Goal: Task Accomplishment & Management: Complete application form

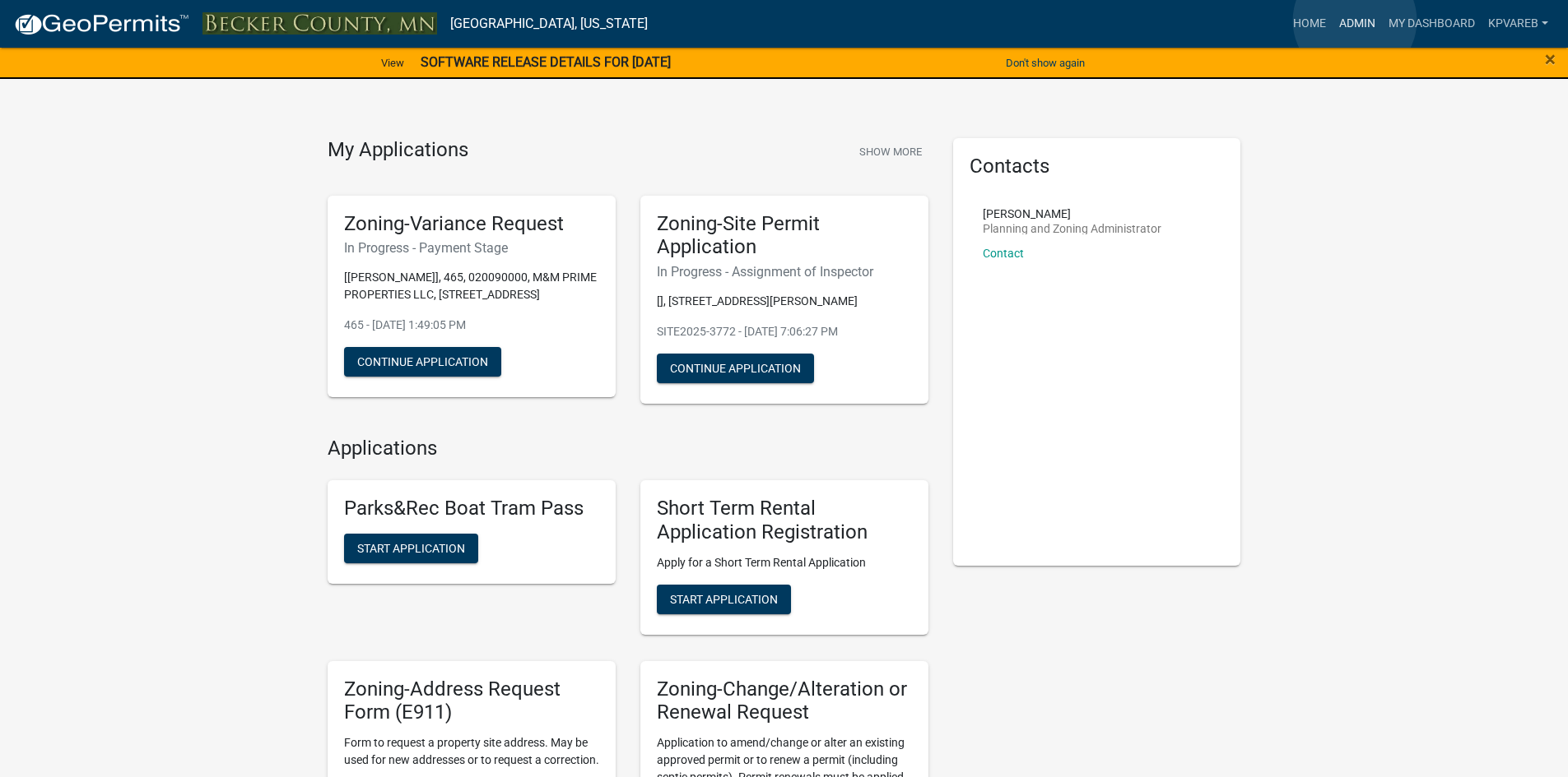
click at [1355, 21] on link "Admin" at bounding box center [1357, 24] width 50 height 31
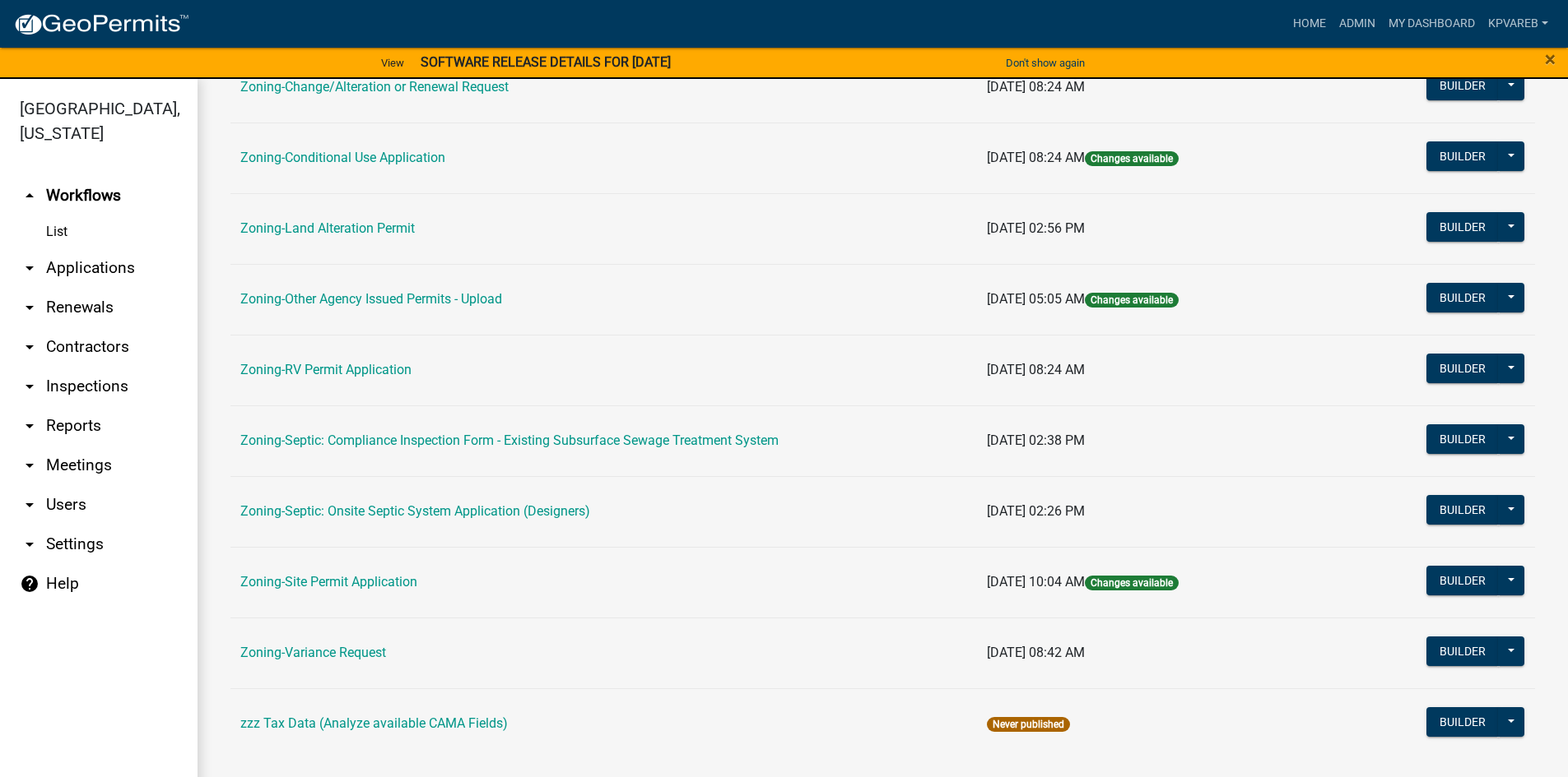
scroll to position [485, 0]
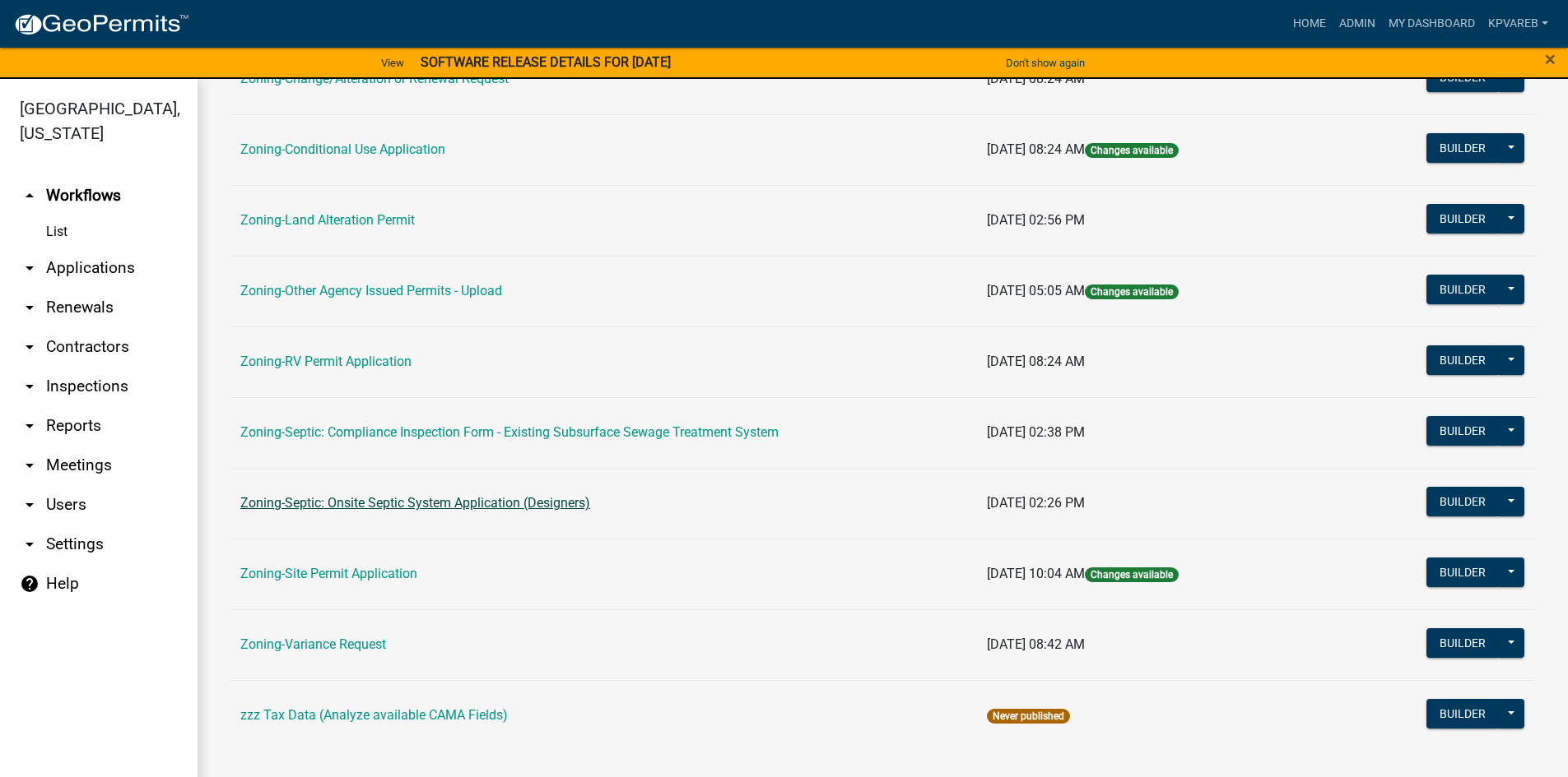
click at [441, 506] on link "Zoning-Septic: Onsite Septic System Application (Designers)" at bounding box center [414, 503] width 350 height 16
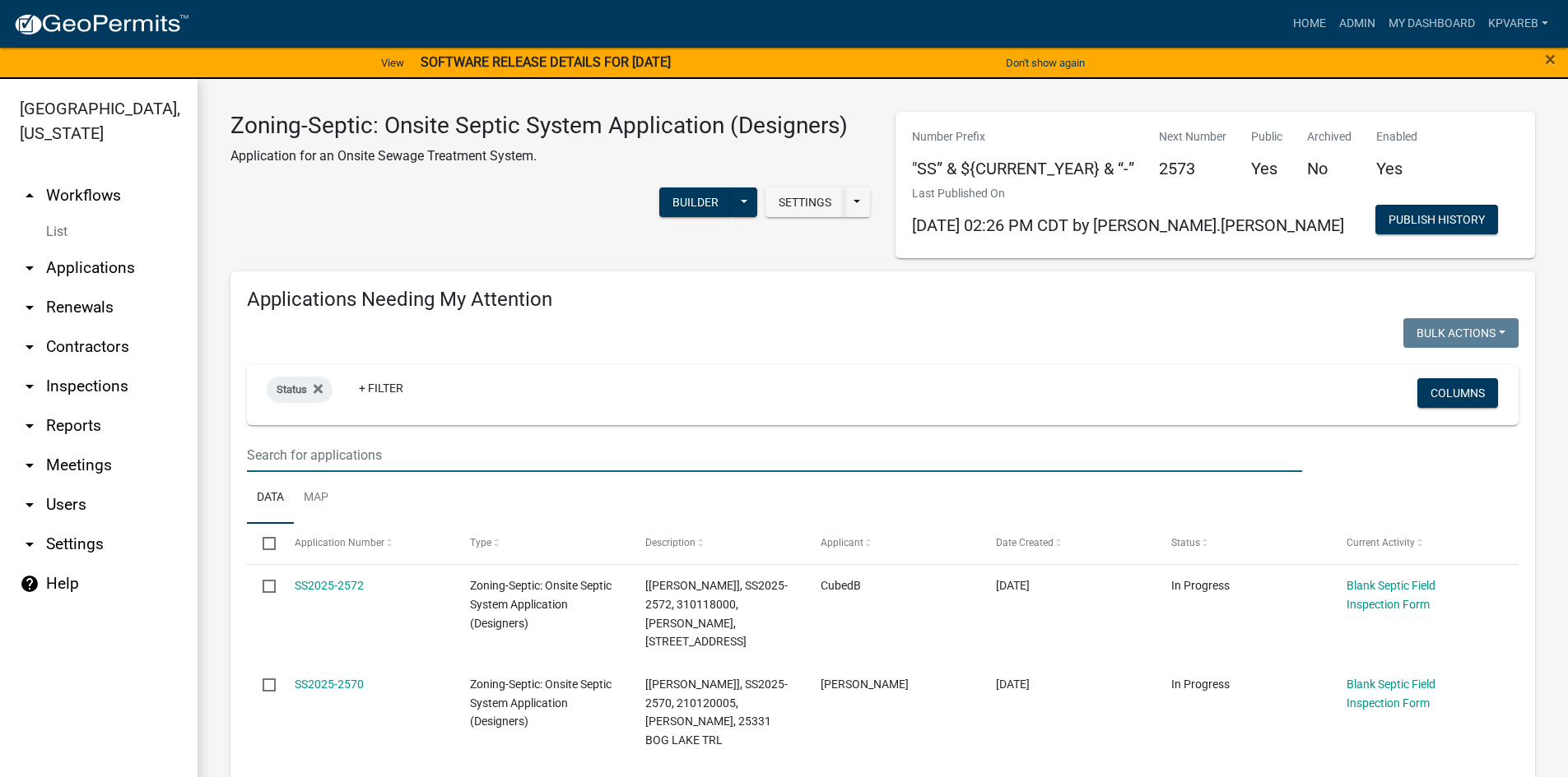
click at [263, 459] on input "text" at bounding box center [774, 455] width 1055 height 34
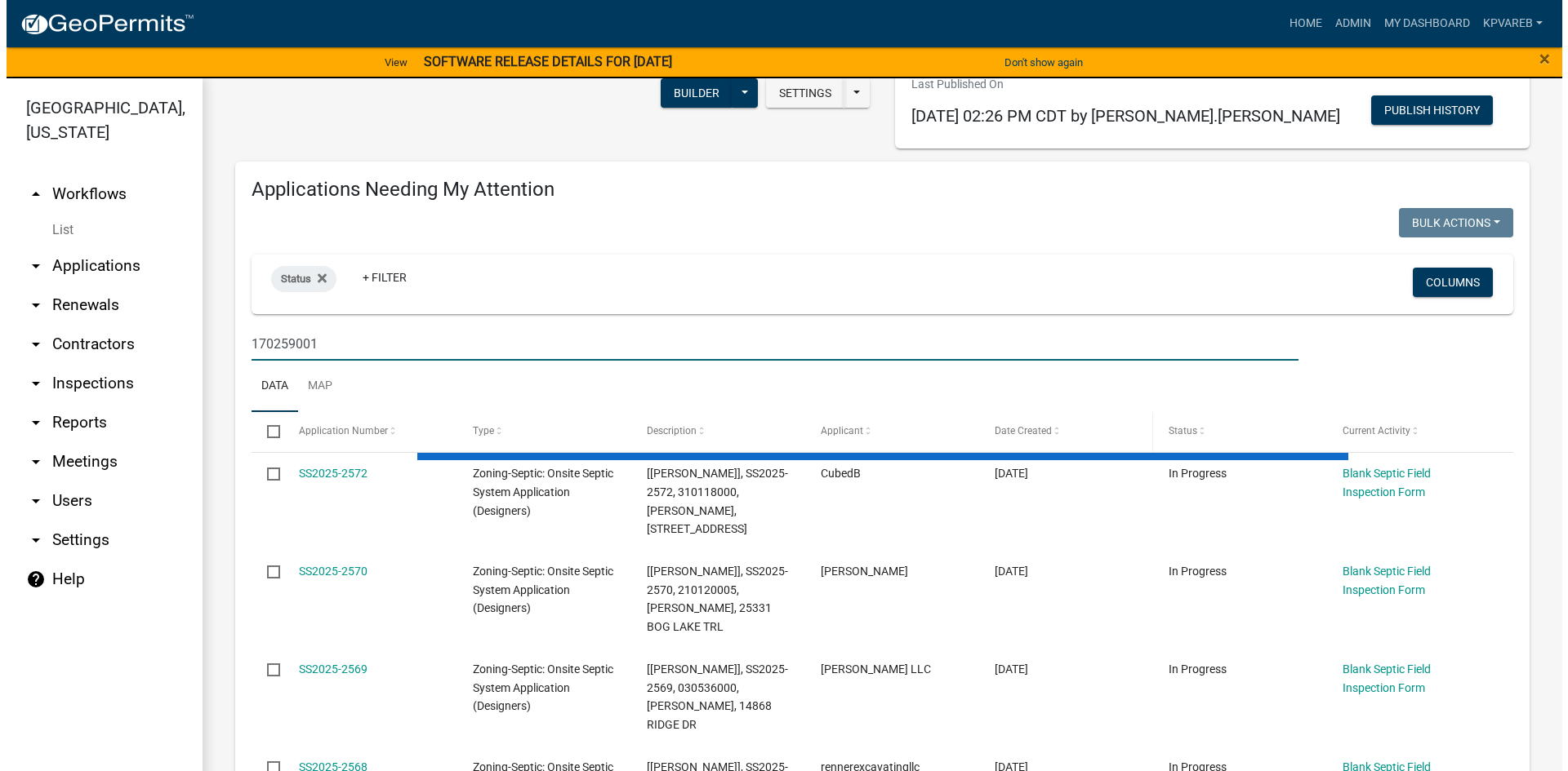
scroll to position [164, 0]
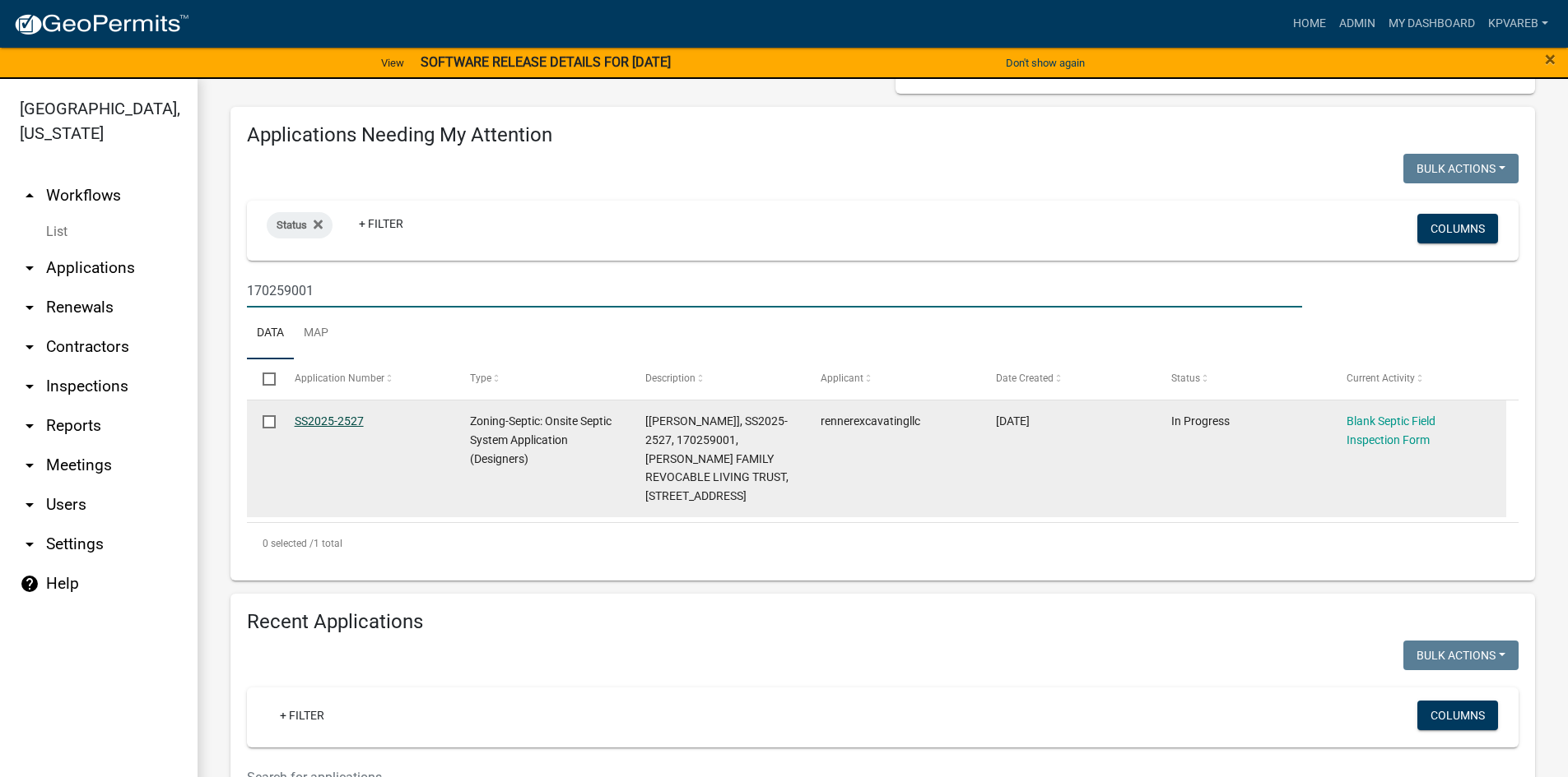
type input "170259001"
click at [342, 423] on link "SS2025-2527" at bounding box center [329, 420] width 69 height 13
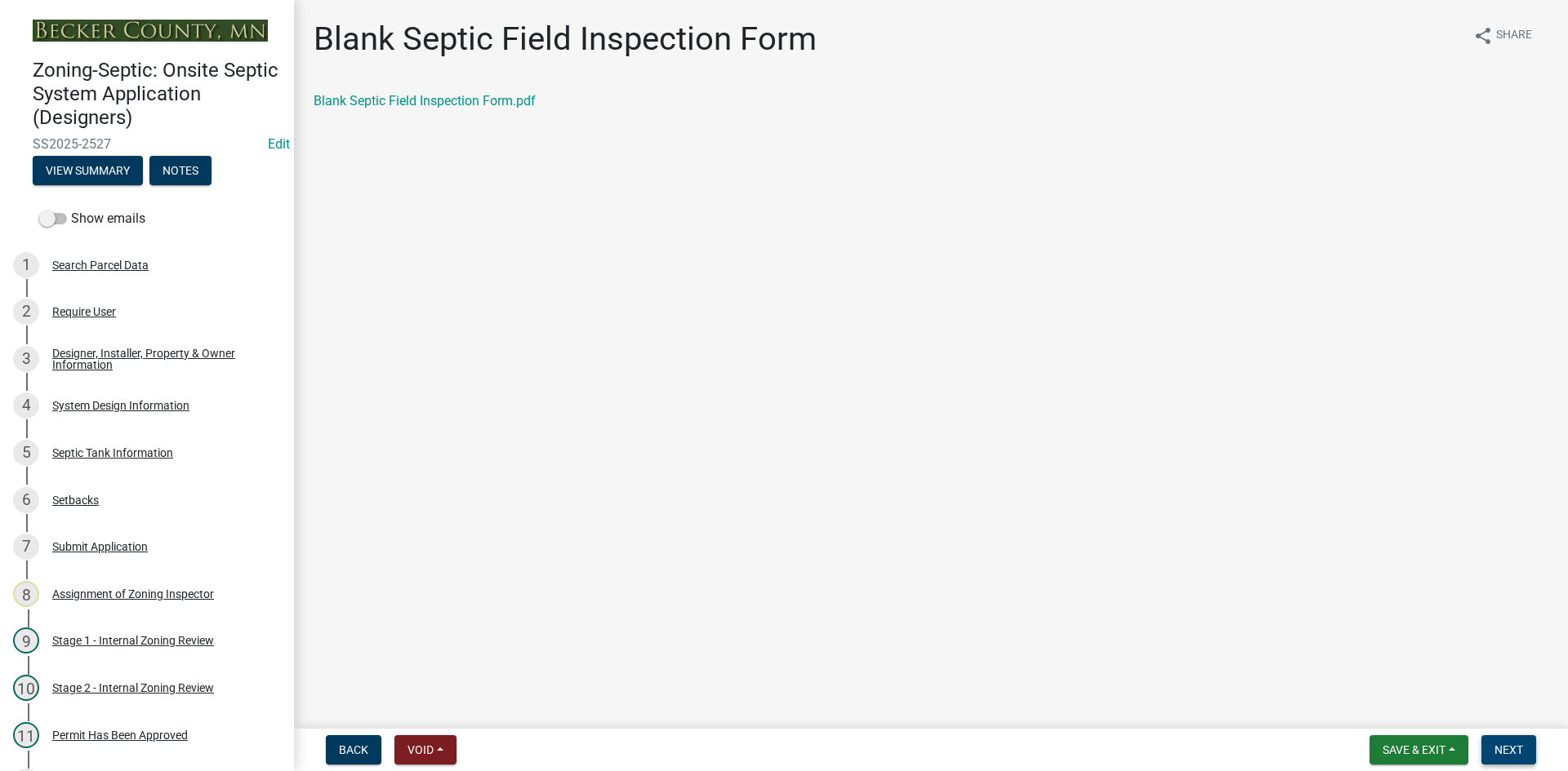
click at [1503, 753] on span "Next" at bounding box center [1508, 749] width 29 height 13
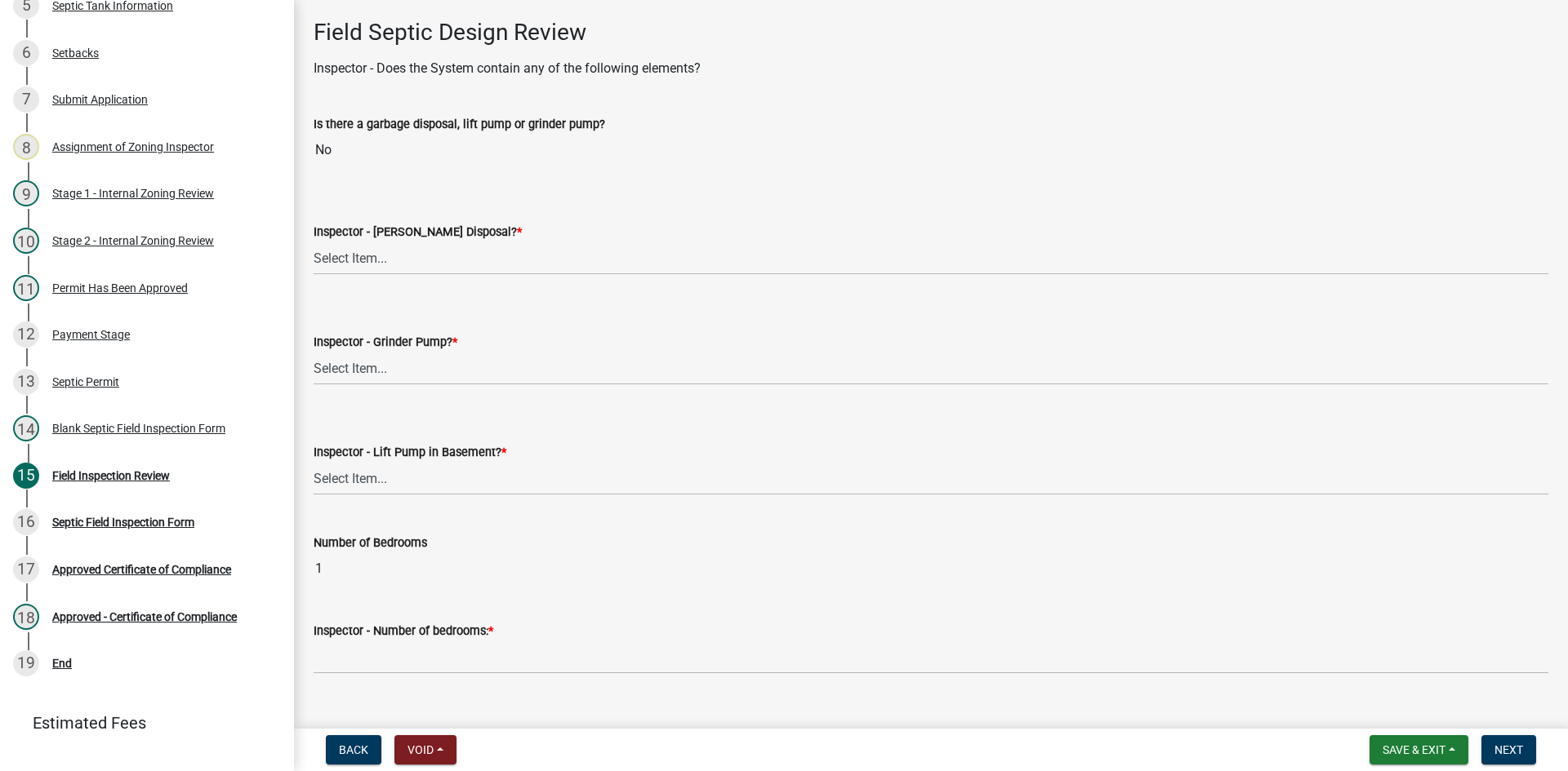
scroll to position [571, 0]
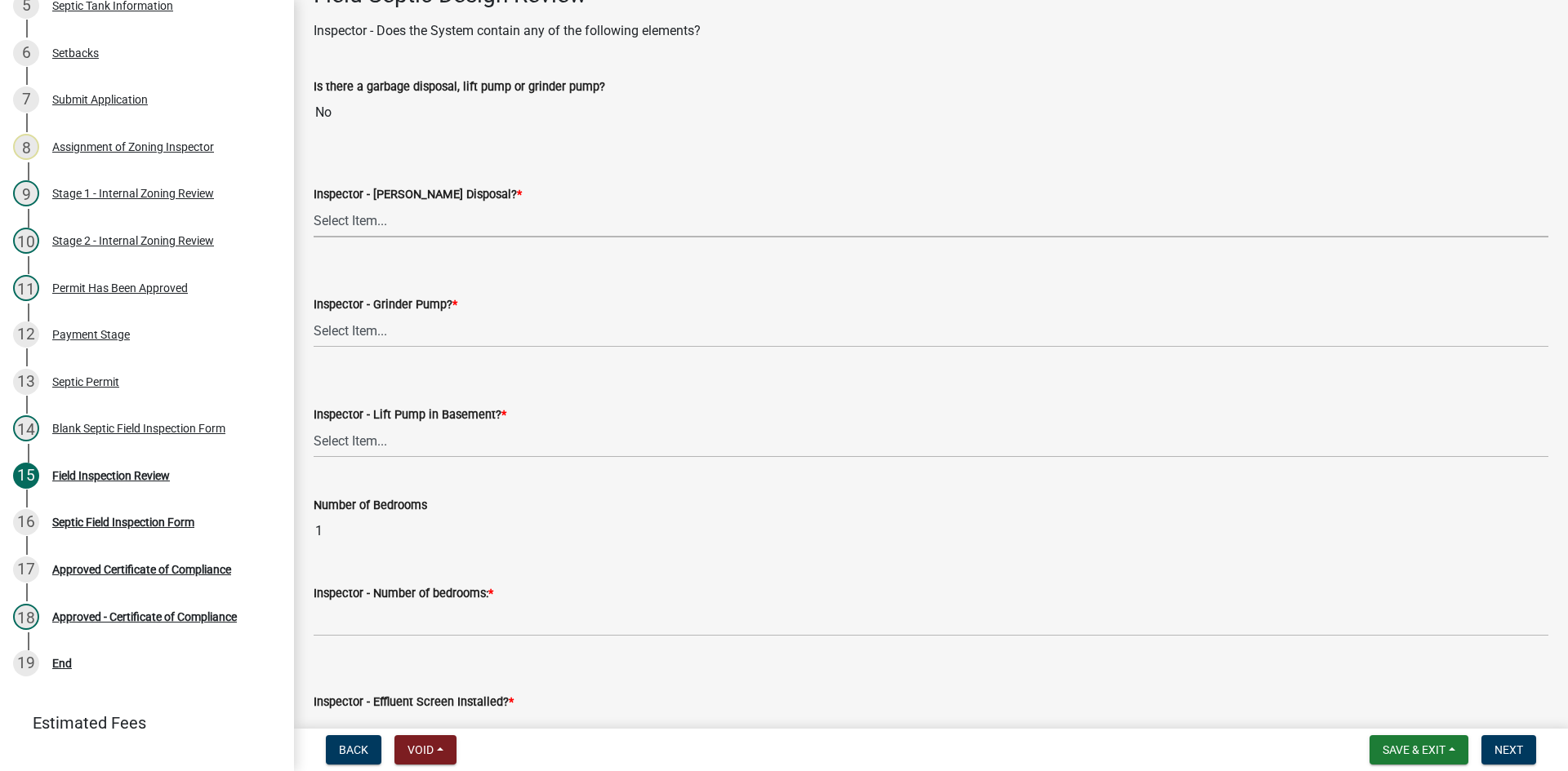
click at [364, 226] on select "Select Item... Yes No" at bounding box center [931, 221] width 1235 height 34
click at [313, 204] on select "Select Item... Yes No" at bounding box center [931, 221] width 1235 height 34
select select "e6f115c1-9d93-4d61-8856-1810485f2117"
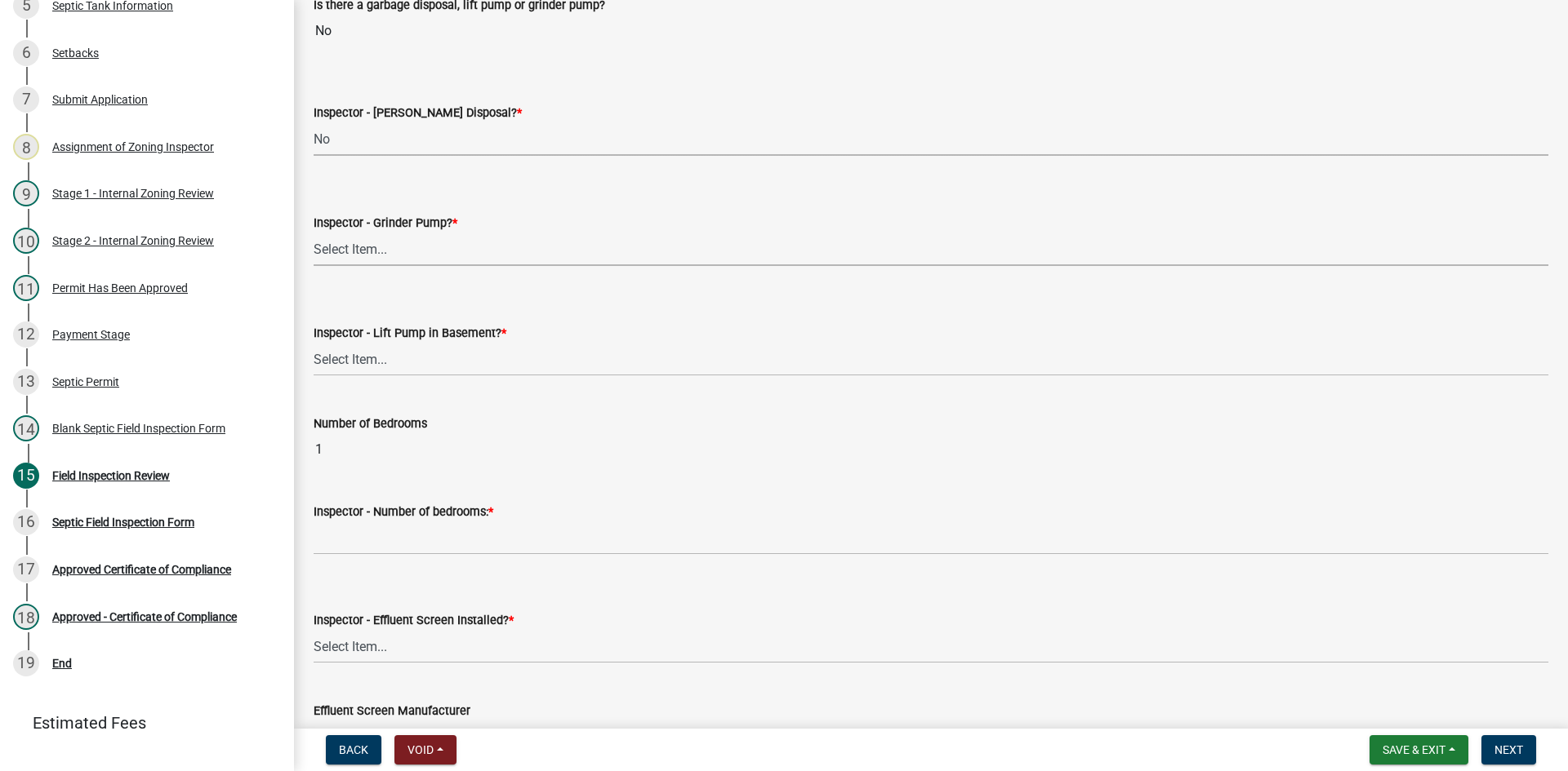
drag, startPoint x: 358, startPoint y: 247, endPoint x: 367, endPoint y: 260, distance: 15.8
click at [358, 247] on select "Select Item... Yes No" at bounding box center [931, 249] width 1235 height 34
click at [313, 233] on select "Select Item... Yes No" at bounding box center [931, 249] width 1235 height 34
select select "ce8adf61-51ba-42f2-bbc3-7480a098e35e"
click at [370, 359] on select "Select Item... Yes No" at bounding box center [931, 359] width 1235 height 34
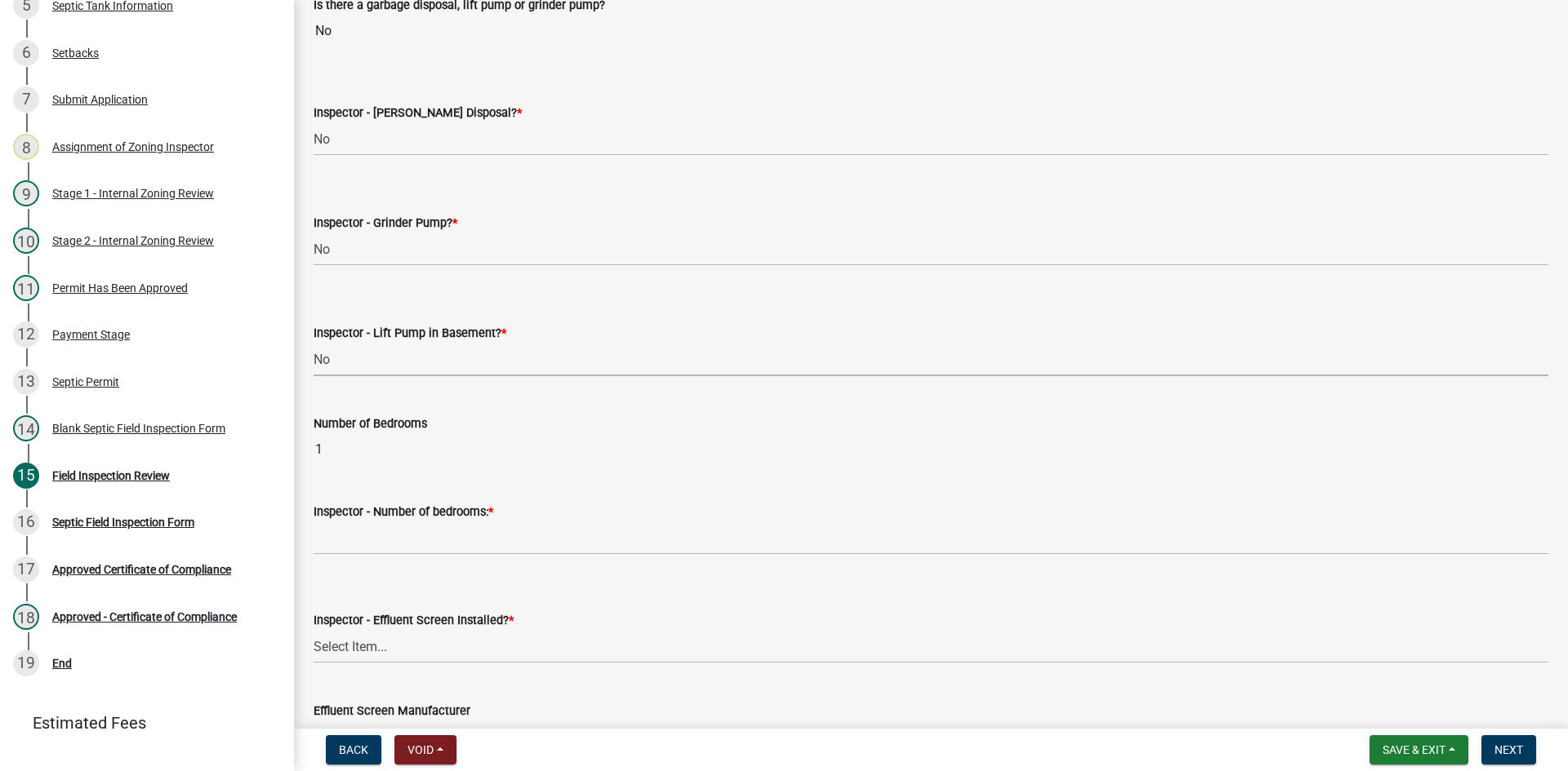
click at [313, 343] on select "Select Item... Yes No" at bounding box center [931, 359] width 1235 height 34
select select "58089658-2e95-4d4d-a981-afbd087a421a"
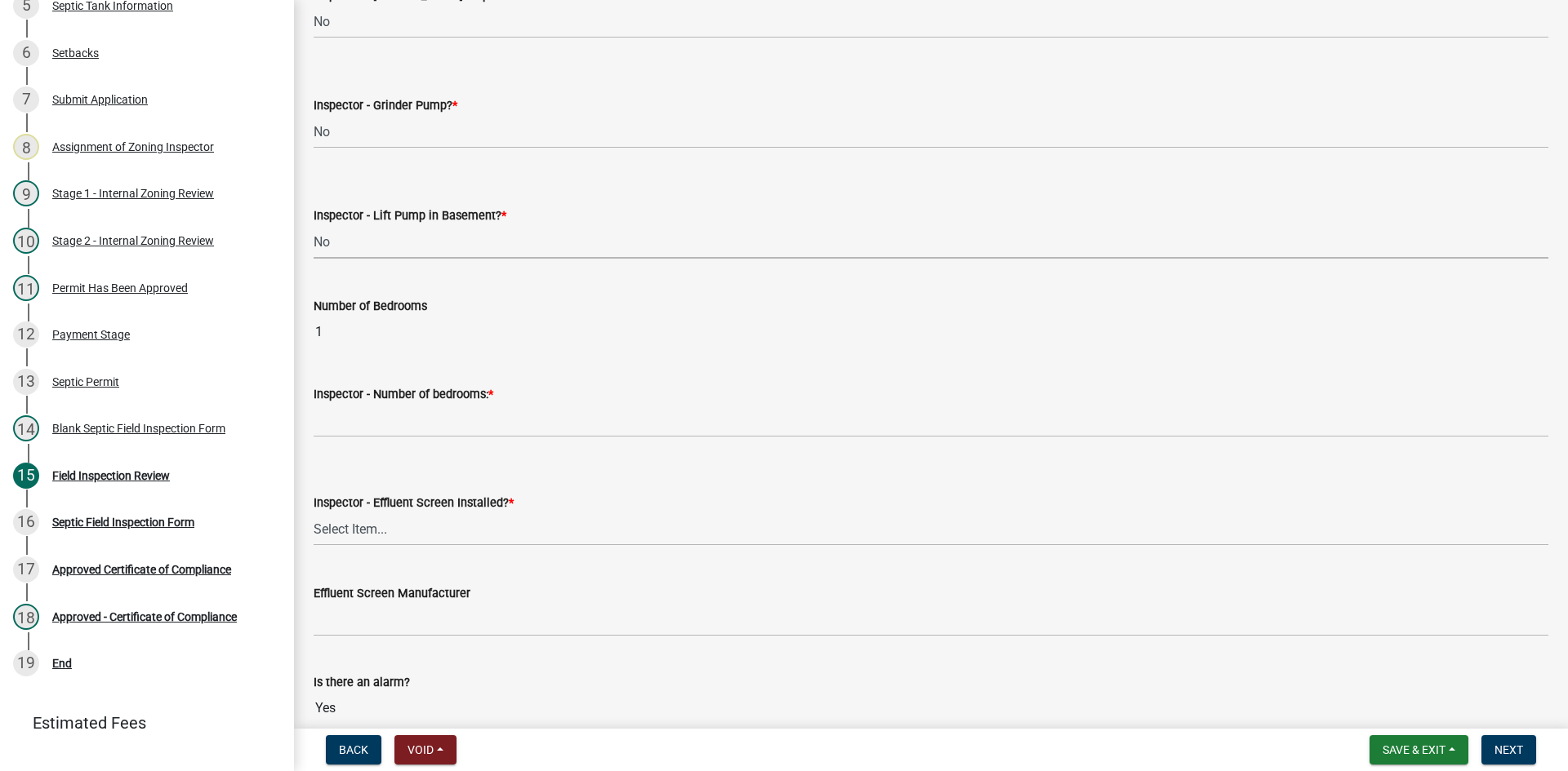
scroll to position [980, 0]
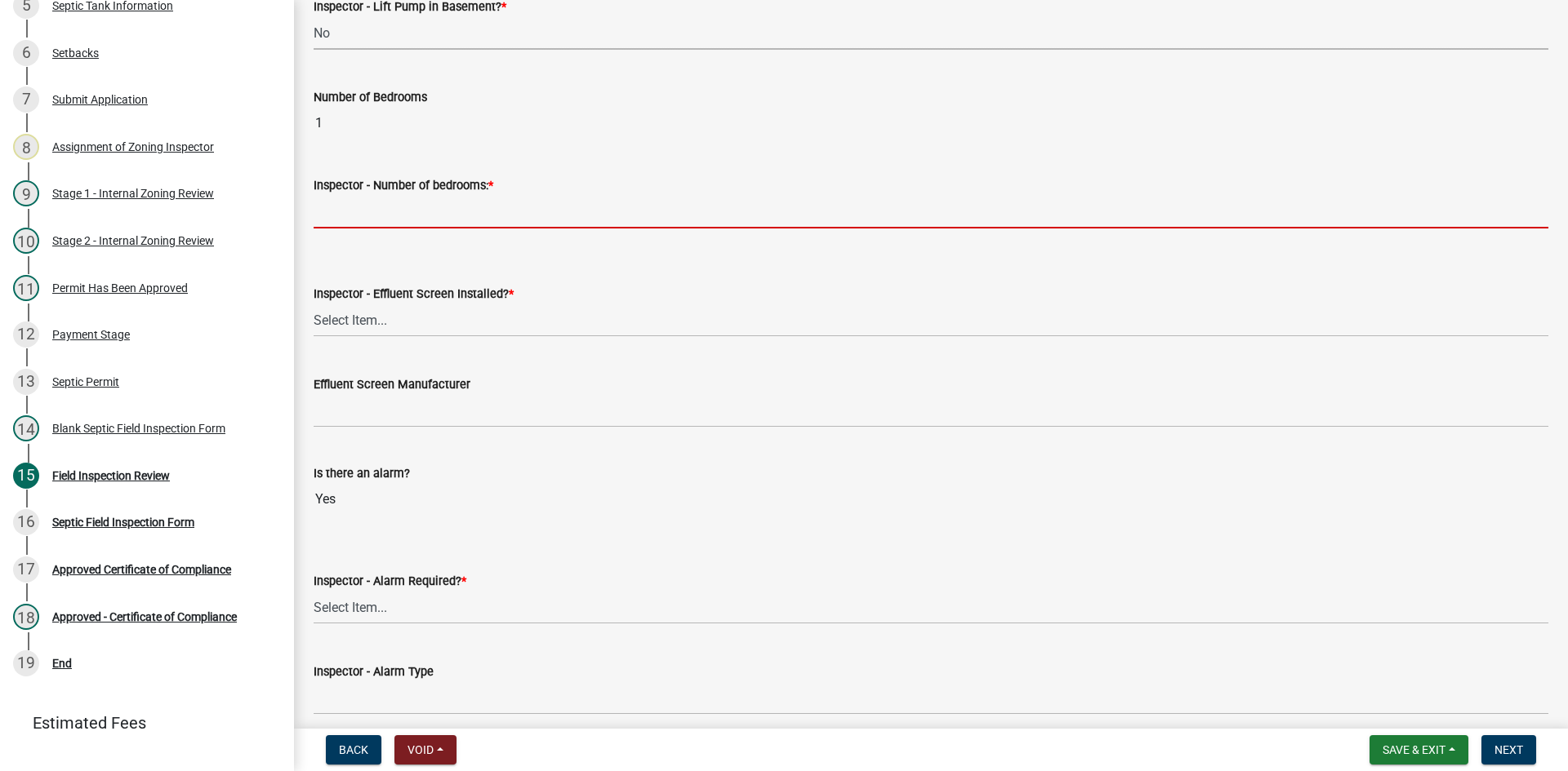
click at [396, 216] on input "Inspector - Number of bedrooms: *" at bounding box center [931, 211] width 1235 height 34
type input "2"
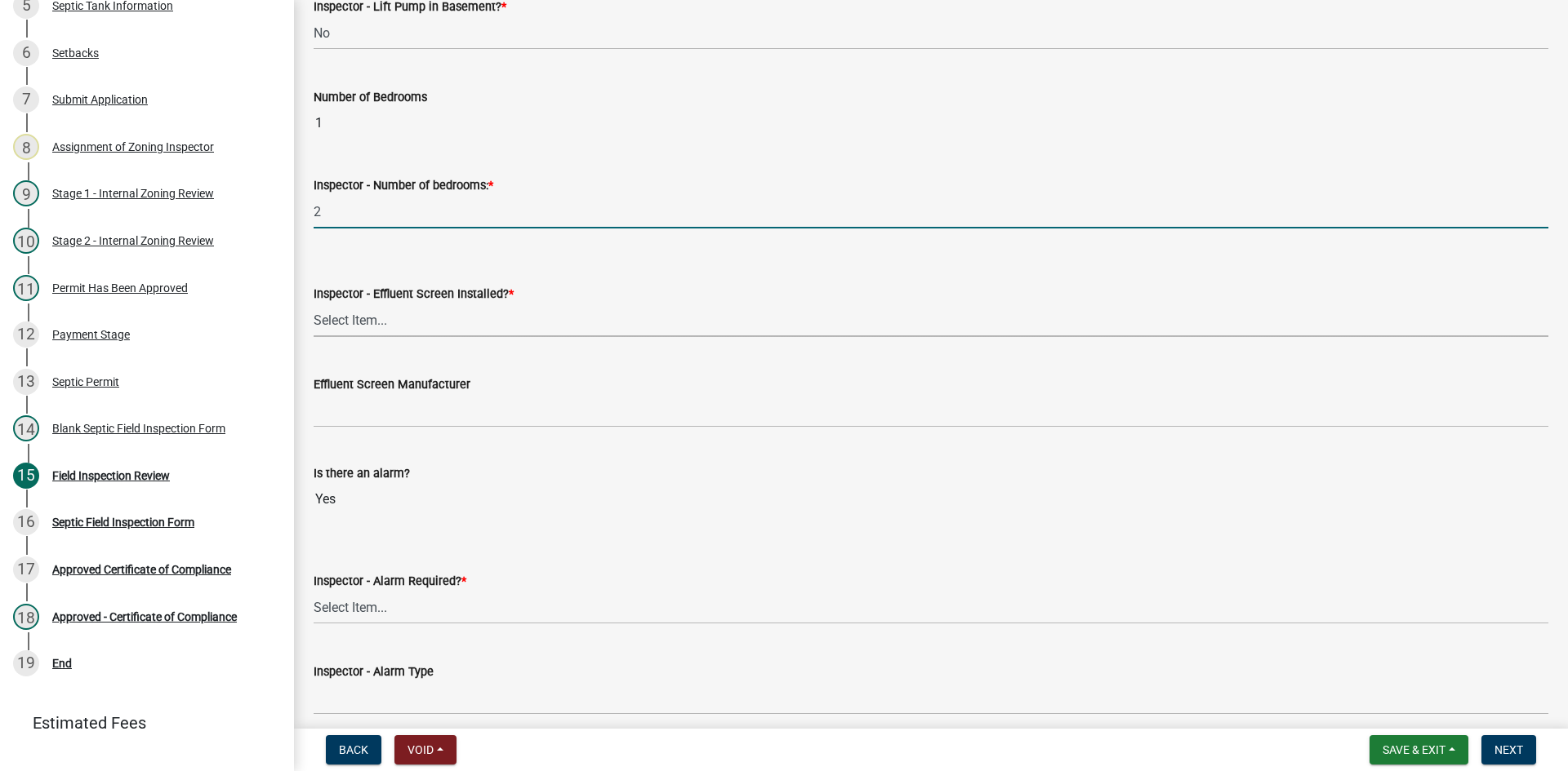
click at [358, 324] on select "Select Item... Yes No" at bounding box center [931, 320] width 1235 height 34
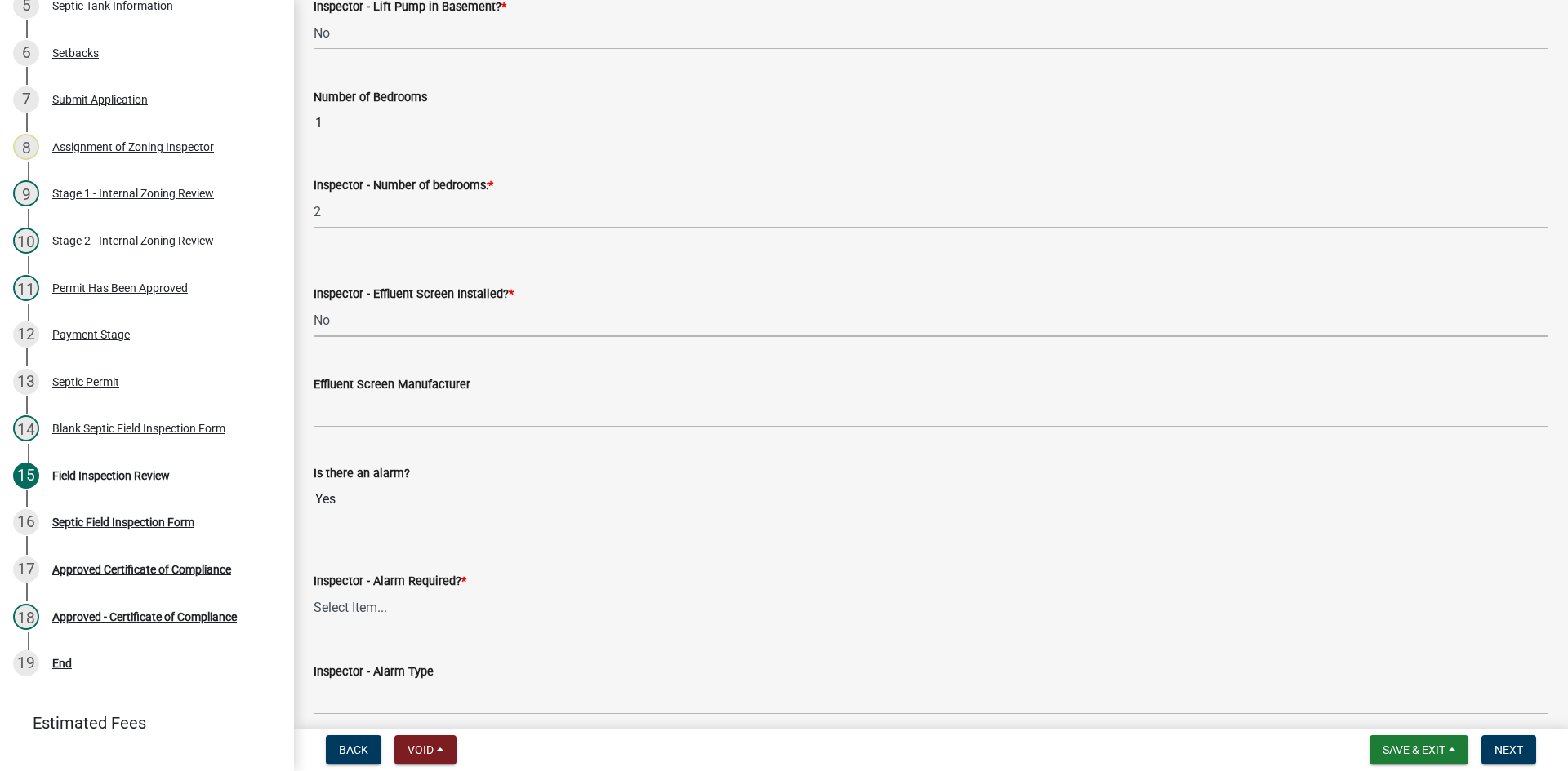
click at [313, 304] on select "Select Item... Yes No" at bounding box center [931, 320] width 1235 height 34
select select "039f9276-f093-40ee-98f9-24c1fbae5d9d"
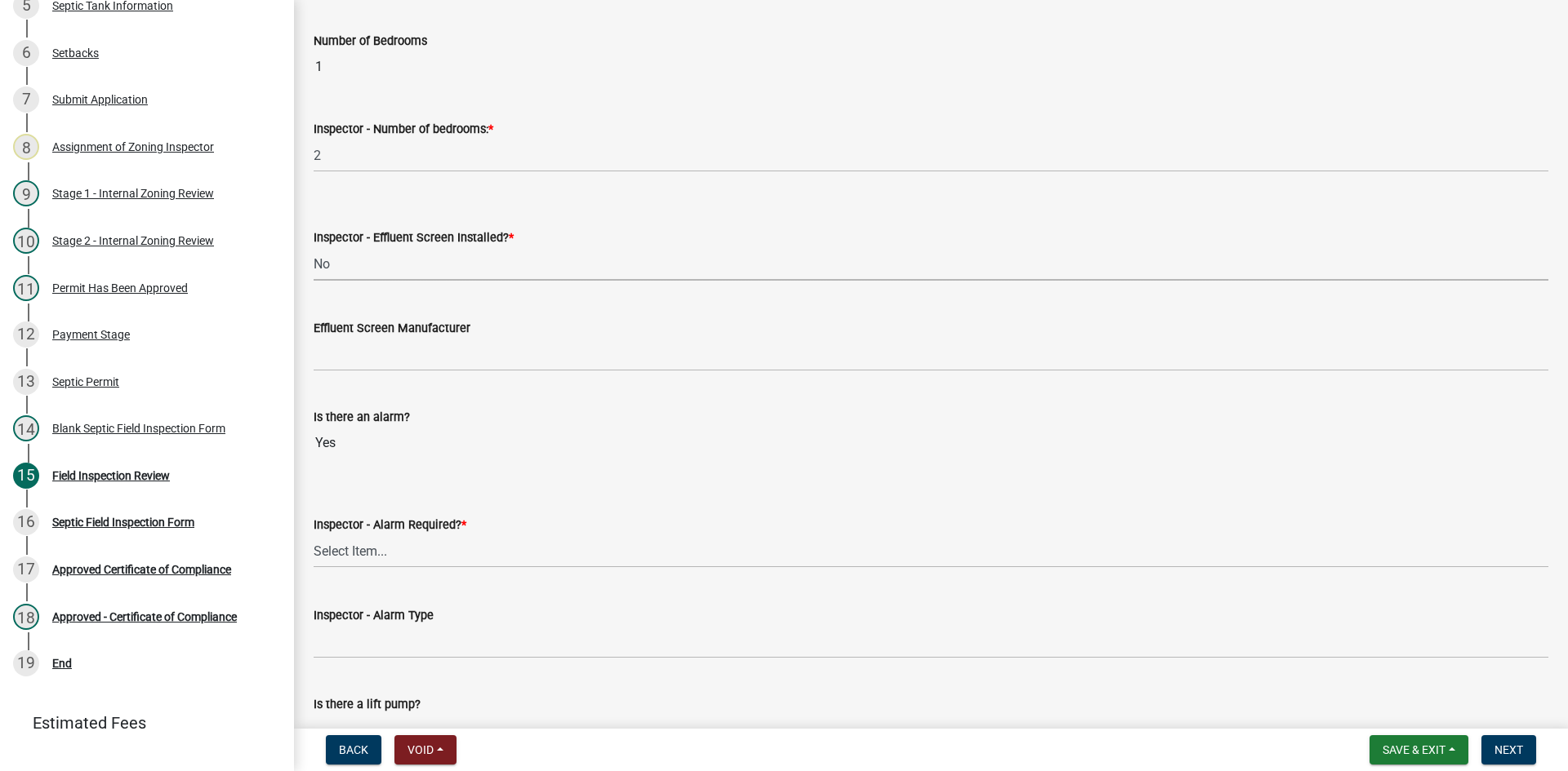
scroll to position [1143, 0]
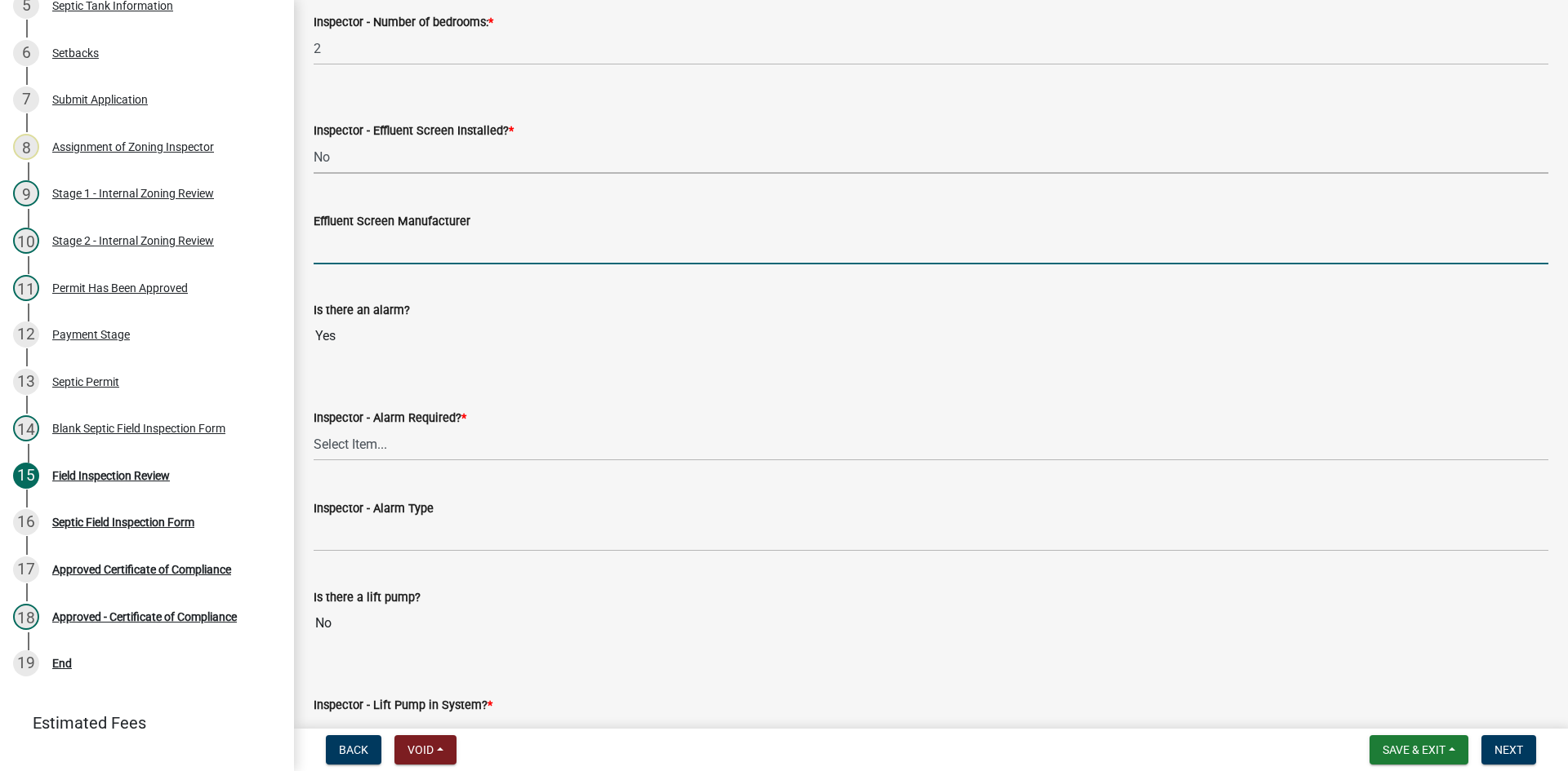
click at [415, 263] on input "Effluent Screen Manufacturer" at bounding box center [931, 247] width 1235 height 34
type input "NA"
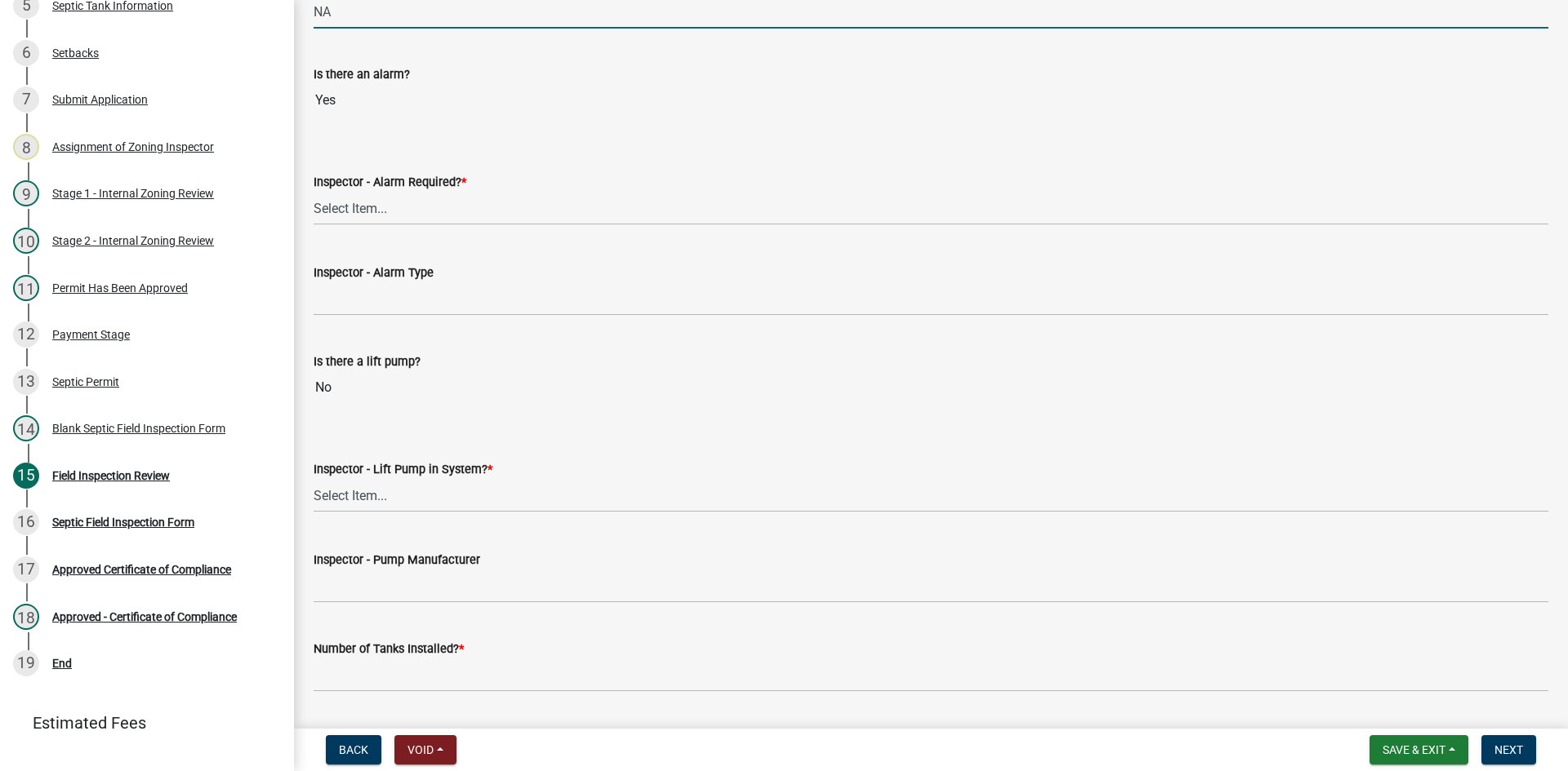
scroll to position [1387, 0]
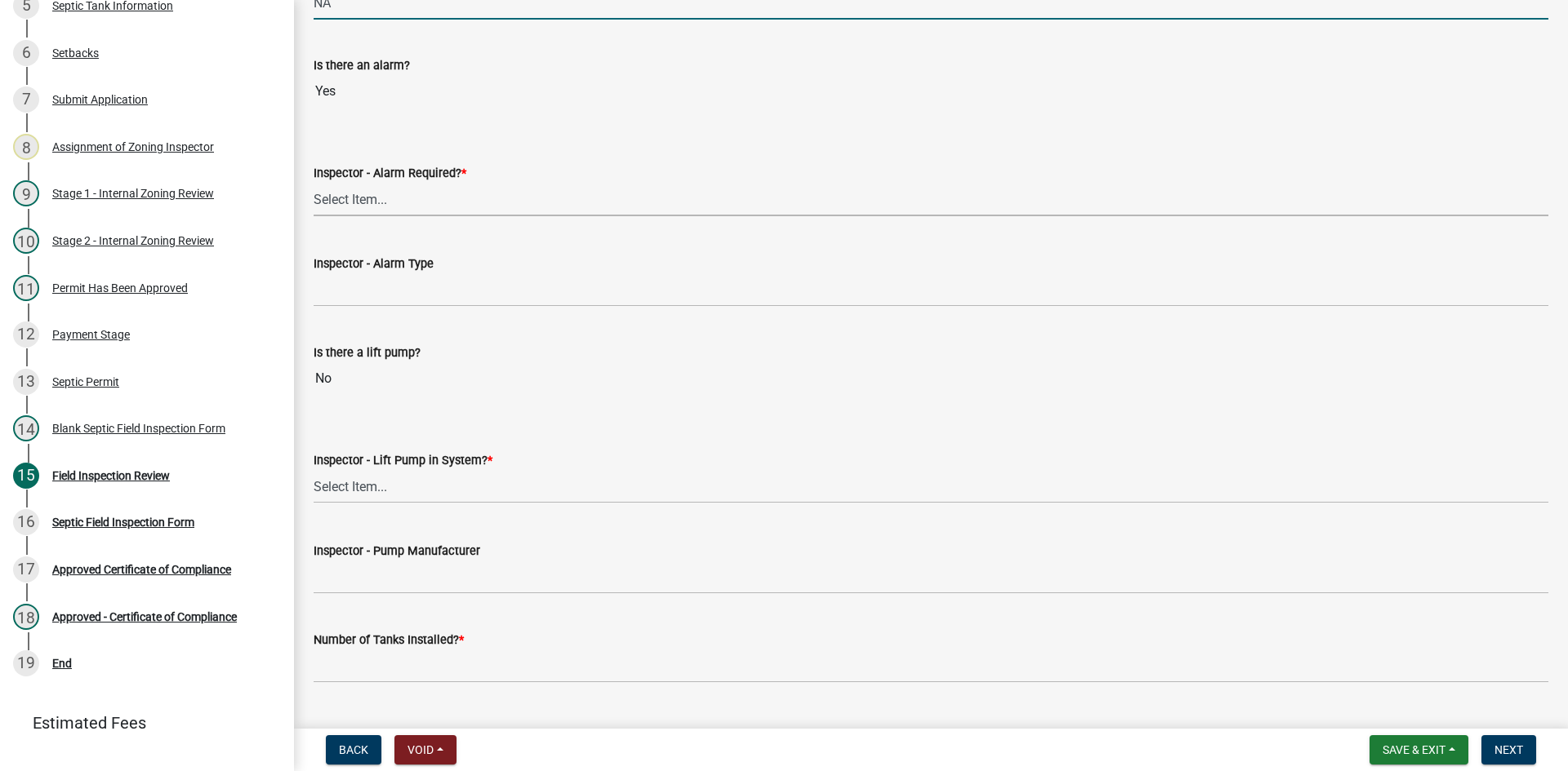
click at [353, 207] on select "Select Item... Yes No" at bounding box center [931, 199] width 1235 height 34
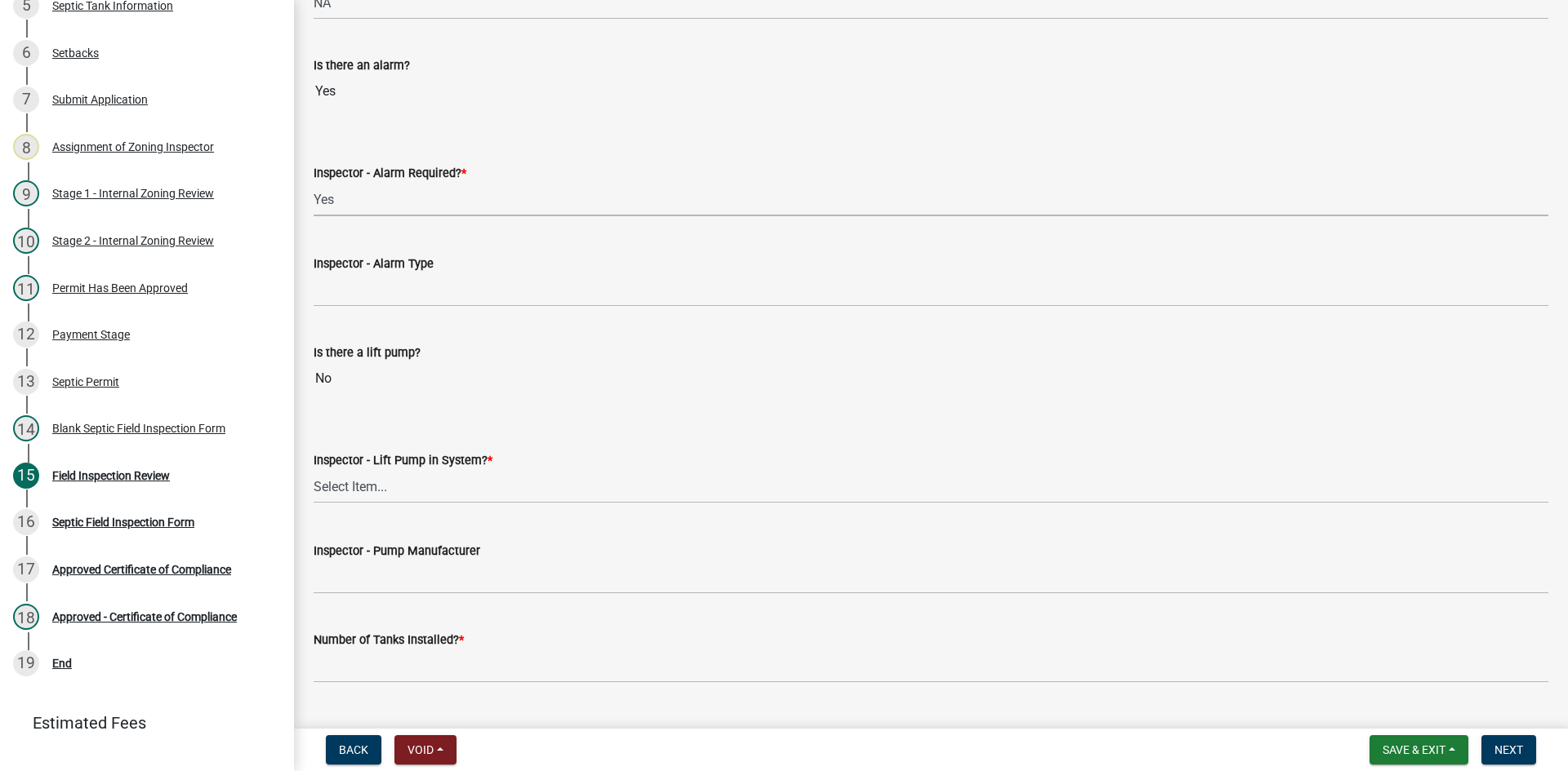
click at [313, 183] on select "Select Item... Yes No" at bounding box center [931, 199] width 1235 height 34
select select "9075ff2b-2749-45ce-aee6-f4951e9a2109"
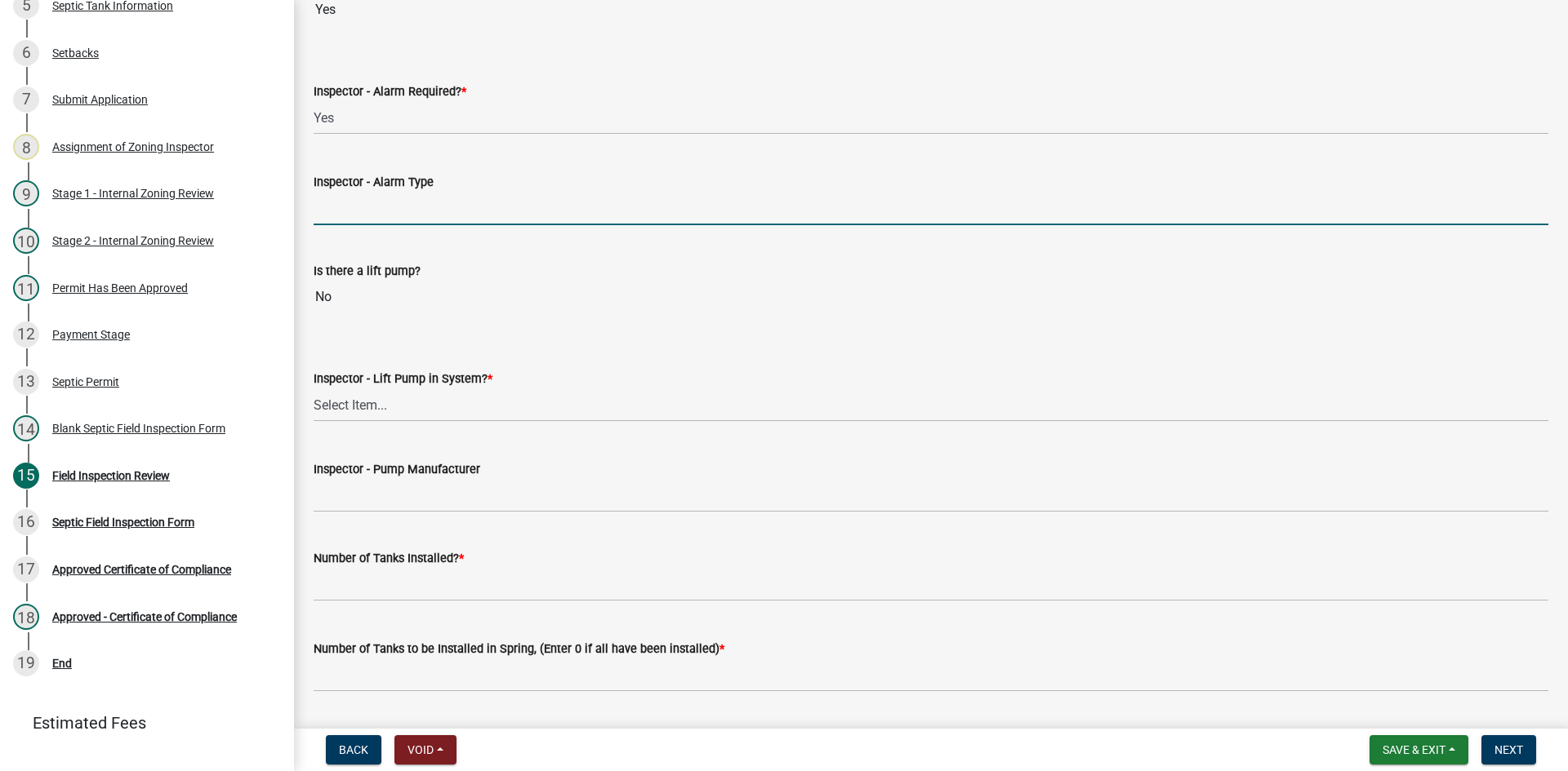
click at [324, 209] on input "Inspector - Alarm Type" at bounding box center [931, 209] width 1235 height 34
type input "mechanical float"
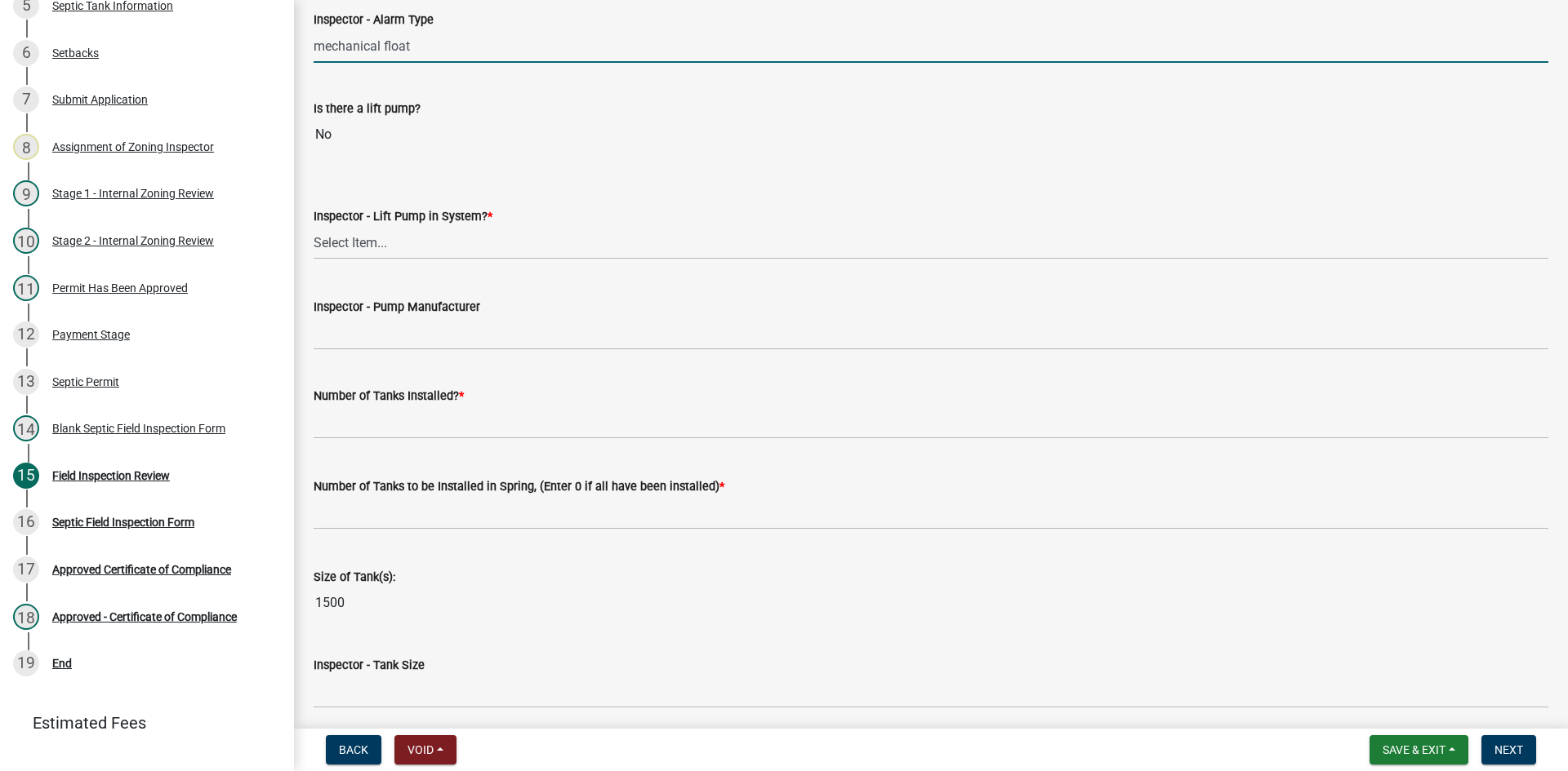
scroll to position [1632, 0]
click at [352, 248] on select "Select Item... Yes No" at bounding box center [931, 241] width 1235 height 34
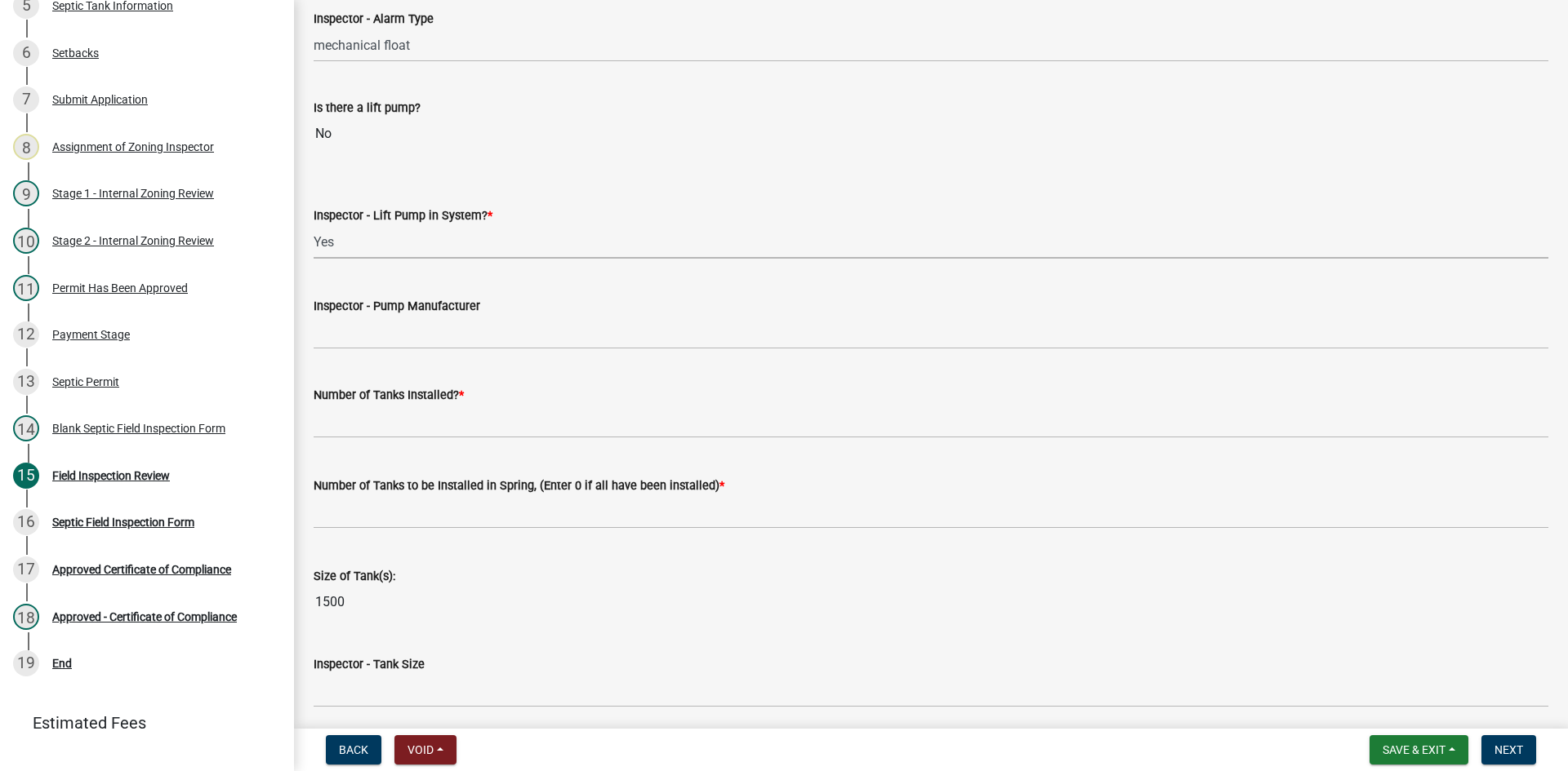
click at [313, 225] on select "Select Item... Yes No" at bounding box center [931, 241] width 1235 height 34
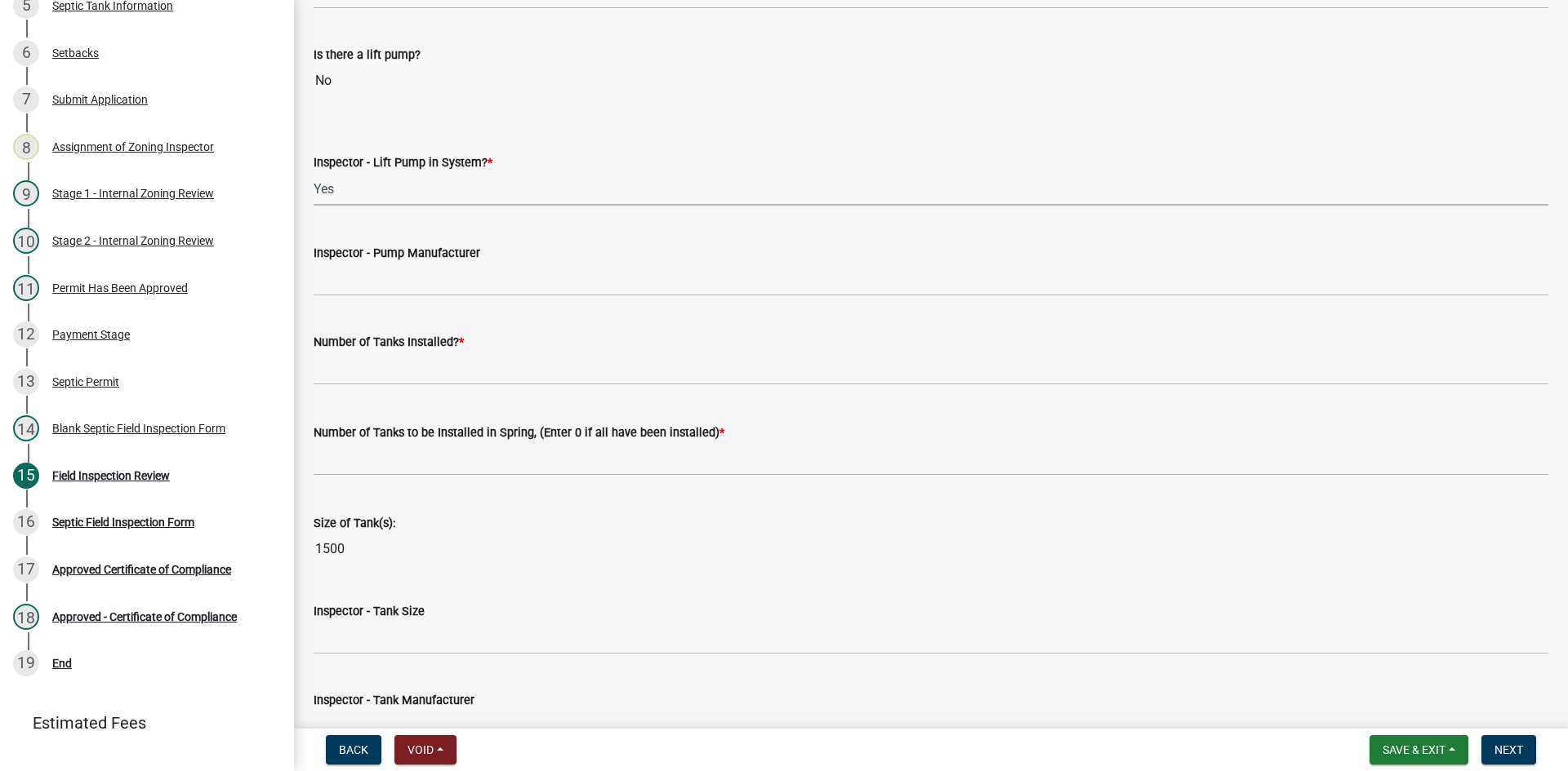
scroll to position [1714, 0]
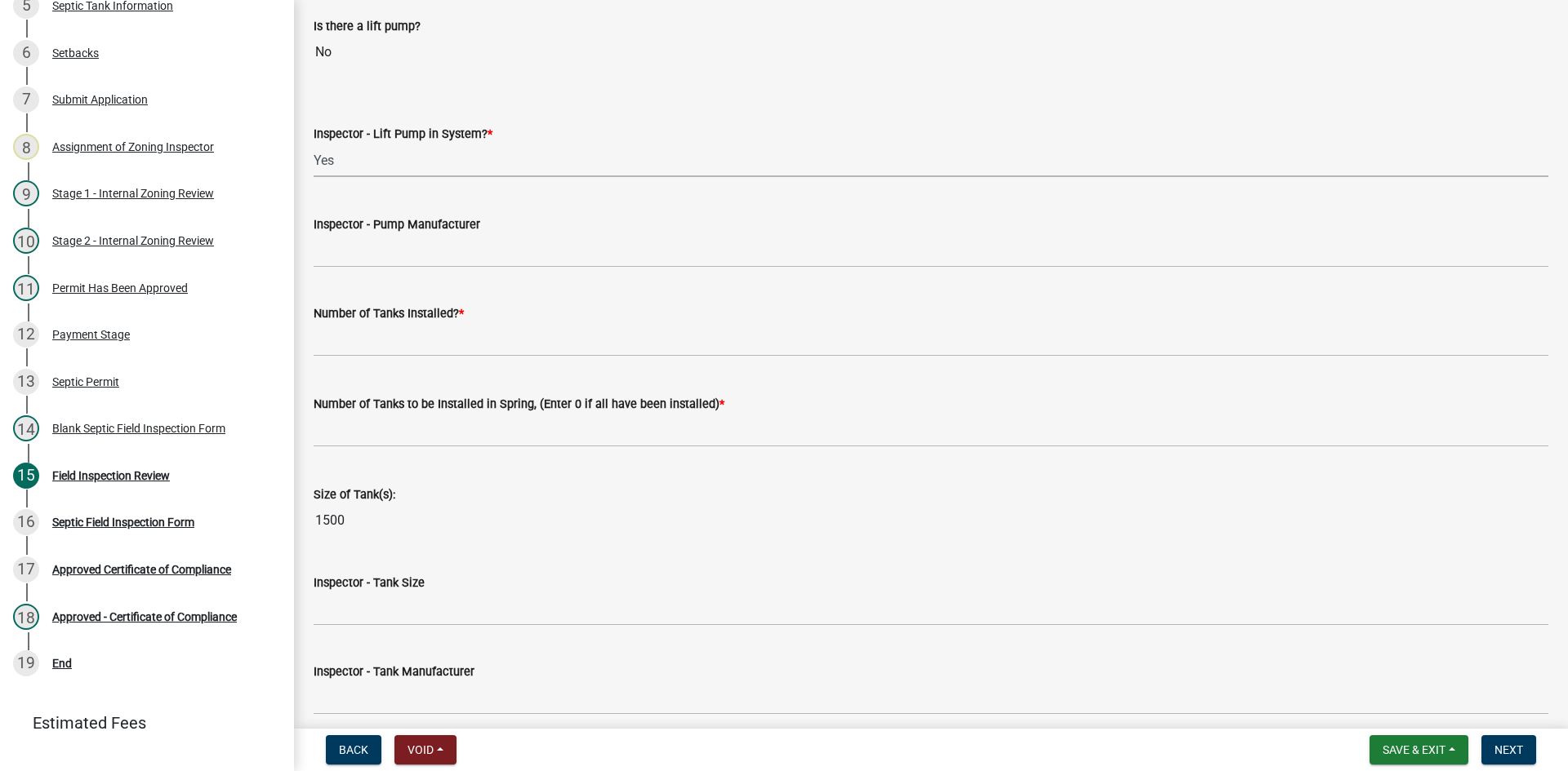
click at [358, 170] on select "Select Item... Yes No" at bounding box center [931, 160] width 1235 height 34
click at [313, 144] on select "Select Item... Yes No" at bounding box center [931, 160] width 1235 height 34
select select "4baeb773-af56-4ab8-83c4-3685aa875ea5"
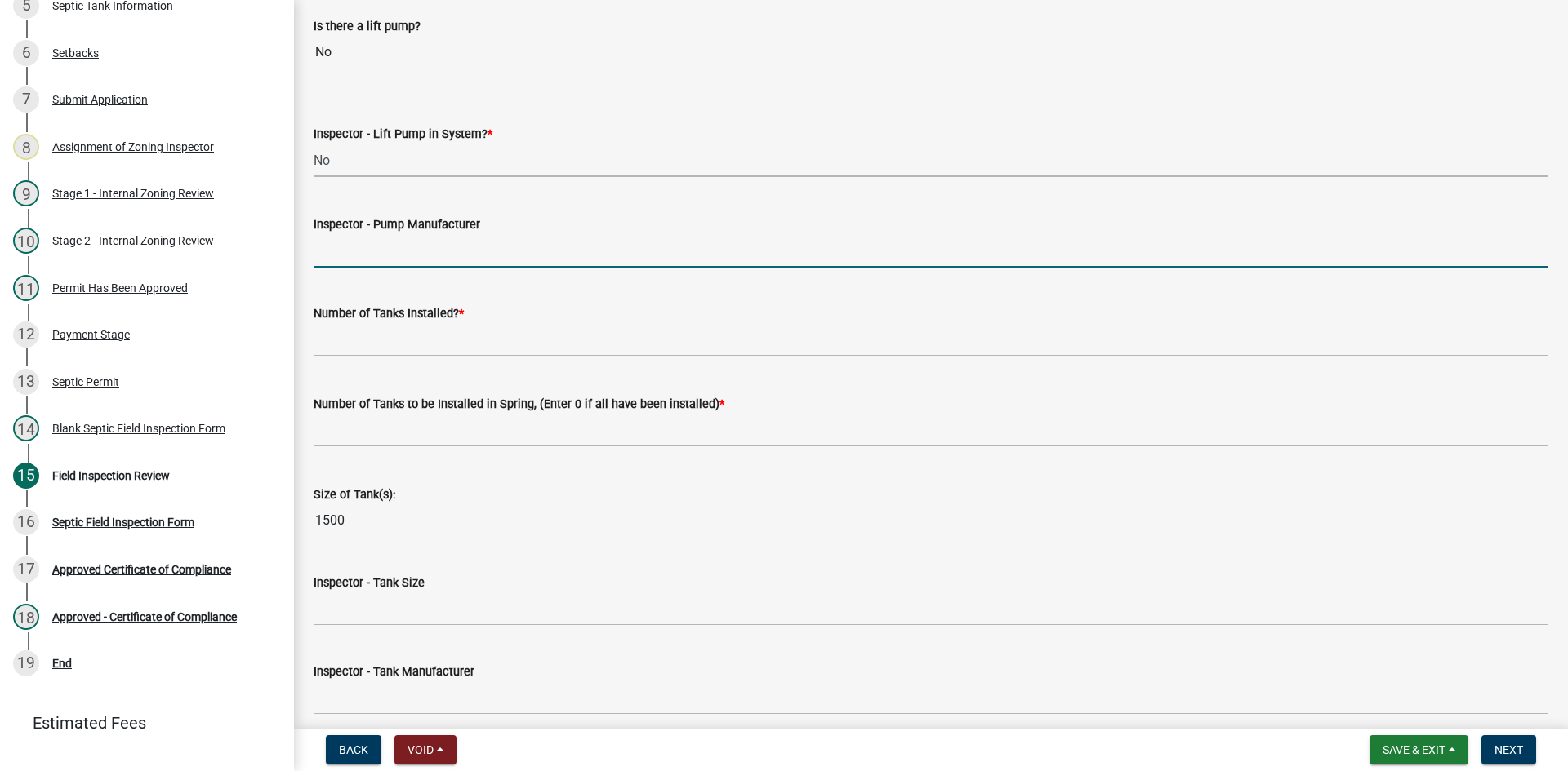
drag, startPoint x: 358, startPoint y: 251, endPoint x: 375, endPoint y: 267, distance: 23.3
click at [358, 251] on input "Inspector - Pump Manufacturer" at bounding box center [931, 251] width 1235 height 34
drag, startPoint x: 385, startPoint y: 262, endPoint x: 249, endPoint y: 283, distance: 137.6
click at [249, 283] on div "Zoning-Septic: Onsite Septic System Application (Designers) SS2025-2527 Edit Vi…" at bounding box center [784, 385] width 1568 height 771
type input "NA"
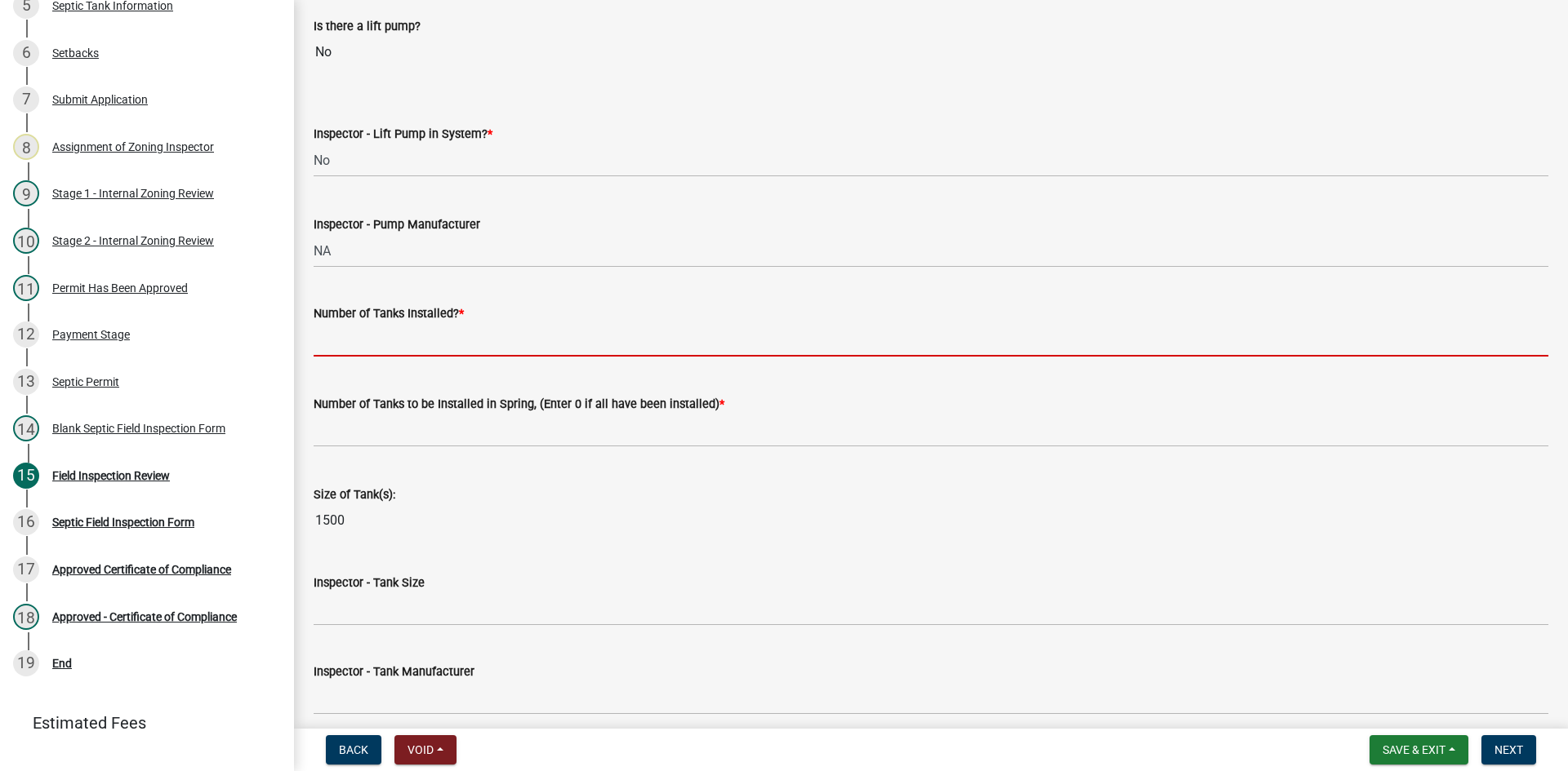
click at [390, 343] on input "text" at bounding box center [931, 340] width 1235 height 34
type input "2"
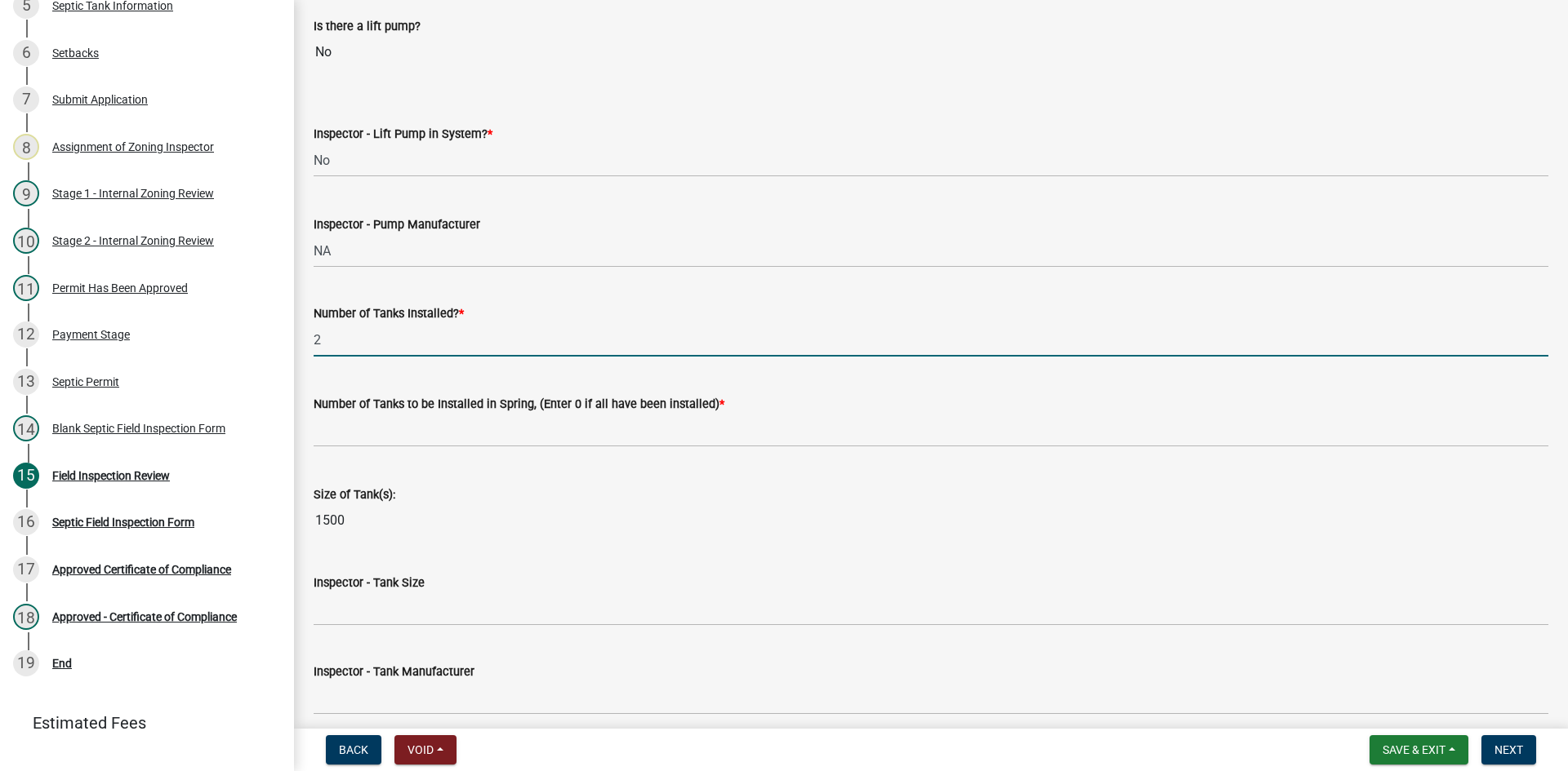
scroll to position [1877, 0]
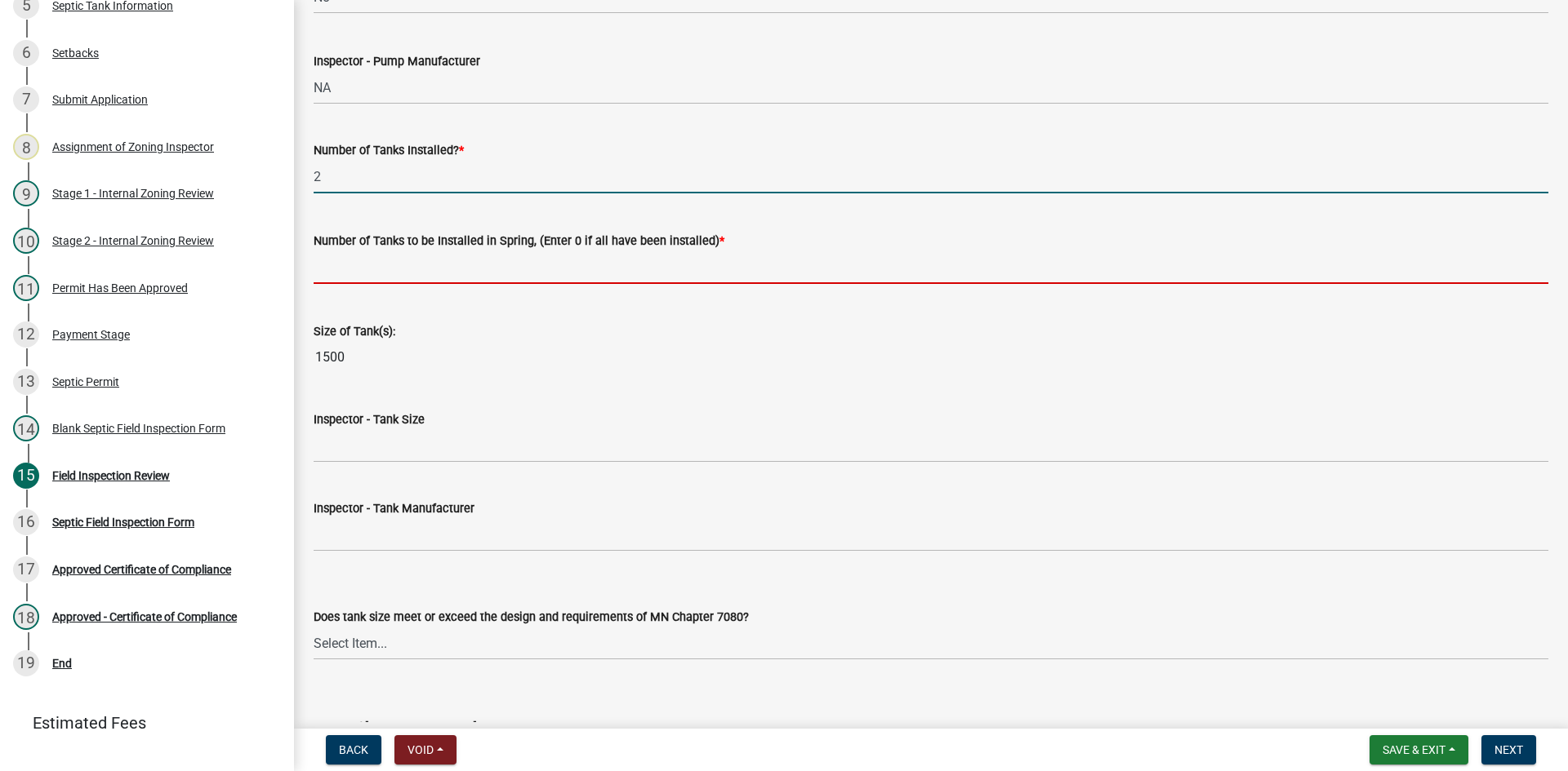
click at [377, 269] on input "text" at bounding box center [931, 267] width 1235 height 34
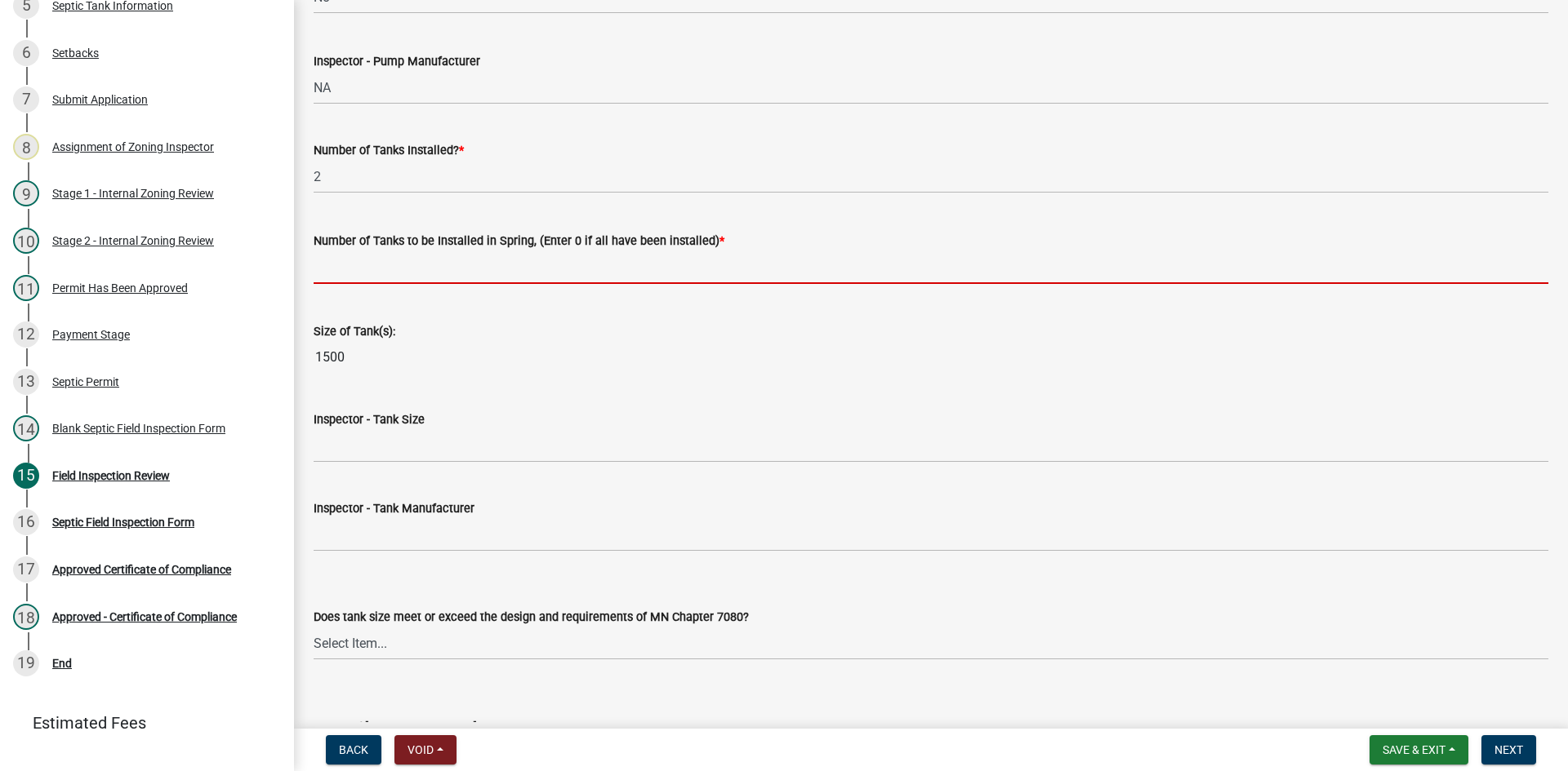
type input "0"
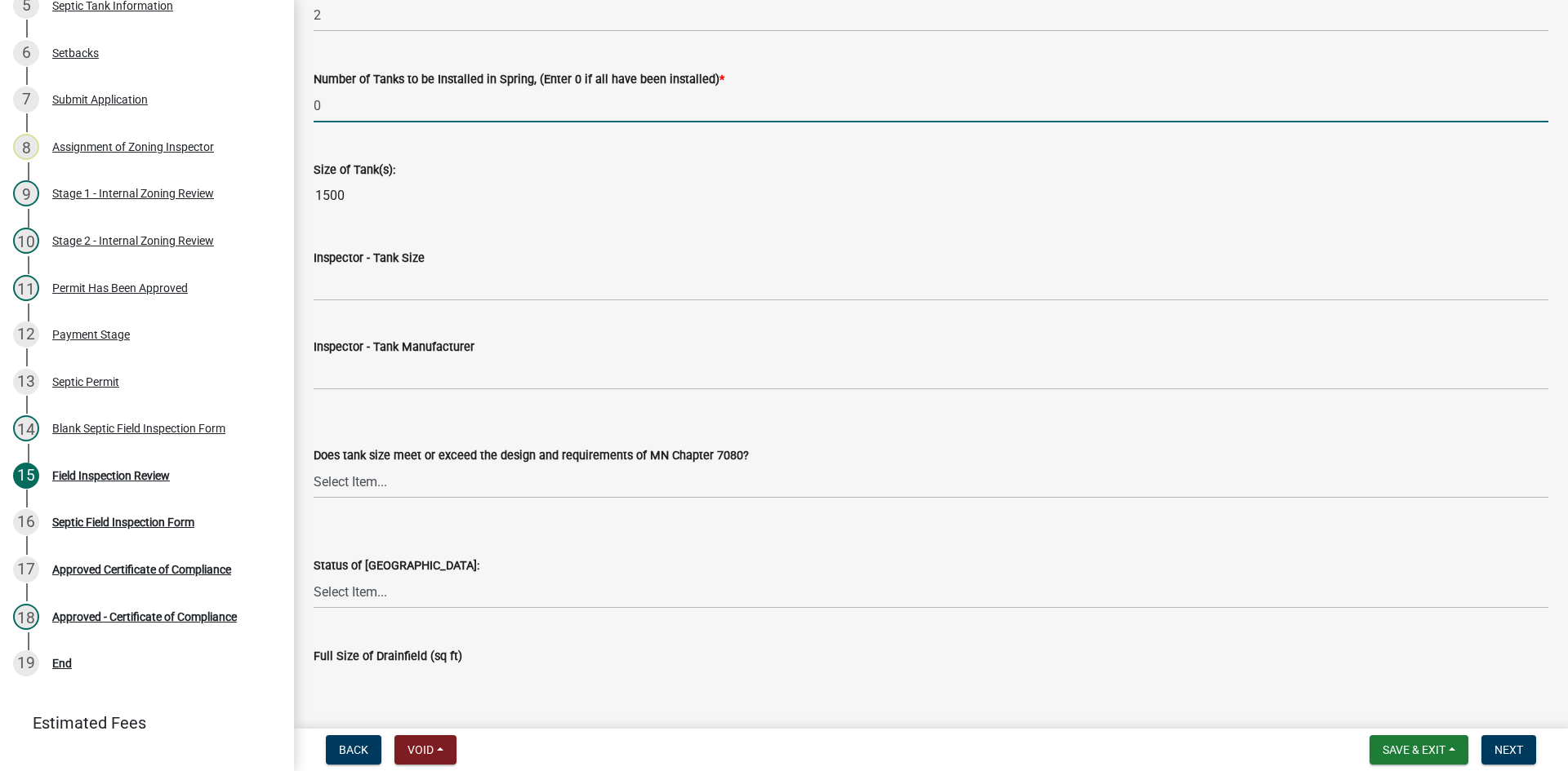
scroll to position [2040, 0]
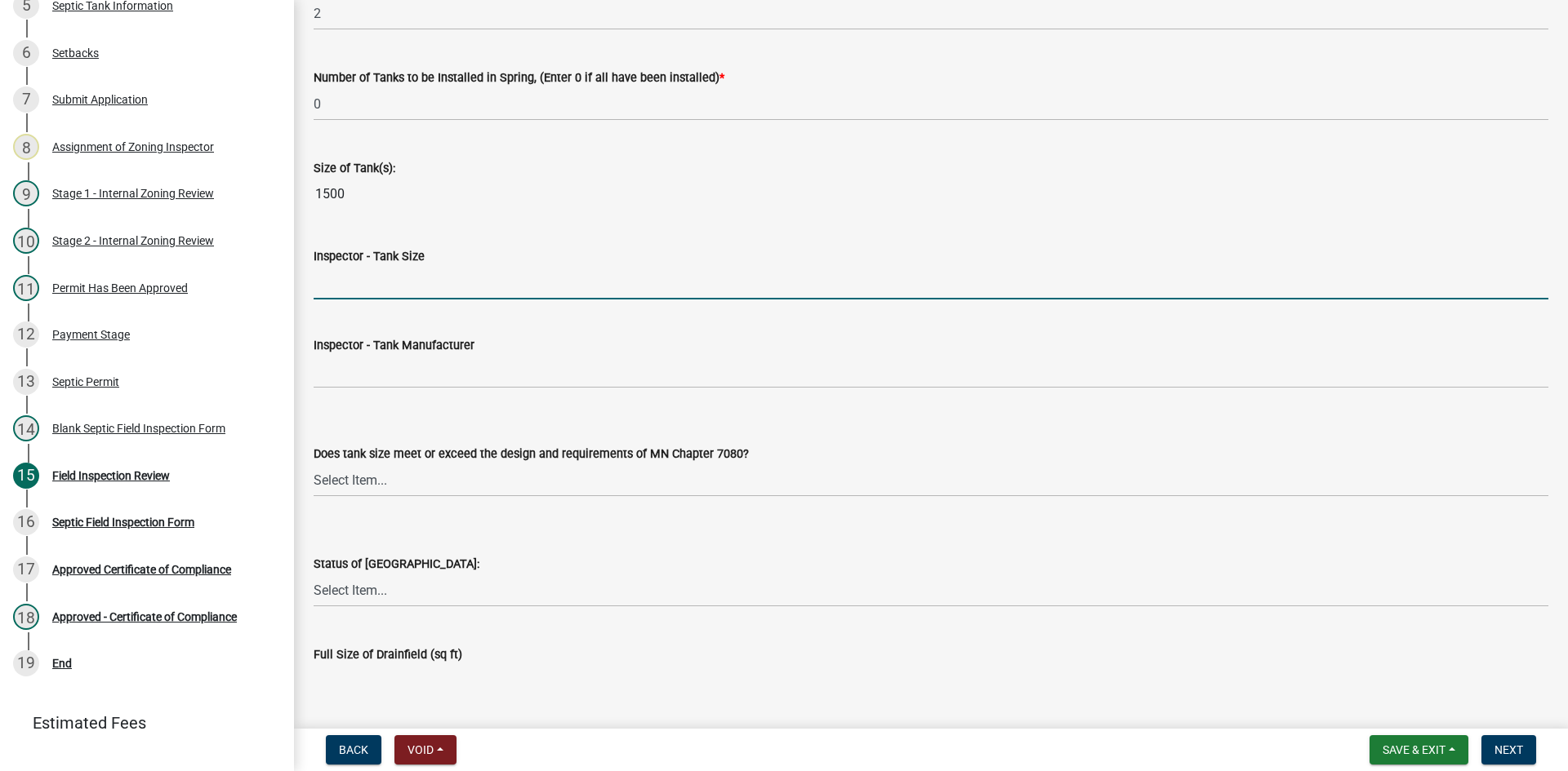
click at [353, 284] on input "Inspector - Tank Size" at bounding box center [931, 282] width 1235 height 34
click at [384, 295] on input "1500" at bounding box center [931, 282] width 1235 height 34
click at [342, 289] on input "1500/2-1000" at bounding box center [931, 282] width 1235 height 34
click at [453, 285] on input "1500-1000" at bounding box center [931, 282] width 1235 height 34
type input "1500-1000"
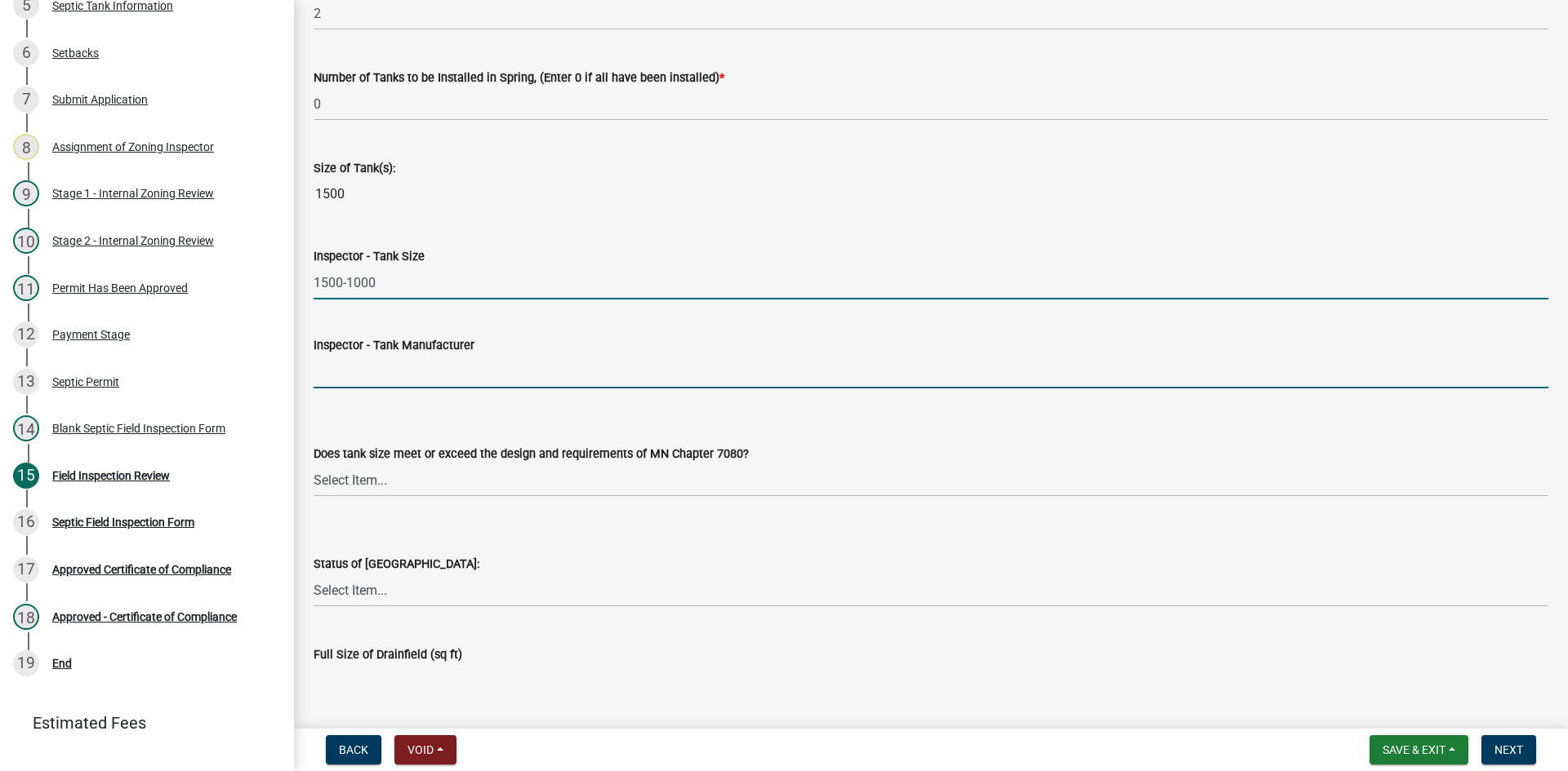
click at [399, 376] on input "Inspector - Tank Manufacturer" at bounding box center [931, 371] width 1235 height 34
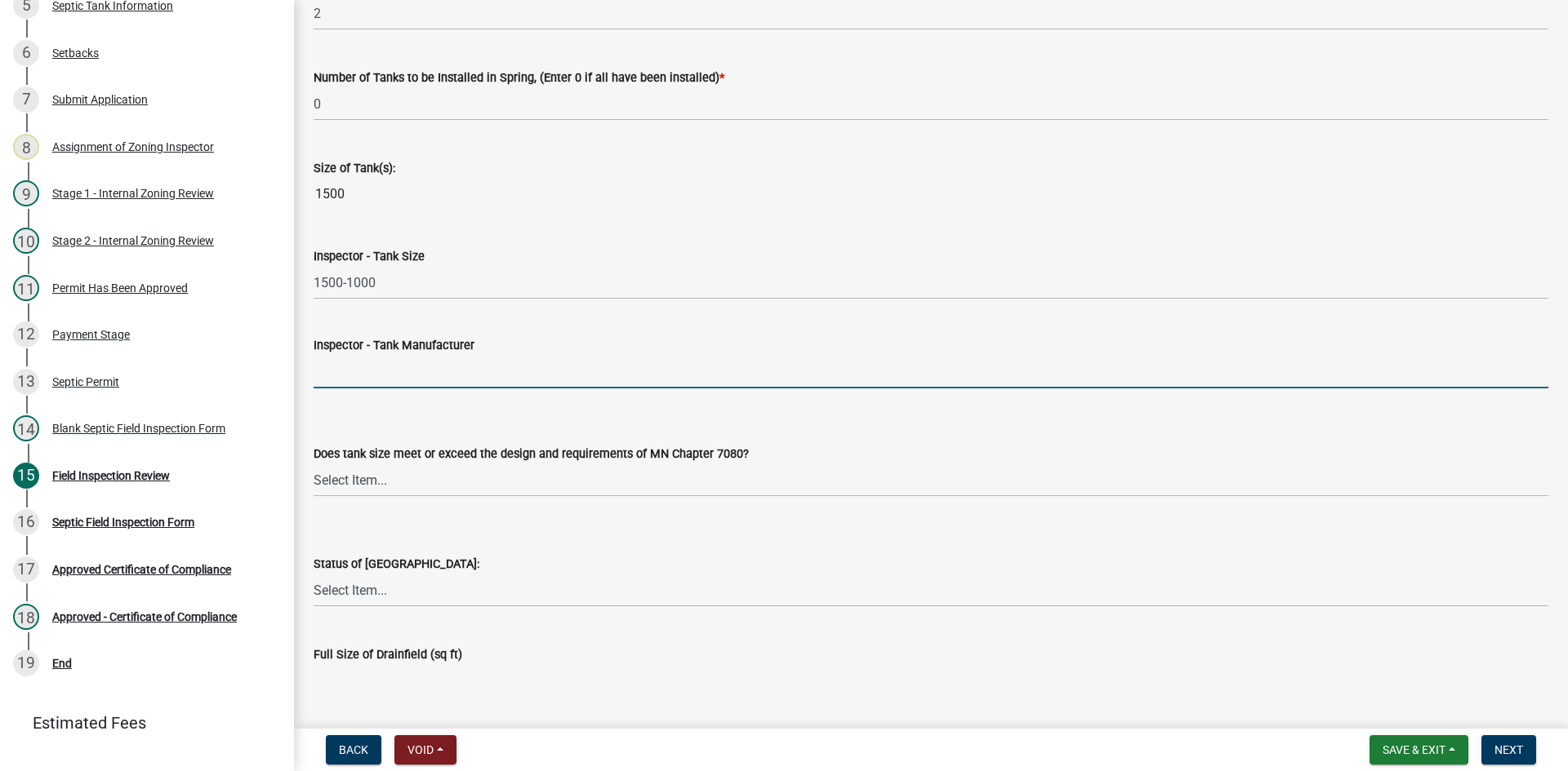
type input "infiltrator"
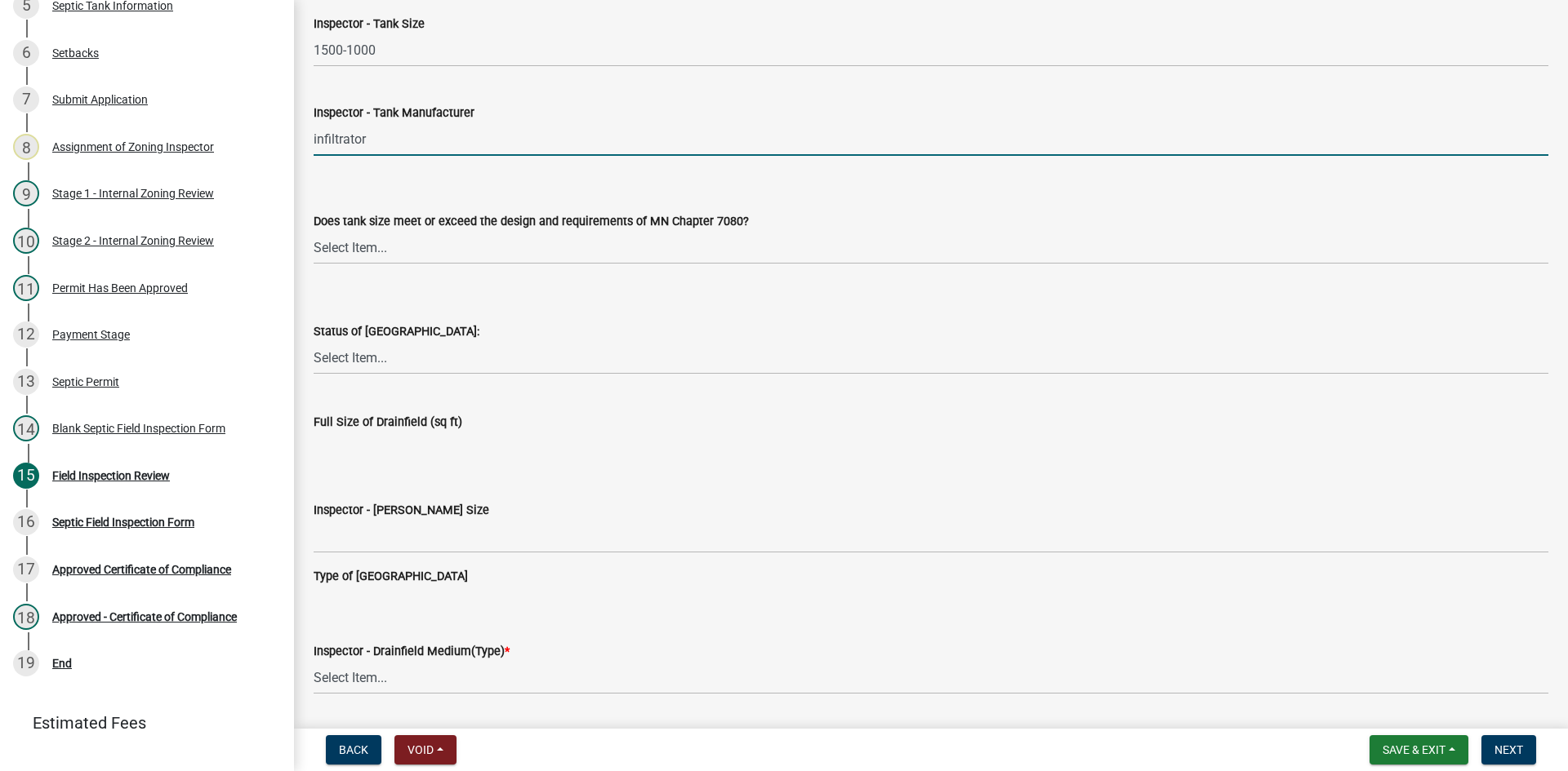
scroll to position [2285, 0]
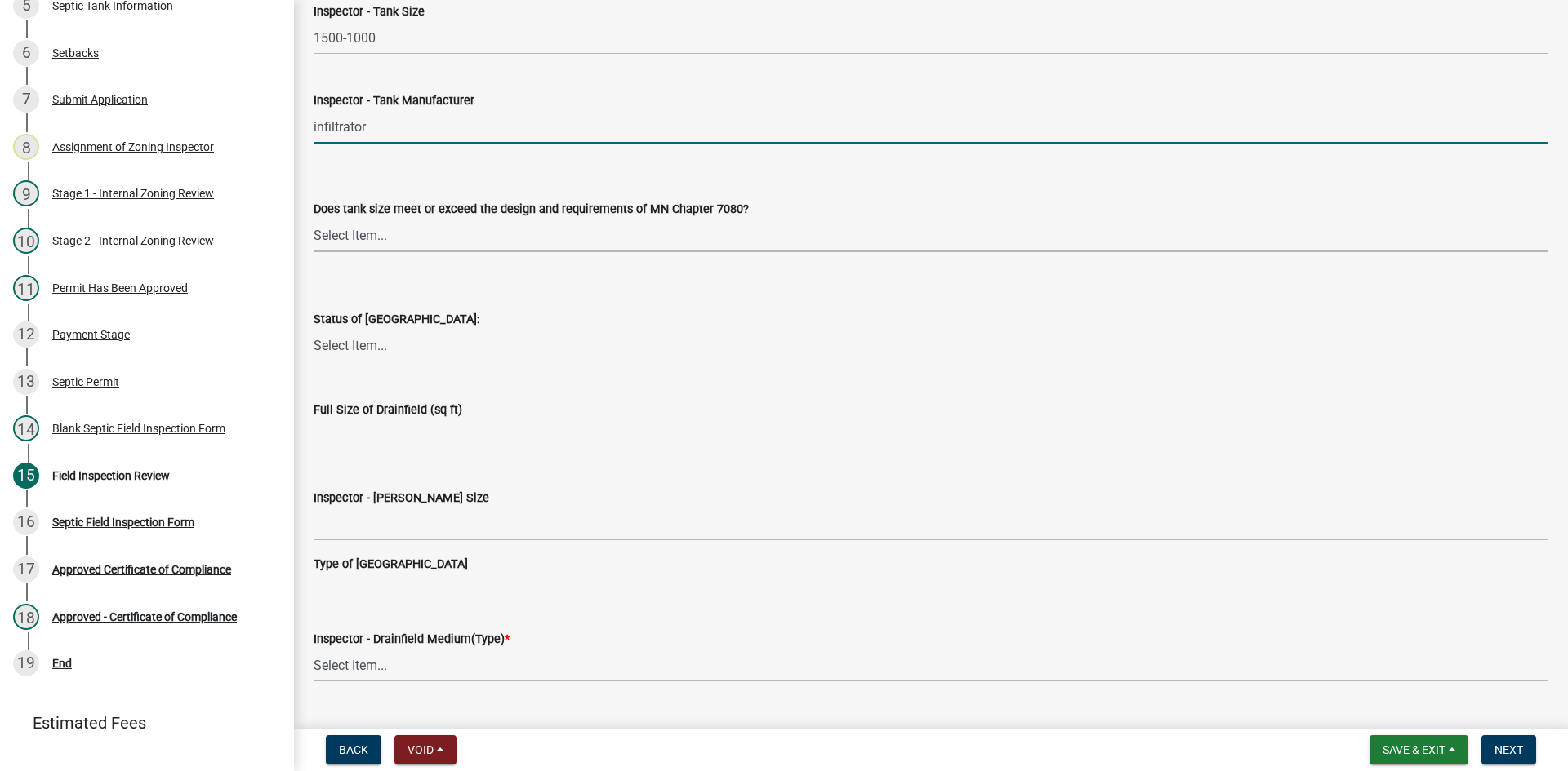
click at [367, 241] on select "Select Item... Yes No Existing" at bounding box center [931, 235] width 1235 height 34
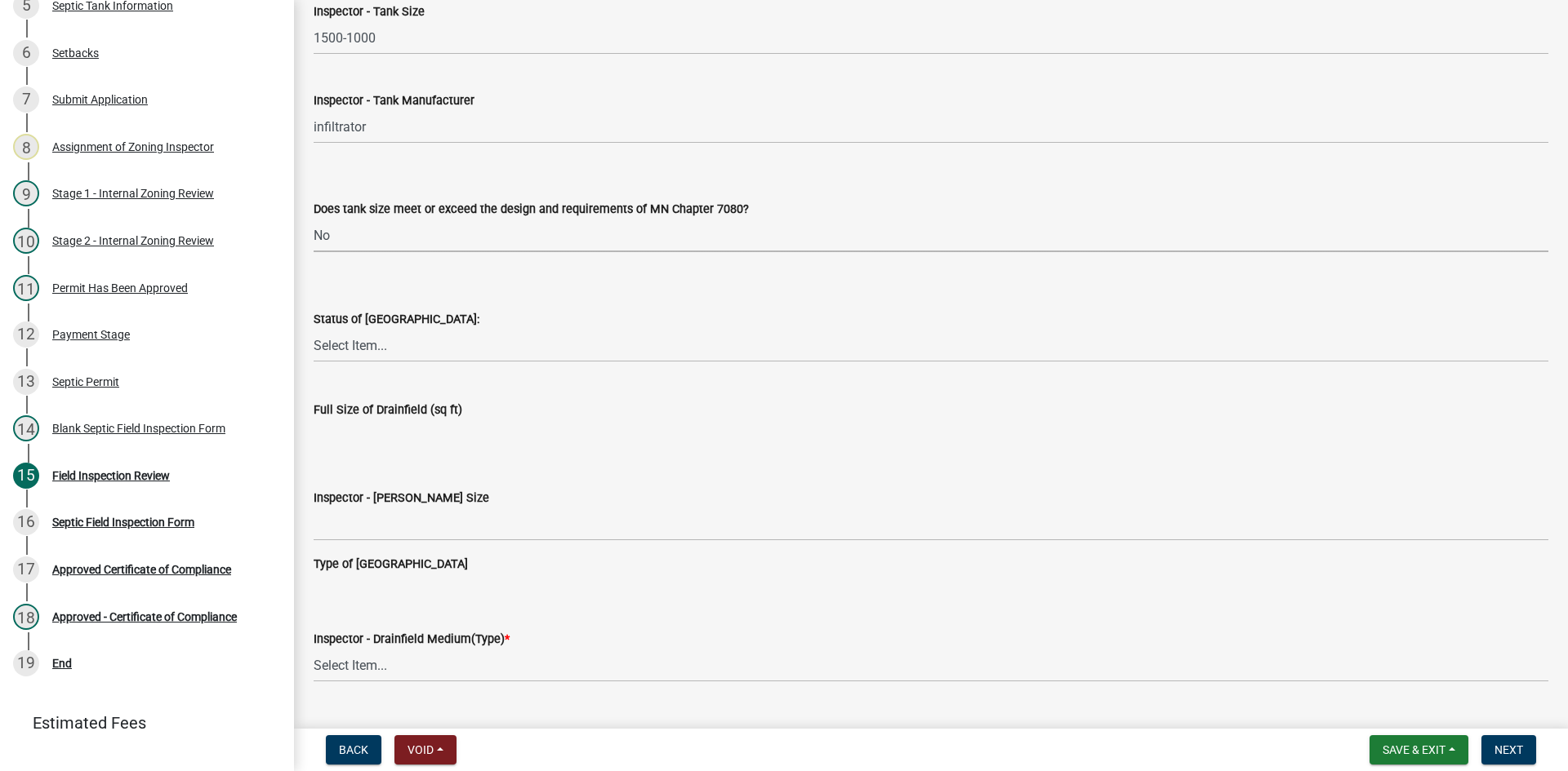
click at [313, 219] on select "Select Item... Yes No Existing" at bounding box center [931, 235] width 1235 height 34
click at [339, 242] on select "Select Item... Yes No Existing" at bounding box center [931, 235] width 1235 height 34
click at [313, 219] on select "Select Item... Yes No Existing" at bounding box center [931, 235] width 1235 height 34
select select "f7794d6a-556a-43dc-97be-878f47e346d8"
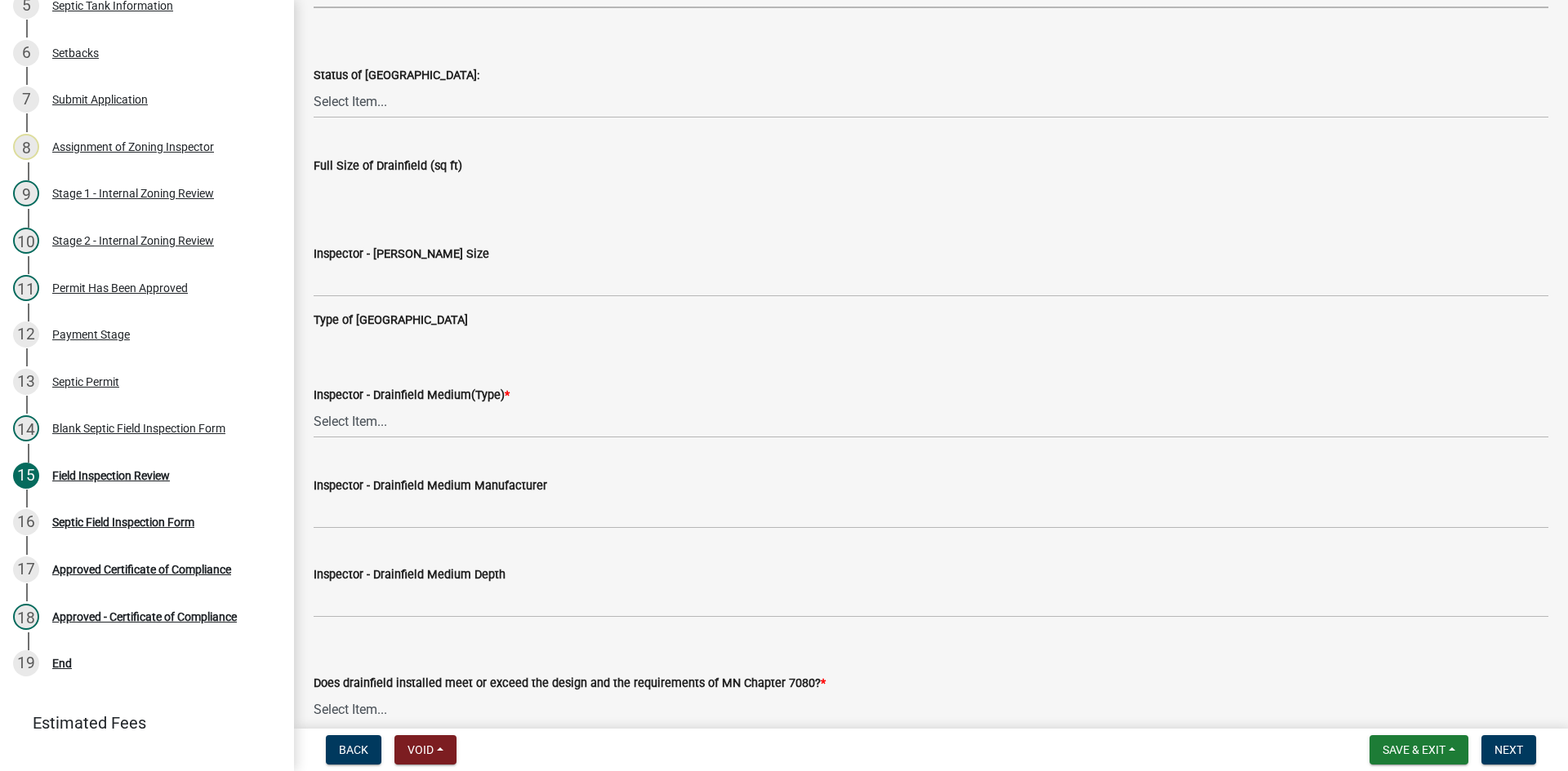
scroll to position [2530, 0]
drag, startPoint x: 345, startPoint y: 91, endPoint x: 358, endPoint y: 105, distance: 19.1
click at [347, 91] on select "Select Item... No Drainfield Drainfield Installed [GEOGRAPHIC_DATA] to Be Insta…" at bounding box center [931, 100] width 1235 height 34
click at [313, 84] on select "Select Item... No Drainfield Drainfield Installed [GEOGRAPHIC_DATA] to Be Insta…" at bounding box center [931, 100] width 1235 height 34
select select "5fa789e6-b5c5-4aa5-96f0-e7985c3fdd5e"
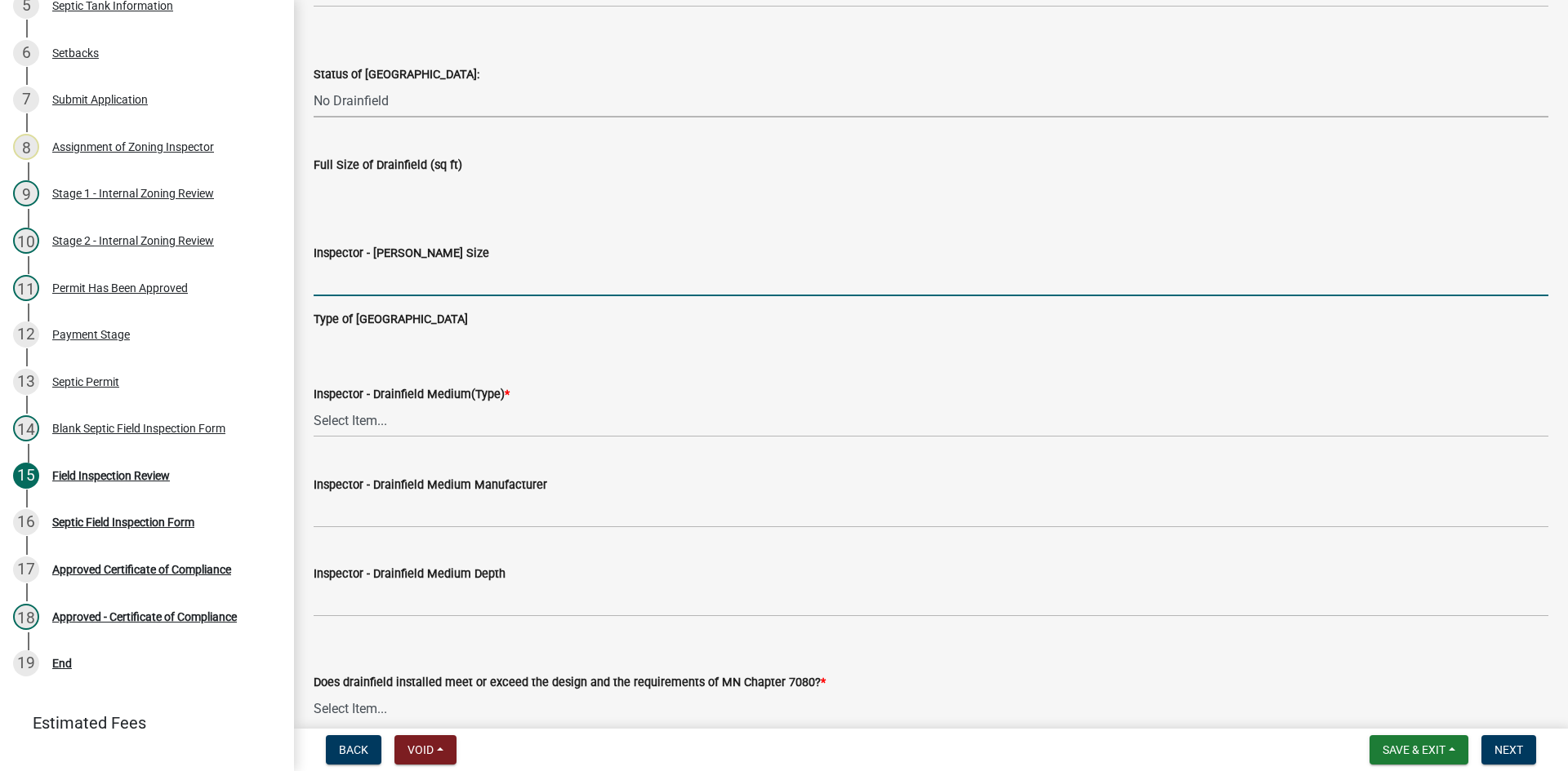
click at [381, 273] on input "Inspector - [PERSON_NAME] Size" at bounding box center [931, 279] width 1235 height 34
type input "NO DRAINFIELD"
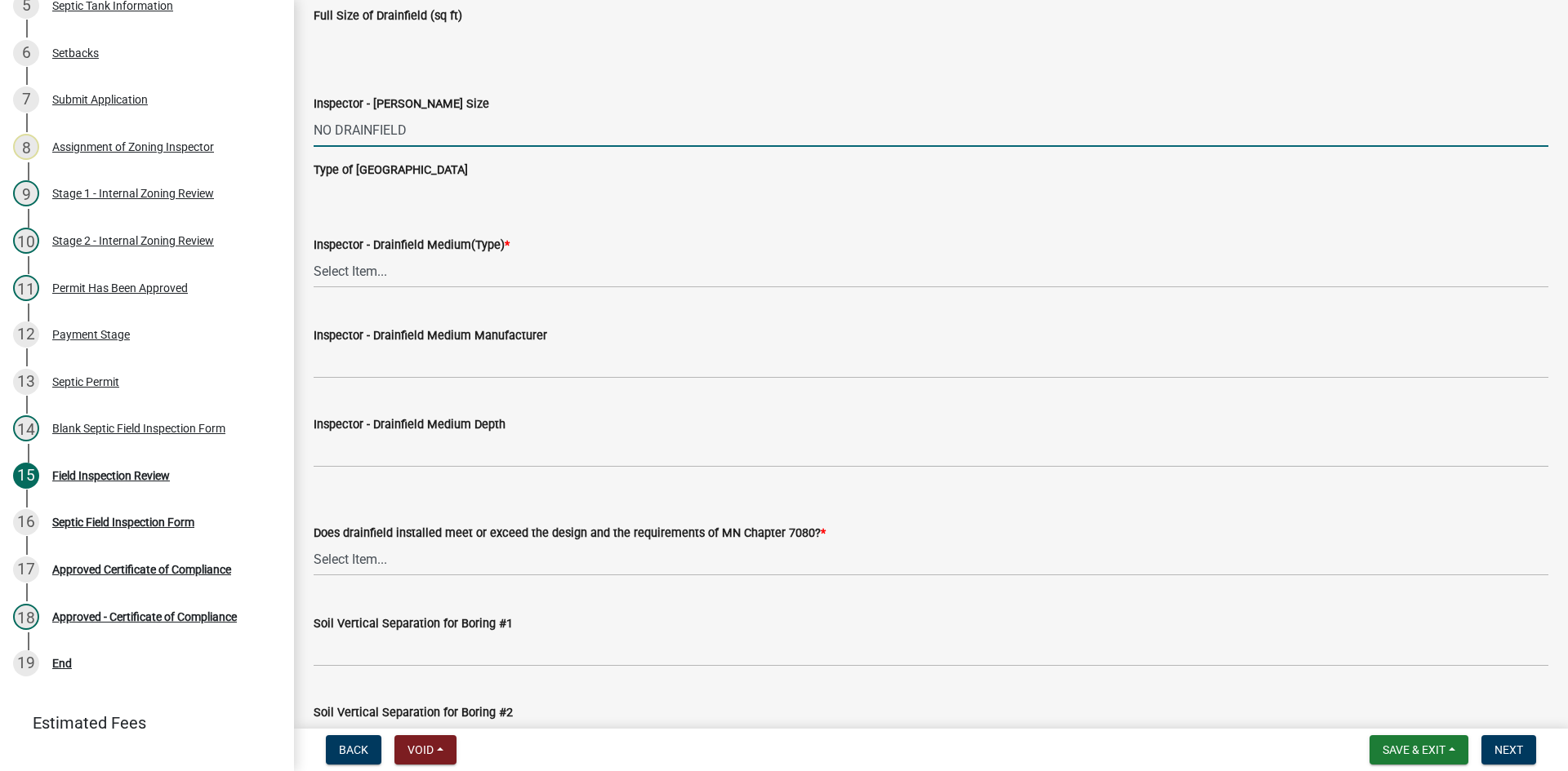
scroll to position [2694, 0]
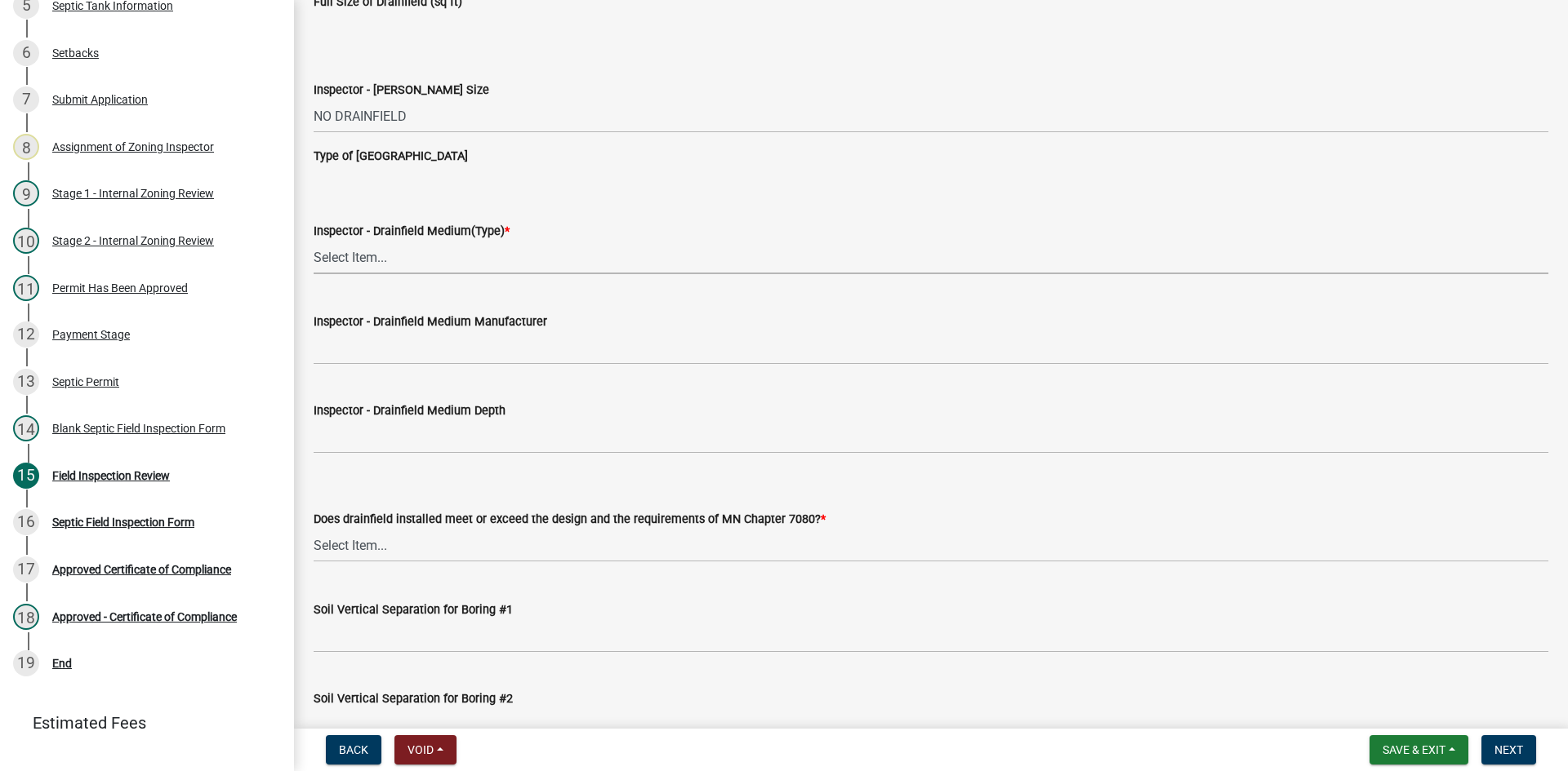
click at [369, 257] on select "Select Item... Chamber Trench Rock Trench Gravelless Mound Pressure Bed Seepage…" at bounding box center [931, 257] width 1235 height 34
click at [313, 241] on select "Select Item... Chamber Trench Rock Trench Gravelless Mound Pressure Bed Seepage…" at bounding box center [931, 257] width 1235 height 34
select select "53ba3933-fb28-45b0-9b71-ad61eefa2ac0"
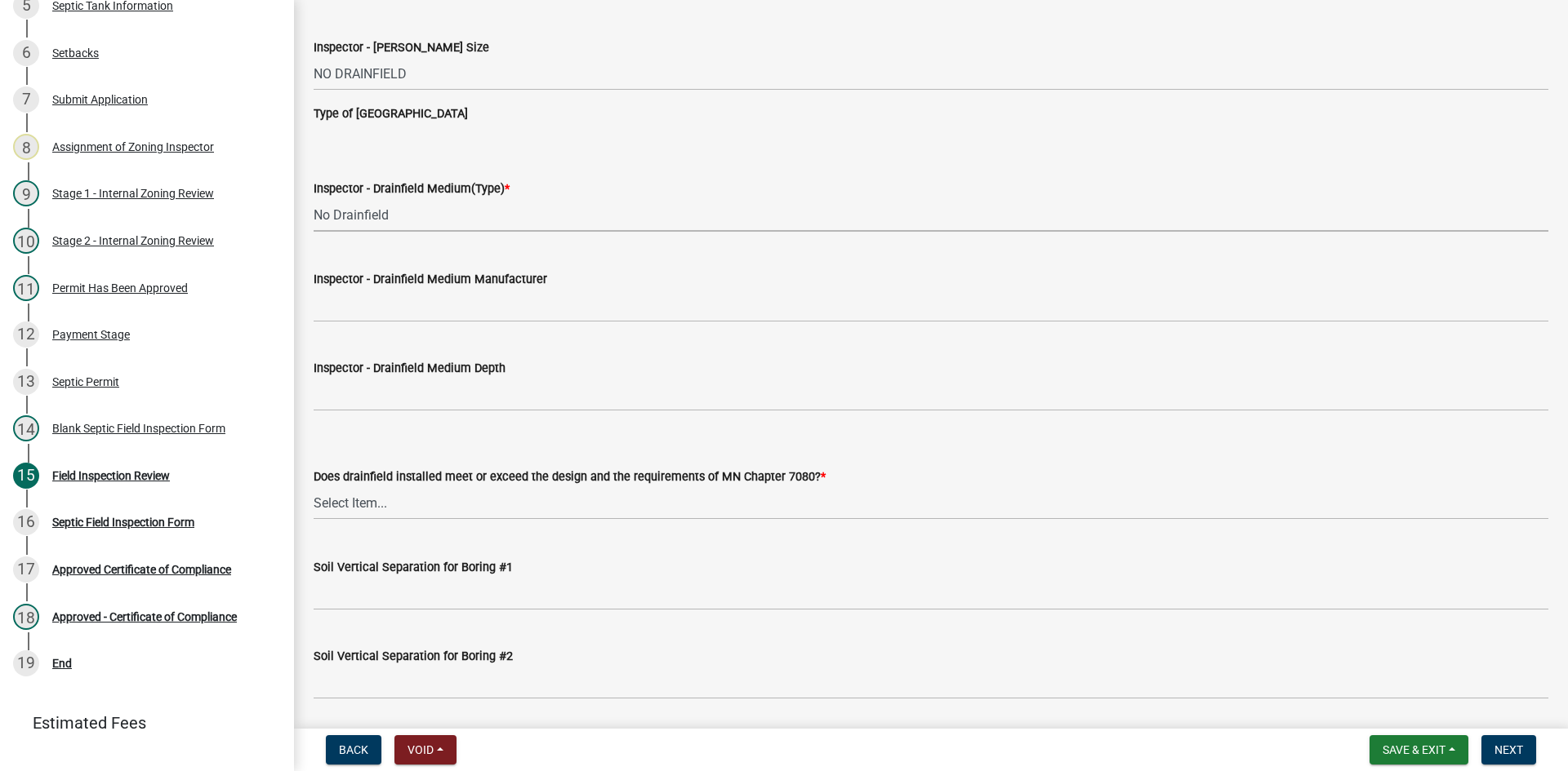
scroll to position [2775, 0]
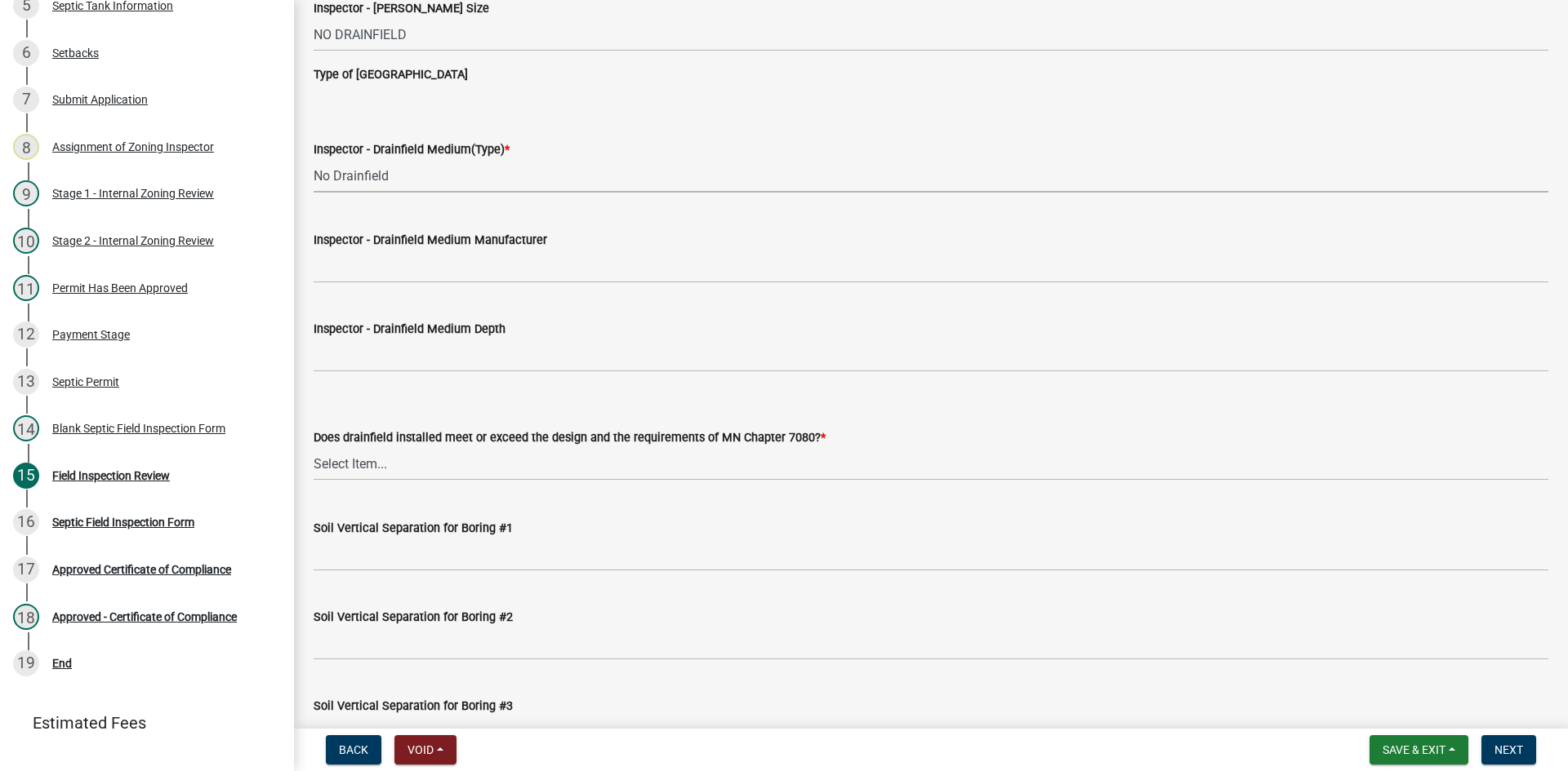
click at [415, 250] on div "Inspector - Drainfield Medium Manufacturer" at bounding box center [931, 240] width 1235 height 20
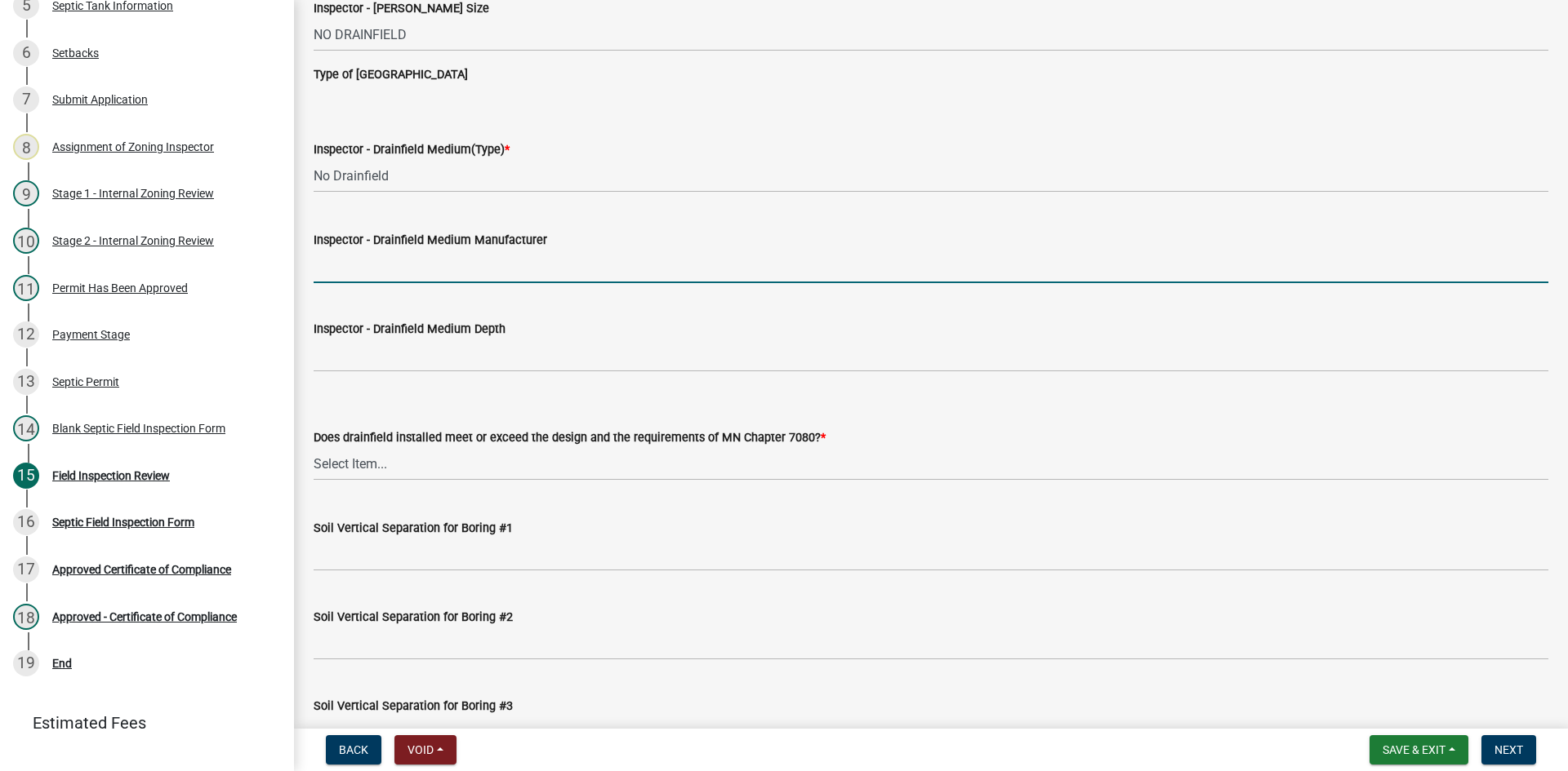
click at [432, 278] on input "Inspector - Drainfield Medium Manufacturer" at bounding box center [931, 267] width 1235 height 34
type input "NA"
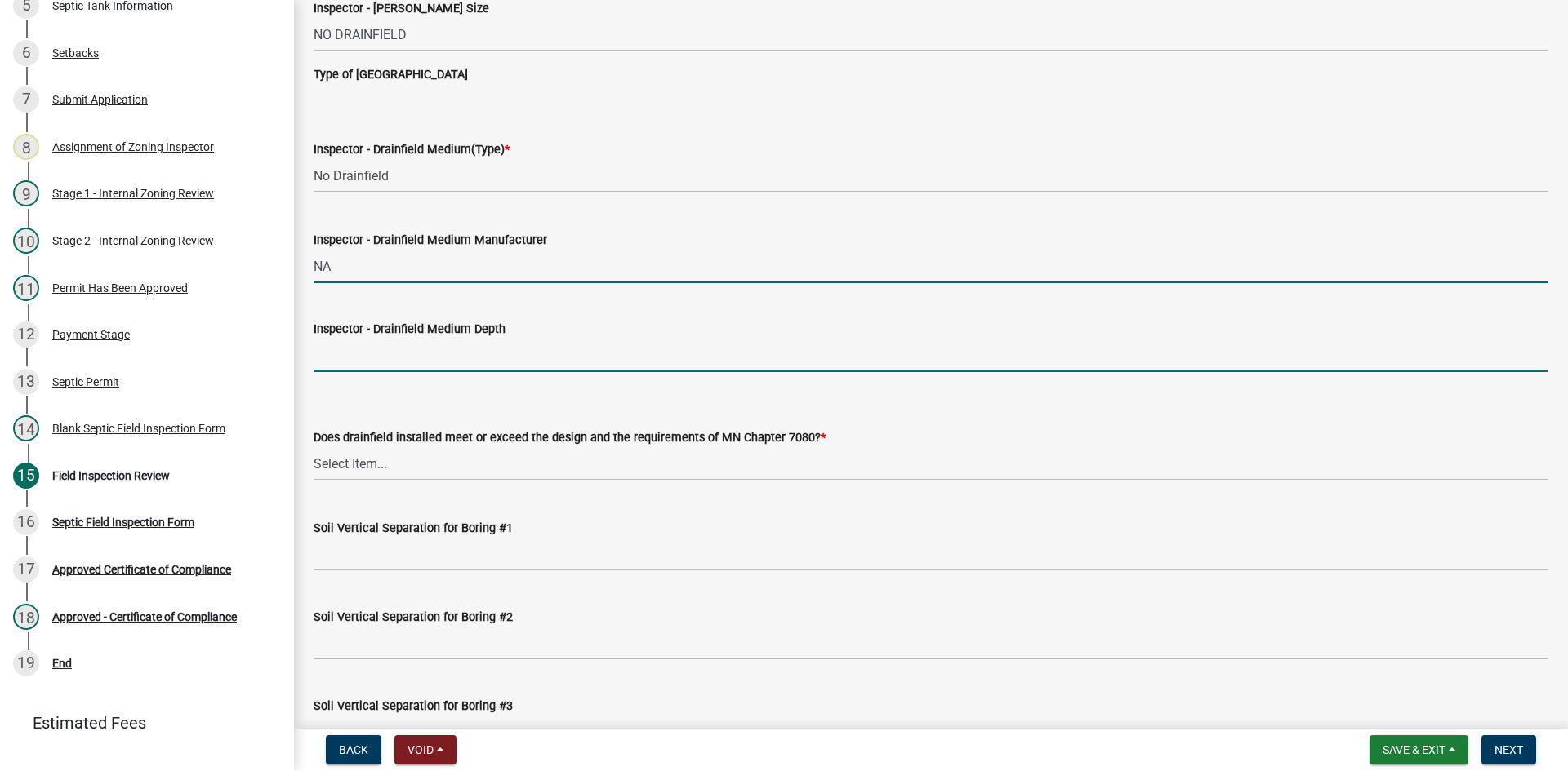
click at [377, 350] on input "Inspector - Drainfield Medium Depth" at bounding box center [931, 355] width 1235 height 34
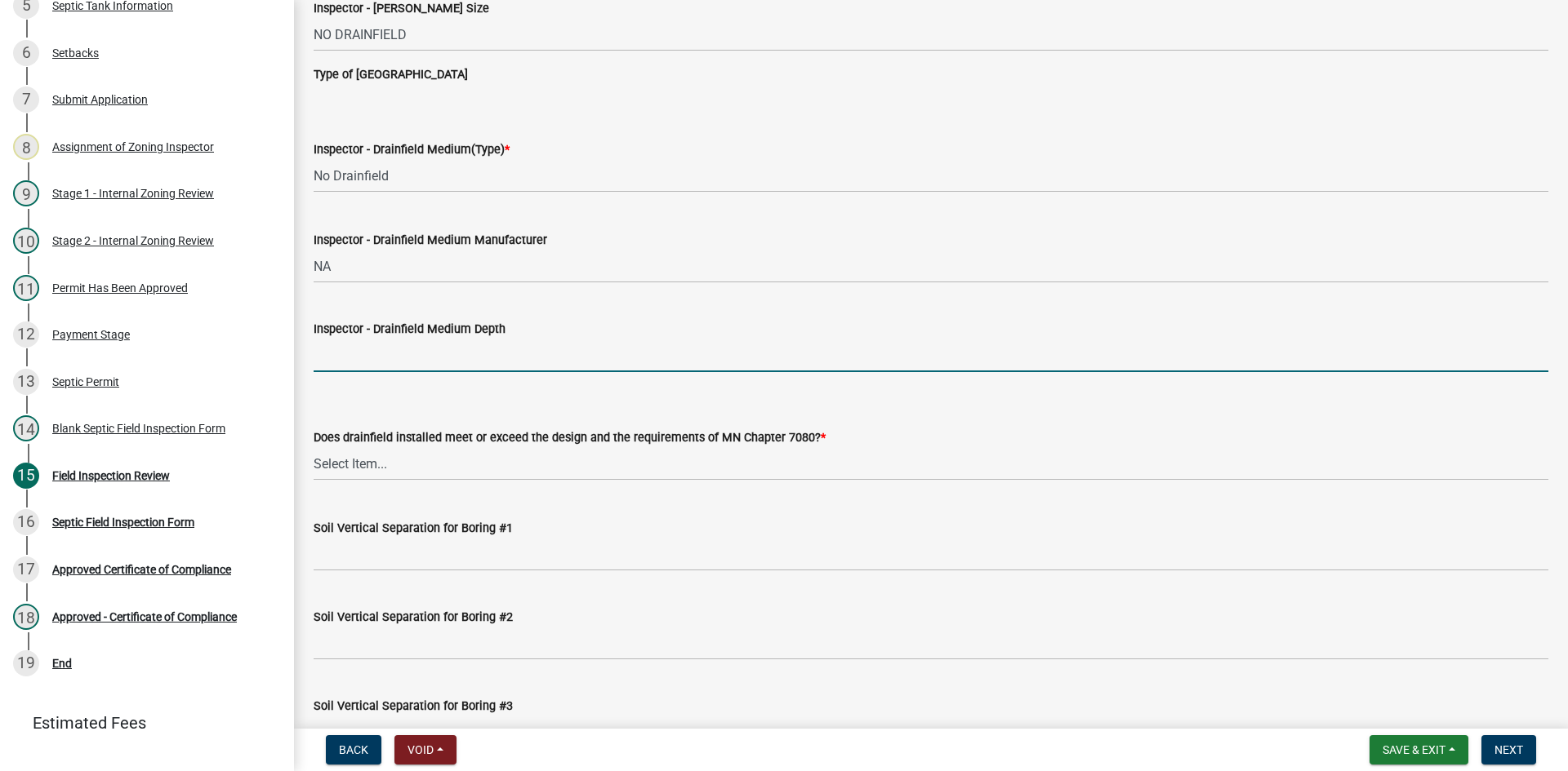
type input "NA"
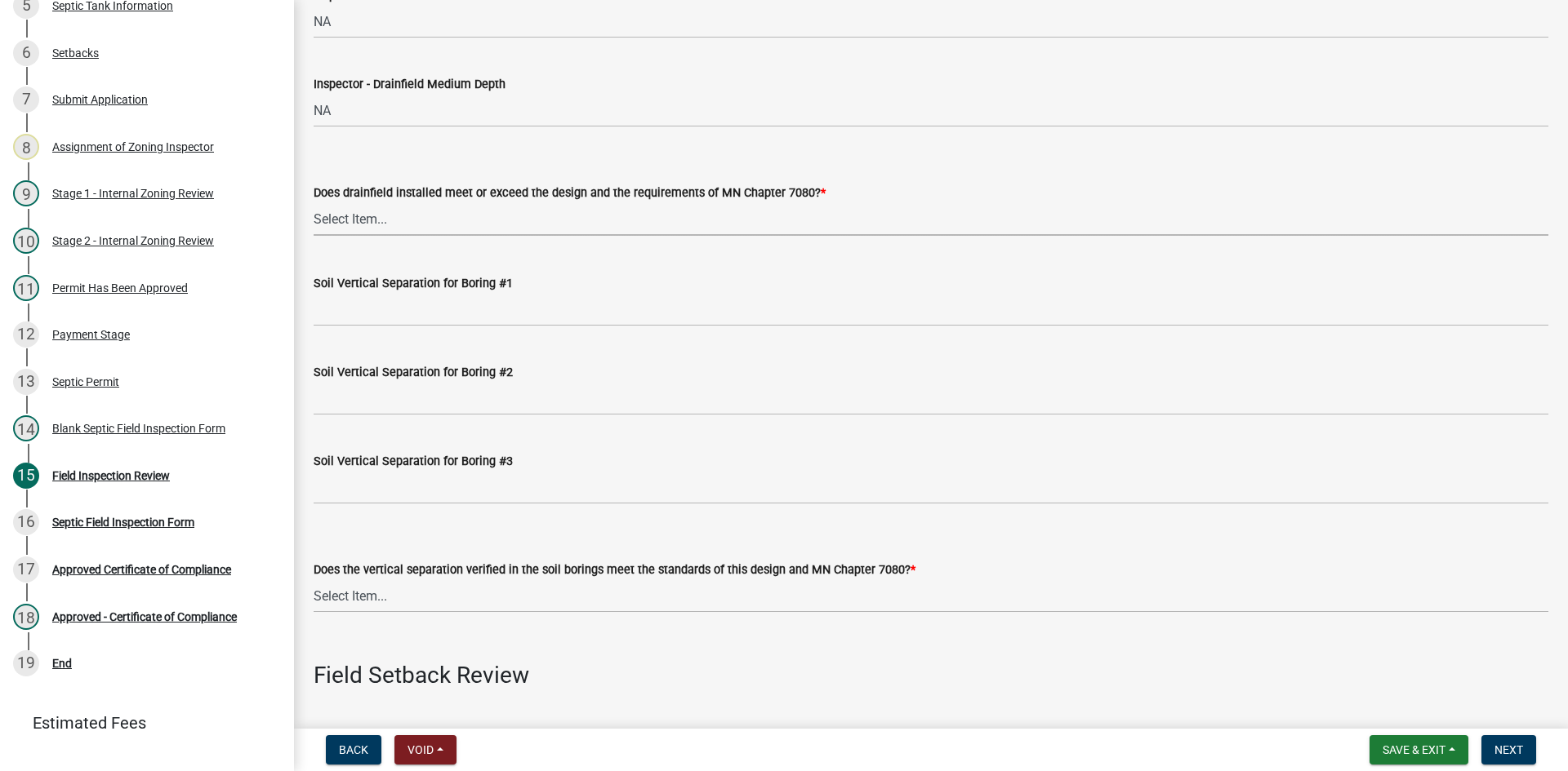
click at [386, 214] on select "Select Item... Yes No" at bounding box center [931, 219] width 1235 height 34
click at [313, 202] on select "Select Item... Yes No" at bounding box center [931, 219] width 1235 height 34
select select "11dcc48d-db54-4dd6-a13a-34b979cdae1e"
click at [366, 290] on label "Soil Vertical Separation for Boring #1" at bounding box center [413, 284] width 199 height 11
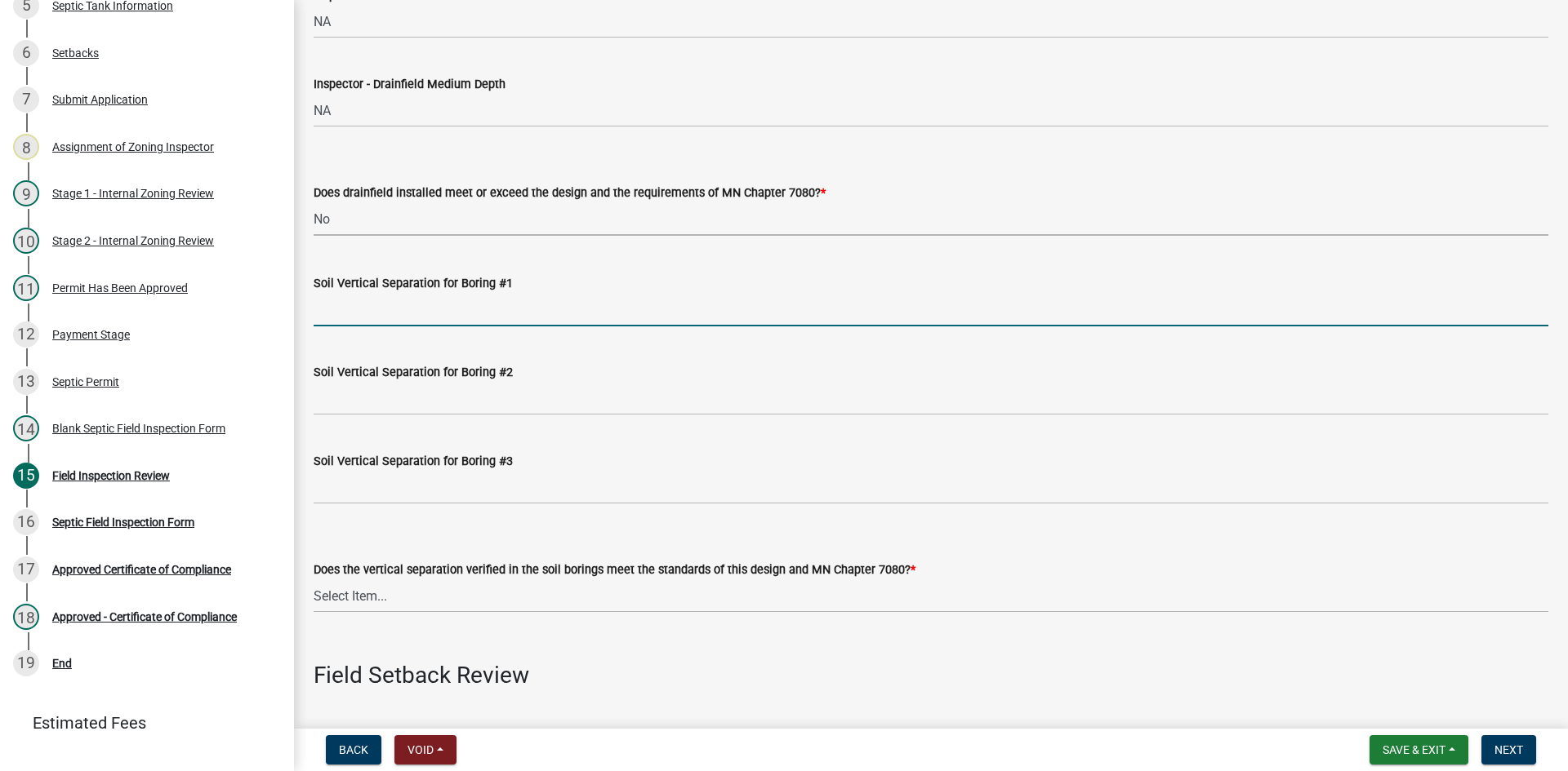
click at [366, 293] on input "Soil Vertical Separation for Boring #1" at bounding box center [931, 310] width 1235 height 34
click at [367, 301] on input "Soil Vertical Separation for Boring #1" at bounding box center [931, 310] width 1235 height 34
type input "NA"
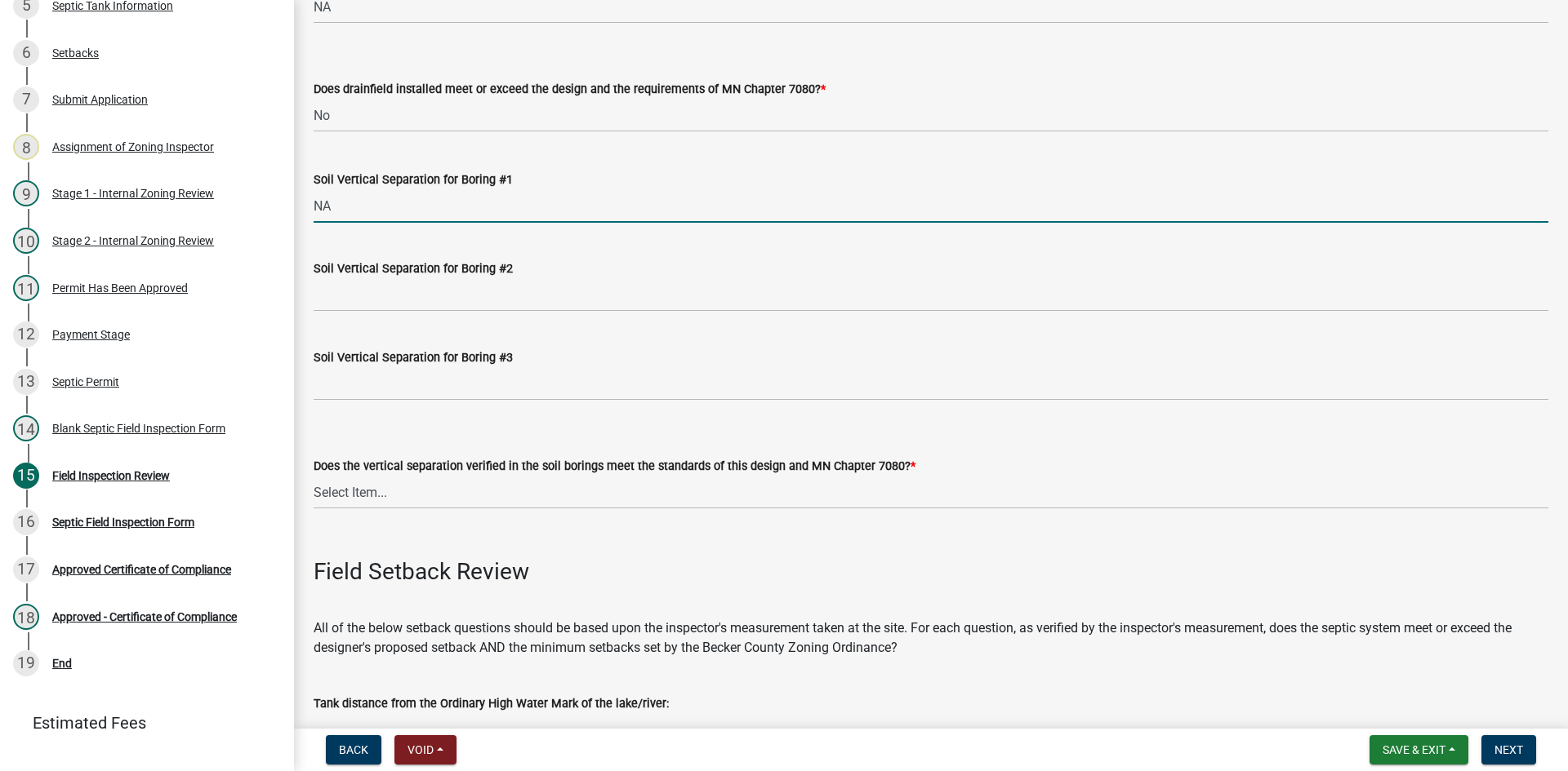
scroll to position [3265, 0]
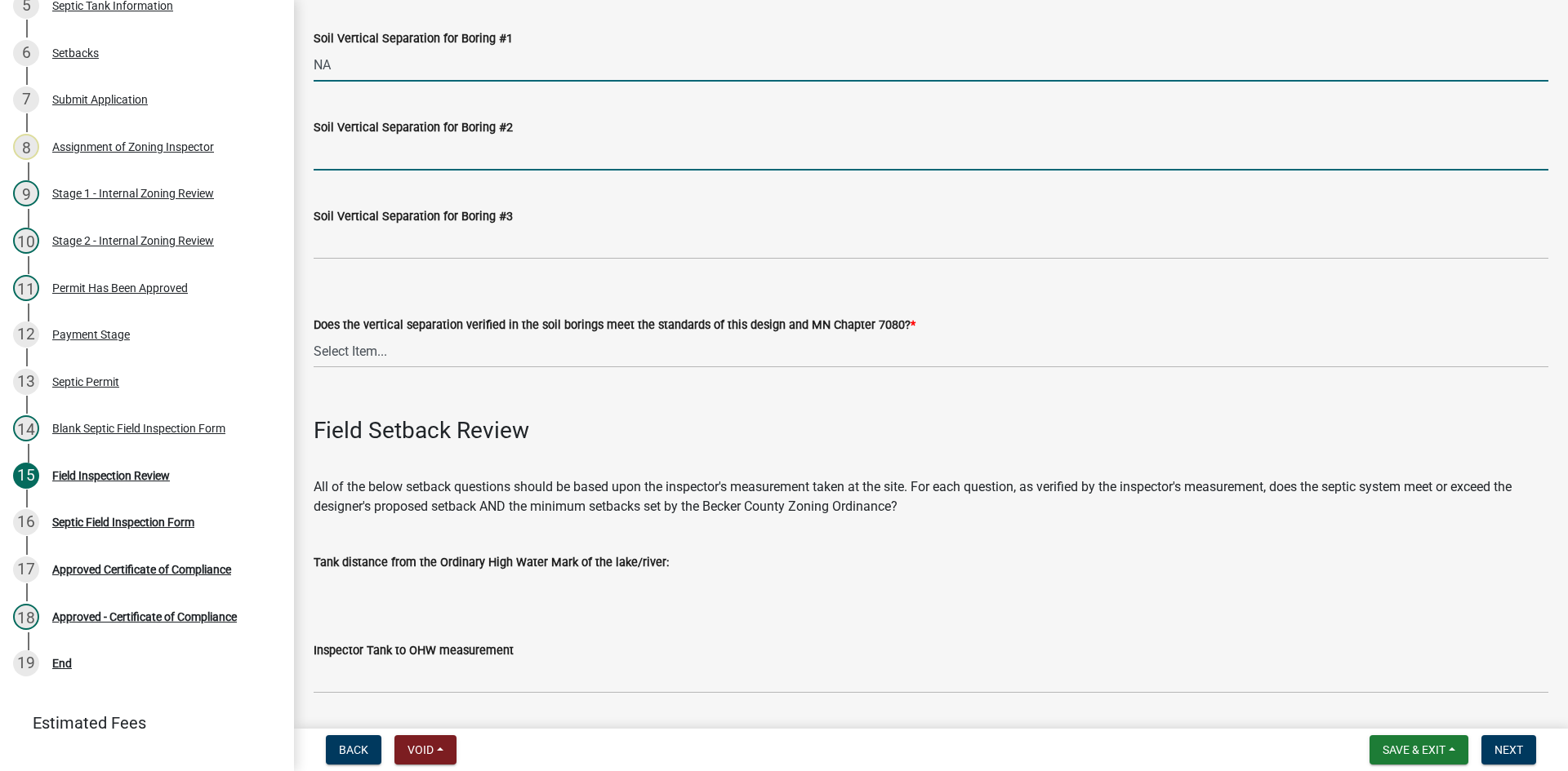
click at [365, 165] on input "Soil Vertical Separation for Boring #2" at bounding box center [931, 153] width 1235 height 34
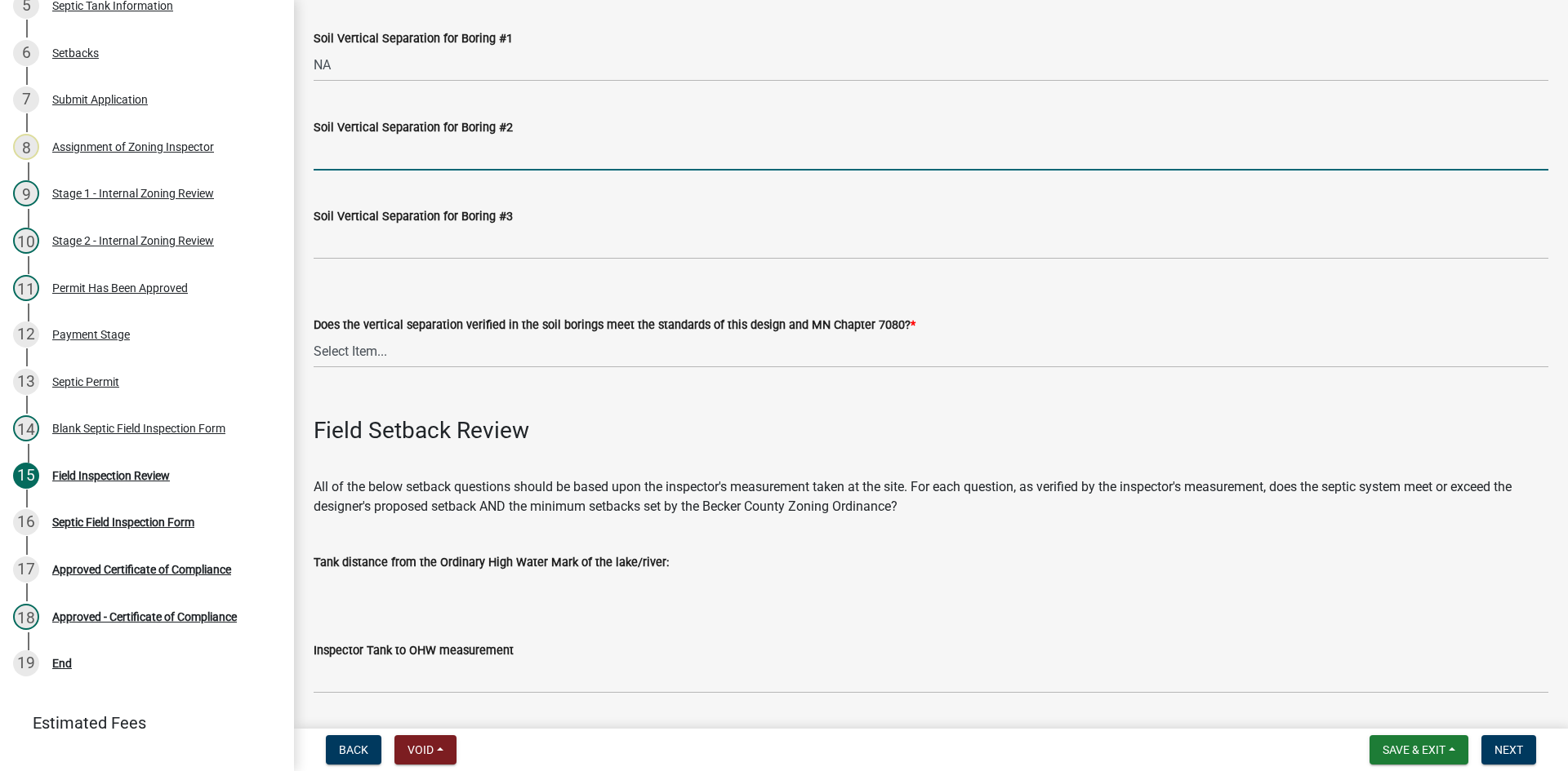
type input "na"
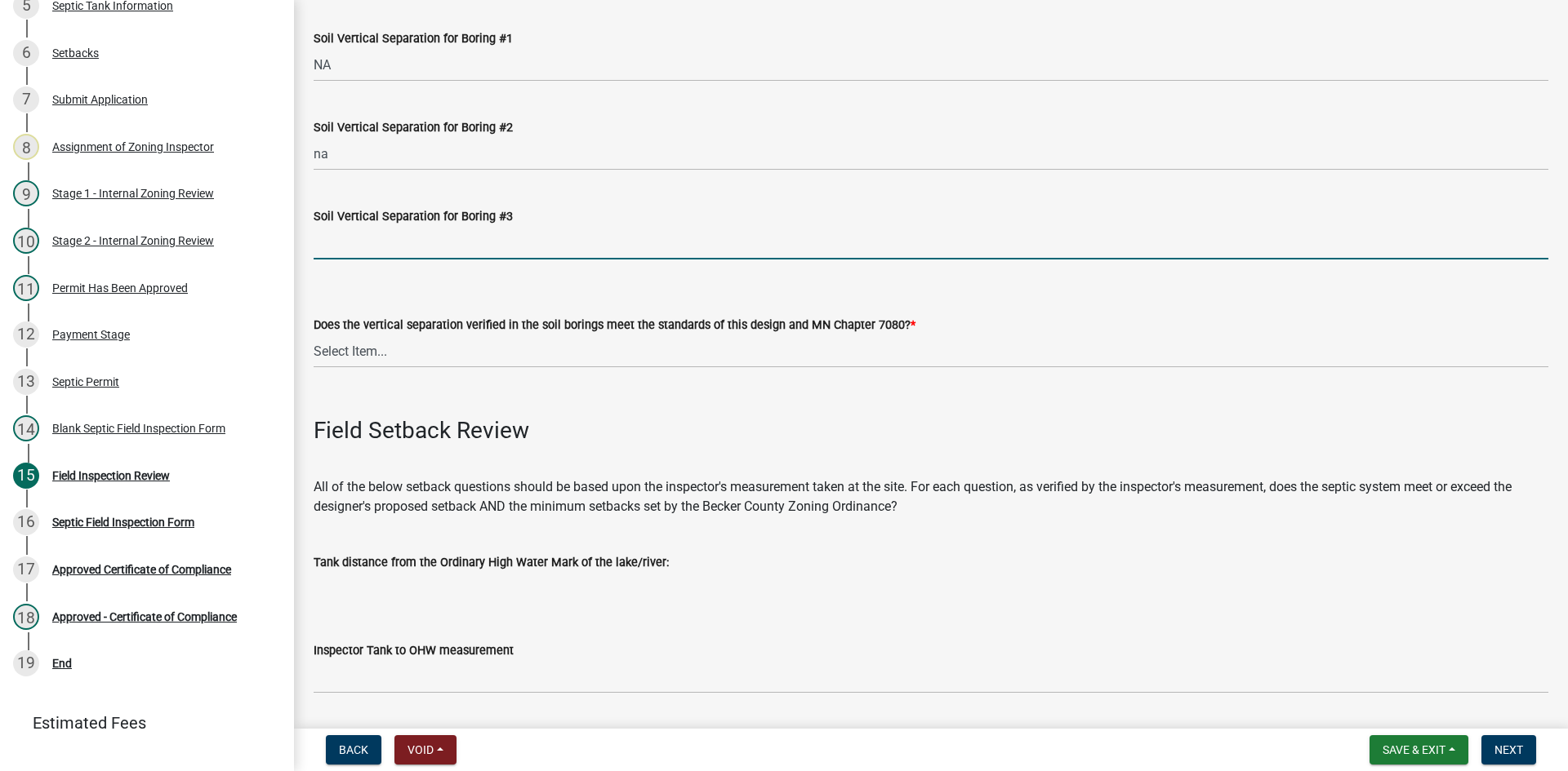
drag, startPoint x: 356, startPoint y: 228, endPoint x: 364, endPoint y: 239, distance: 13.6
click at [356, 228] on input "Soil Vertical Separation for Boring #3" at bounding box center [931, 242] width 1235 height 34
type input "na"
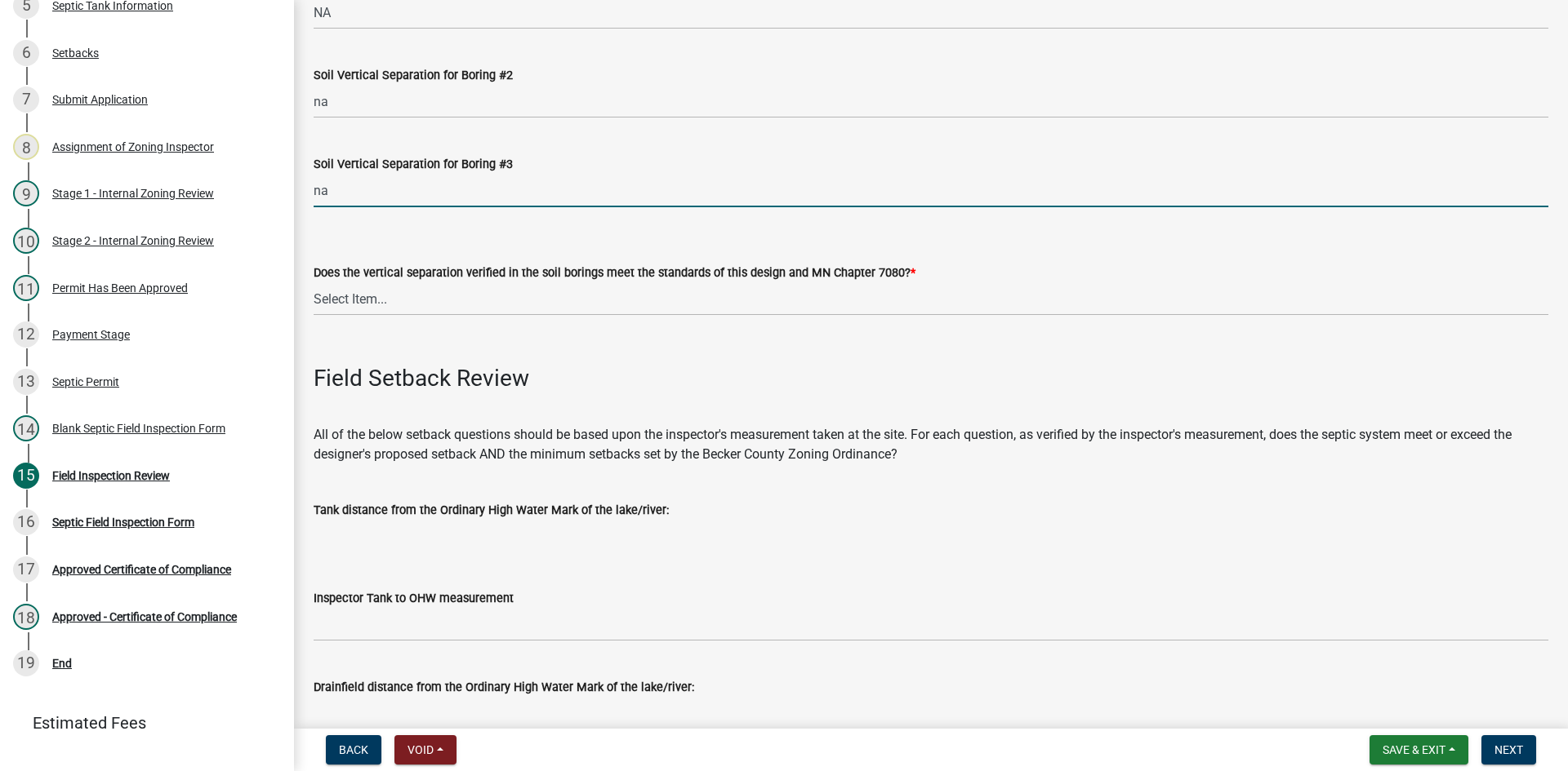
scroll to position [3346, 0]
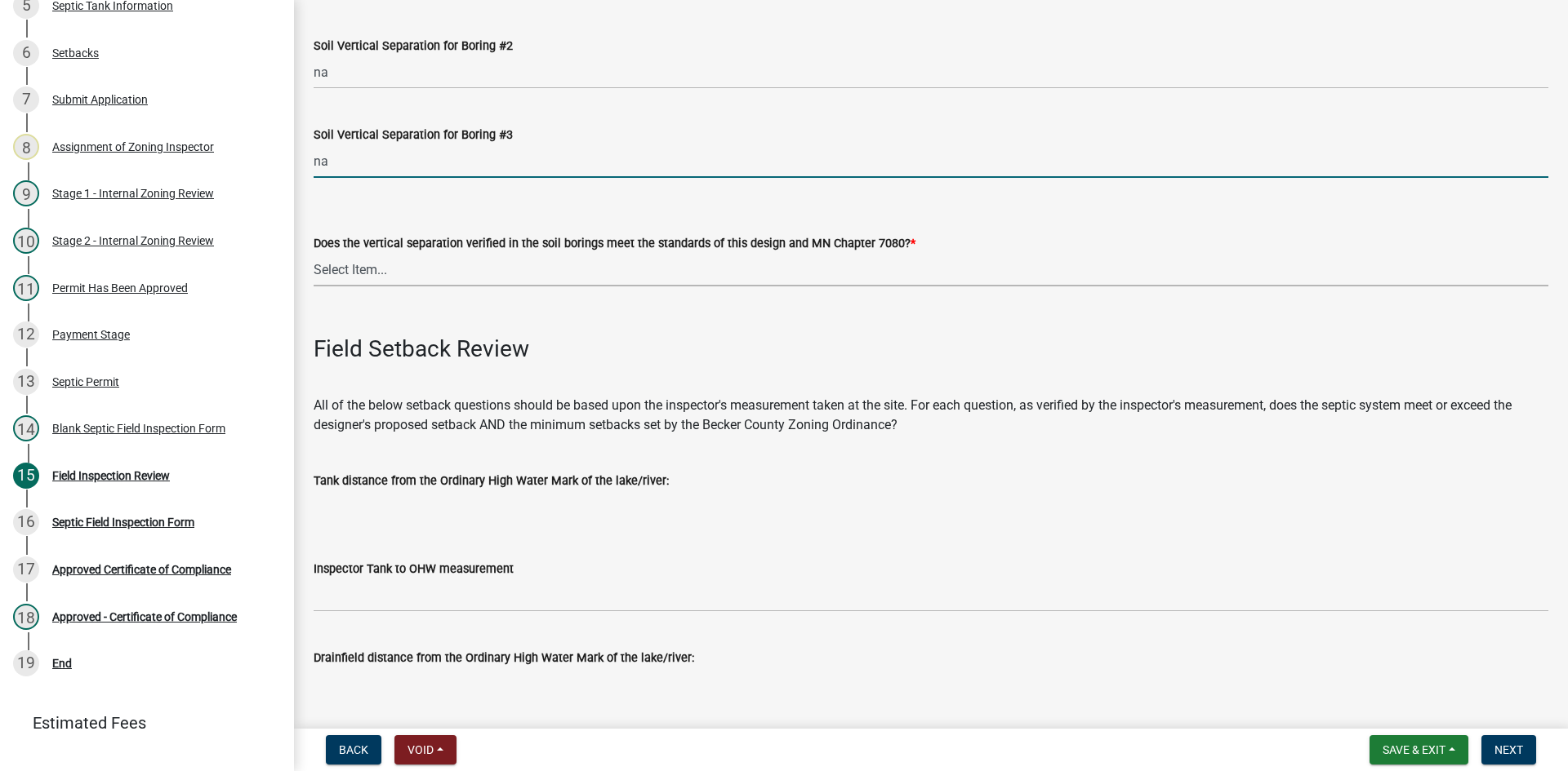
click at [365, 266] on select "Select Item... Yes No" at bounding box center [931, 269] width 1235 height 34
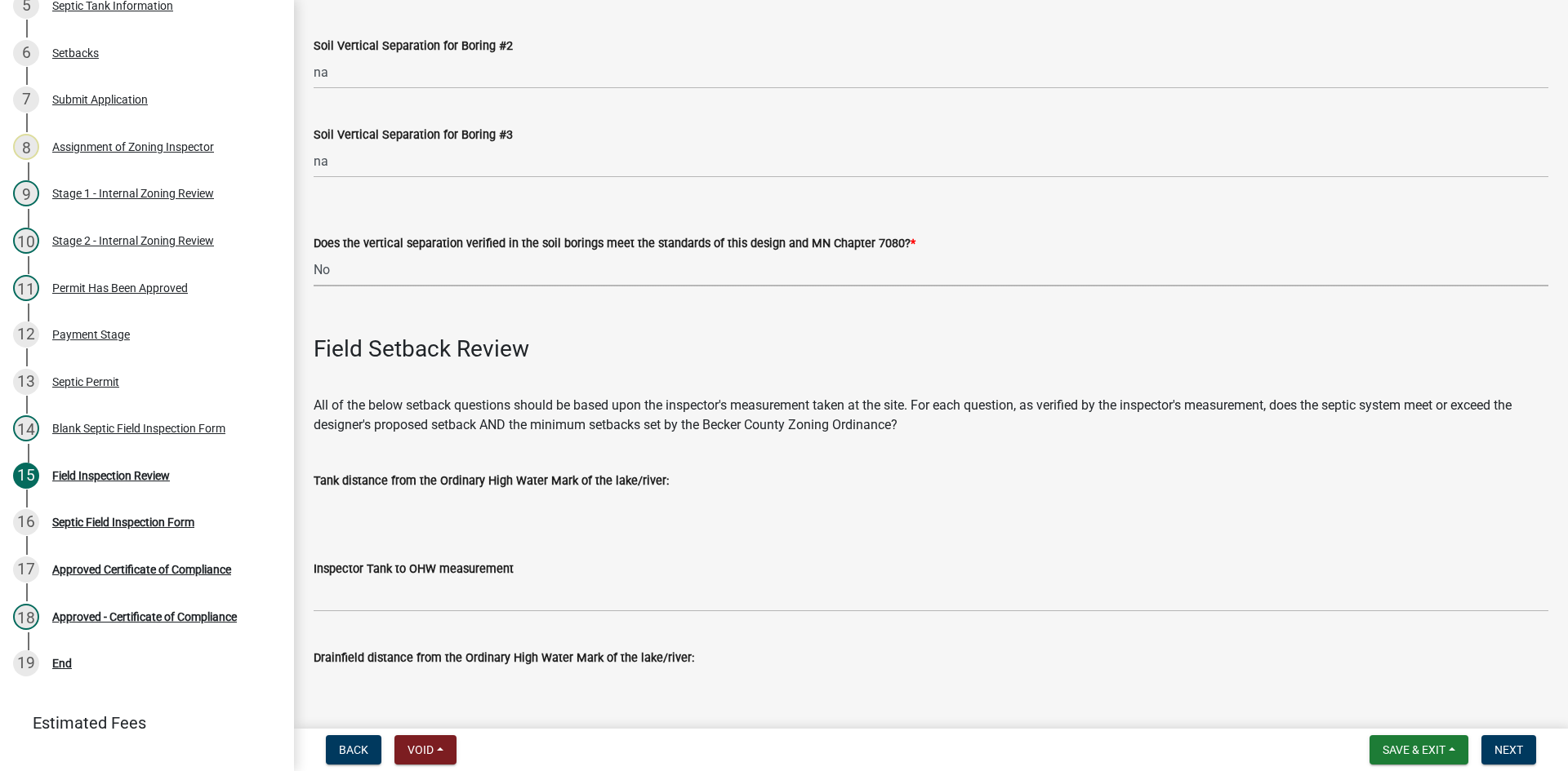
click at [313, 253] on select "Select Item... Yes No" at bounding box center [931, 269] width 1235 height 34
select select "11e68a6f-da10-4092-9aa3-572e994a9944"
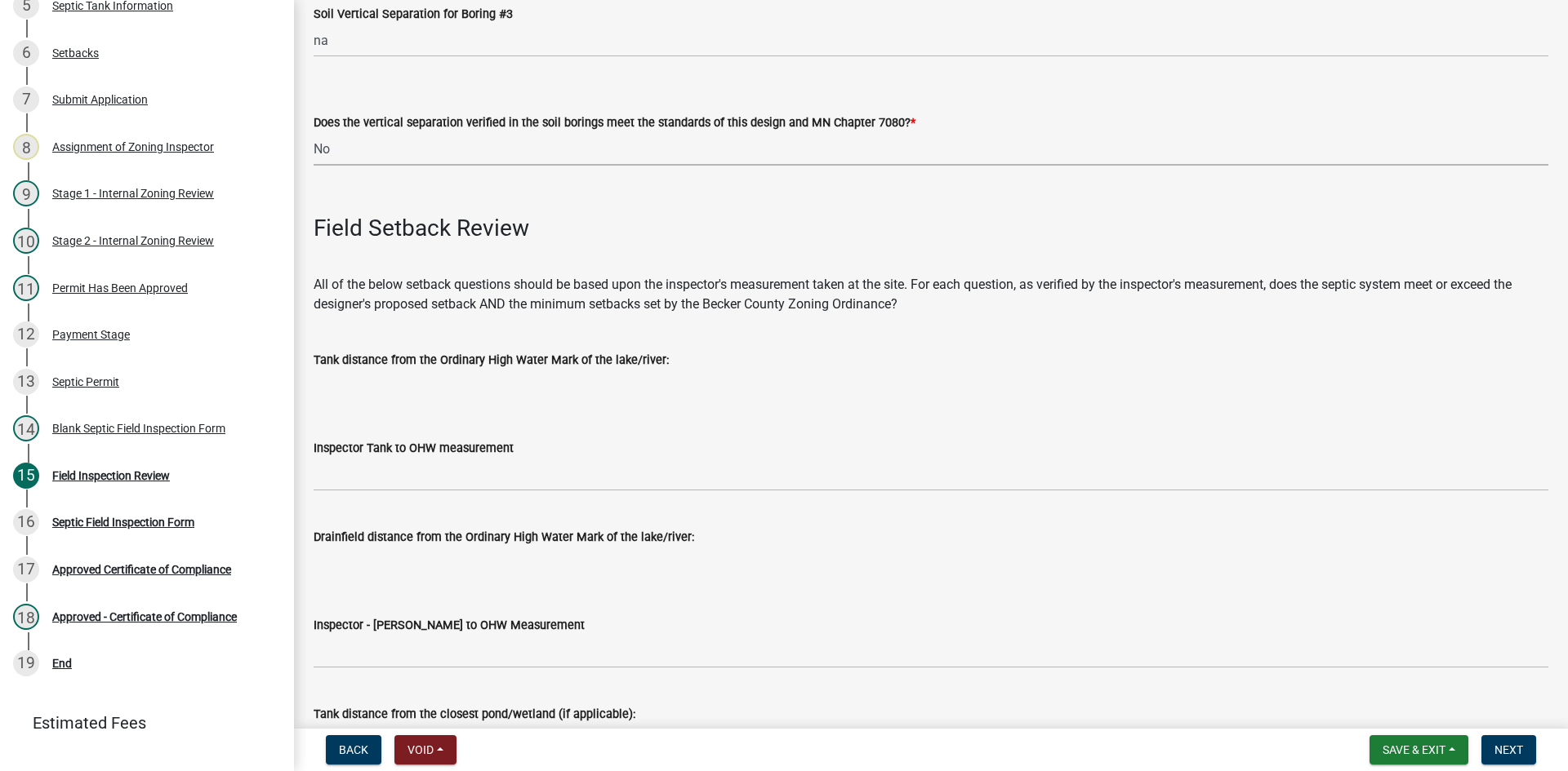
scroll to position [3673, 0]
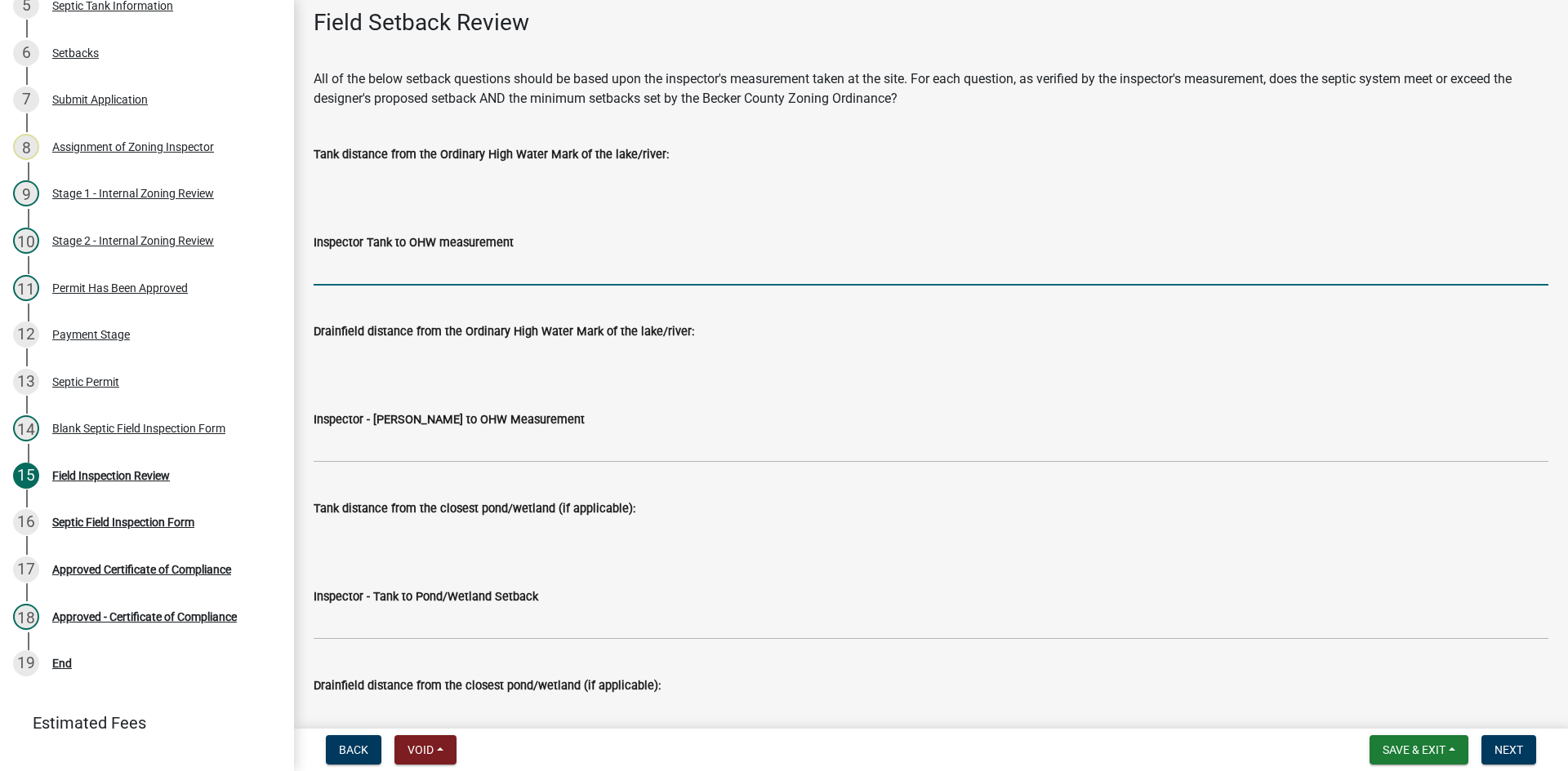
click at [358, 272] on input "Inspector Tank to OHW measurement" at bounding box center [931, 268] width 1235 height 34
type input "NA"
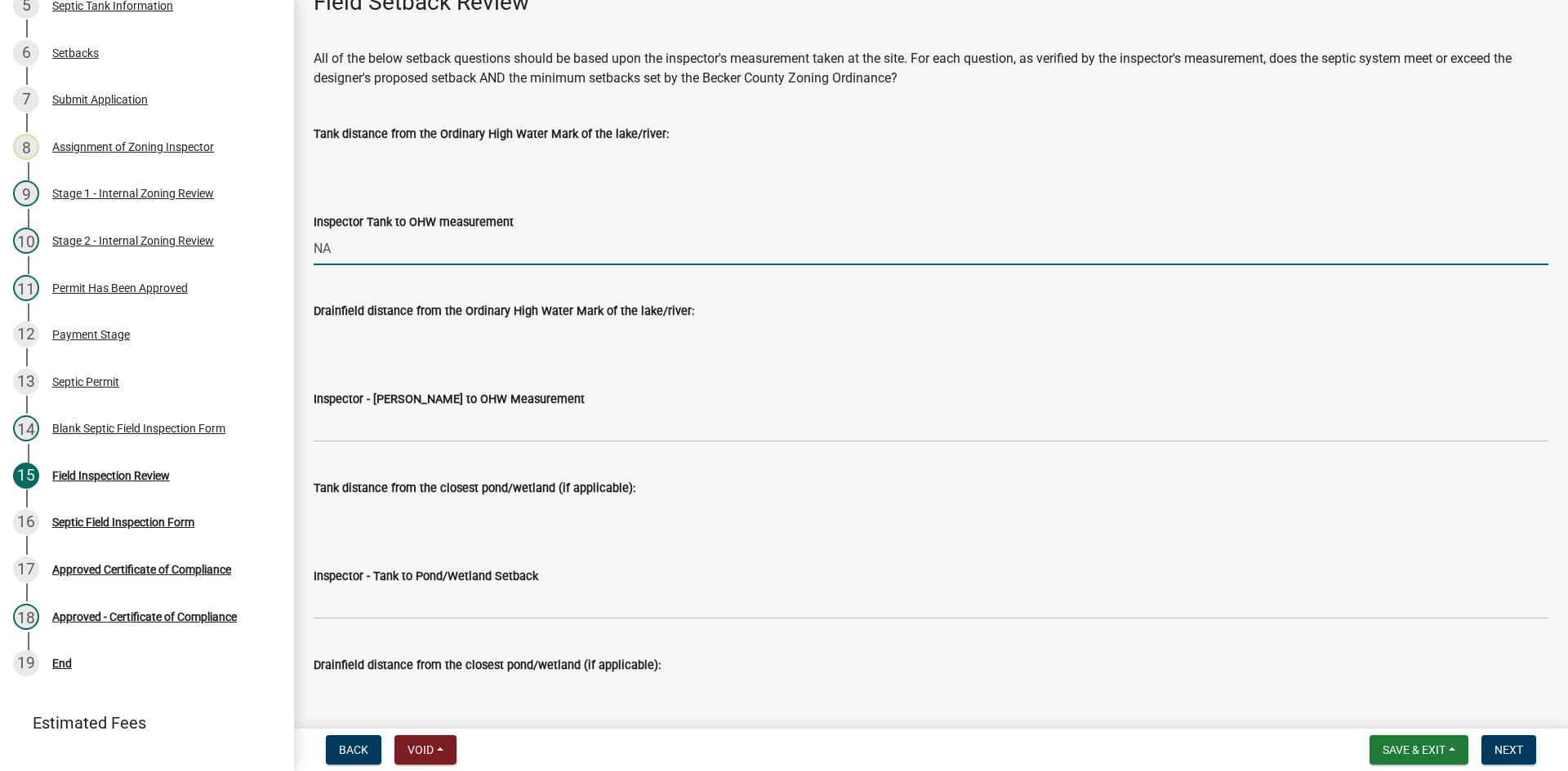
scroll to position [3755, 0]
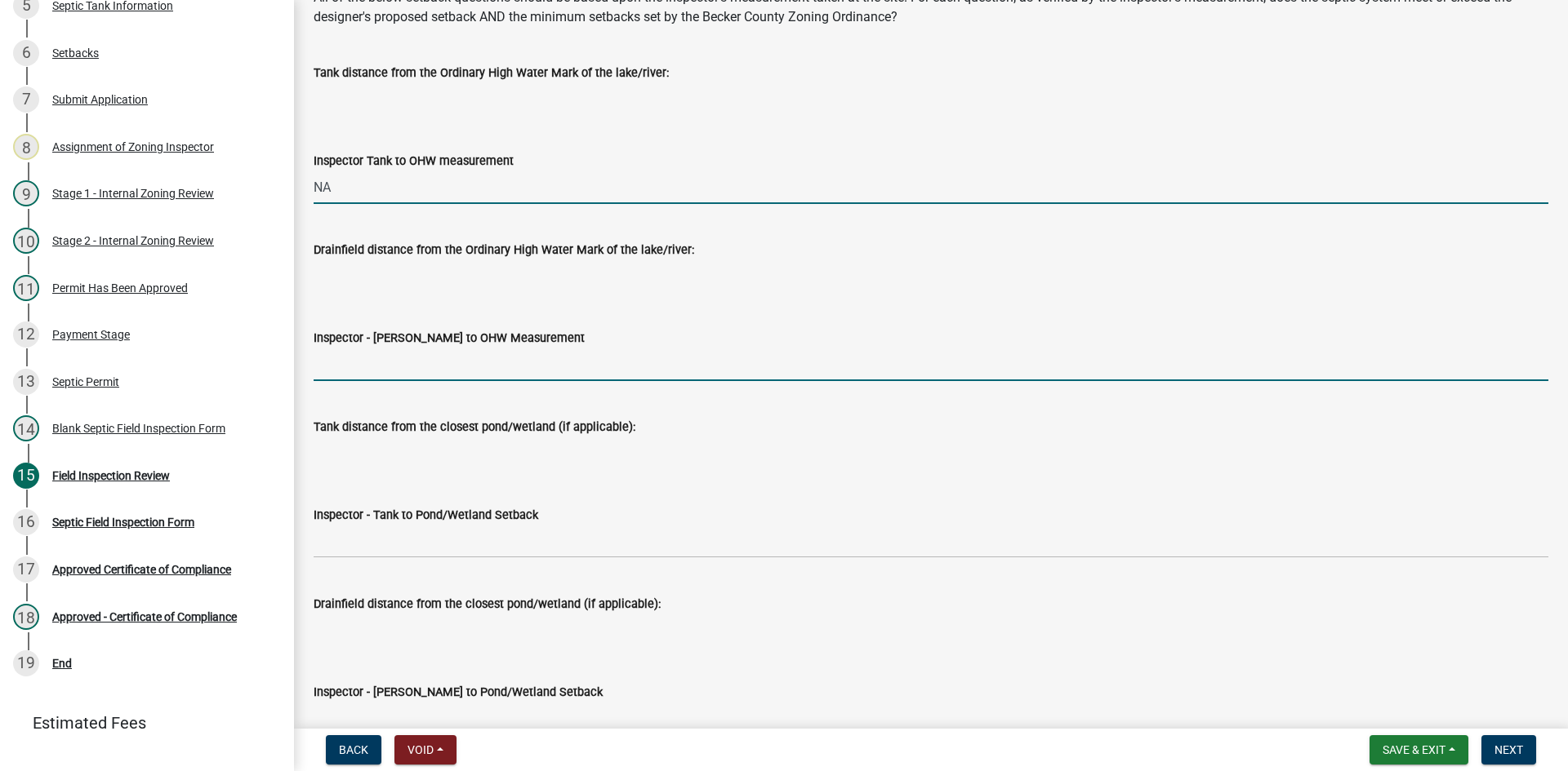
click at [344, 363] on input "Inspector - [PERSON_NAME] to OHW Measurement" at bounding box center [931, 364] width 1235 height 34
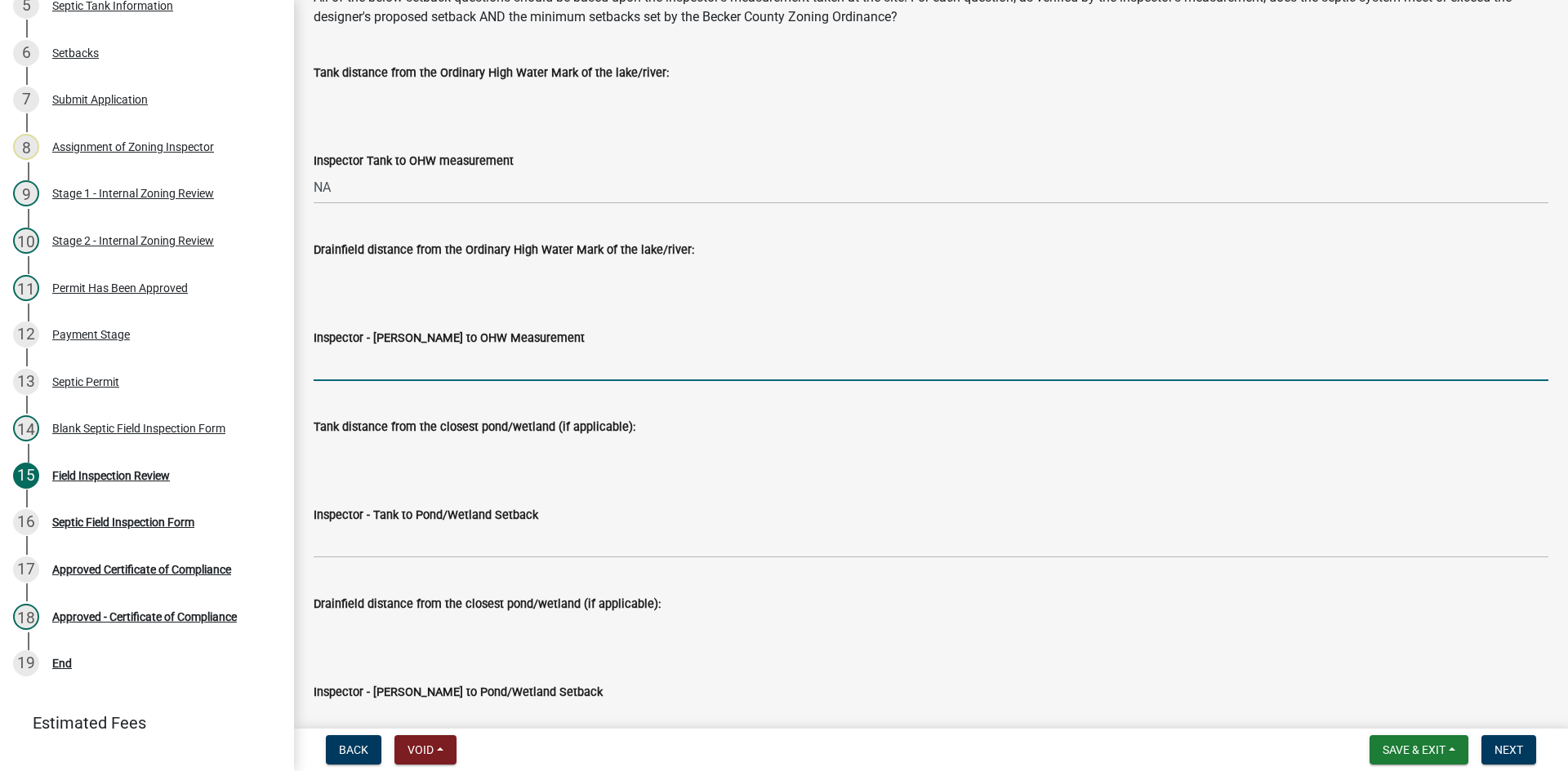
type input "NA"
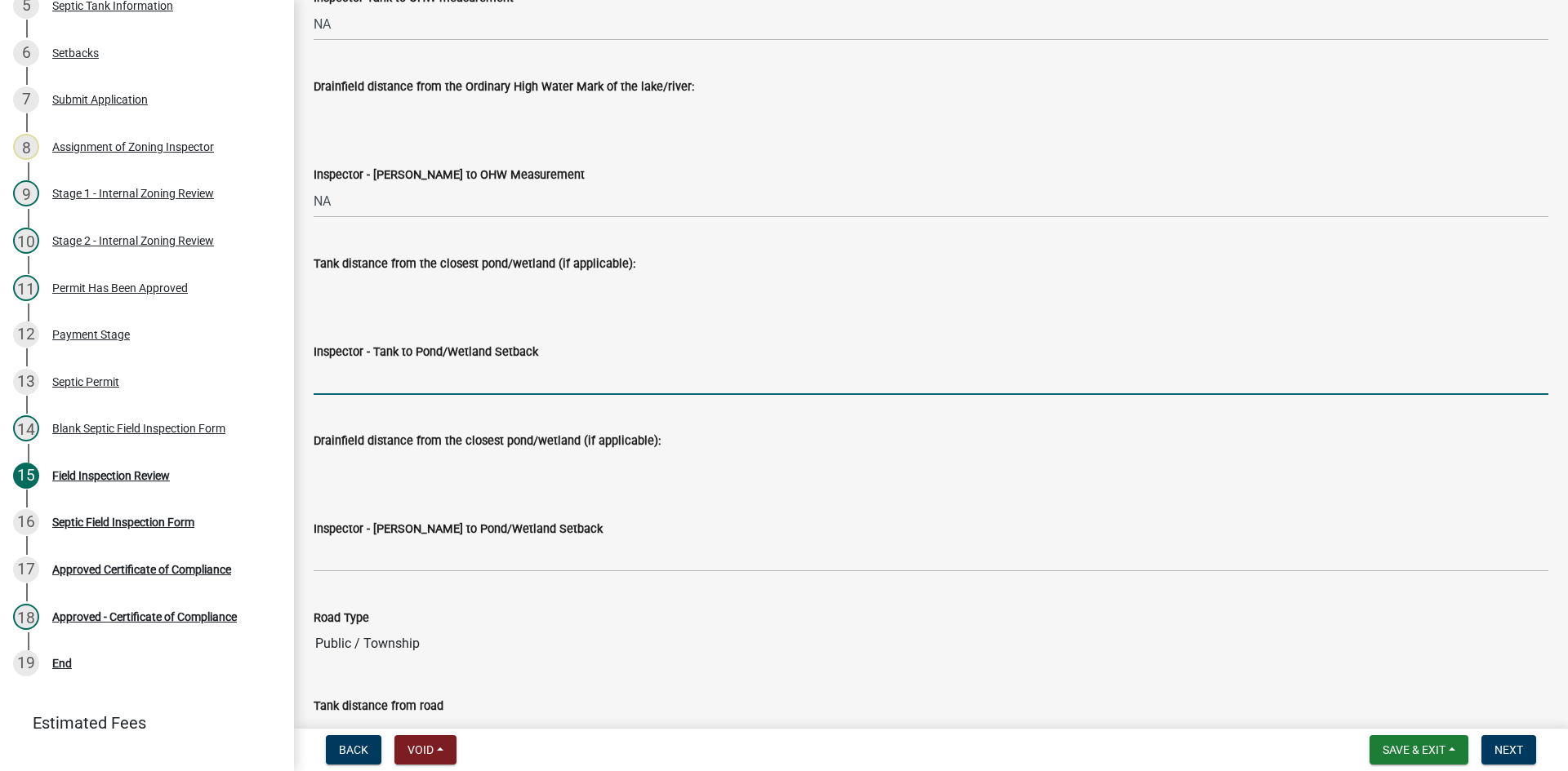
drag, startPoint x: 381, startPoint y: 368, endPoint x: 391, endPoint y: 379, distance: 14.9
click at [382, 368] on input "Inspector - Tank to Pond/Wetland Setback" at bounding box center [931, 378] width 1235 height 34
type input "NA"
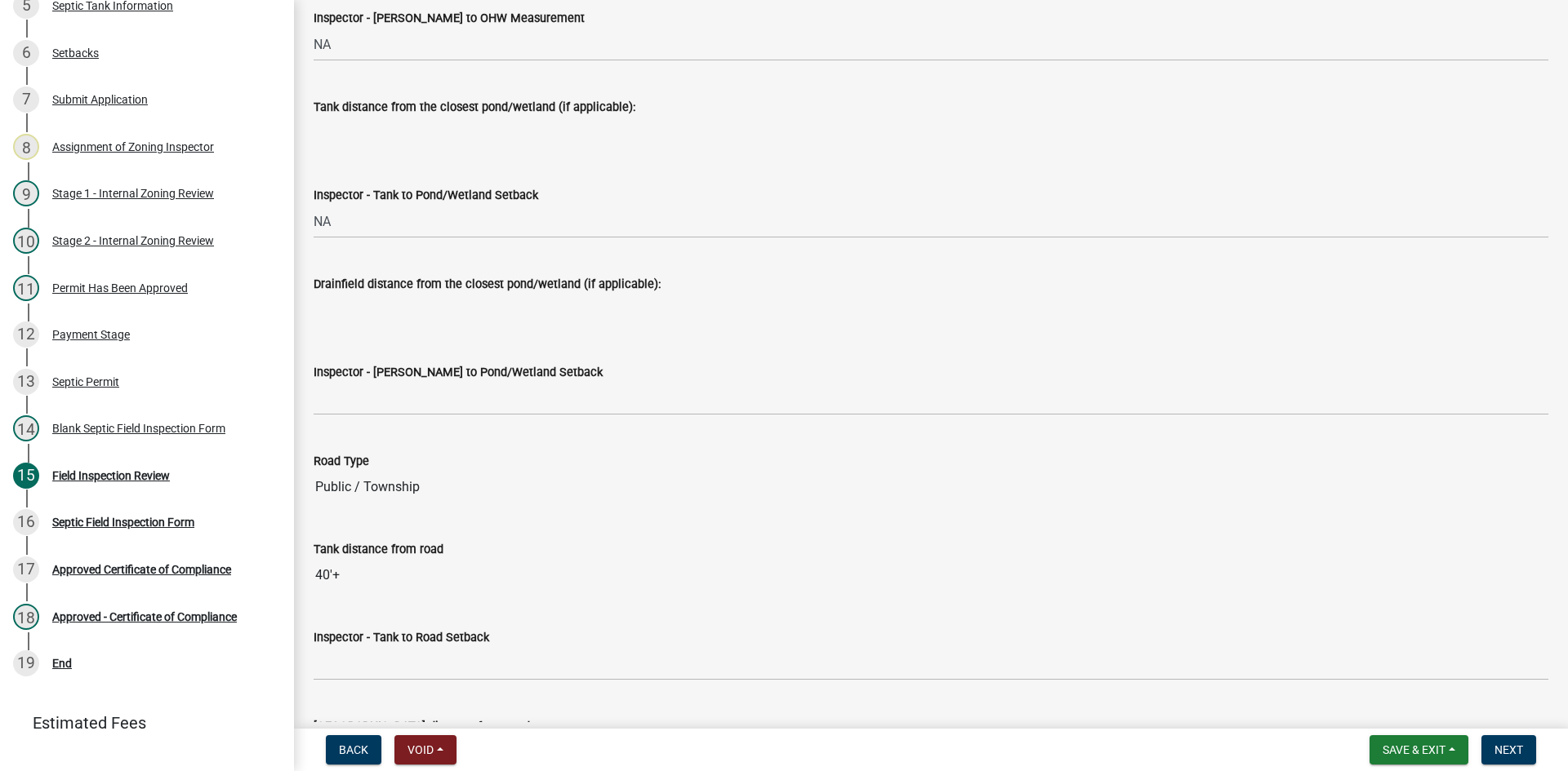
scroll to position [4081, 0]
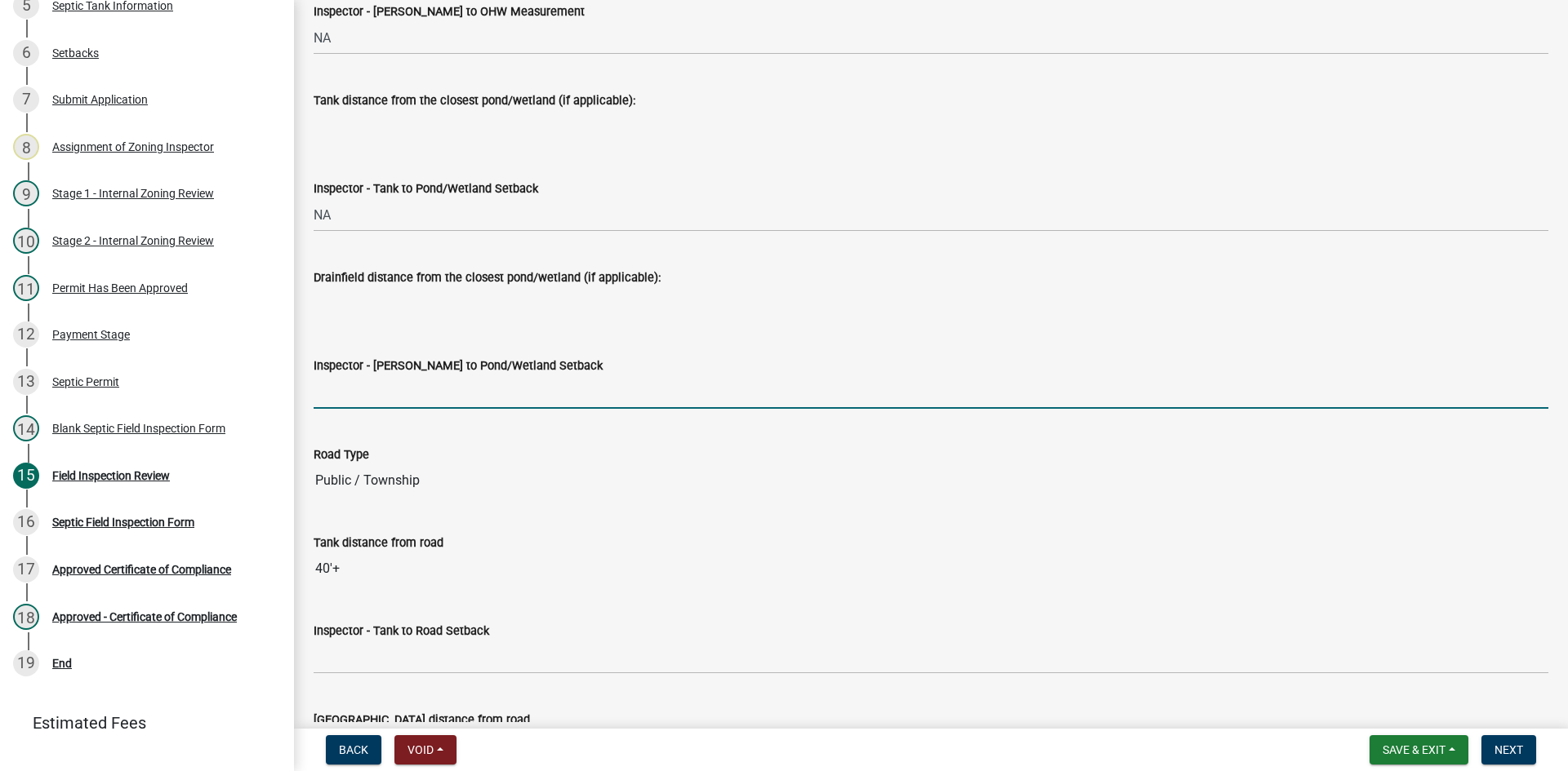
click at [403, 395] on input "Inspector - [PERSON_NAME] to Pond/Wetland Setback" at bounding box center [931, 392] width 1235 height 34
type input "NA"
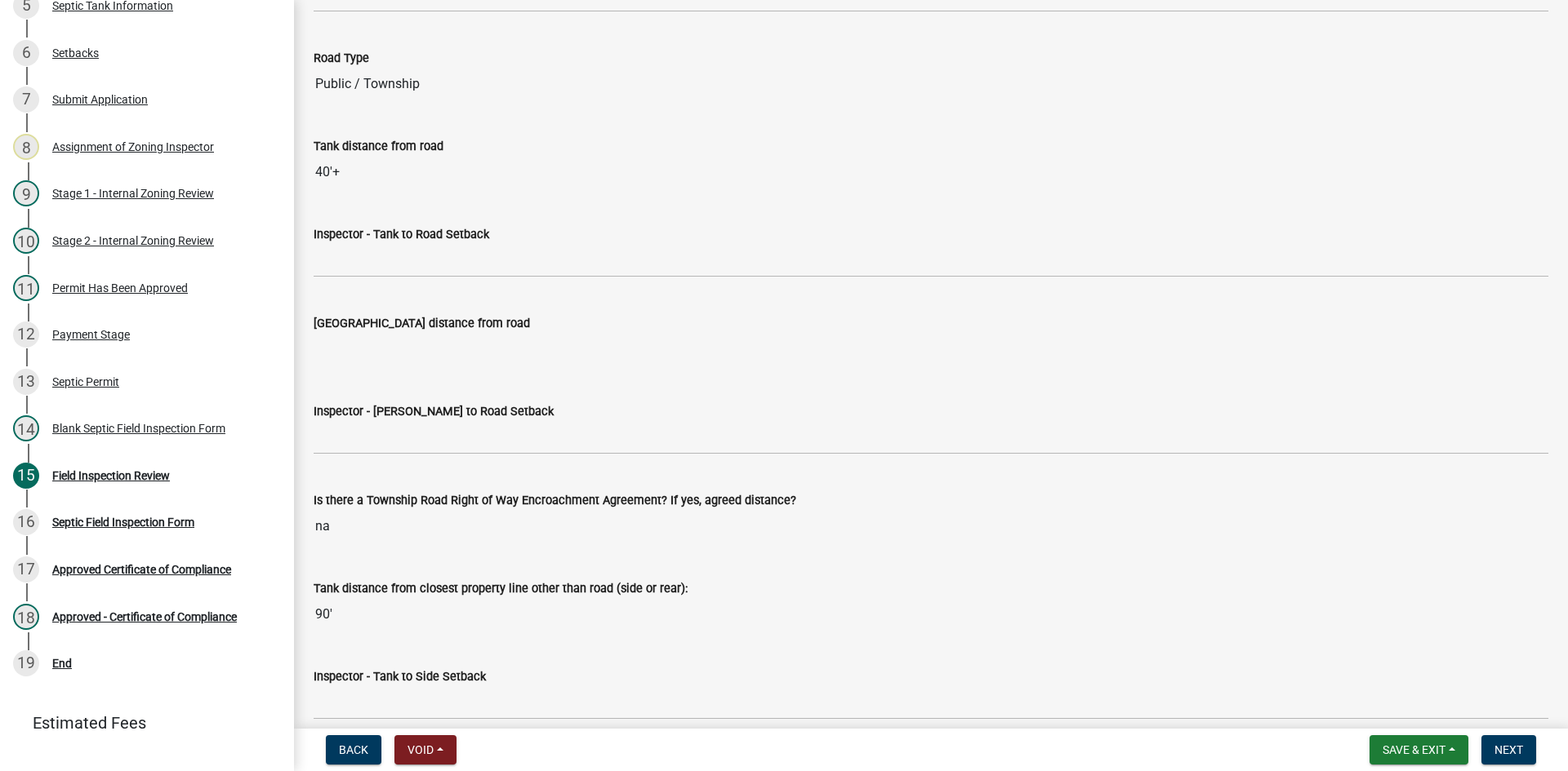
scroll to position [4489, 0]
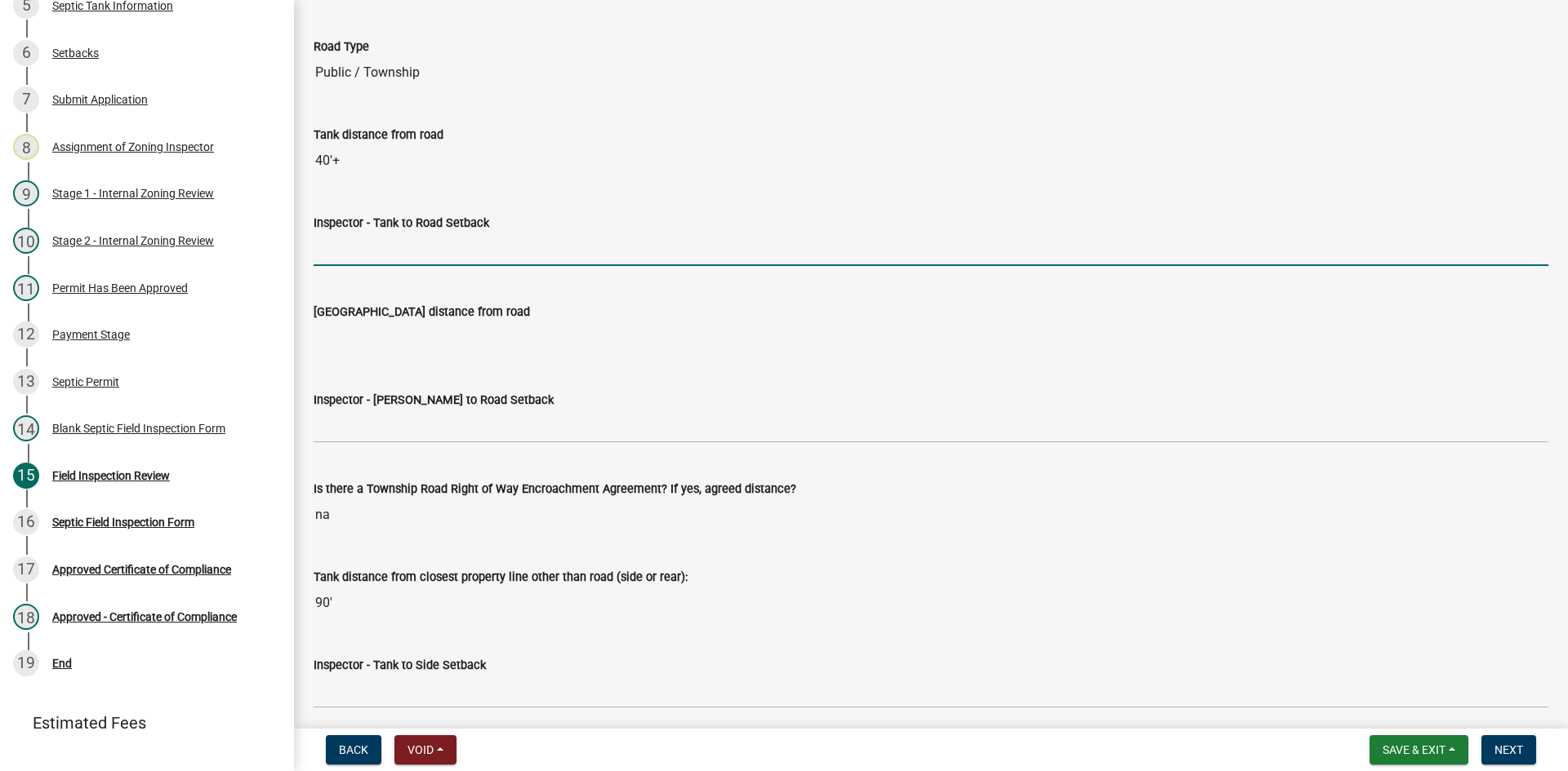
click at [391, 254] on input "Inspector - Tank to Road Setback" at bounding box center [931, 249] width 1235 height 34
type input "10+"
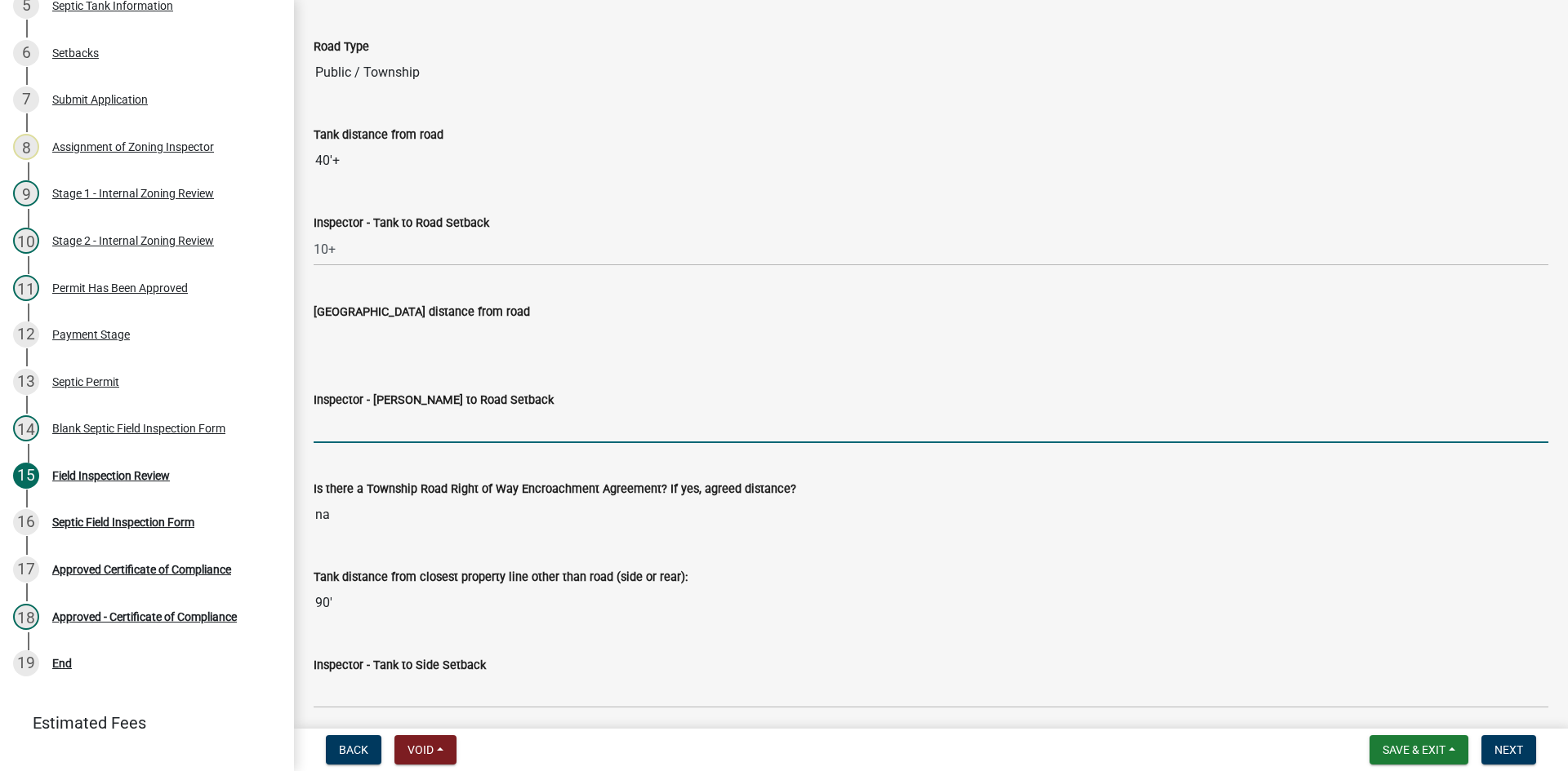
click at [382, 417] on input "Inspector - [PERSON_NAME] to Road Setback" at bounding box center [931, 426] width 1235 height 34
type input "NA"
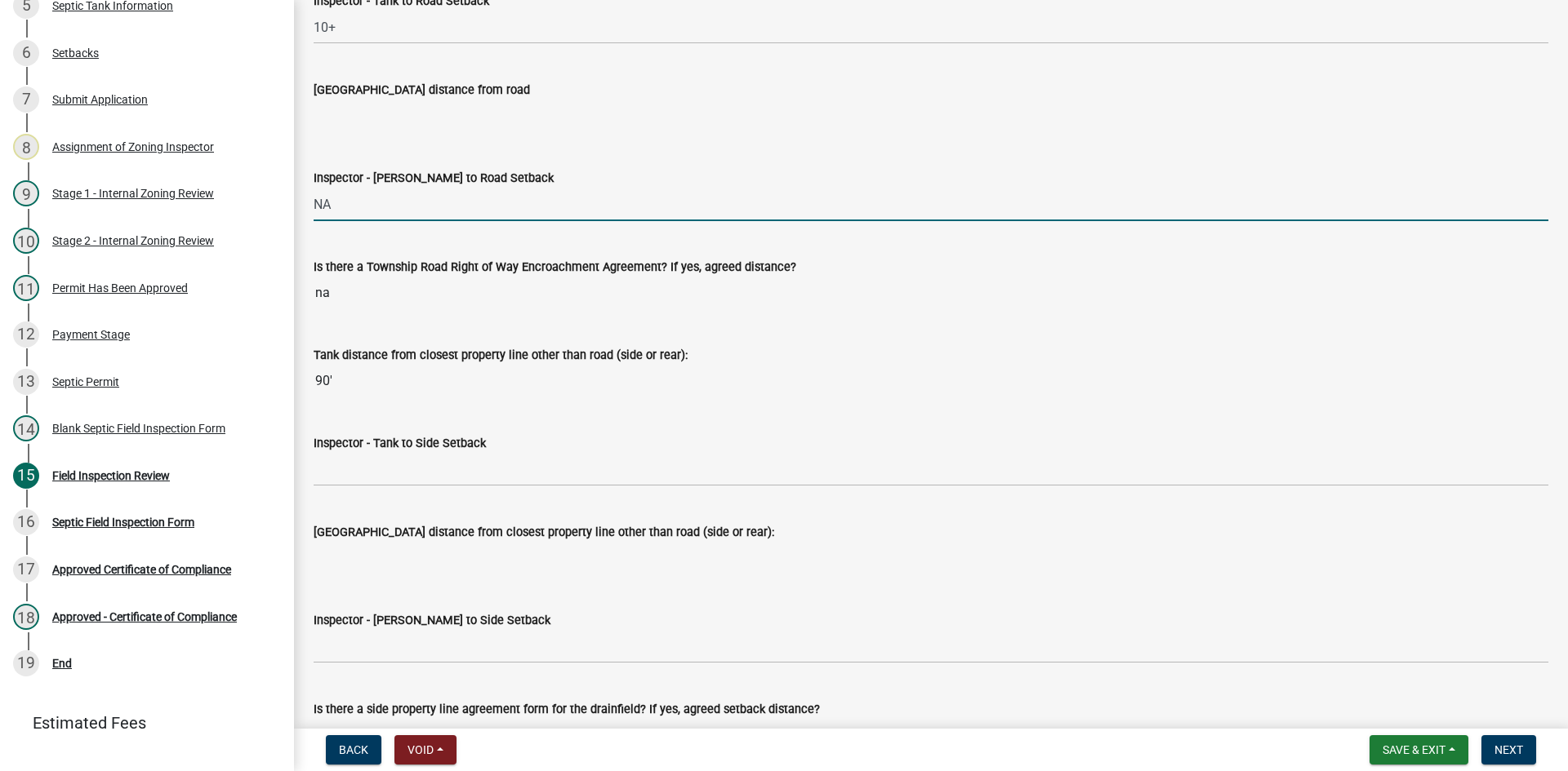
scroll to position [4734, 0]
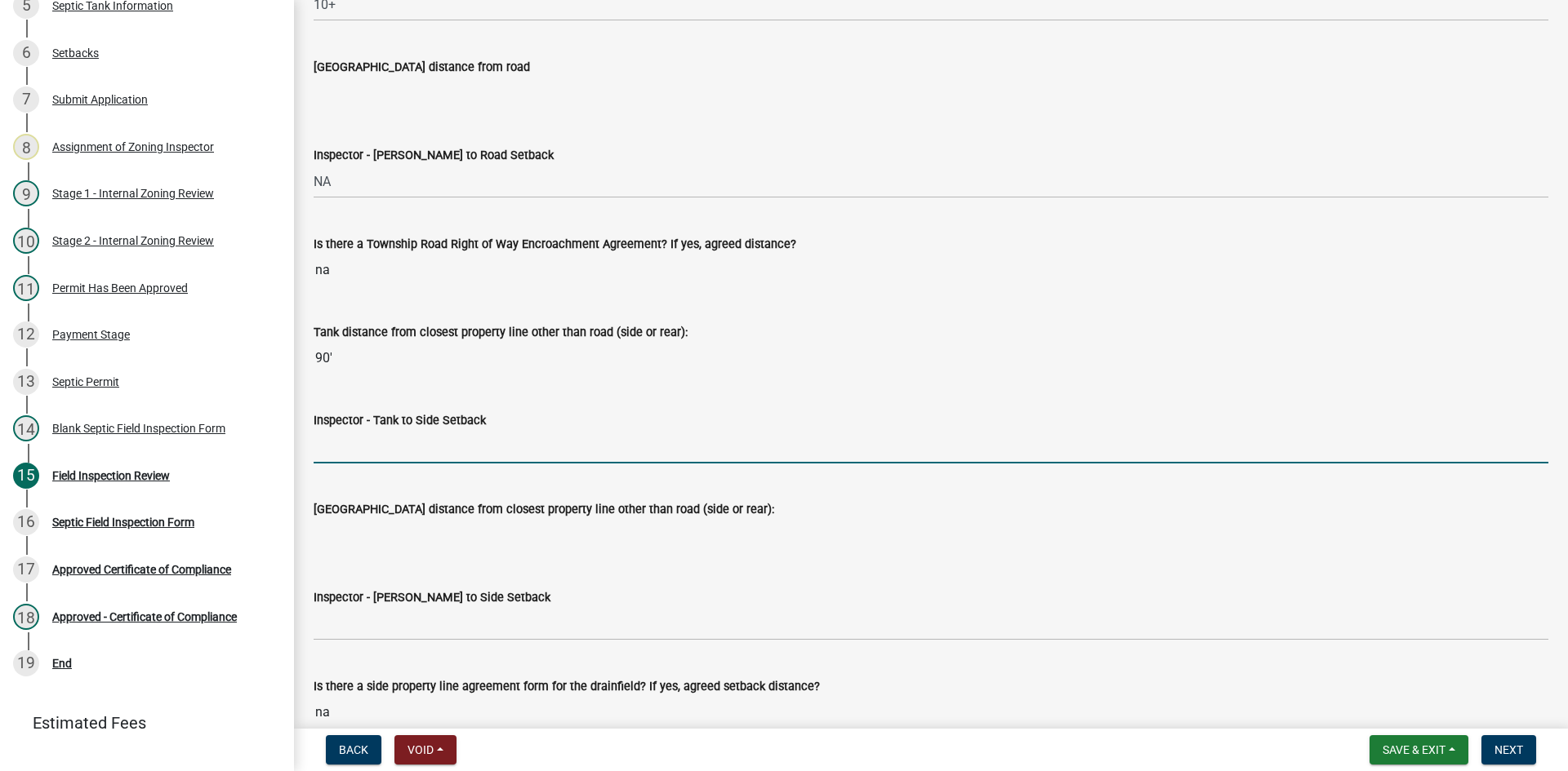
drag, startPoint x: 410, startPoint y: 435, endPoint x: 420, endPoint y: 447, distance: 15.6
click at [410, 436] on input "Inspector - Tank to Side Setback" at bounding box center [931, 447] width 1235 height 34
type input "10"
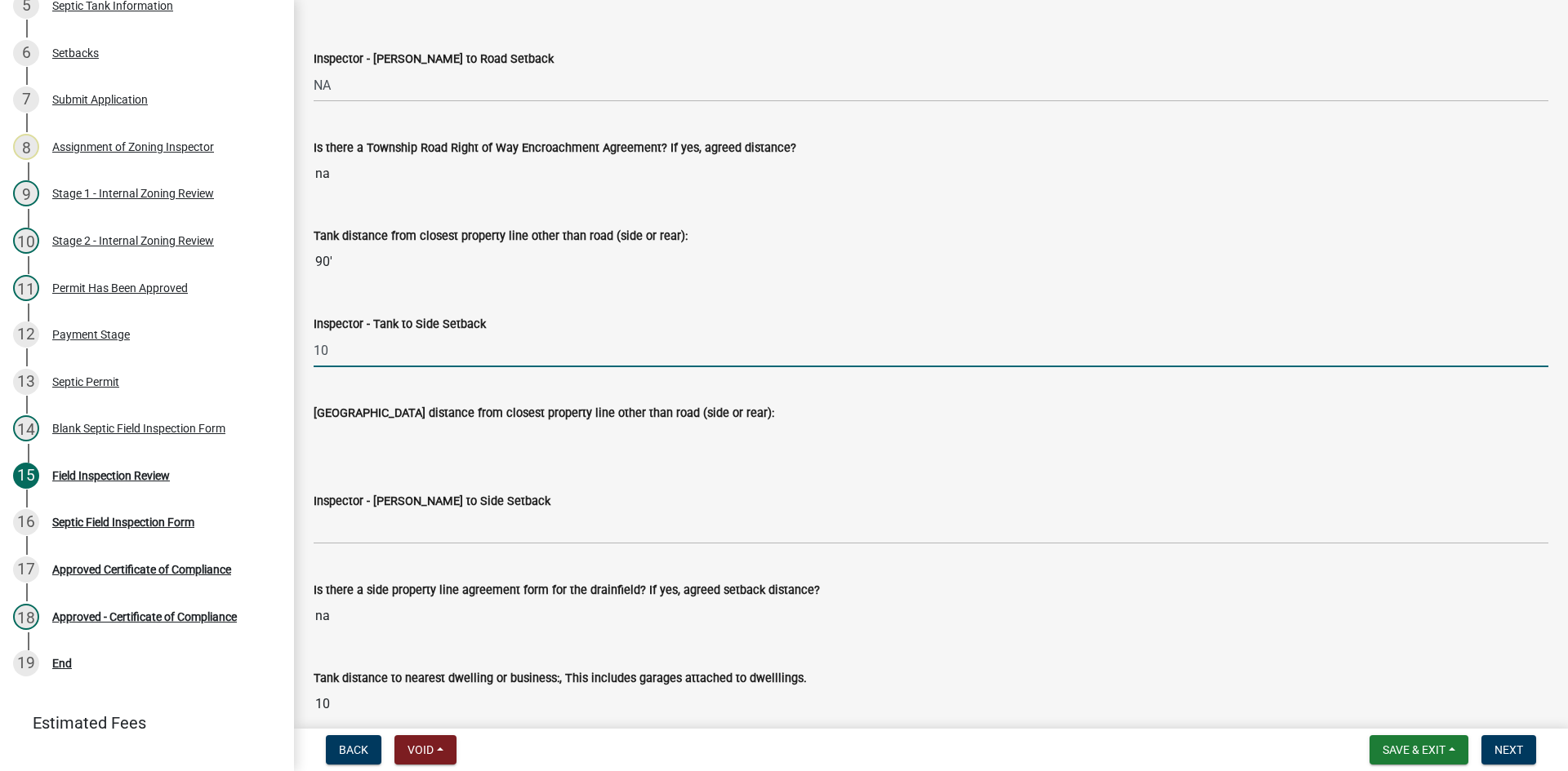
scroll to position [4979, 0]
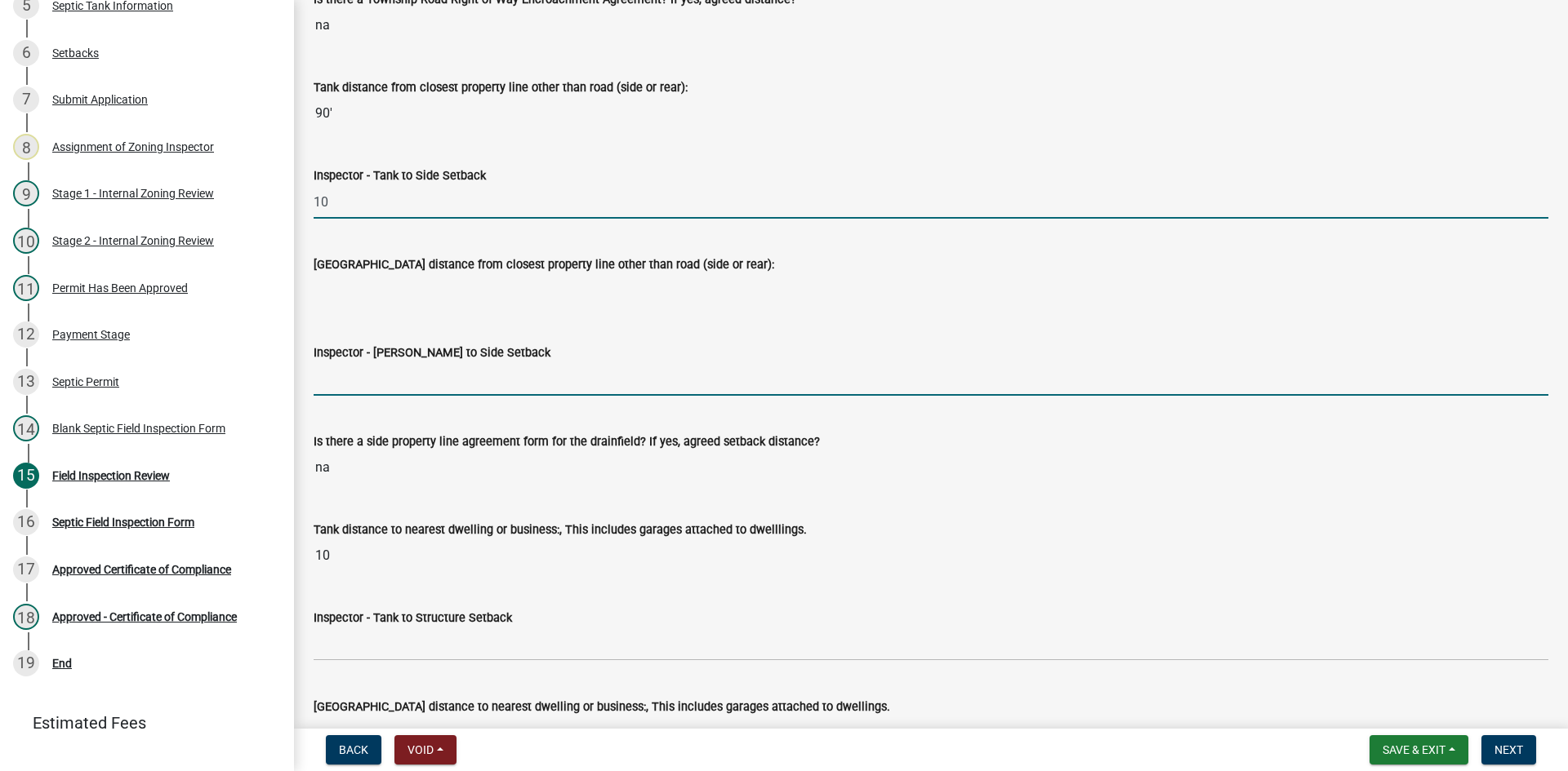
drag, startPoint x: 397, startPoint y: 379, endPoint x: 417, endPoint y: 379, distance: 20.0
click at [397, 379] on input "Inspector - [PERSON_NAME] to Side Setback" at bounding box center [931, 379] width 1235 height 34
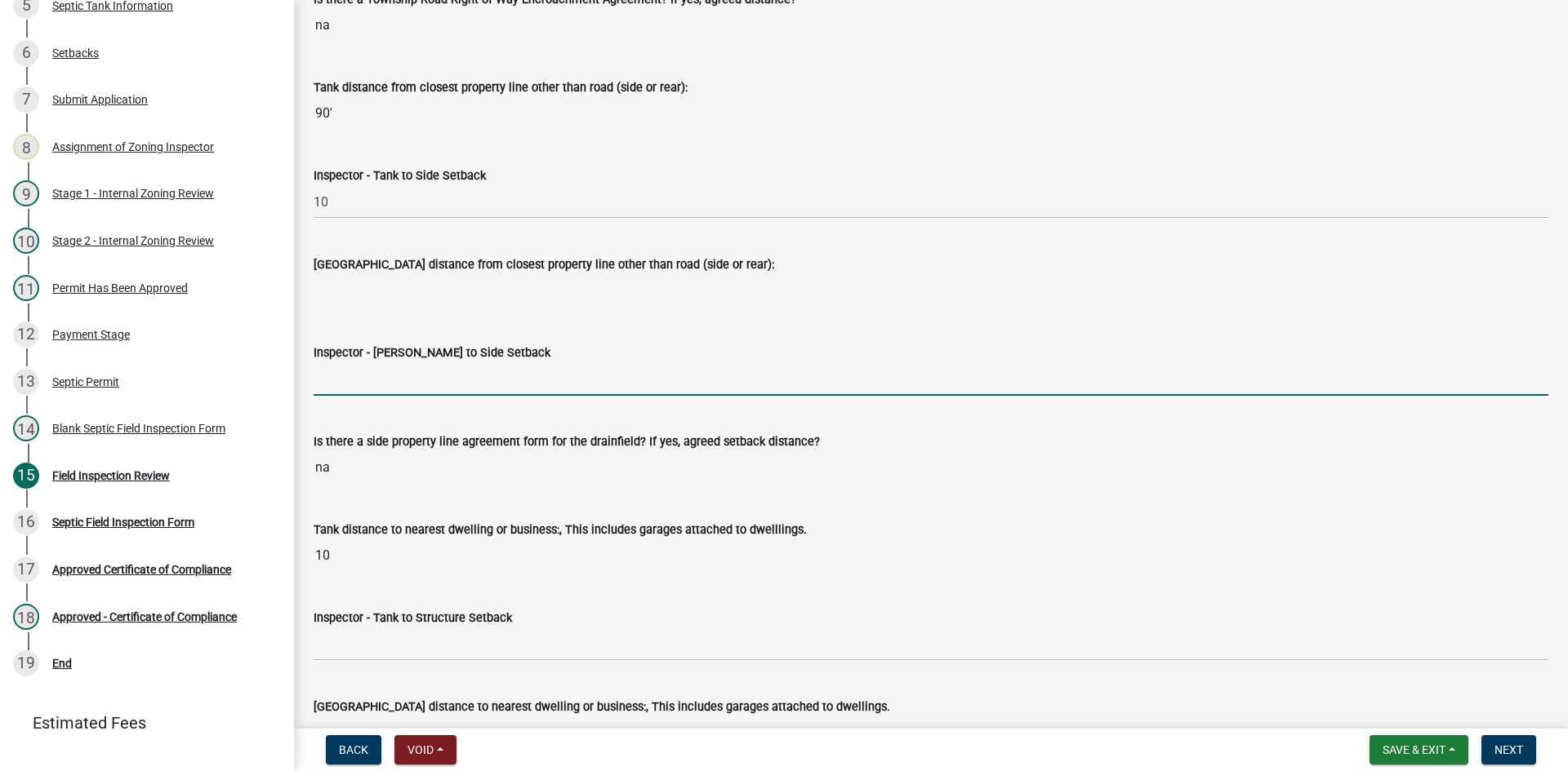
type input "10"
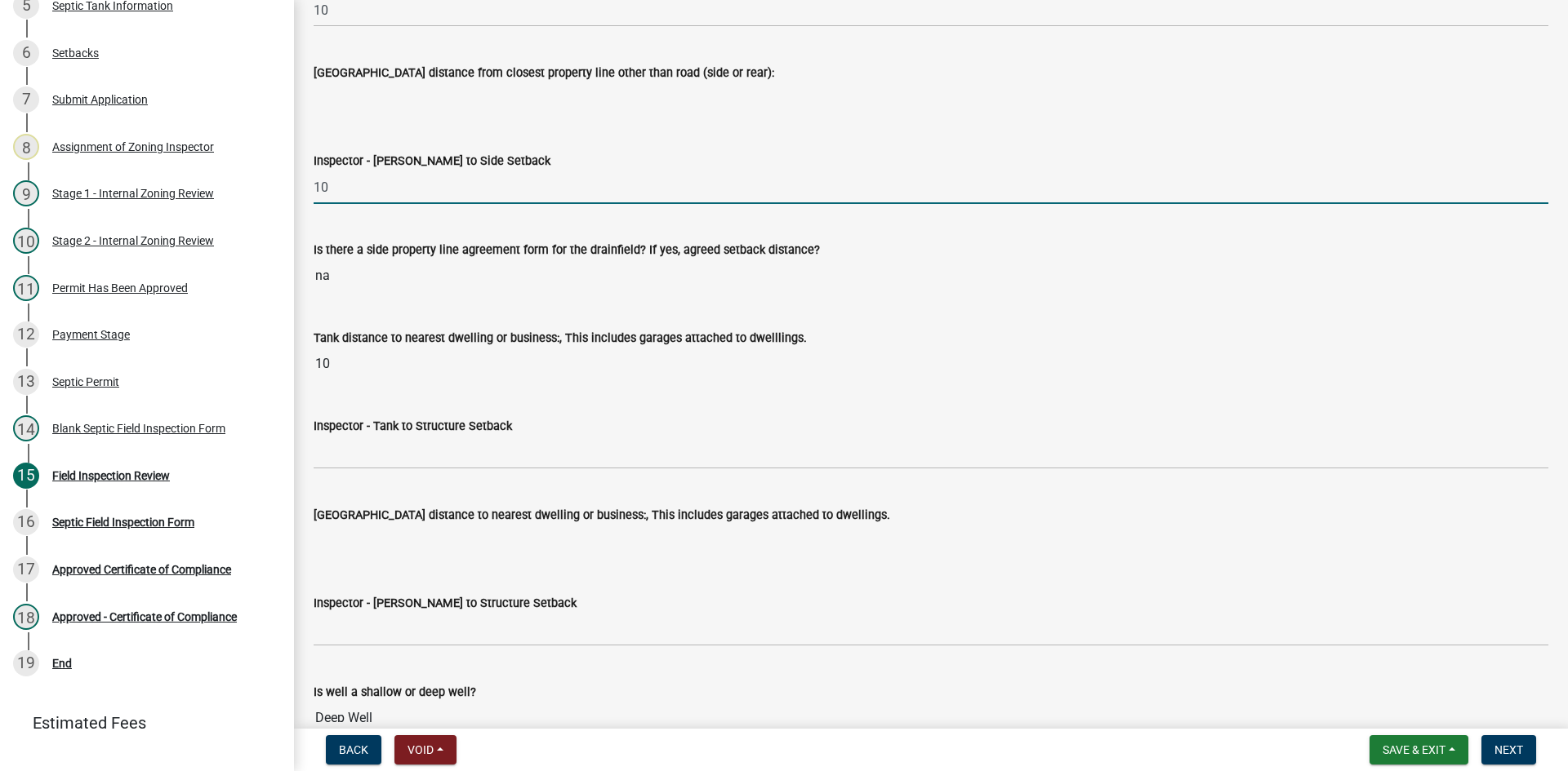
scroll to position [5224, 0]
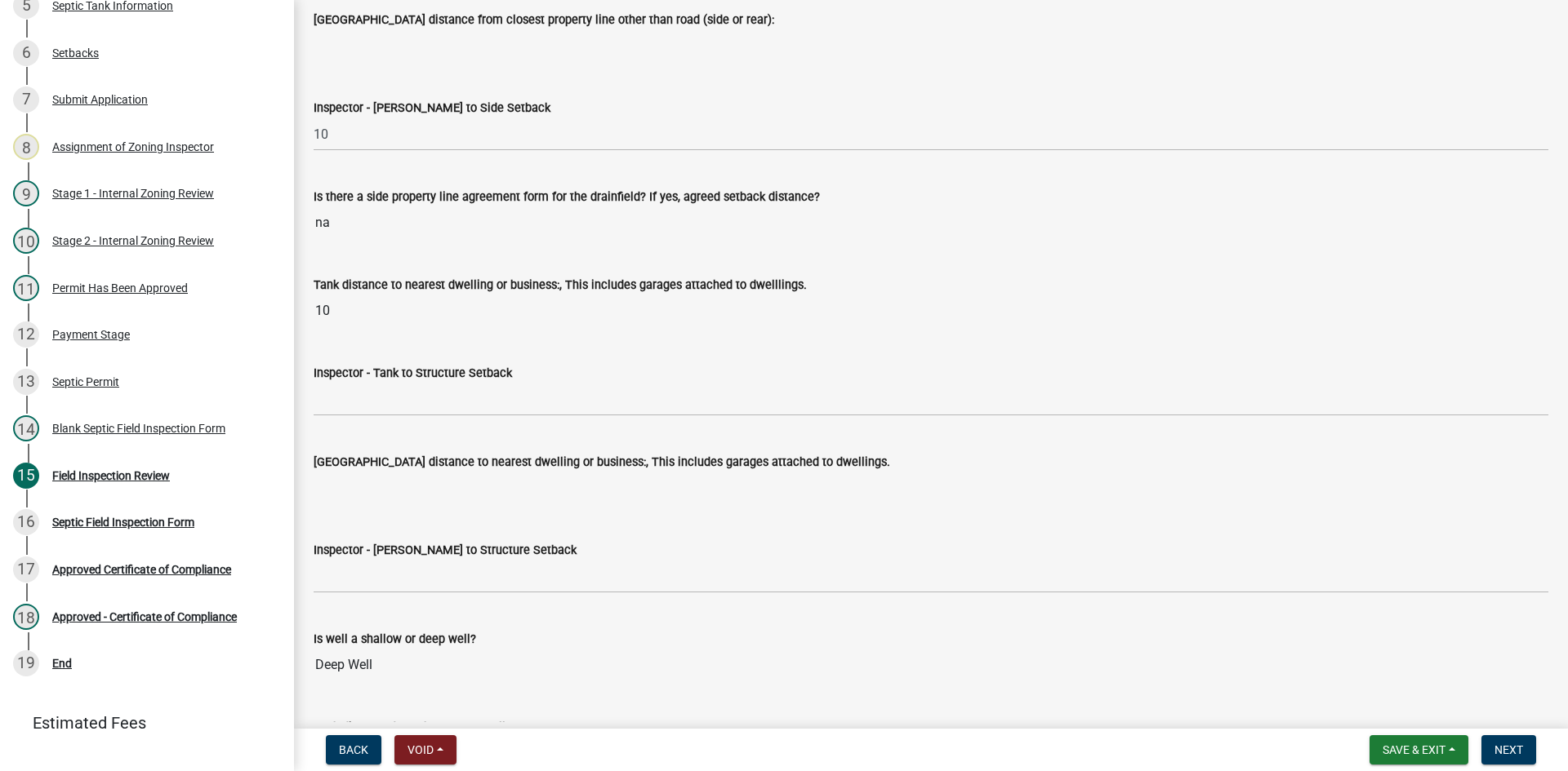
drag, startPoint x: 372, startPoint y: 152, endPoint x: 387, endPoint y: 120, distance: 35.3
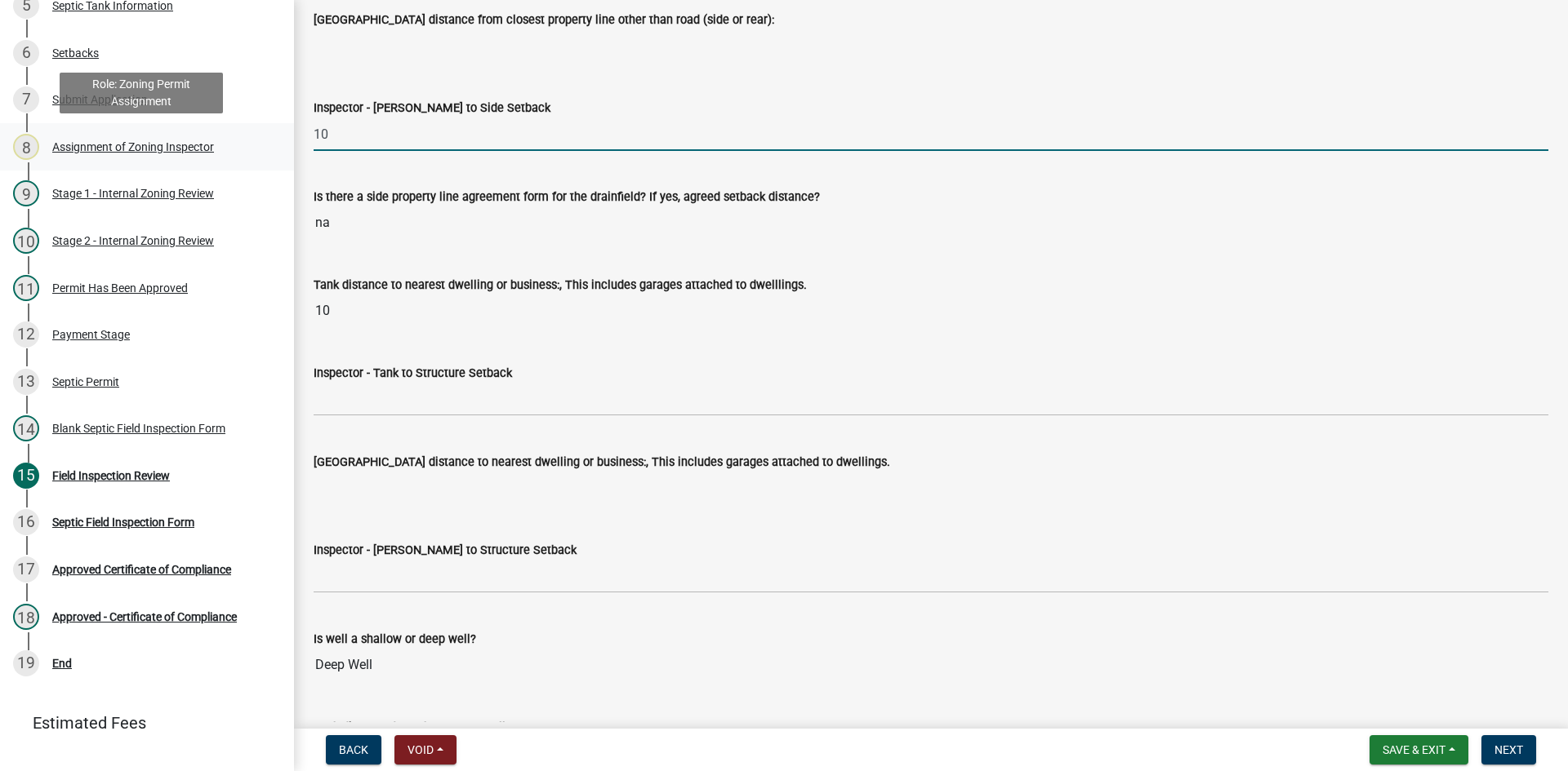
drag, startPoint x: 374, startPoint y: 125, endPoint x: 276, endPoint y: 159, distance: 103.7
click at [274, 159] on div "Zoning-Septic: Onsite Septic System Application (Designers) SS2025-2527 Edit Vi…" at bounding box center [784, 385] width 1568 height 771
click at [358, 135] on input "Inspector - [PERSON_NAME] to Side Setback" at bounding box center [931, 134] width 1235 height 34
type input "NA"
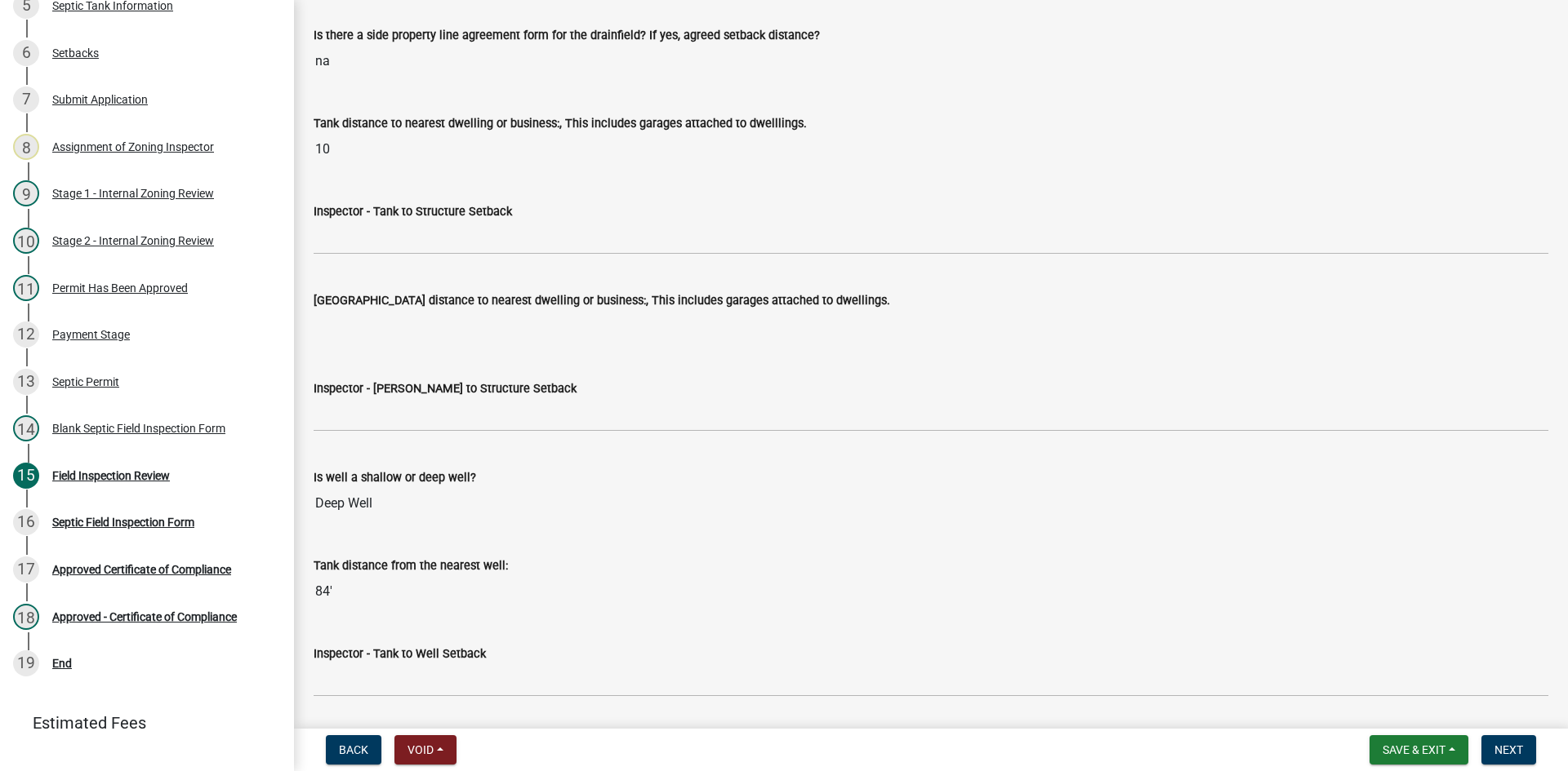
scroll to position [5387, 0]
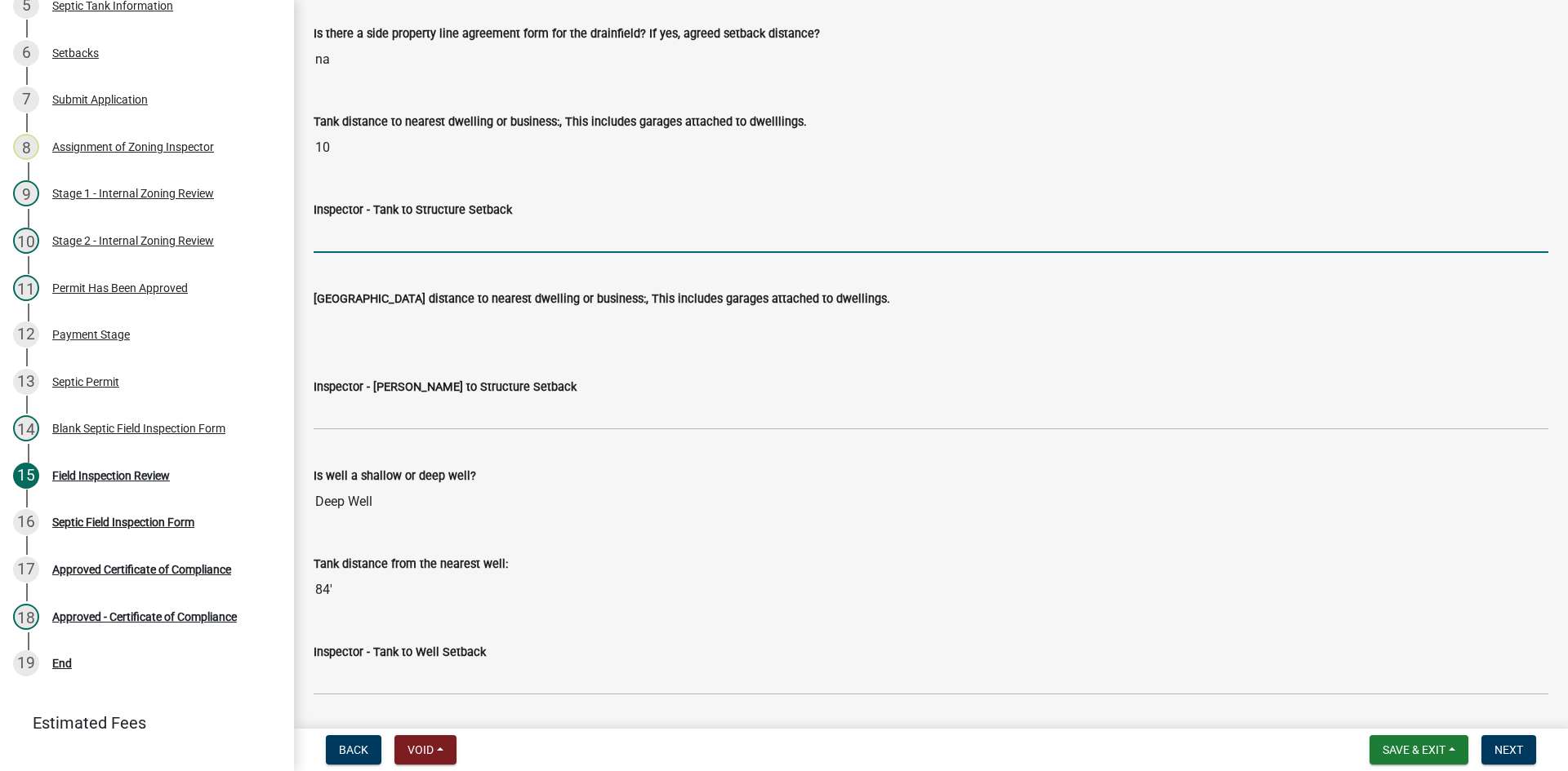
click at [357, 224] on input "Inspector - Tank to Structure Setback" at bounding box center [931, 236] width 1235 height 34
type input "10"
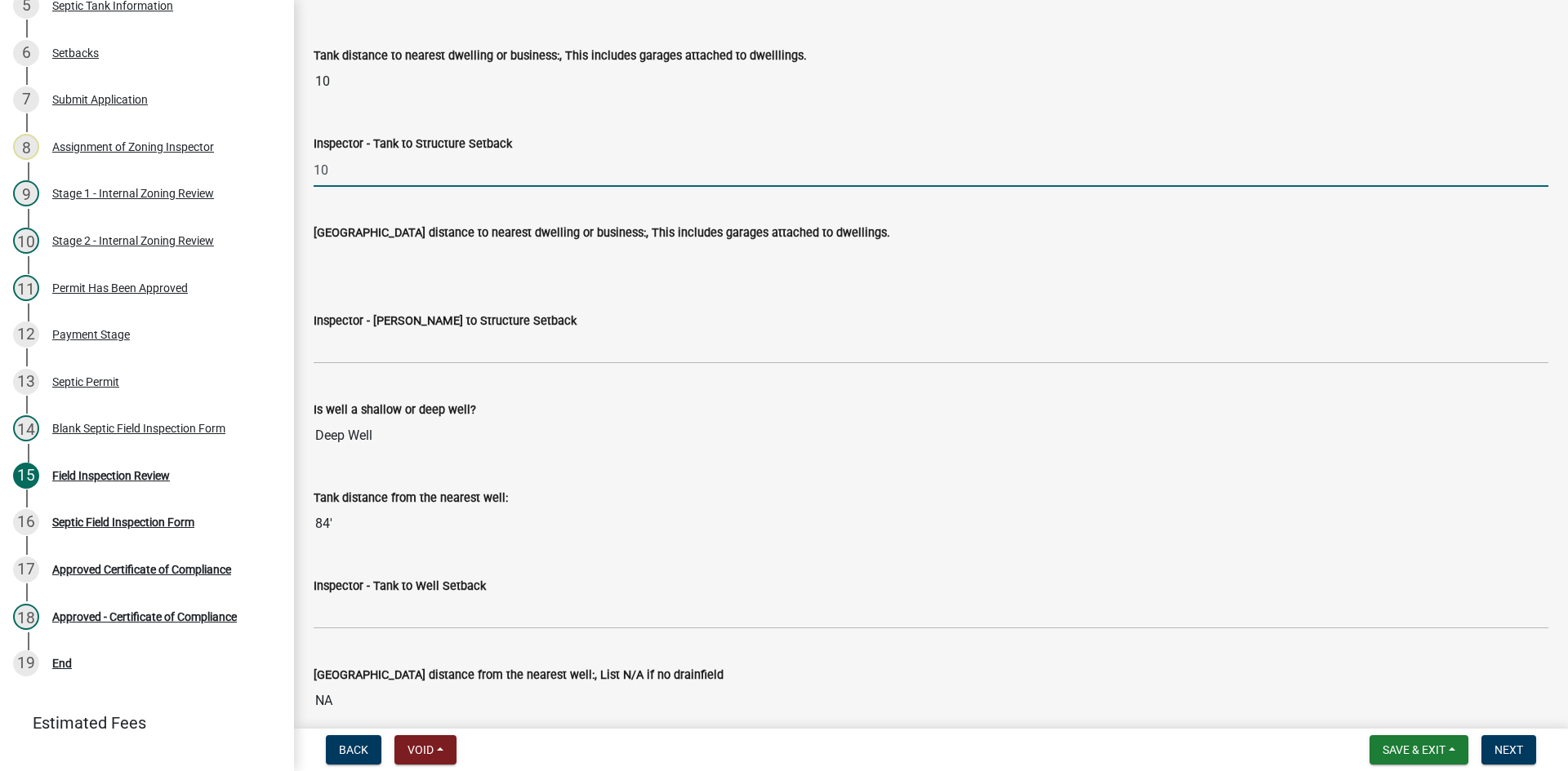
scroll to position [5469, 0]
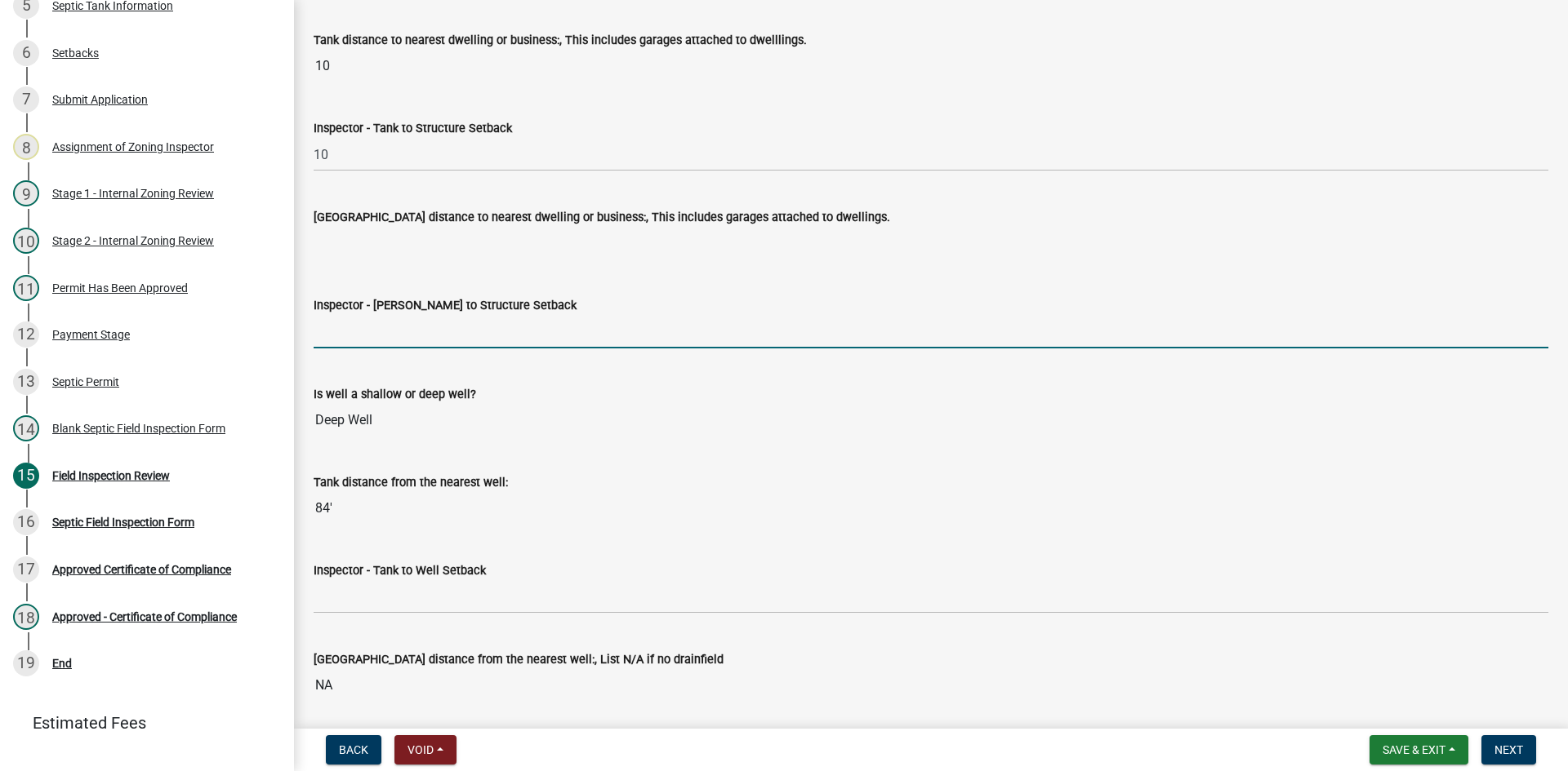
click at [376, 324] on input "Inspector - [PERSON_NAME] to Structure Setback" at bounding box center [931, 331] width 1235 height 34
type input "NA"
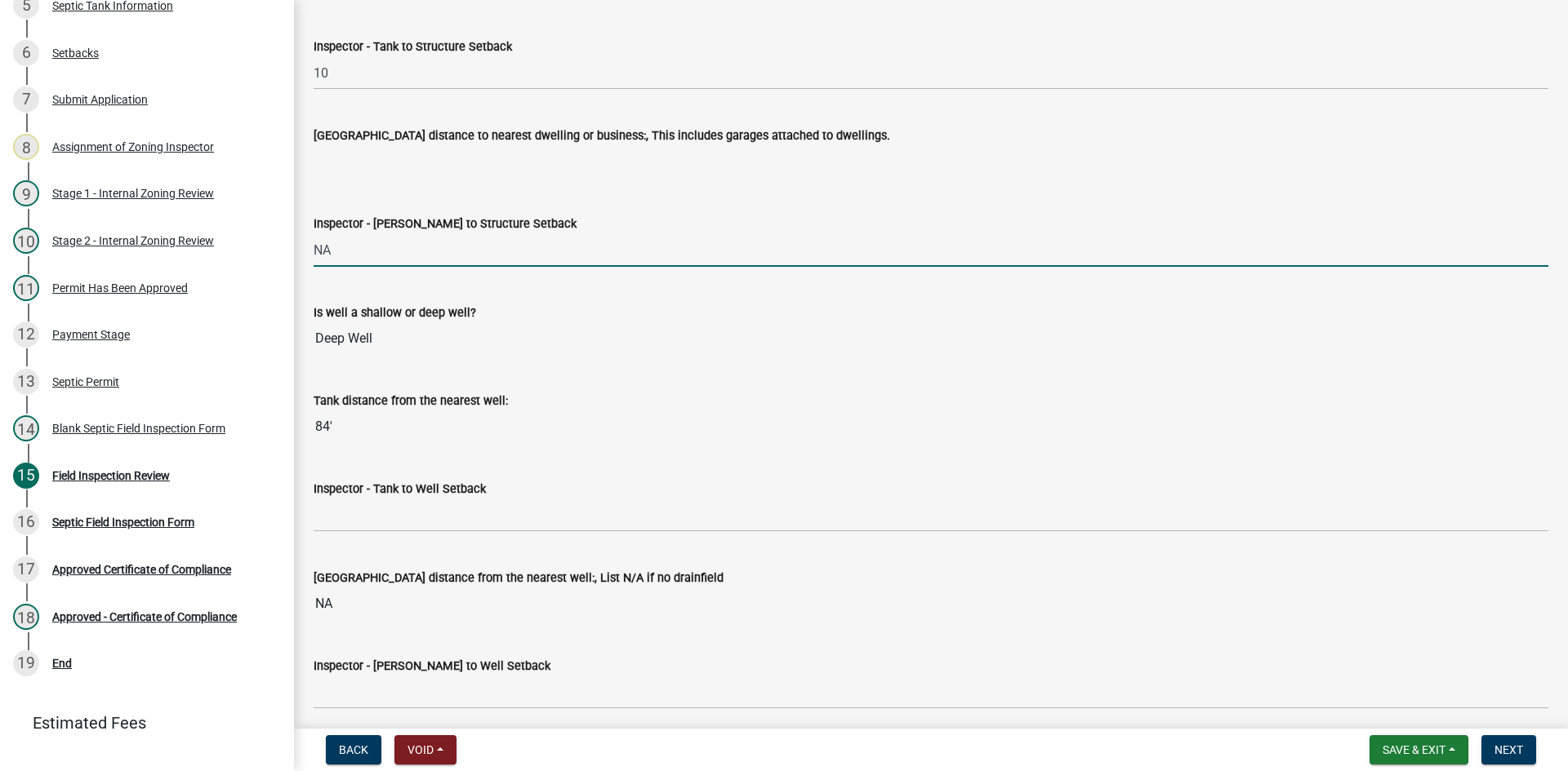
scroll to position [5714, 0]
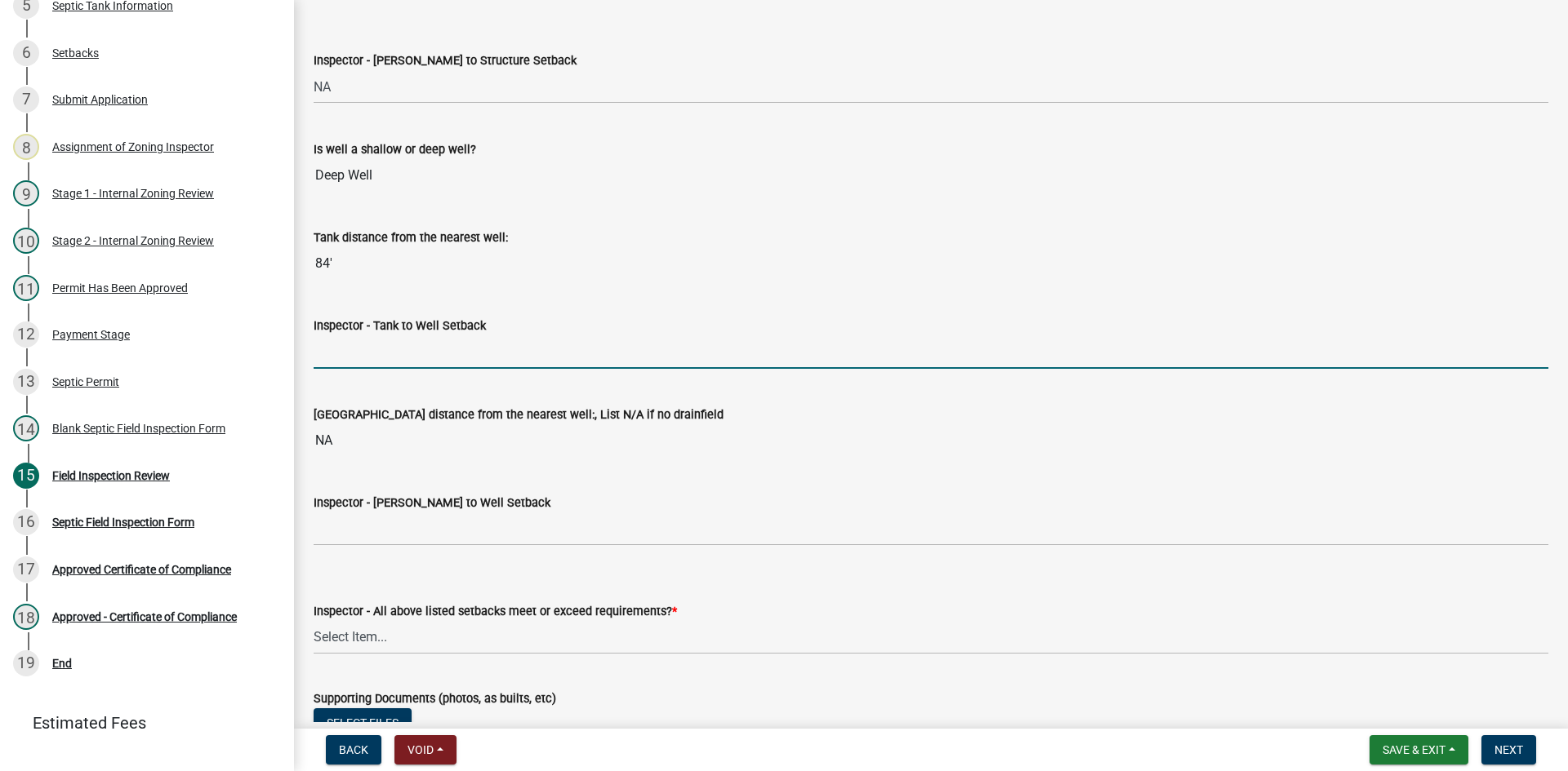
click at [388, 342] on input "Inspector - Tank to Well Setback" at bounding box center [931, 352] width 1235 height 34
type input "50+"
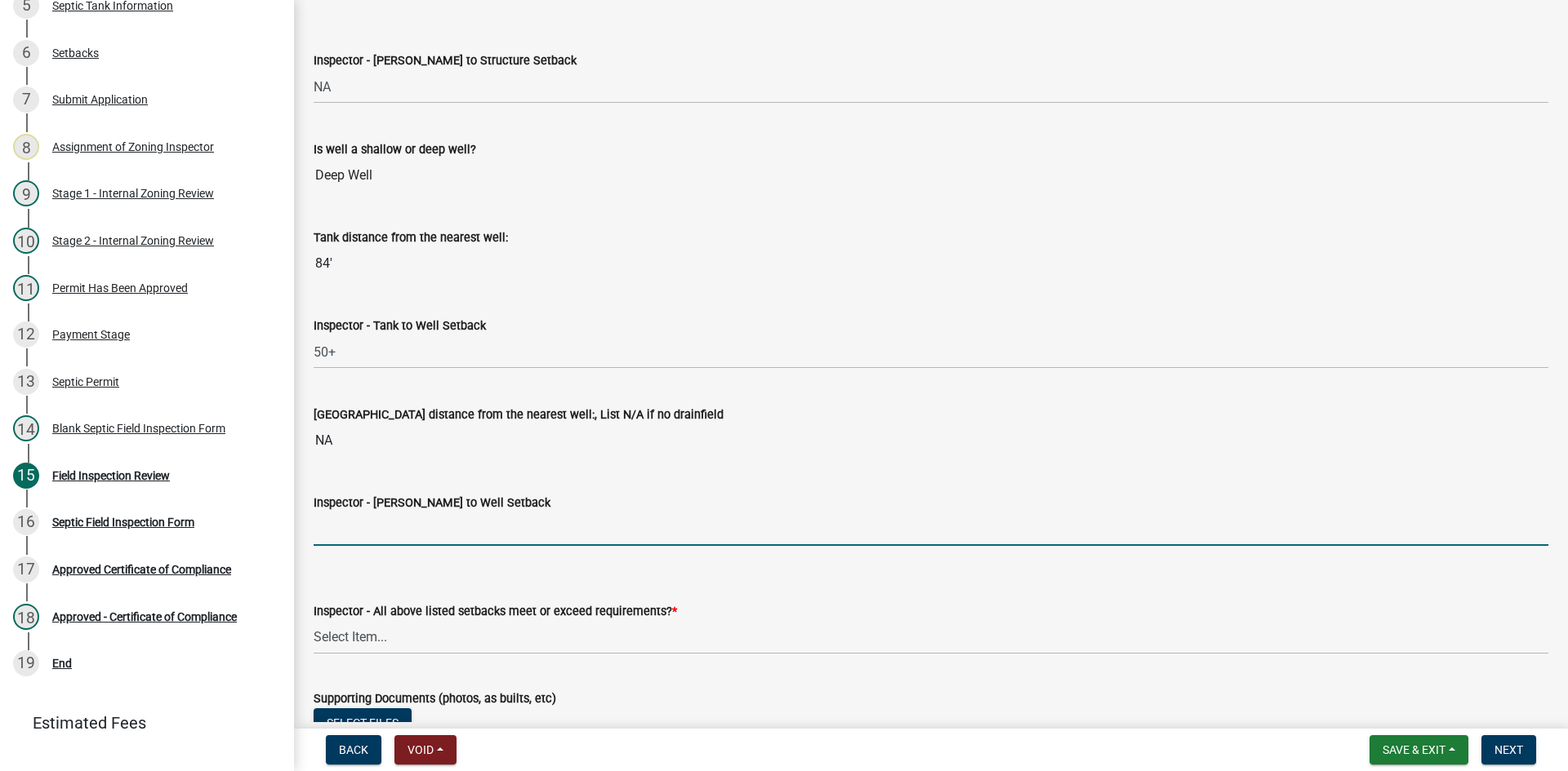
click at [395, 526] on input "Inspector - [PERSON_NAME] to Well Setback" at bounding box center [931, 529] width 1235 height 34
type input "NA"
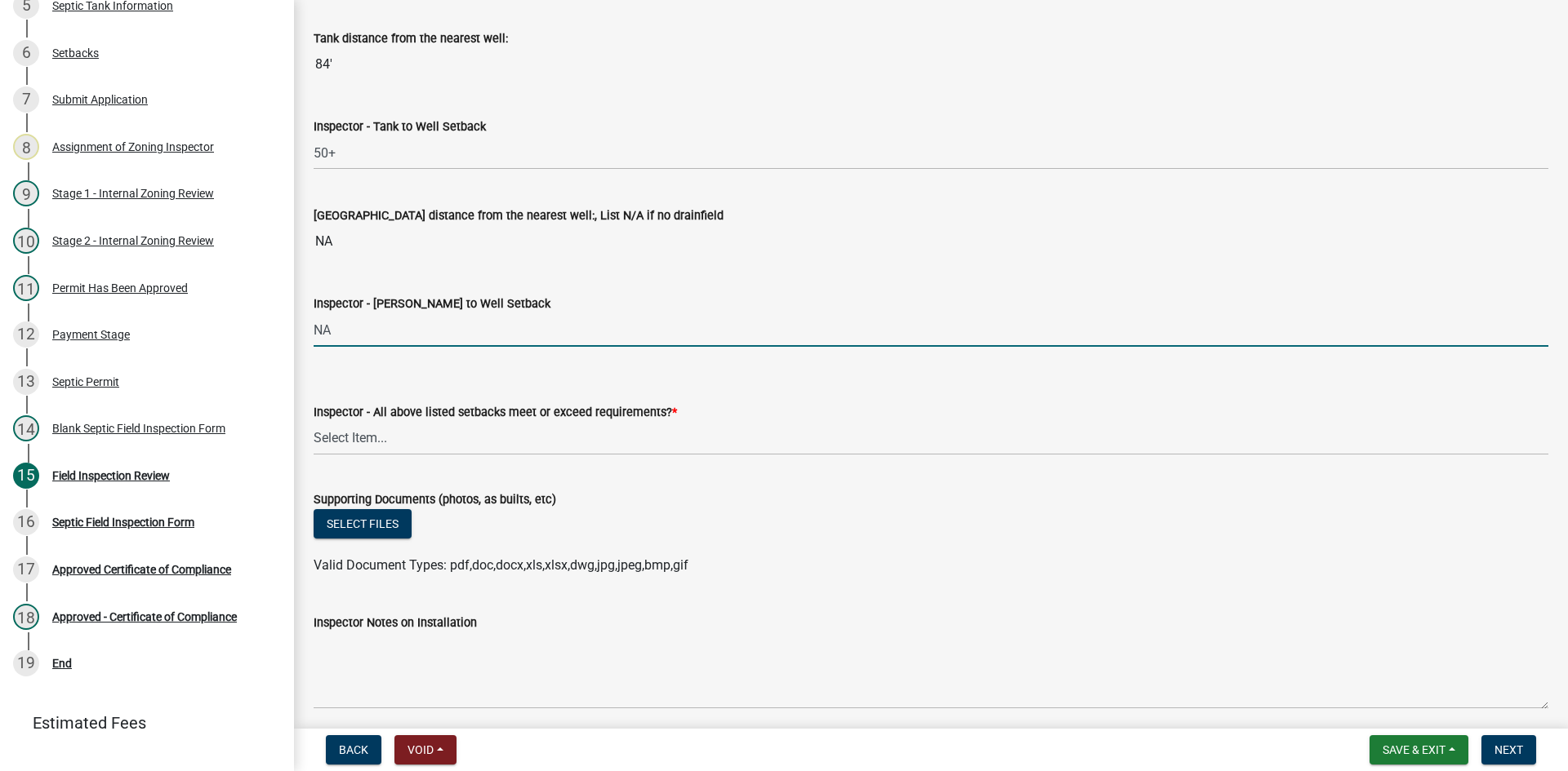
scroll to position [5959, 0]
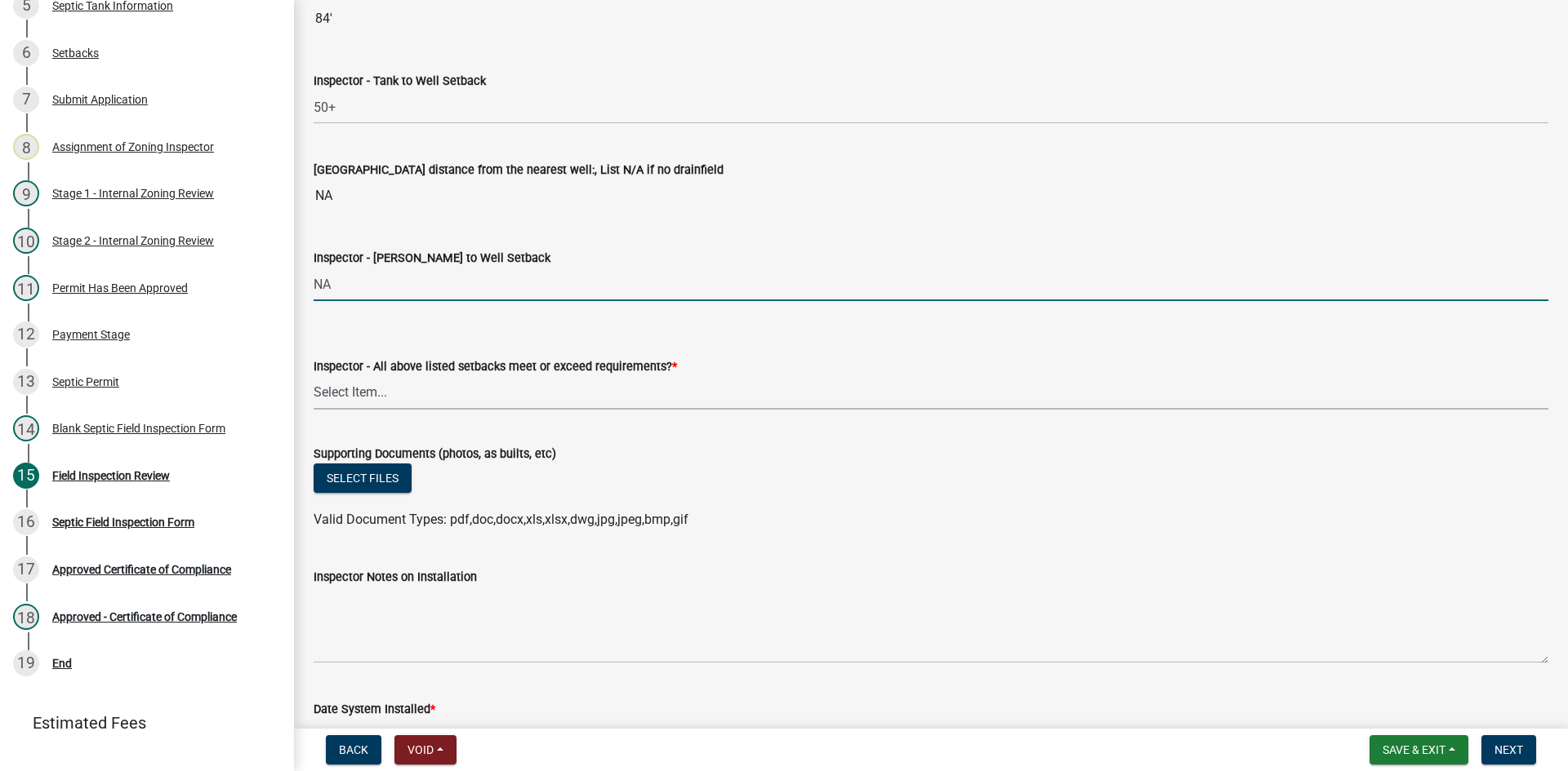
click at [371, 394] on select "Select Item... Yes No" at bounding box center [931, 393] width 1235 height 34
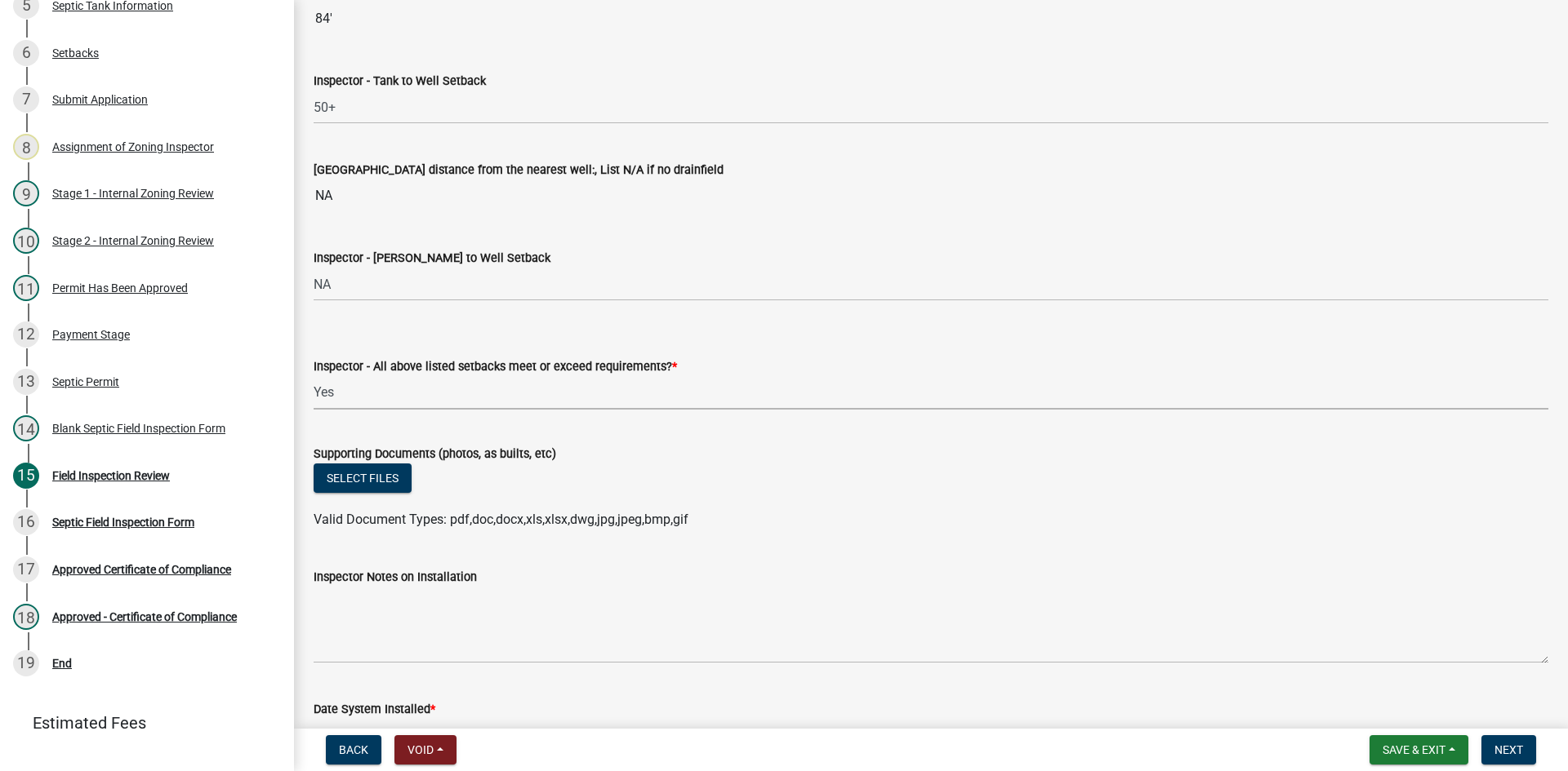
click at [313, 376] on select "Select Item... Yes No" at bounding box center [931, 393] width 1235 height 34
select select "adfa1390-1443-4b8a-94eb-9b7f601f4679"
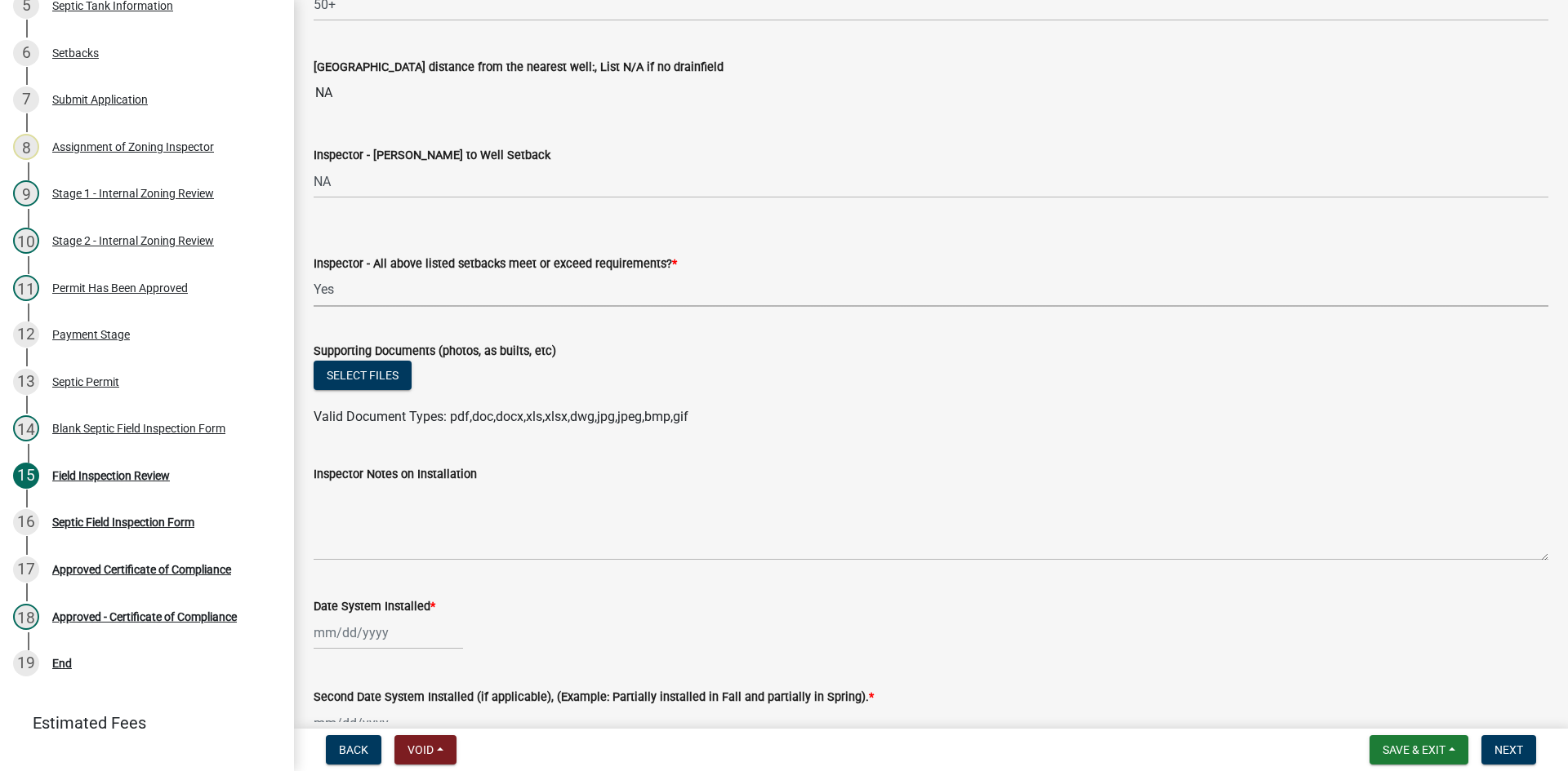
scroll to position [6040, 0]
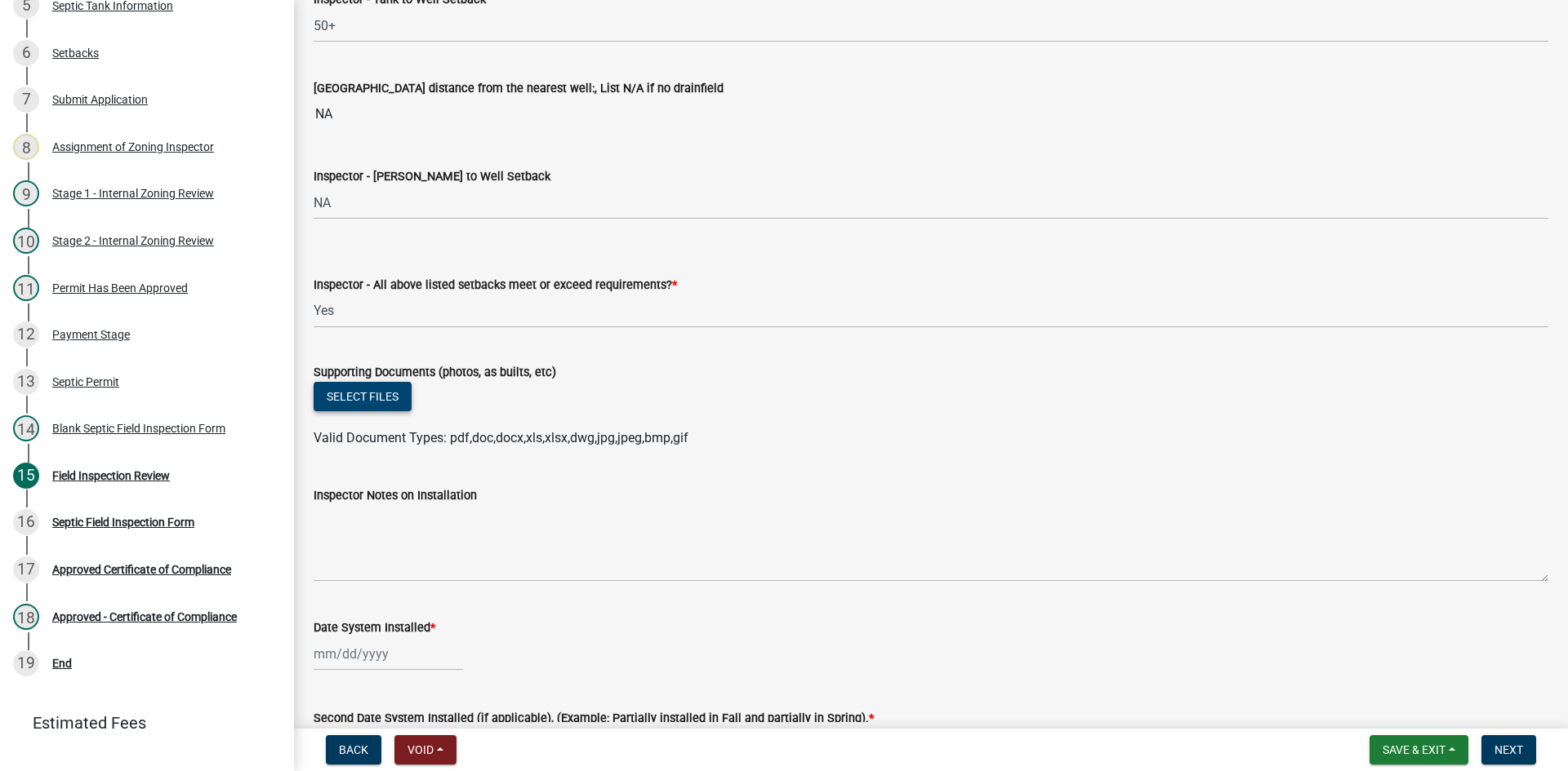
click at [381, 389] on button "Select files" at bounding box center [362, 396] width 98 height 29
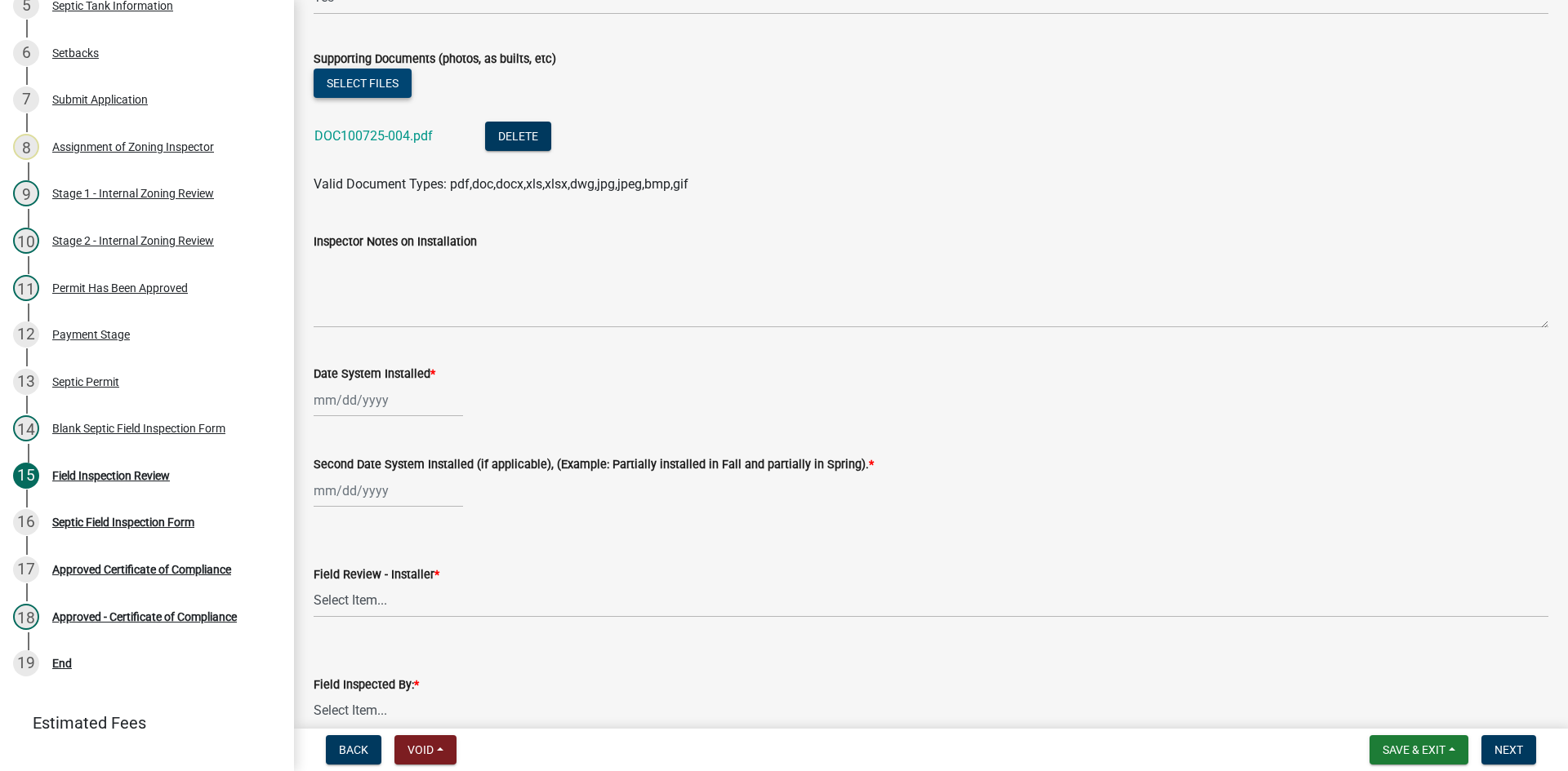
scroll to position [6447, 0]
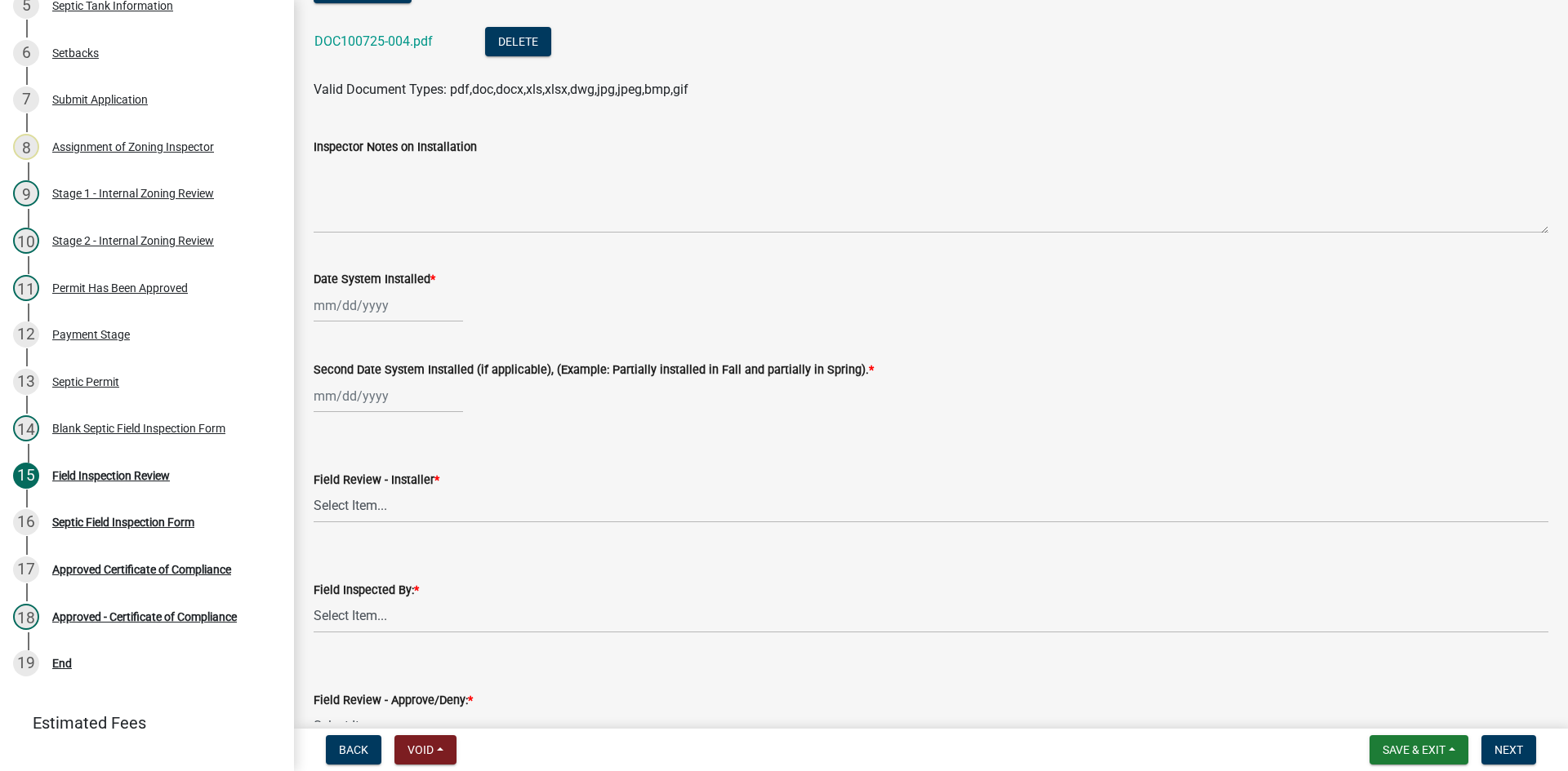
click at [415, 302] on div at bounding box center [388, 305] width 150 height 34
select select "10"
select select "2025"
click at [330, 336] on span "Previous month" at bounding box center [330, 339] width 12 height 12
select select "9"
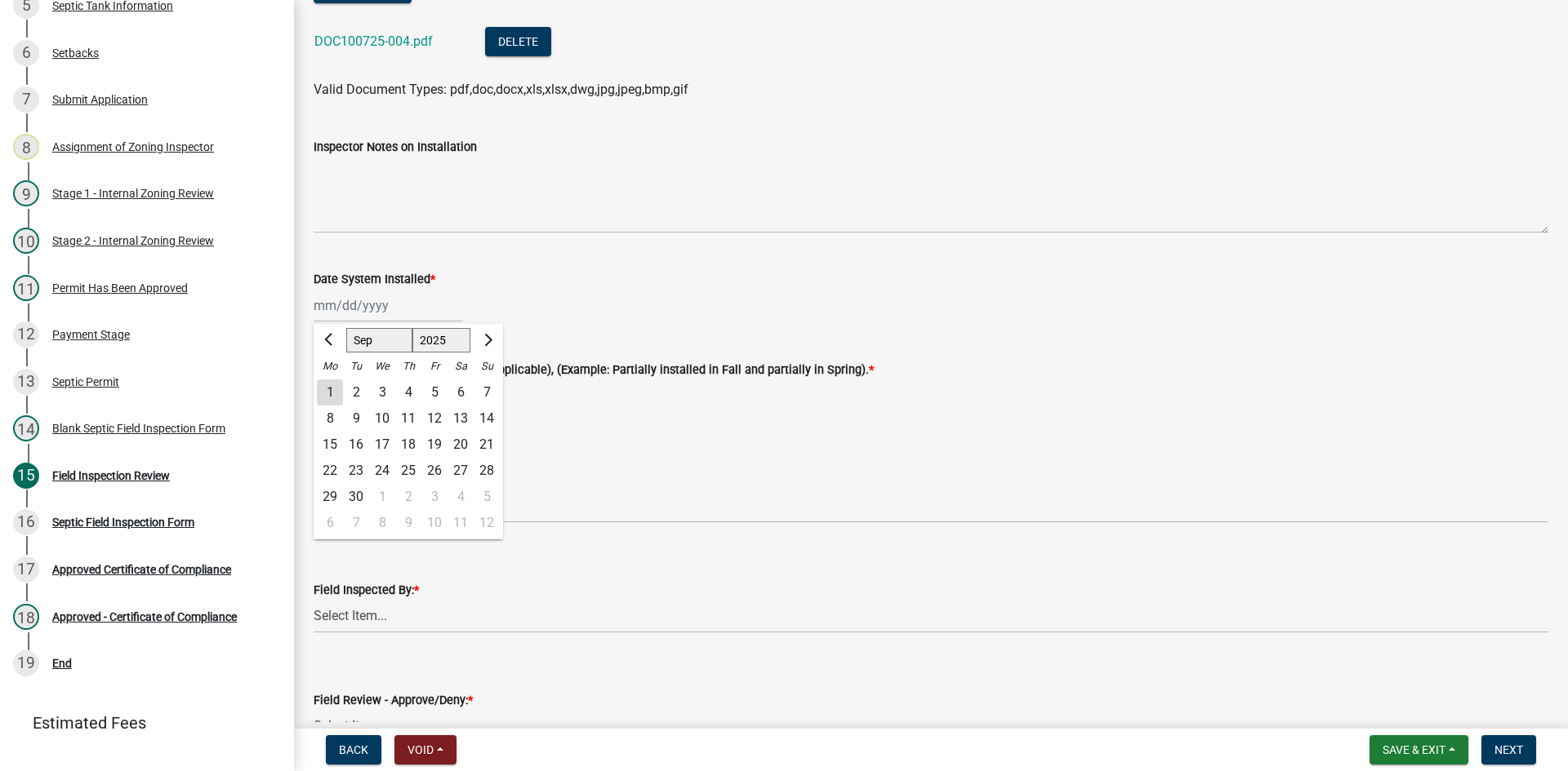
click at [356, 492] on div "30" at bounding box center [356, 497] width 26 height 26
type input "[DATE]"
click at [324, 377] on div "Second Date System Installed (if applicable), (Example: Partially installed in …" at bounding box center [931, 369] width 1235 height 20
click at [326, 400] on div at bounding box center [388, 396] width 150 height 34
select select "10"
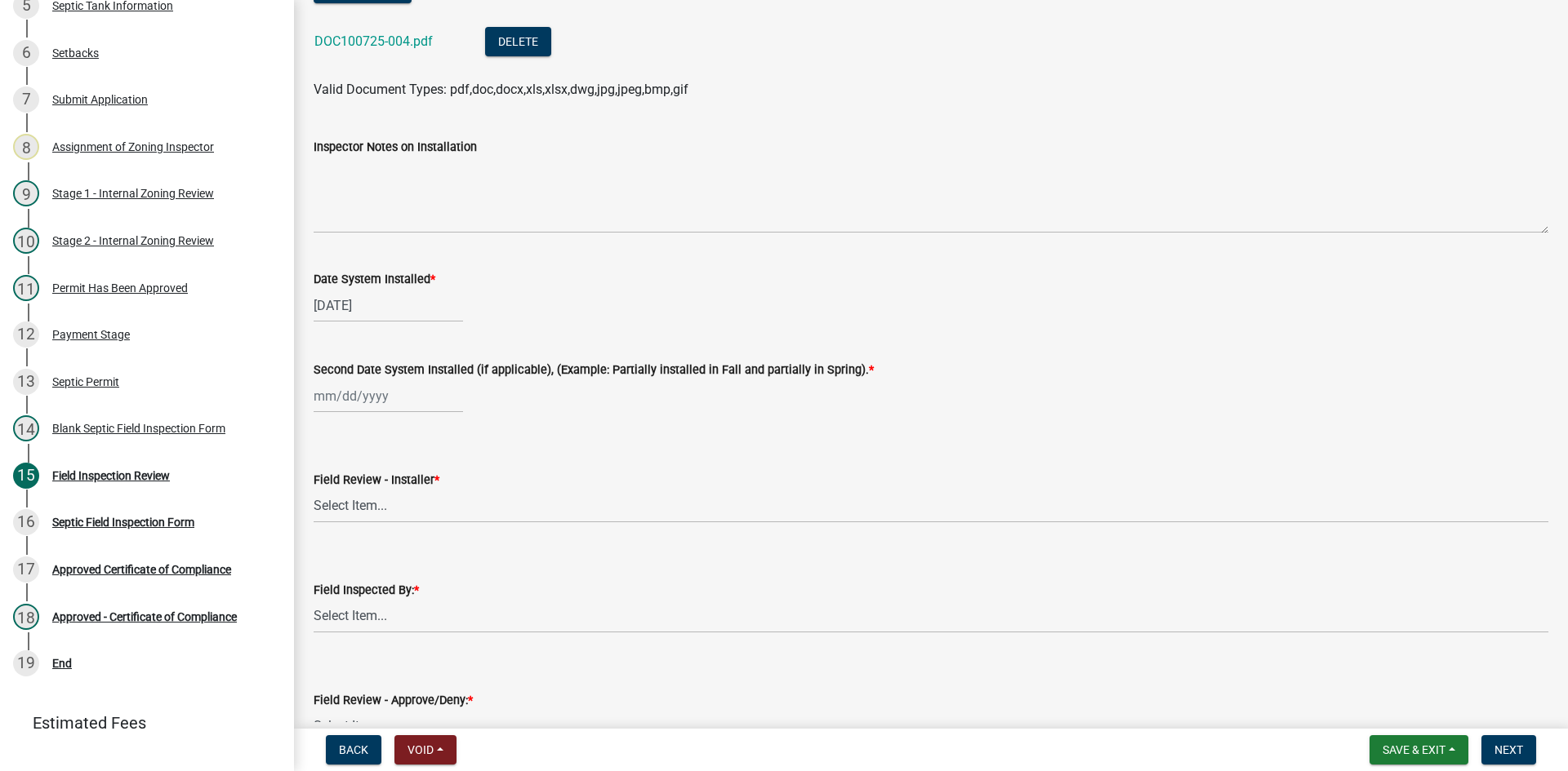
select select "2025"
click at [327, 433] on span "Previous month" at bounding box center [330, 430] width 12 height 12
select select "9"
click at [354, 576] on div "30" at bounding box center [356, 588] width 26 height 26
type input "[DATE]"
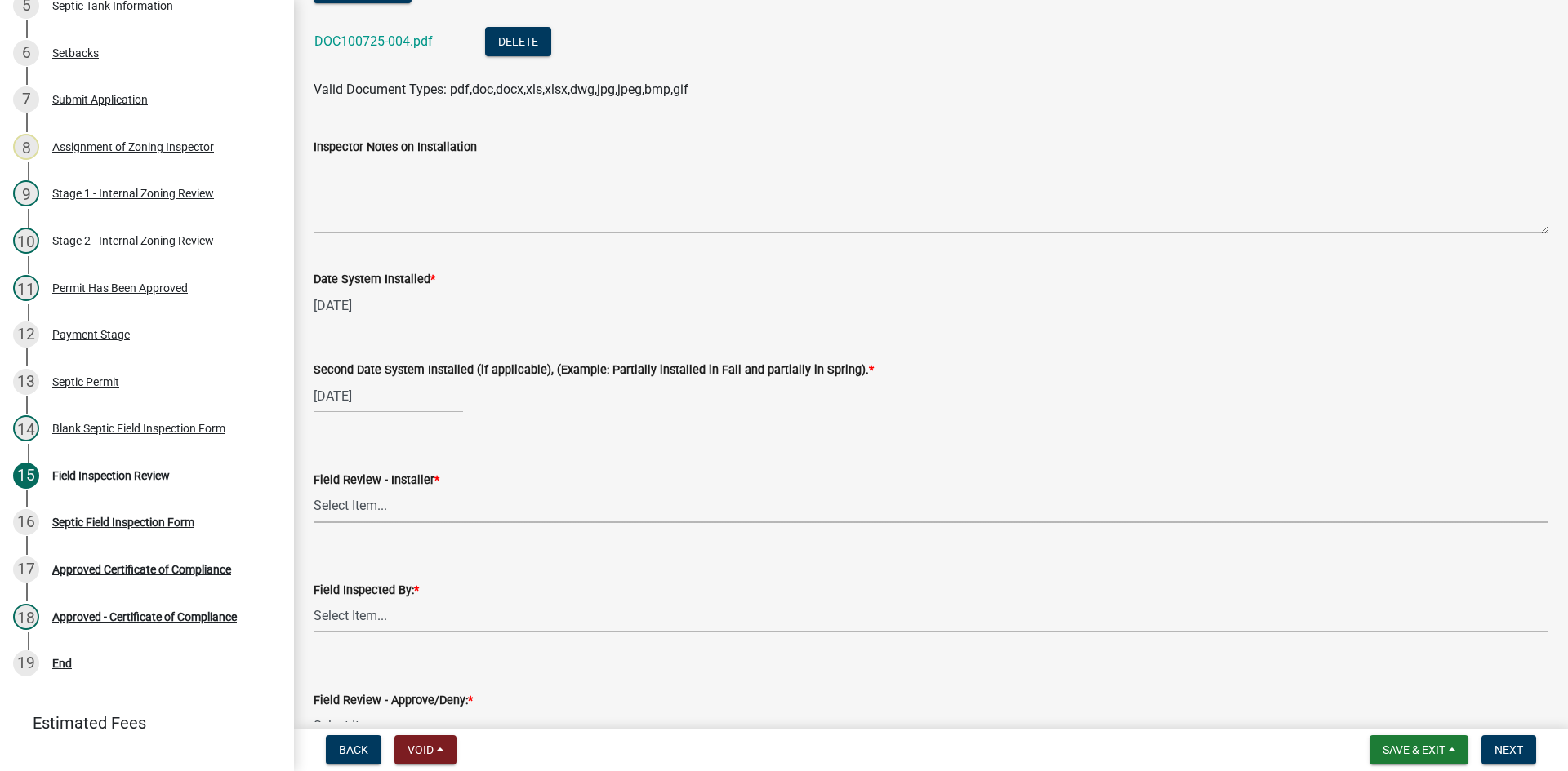
click at [344, 499] on select "Select Item... OTHER – Not listed (please add in next field and we will add to …" at bounding box center [931, 506] width 1235 height 34
click at [313, 490] on select "Select Item... OTHER – Not listed (please add in next field and we will add to …" at bounding box center [931, 506] width 1235 height 34
select select "2cd8cbc9-1886-4b86-9733-e2c1fa739265"
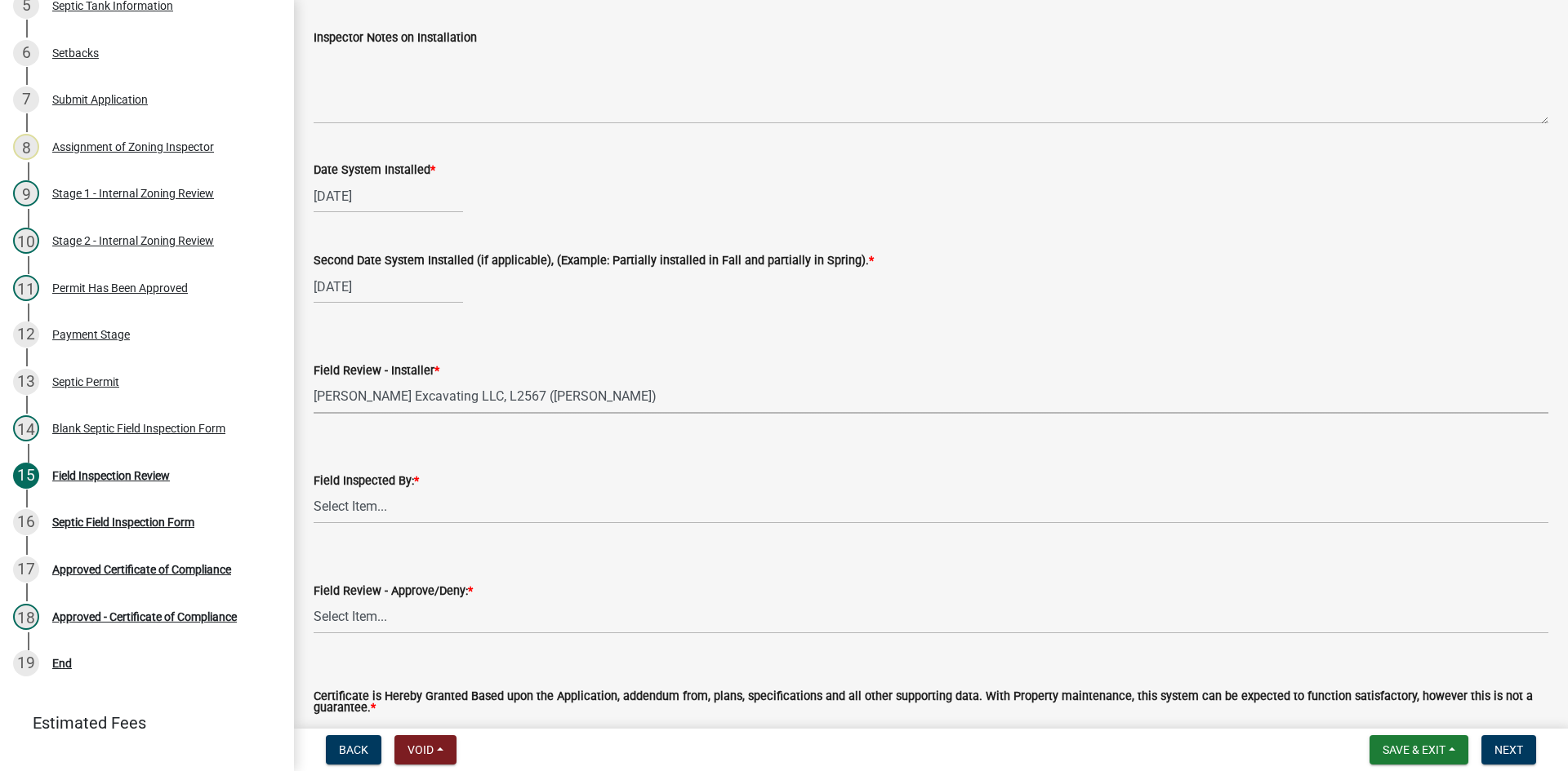
scroll to position [6756, 0]
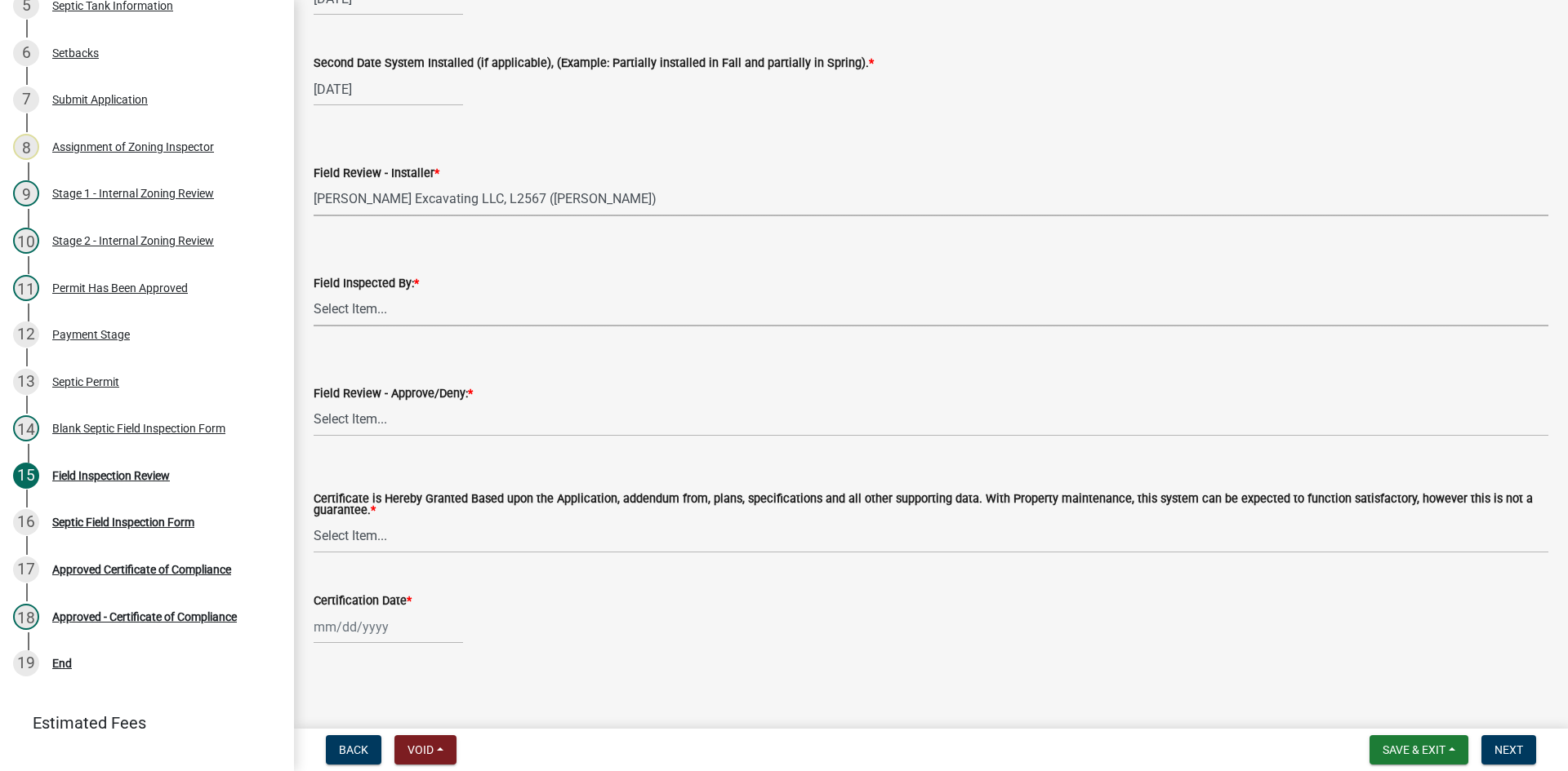
click at [385, 312] on select "Select Item... [PERSON_NAME] [PERSON_NAME] [PERSON_NAME] [PERSON_NAME] [PERSON_…" at bounding box center [931, 310] width 1235 height 34
click at [313, 293] on select "Select Item... [PERSON_NAME] [PERSON_NAME] [PERSON_NAME] [PERSON_NAME] [PERSON_…" at bounding box center [931, 310] width 1235 height 34
select select "7bfe52ba-73b7-4ac1-9bde-d3bb601555ca"
click at [332, 427] on select "Select Item... Approved Denied" at bounding box center [931, 420] width 1235 height 34
click at [313, 403] on select "Select Item... Approved Denied" at bounding box center [931, 420] width 1235 height 34
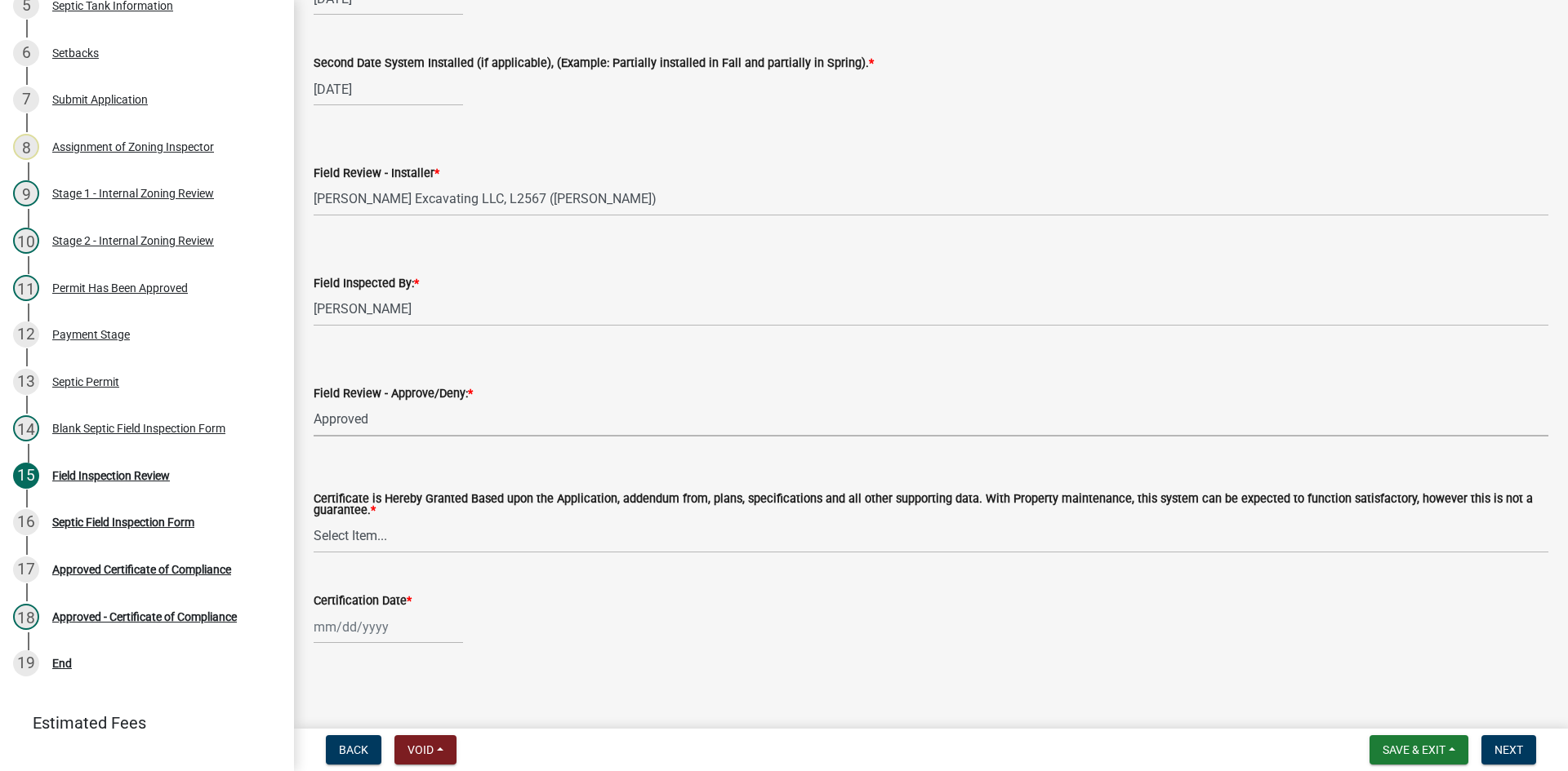
select select "c3bf50e3-4684-4b9c-99b9-7a9f027aa0dd"
click at [369, 543] on select "Select Item... Yes No" at bounding box center [931, 536] width 1235 height 34
click at [313, 520] on select "Select Item... Yes No" at bounding box center [931, 536] width 1235 height 34
select select "538e6e6b-38de-4682-8c50-6662df67960d"
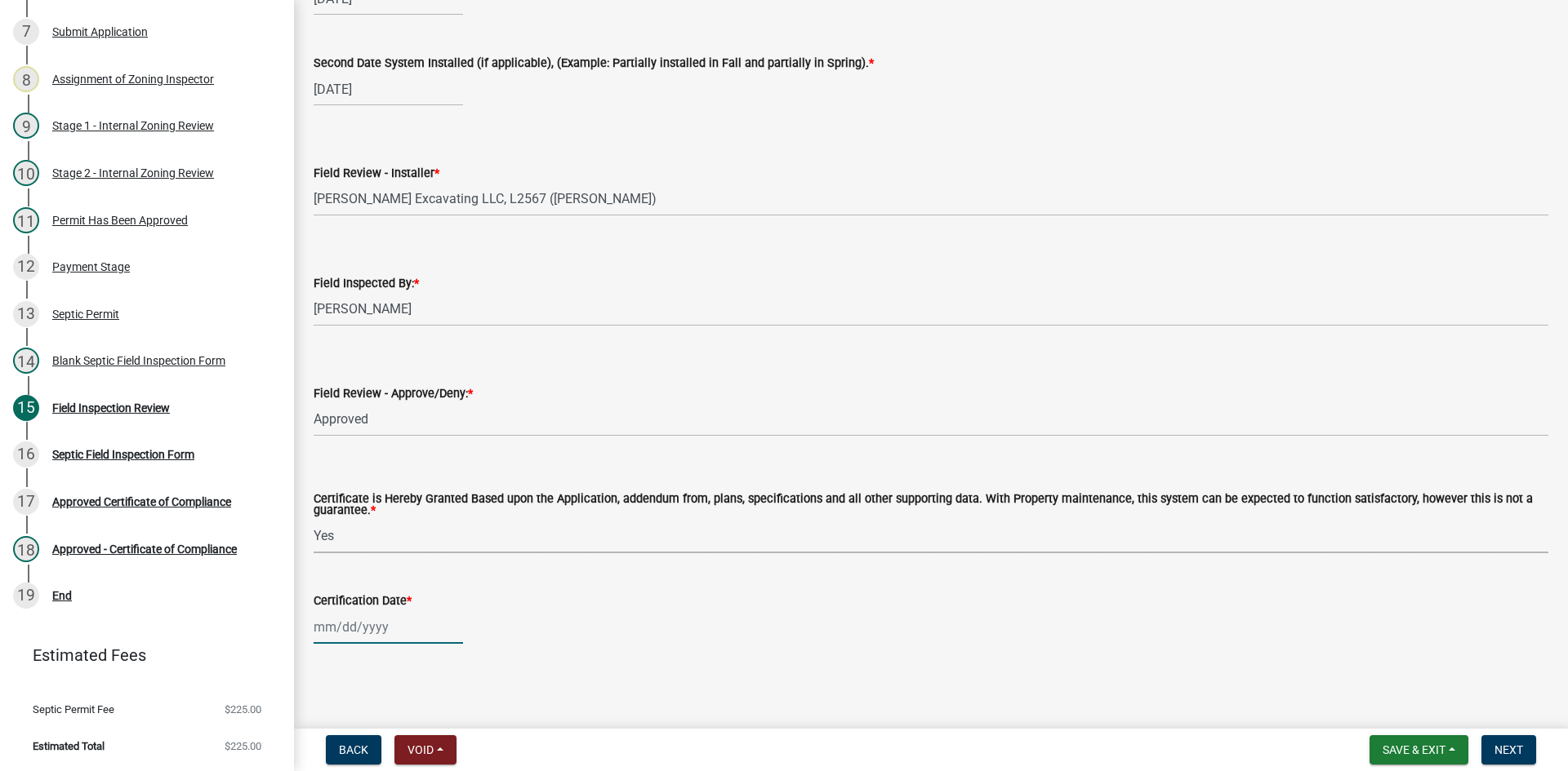
click at [396, 637] on div at bounding box center [388, 627] width 150 height 34
select select "10"
select select "2025"
click at [364, 494] on div "7" at bounding box center [356, 488] width 26 height 26
type input "[DATE]"
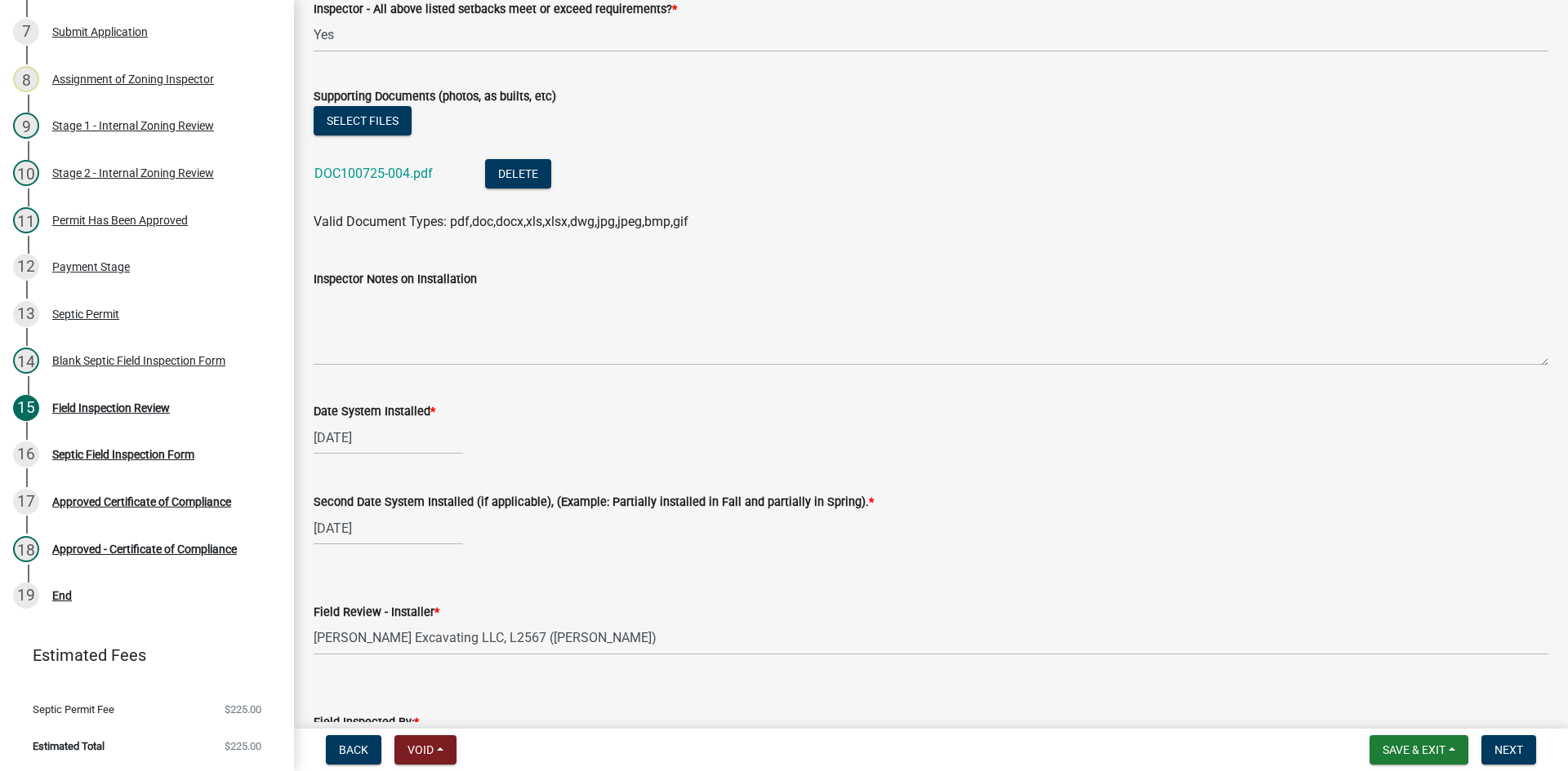
scroll to position [6021, 0]
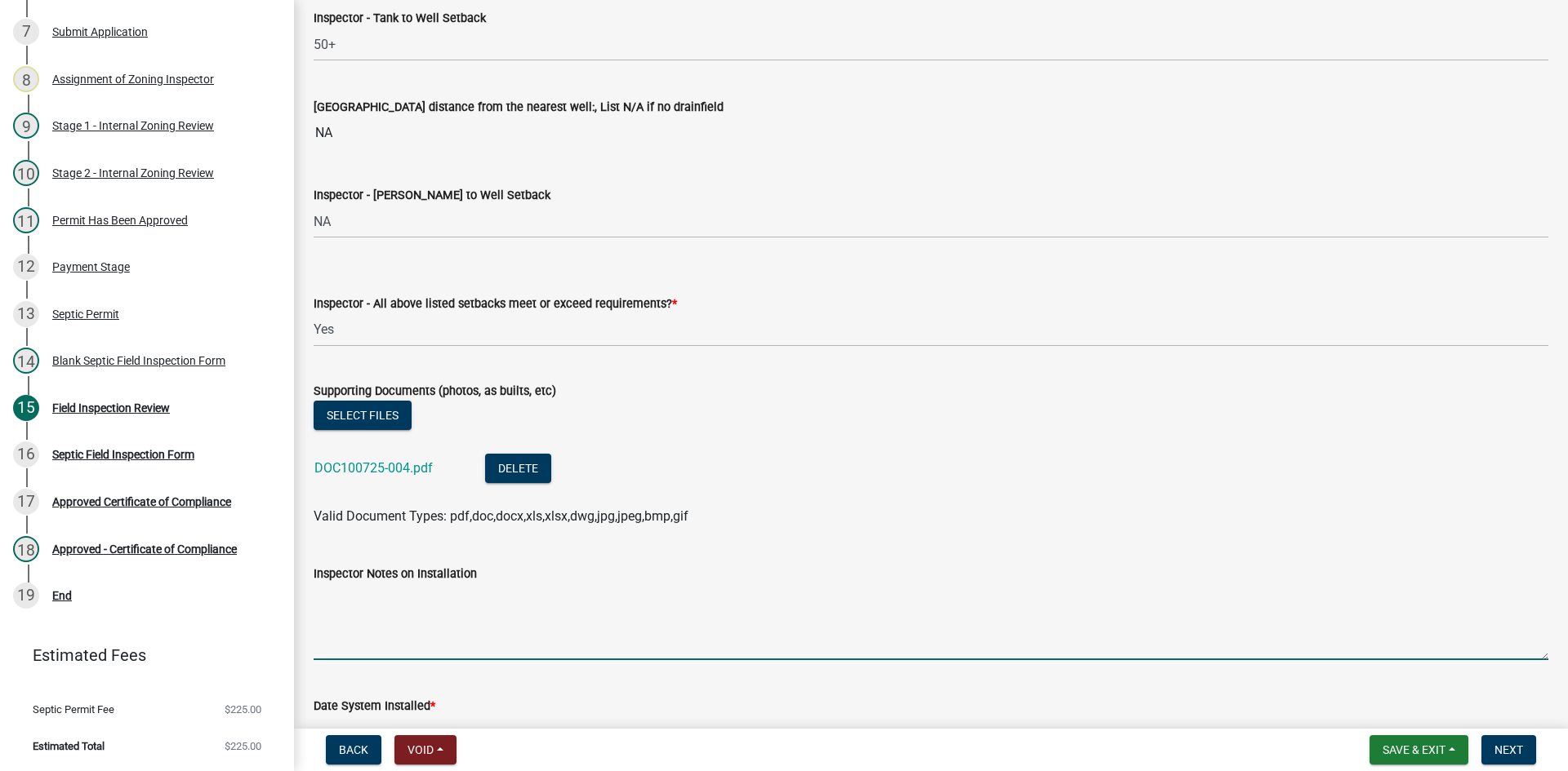
click at [439, 620] on textarea "Inspector Notes on Installation" at bounding box center [931, 621] width 1235 height 77
drag, startPoint x: 691, startPoint y: 596, endPoint x: 784, endPoint y: 601, distance: 93.1
click at [784, 601] on textarea "this system is designed with two separate tanks due to plumbing issues" at bounding box center [931, 621] width 1235 height 77
click at [314, 596] on textarea "this system is designed with two separate tanks due to plumbing issues" at bounding box center [931, 621] width 1235 height 77
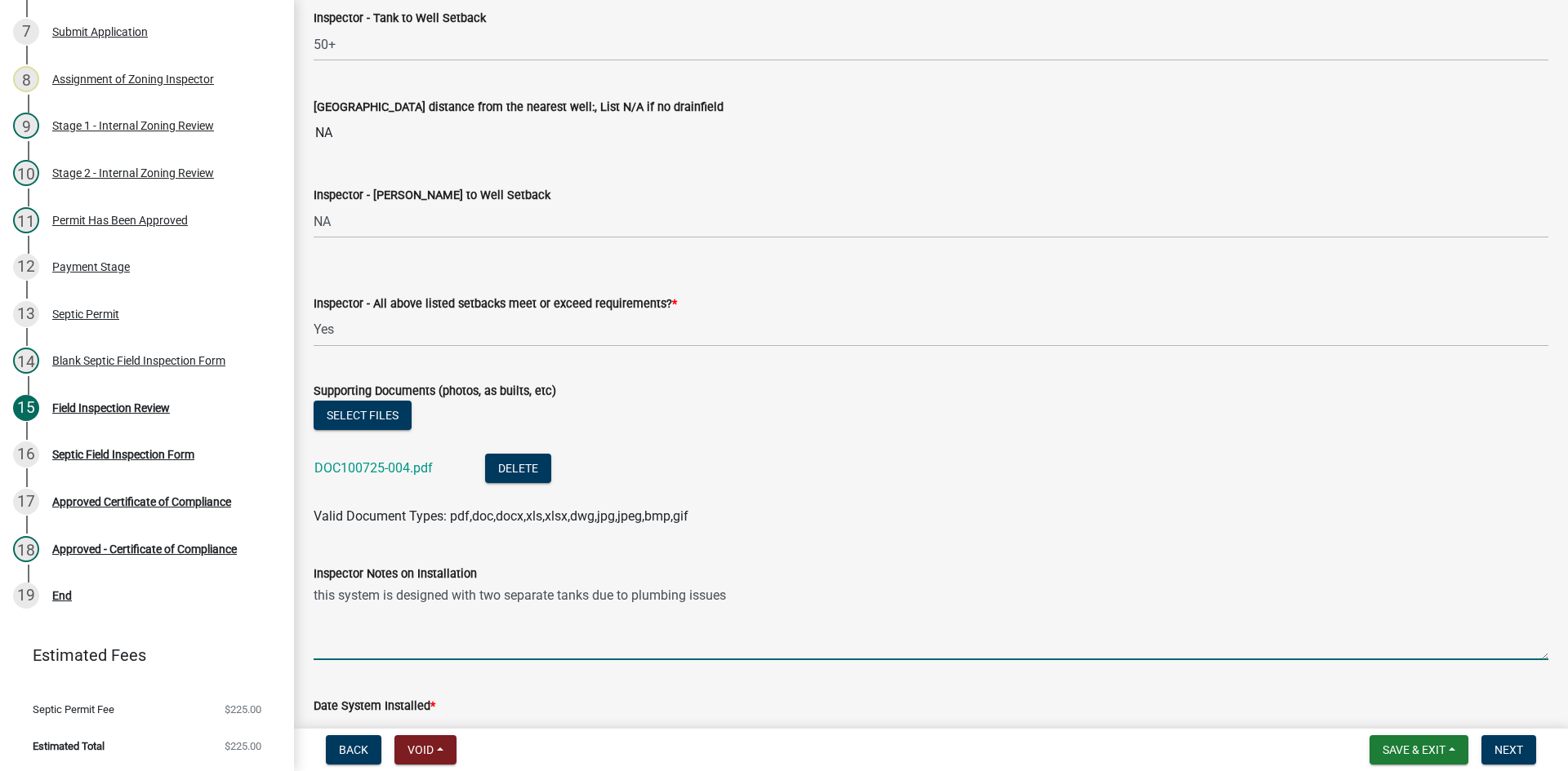
click at [314, 596] on textarea "this system is designed with two separate tanks due to plumbing issues" at bounding box center [931, 621] width 1235 height 77
click at [736, 599] on textarea "This system is designed with two separate tanks due to plumbing issues" at bounding box center [931, 621] width 1235 height 77
click at [732, 598] on textarea "This system is designed with two separate tanks due to plumbing issues" at bounding box center [931, 621] width 1235 height 77
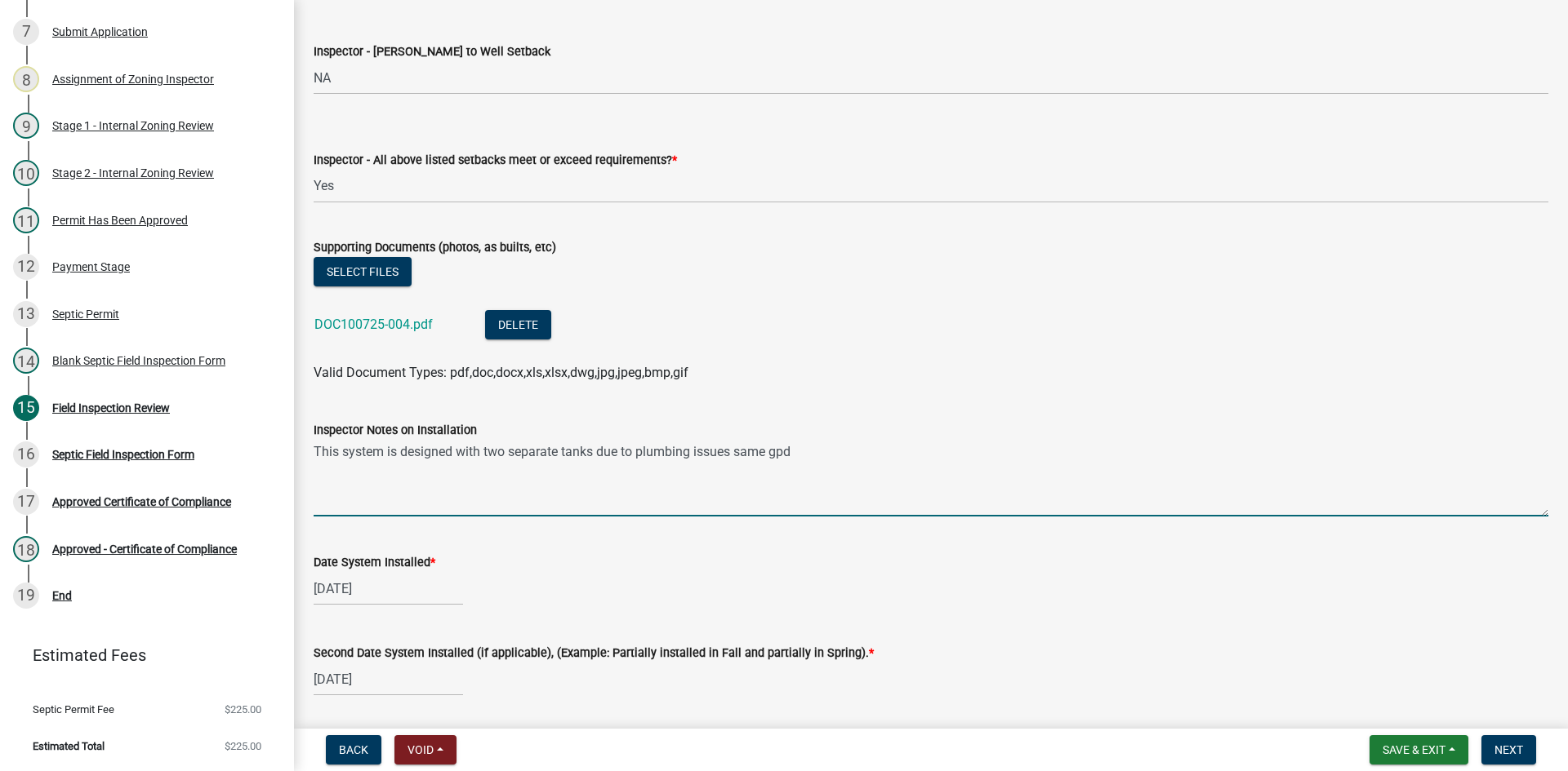
scroll to position [6184, 0]
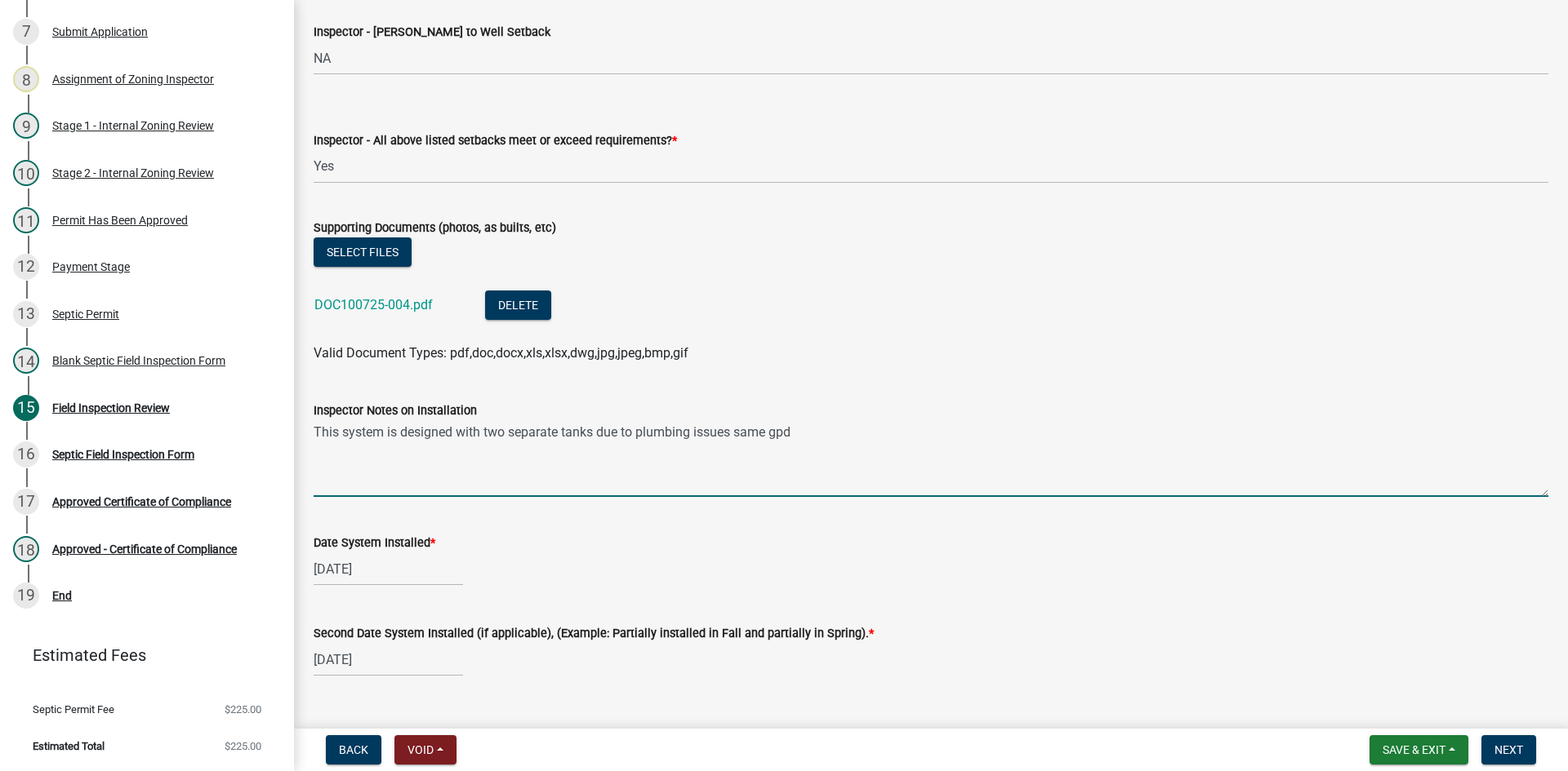
drag, startPoint x: 739, startPoint y: 436, endPoint x: 769, endPoint y: 432, distance: 30.3
click at [769, 432] on textarea "This system is designed with two separate tanks due to plumbing issues same gpd" at bounding box center [931, 459] width 1235 height 77
click at [738, 439] on textarea "This system is designed with two separate tanks due to plumbing issues 300 gpd …" at bounding box center [931, 459] width 1235 height 77
click at [823, 428] on textarea "This system is designed with two separate tanks due to plumbing issues (300 gpd…" at bounding box center [931, 459] width 1235 height 77
click at [731, 434] on textarea "This system is designed with two separate tanks due to plumbing issues (300 gpd…" at bounding box center [931, 459] width 1235 height 77
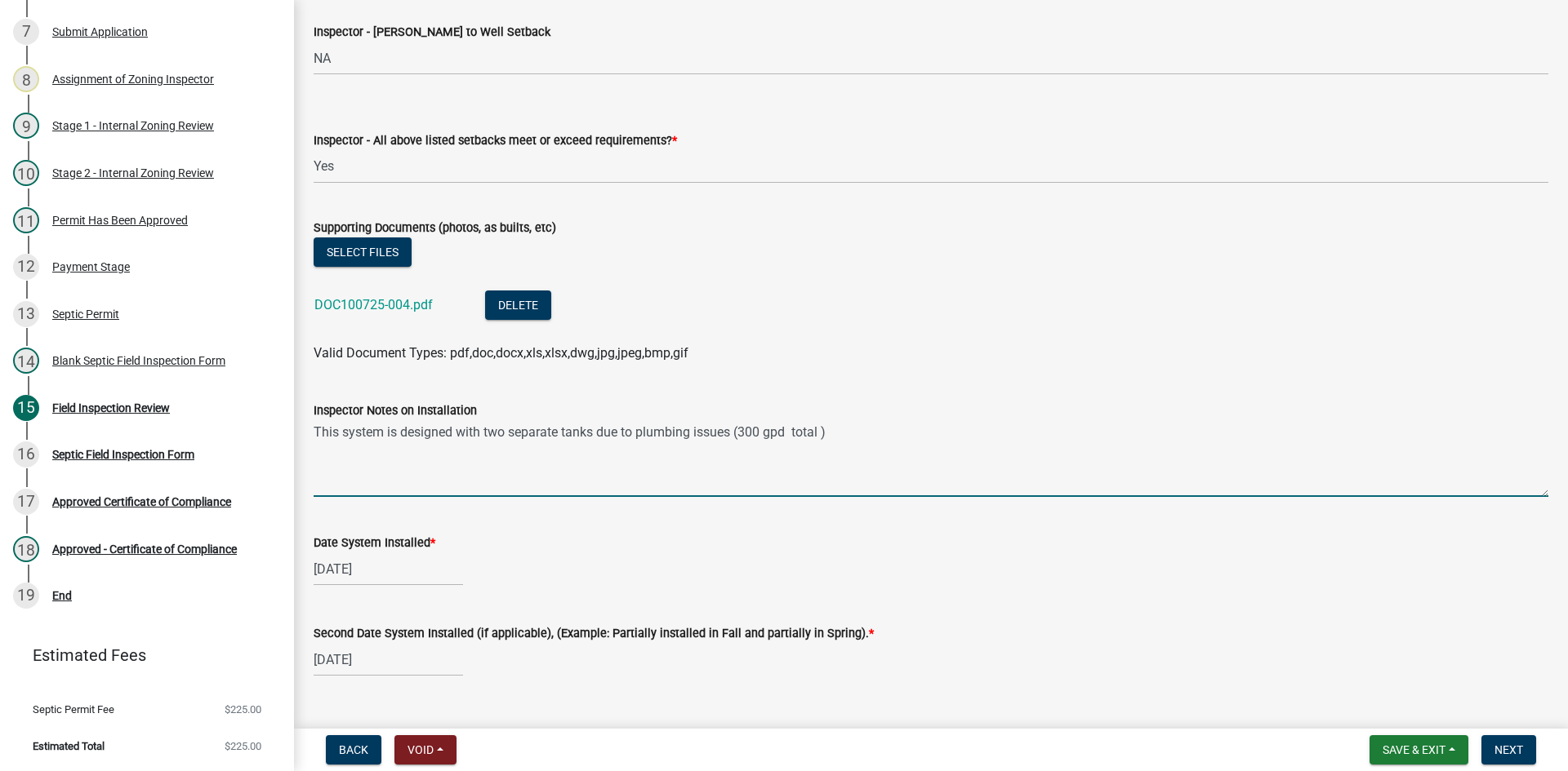
click at [837, 438] on textarea "This system is designed with two separate tanks due to plumbing issues (300 gpd…" at bounding box center [931, 459] width 1235 height 77
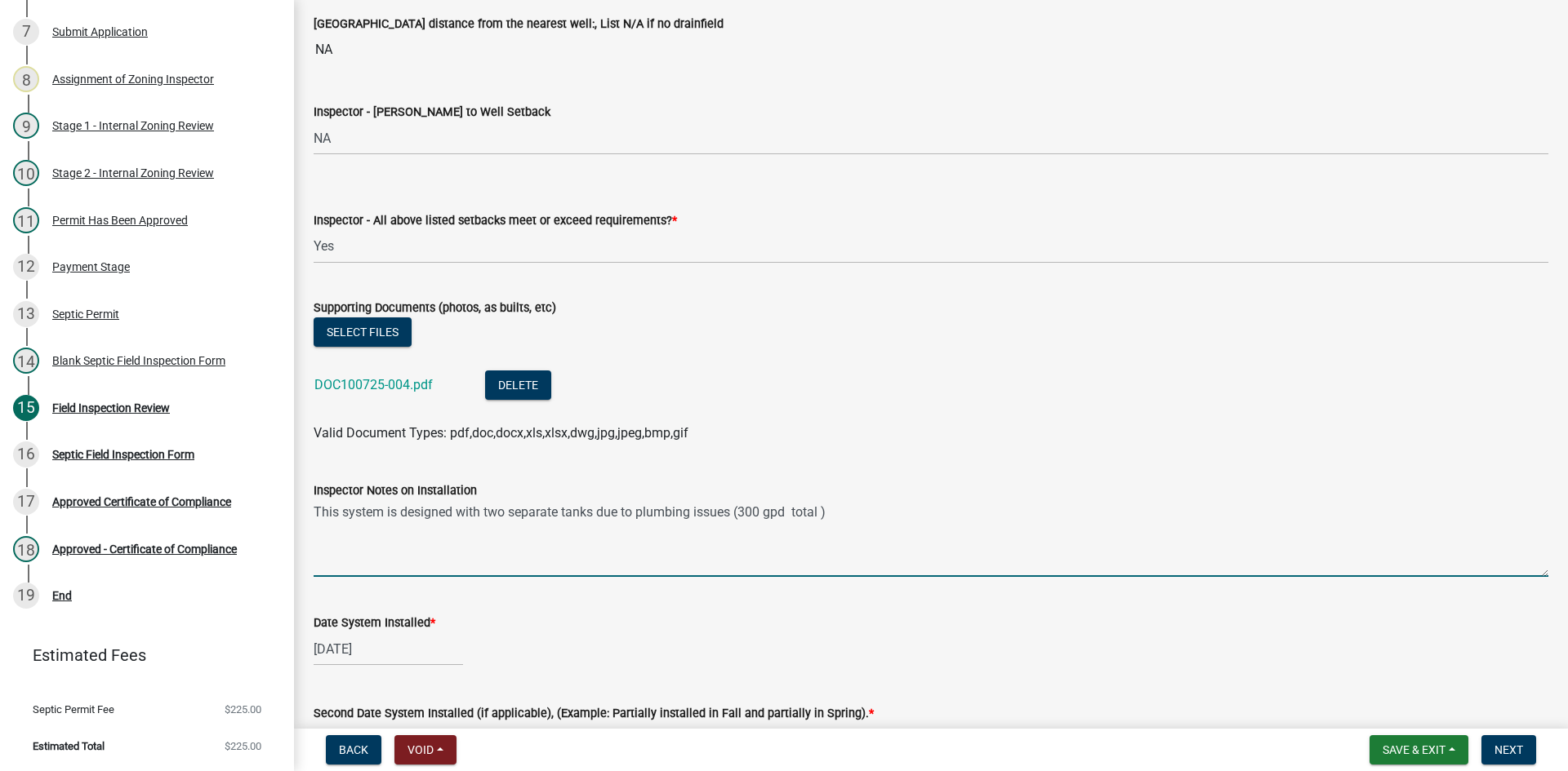
scroll to position [6102, 0]
click at [742, 514] on textarea "This system is designed with two separate tanks due to plumbing issues (300 gpd…" at bounding box center [931, 540] width 1235 height 77
click at [954, 513] on textarea "This system is designed with two separate tanks due to plumbing issues (2 bedro…" at bounding box center [931, 540] width 1235 height 77
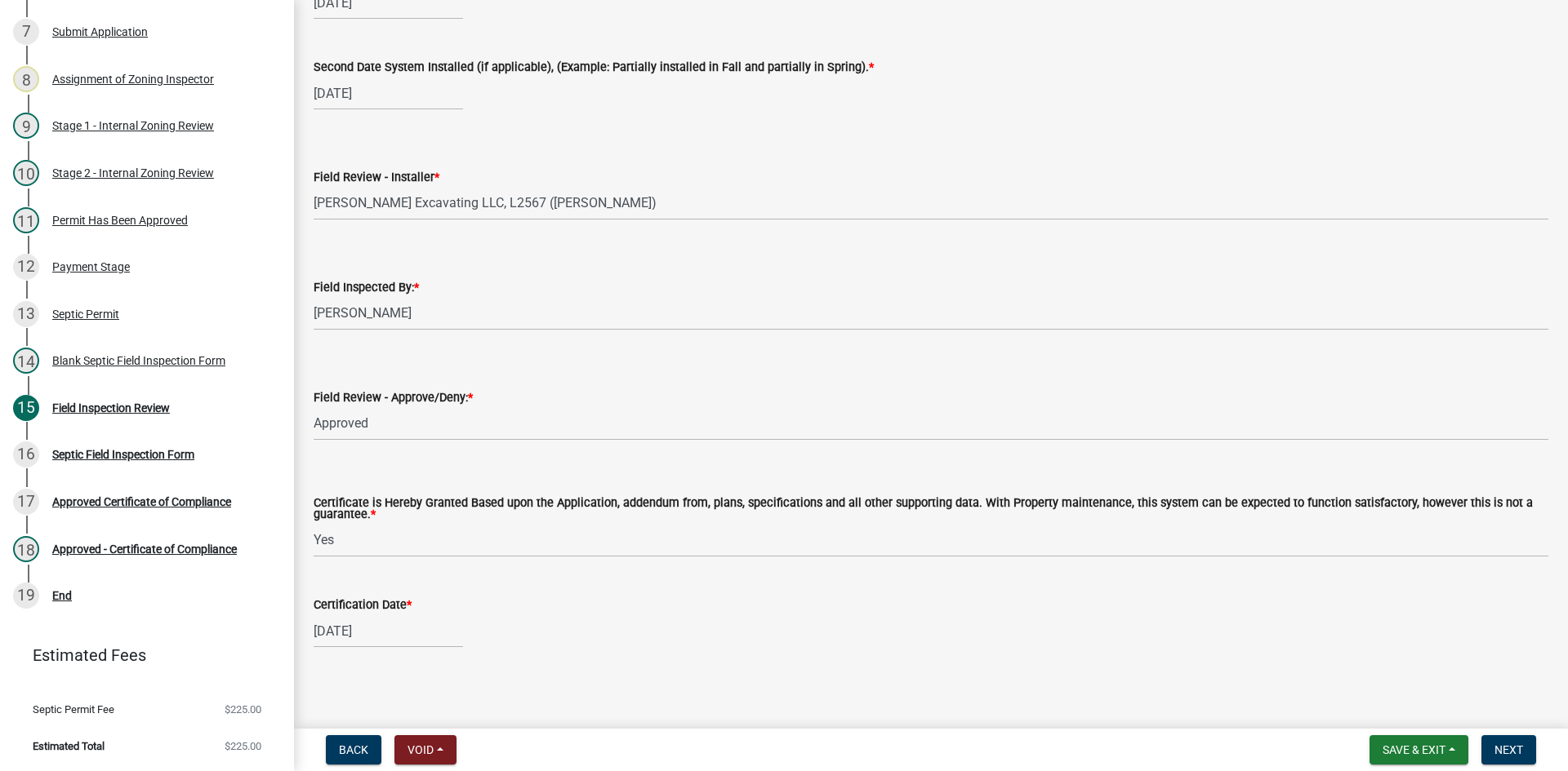
scroll to position [6756, 0]
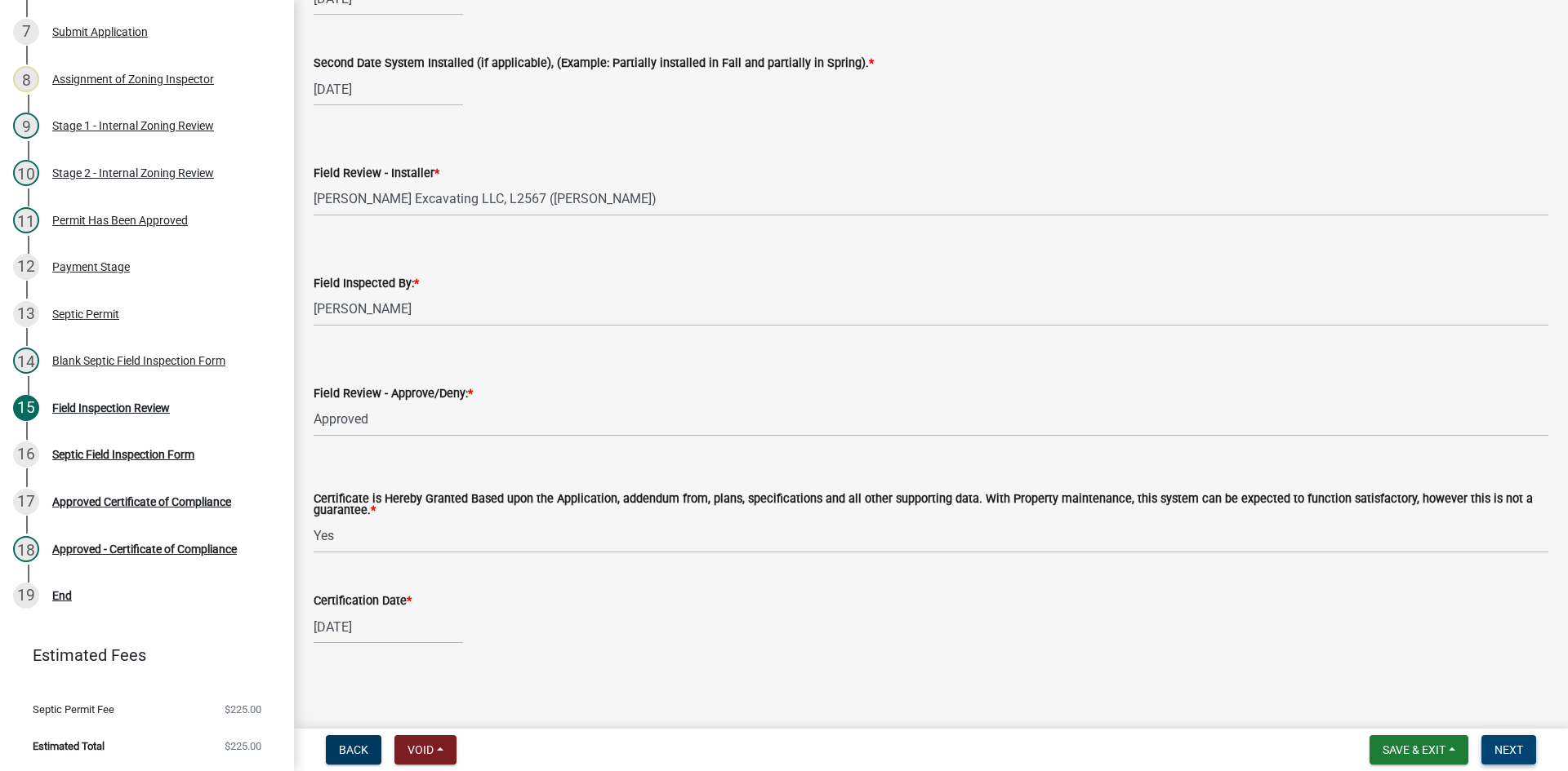
type textarea "This system is designed with two separate tanks due to plumbing issues (2 bedro…"
click at [1510, 746] on span "Next" at bounding box center [1508, 749] width 29 height 13
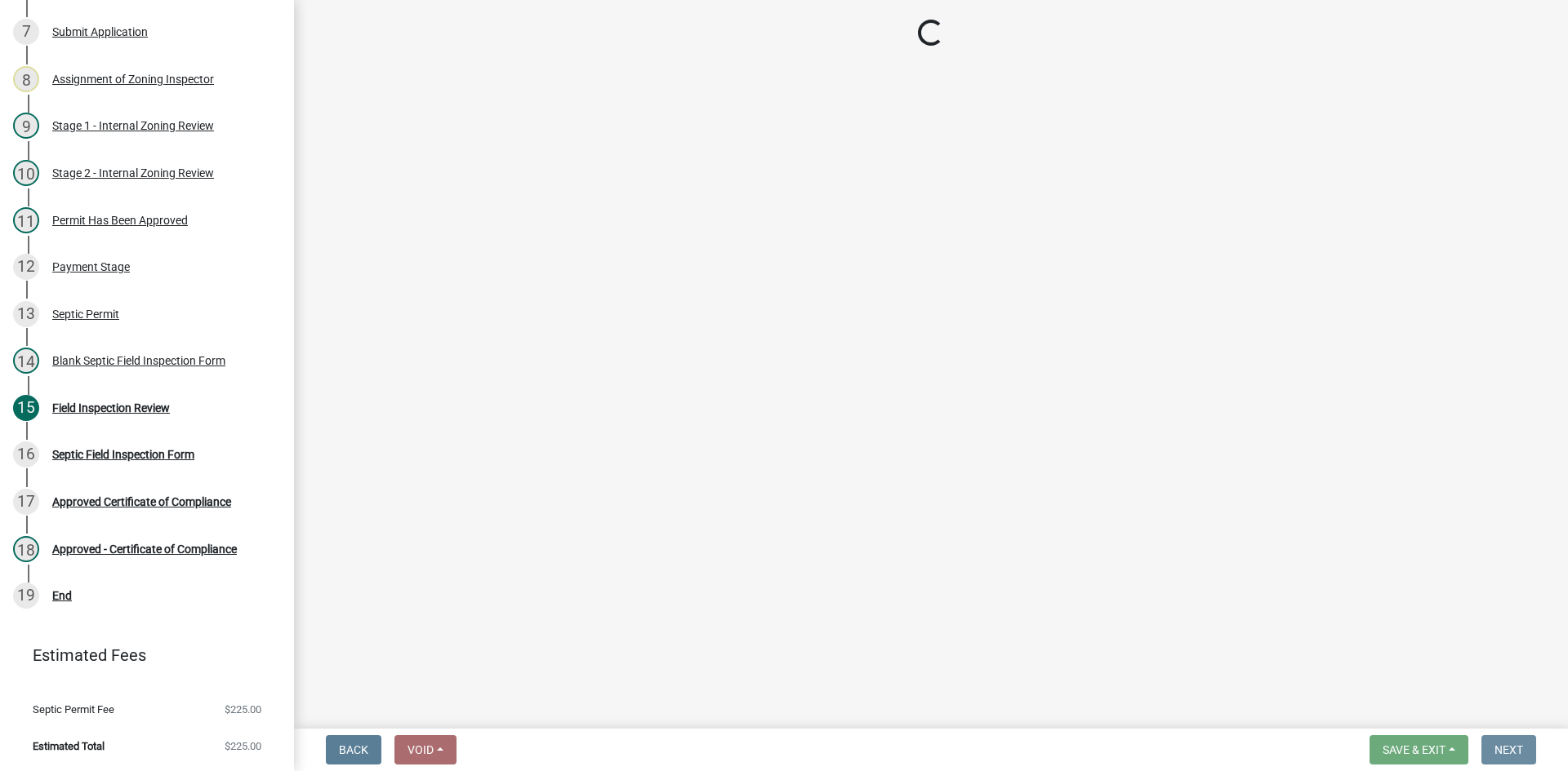
scroll to position [0, 0]
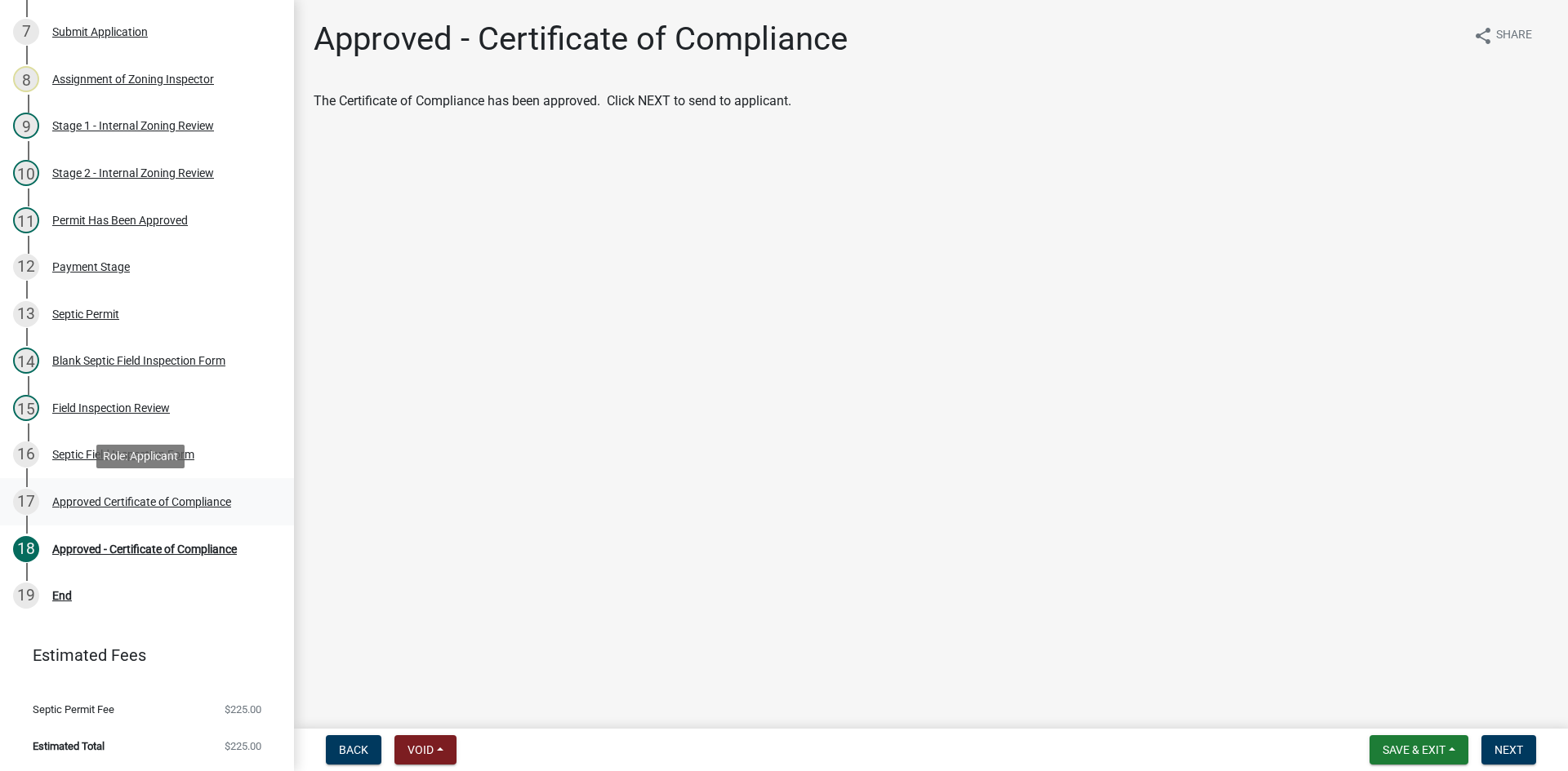
click at [162, 504] on div "Approved Certificate of Compliance" at bounding box center [141, 501] width 179 height 11
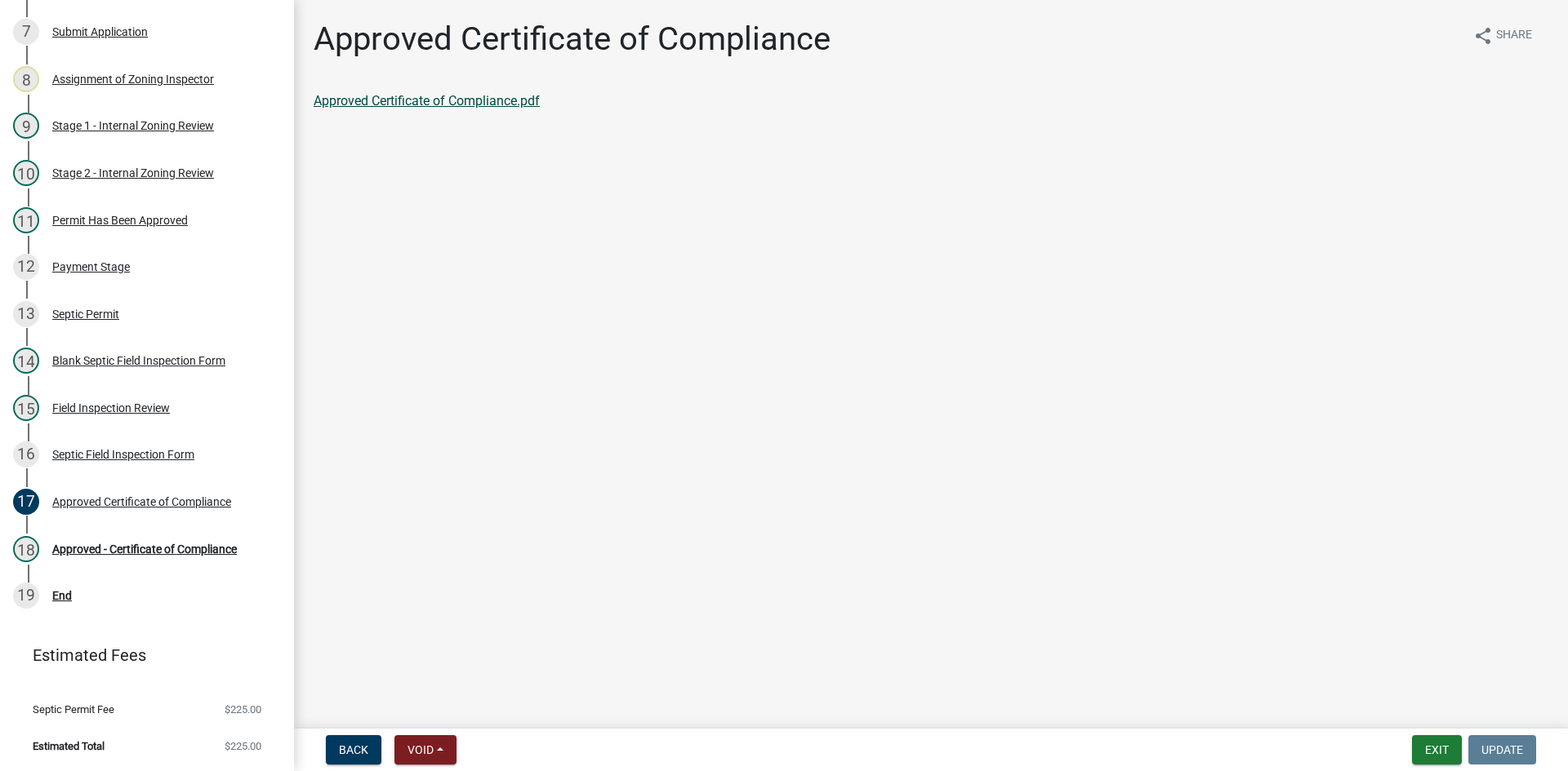
click at [481, 102] on link "Approved Certificate of Compliance.pdf" at bounding box center [426, 101] width 226 height 16
click at [141, 408] on div "Field Inspection Review" at bounding box center [111, 408] width 118 height 11
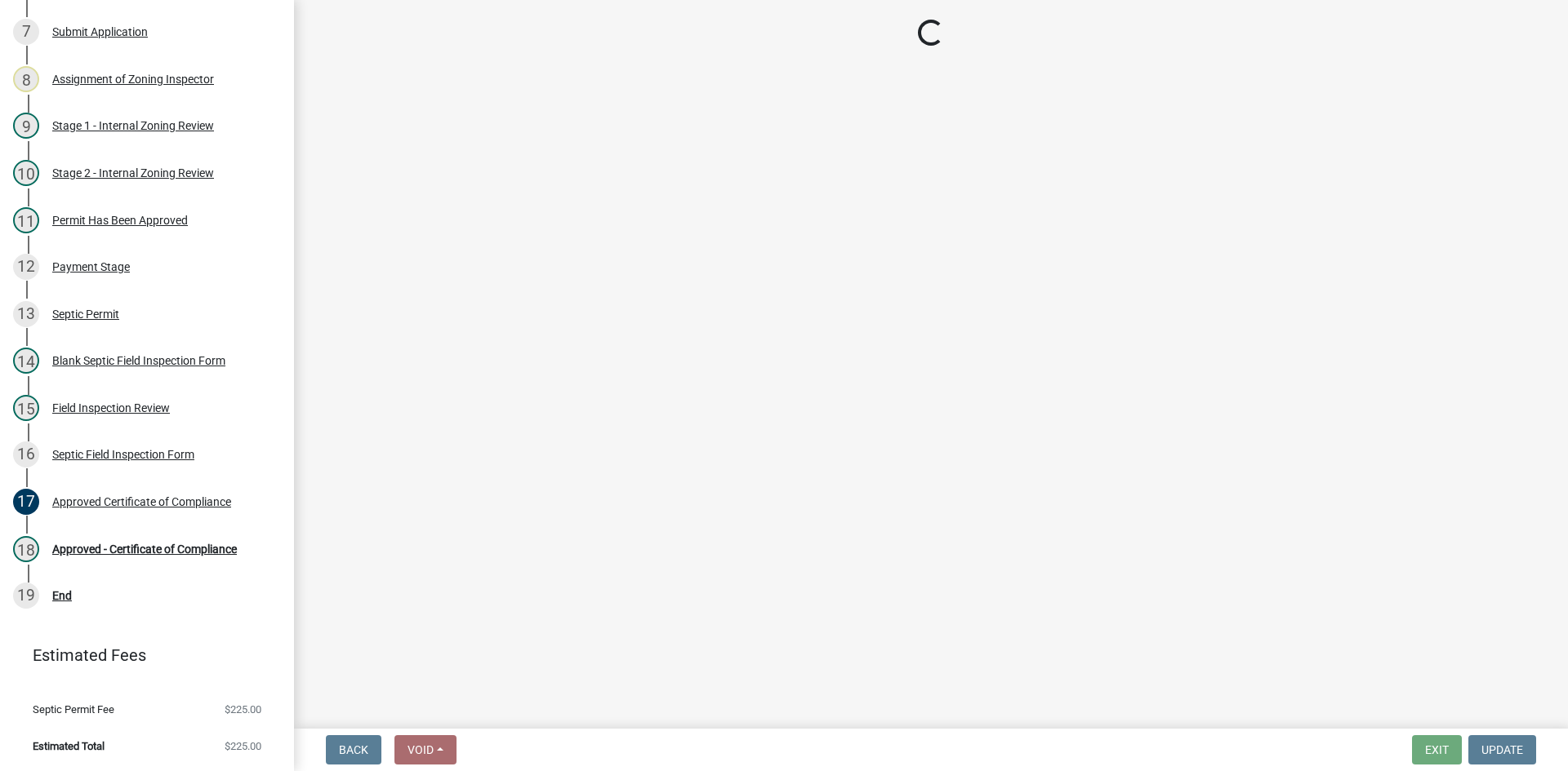
select select "e6f115c1-9d93-4d61-8856-1810485f2117"
select select "ce8adf61-51ba-42f2-bbc3-7480a098e35e"
select select "58089658-2e95-4d4d-a981-afbd087a421a"
select select "039f9276-f093-40ee-98f9-24c1fbae5d9d"
select select "9075ff2b-2749-45ce-aee6-f4951e9a2109"
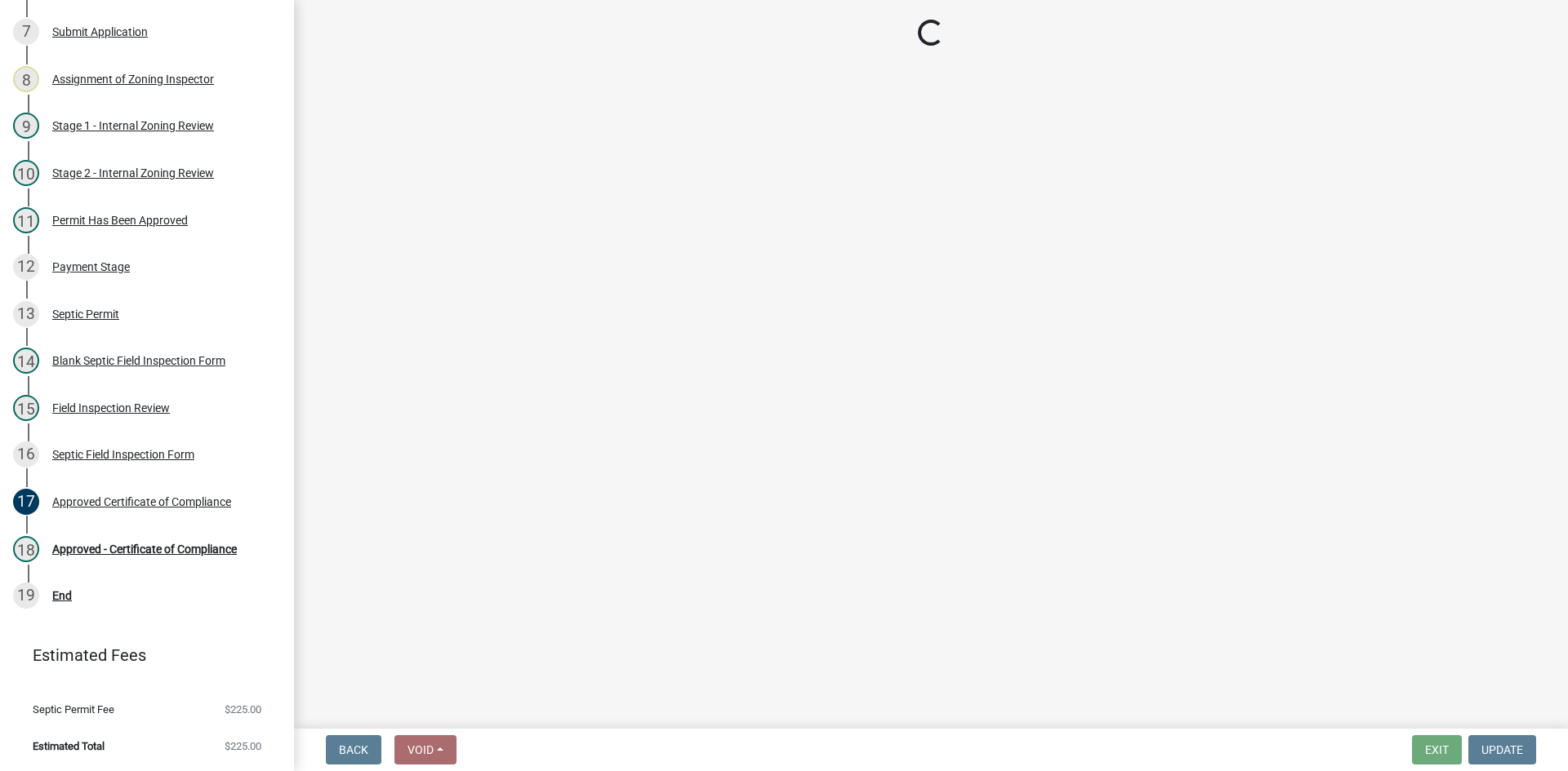
select select "4baeb773-af56-4ab8-83c4-3685aa875ea5"
select select "f7794d6a-556a-43dc-97be-878f47e346d8"
select select "5fa789e6-b5c5-4aa5-96f0-e7985c3fdd5e"
select select "53ba3933-fb28-45b0-9b71-ad61eefa2ac0"
select select "11dcc48d-db54-4dd6-a13a-34b979cdae1e"
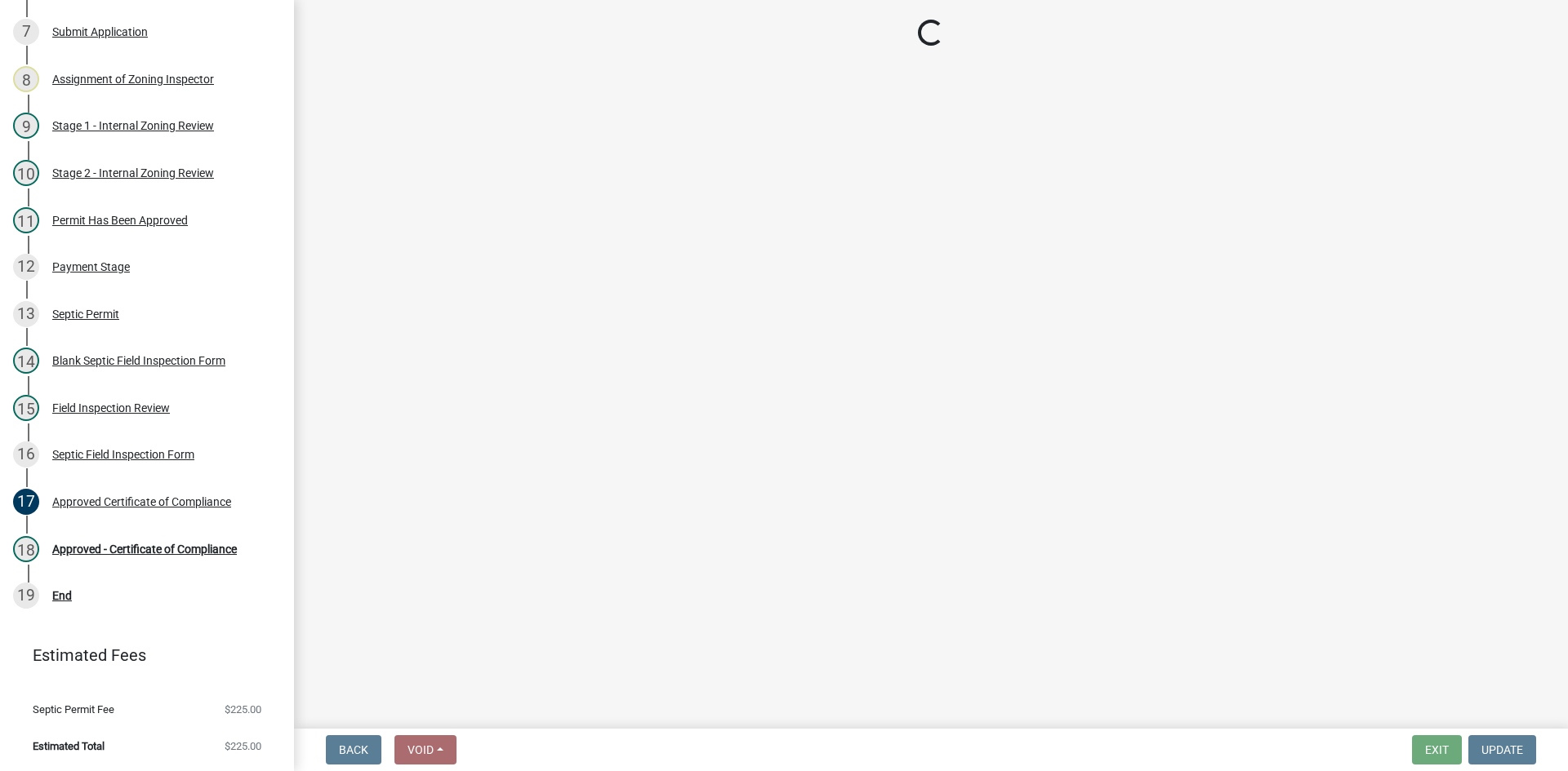
select select "11e68a6f-da10-4092-9aa3-572e994a9944"
select select "adfa1390-1443-4b8a-94eb-9b7f601f4679"
select select "2cd8cbc9-1886-4b86-9733-e2c1fa739265"
select select "7bfe52ba-73b7-4ac1-9bde-d3bb601555ca"
select select "c3bf50e3-4684-4b9c-99b9-7a9f027aa0dd"
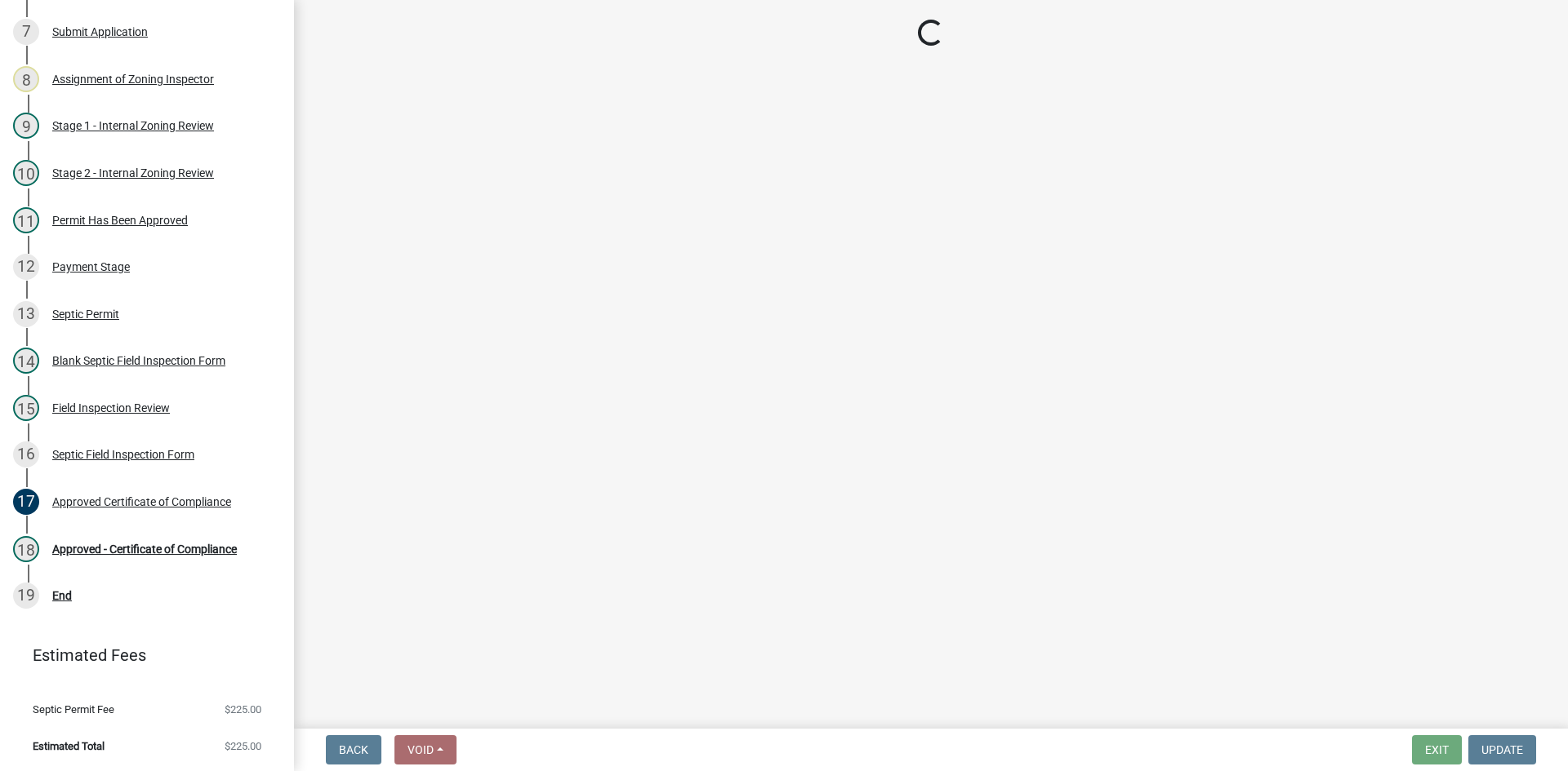
select select "538e6e6b-38de-4682-8c50-6662df67960d"
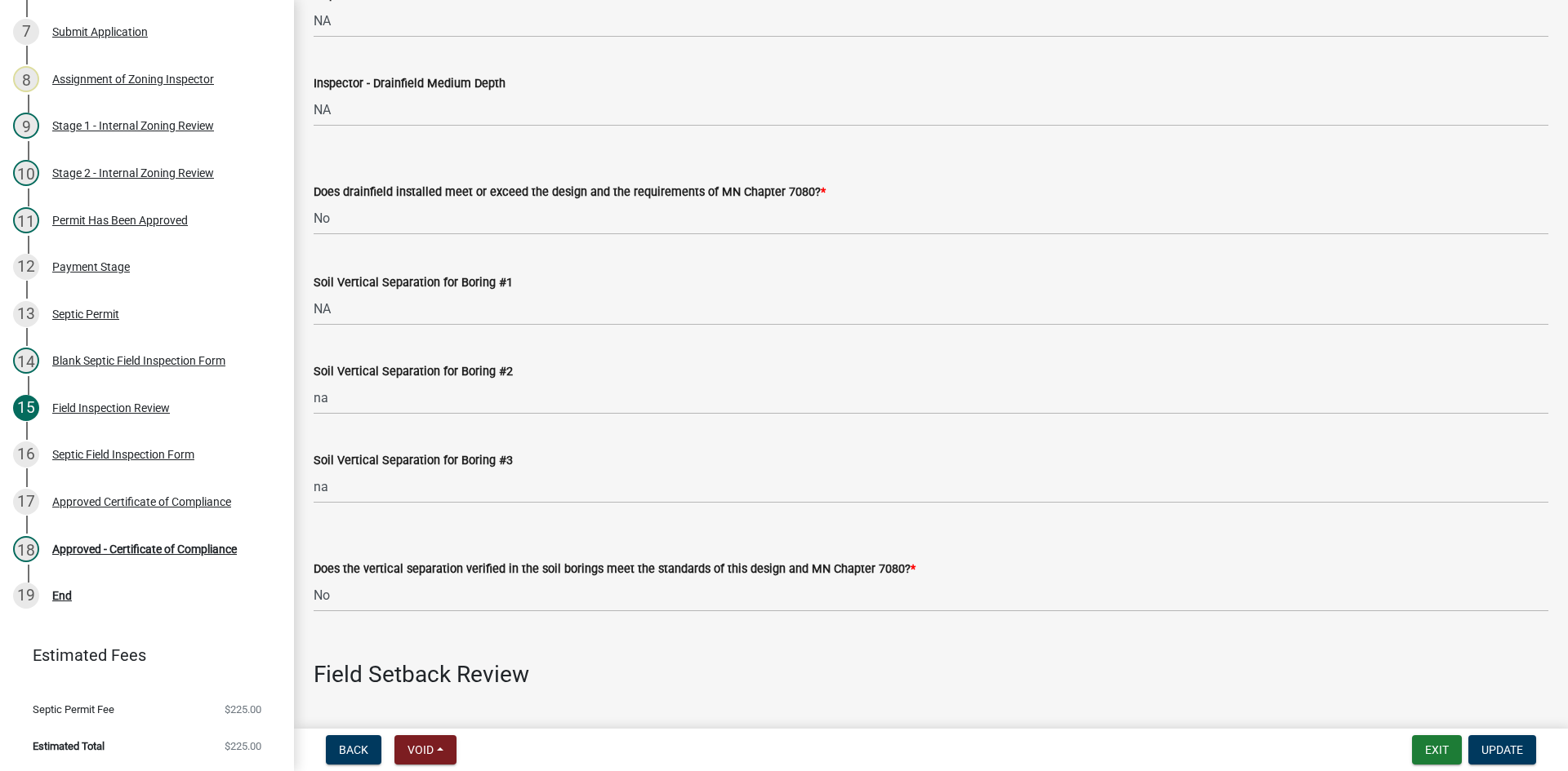
scroll to position [3020, 0]
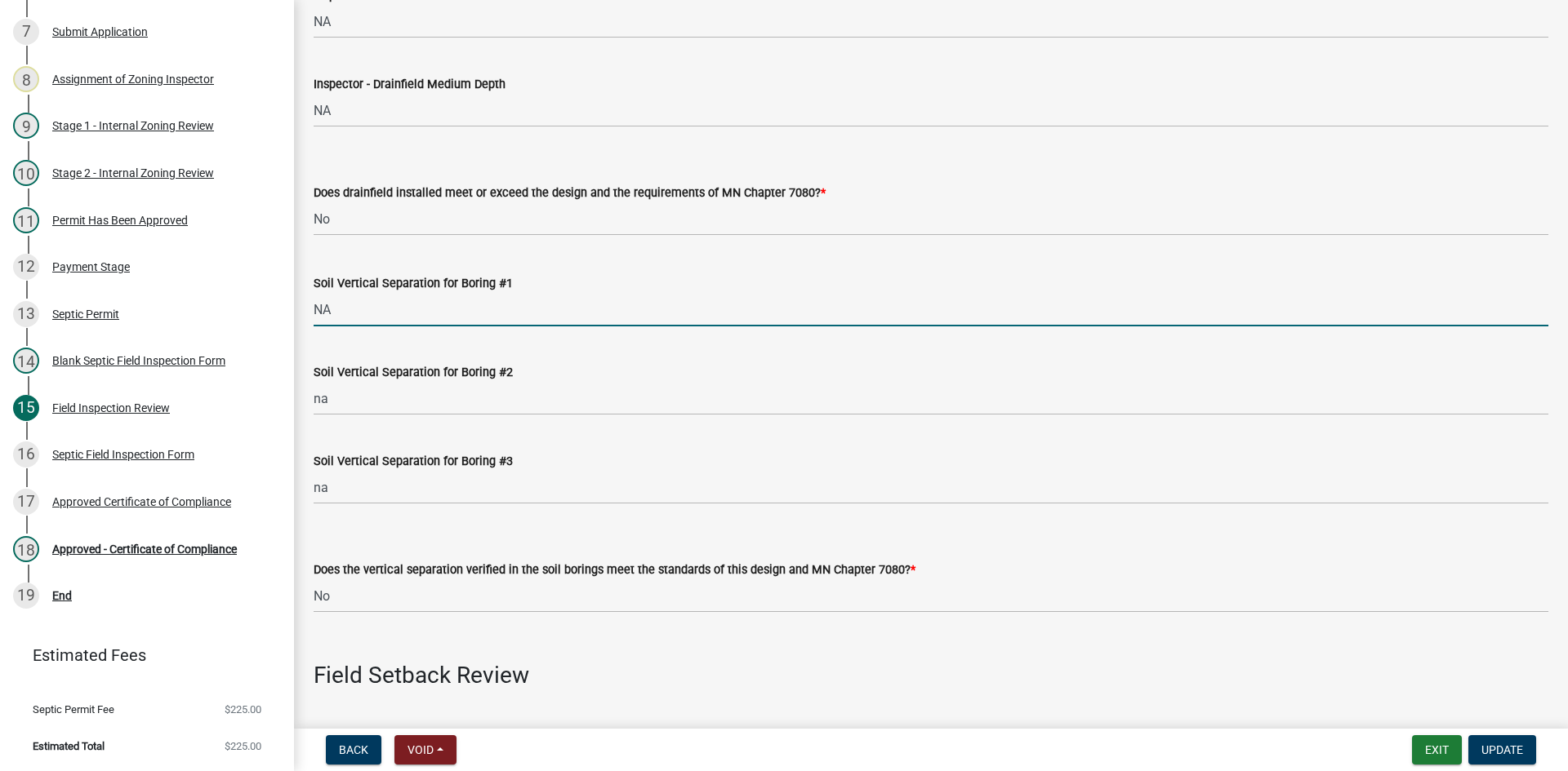
click at [327, 312] on input "NA" at bounding box center [931, 310] width 1235 height 34
click at [352, 312] on input "NA" at bounding box center [931, 310] width 1235 height 34
click at [572, 309] on input "NA this system was designed with two seprate tanks" at bounding box center [931, 310] width 1235 height 34
click at [570, 310] on input "NA this system was designed with two seprate tanks" at bounding box center [931, 310] width 1235 height 34
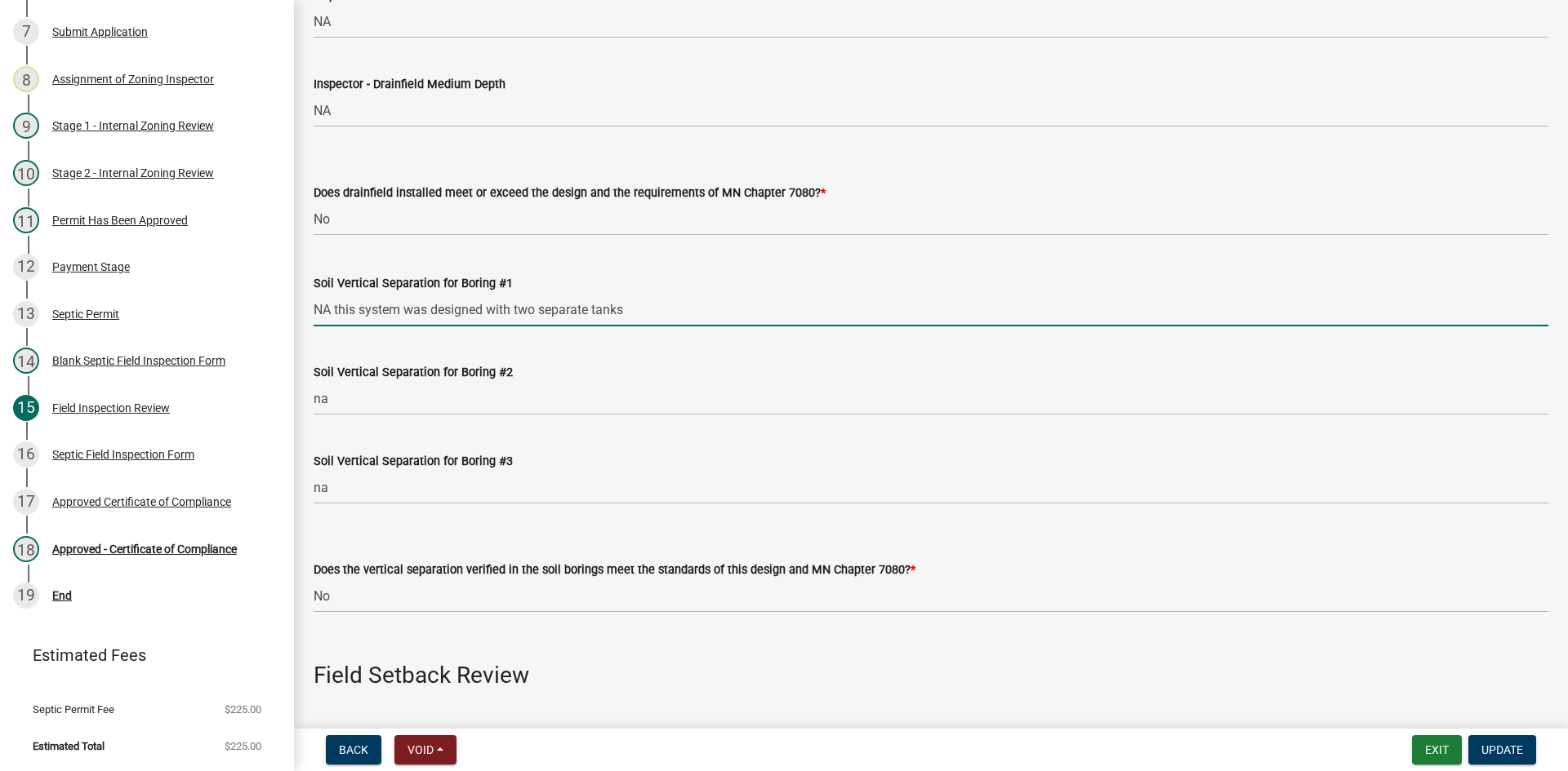
click at [642, 315] on input "NA this system was designed with two separate tanks" at bounding box center [931, 310] width 1235 height 34
drag, startPoint x: 332, startPoint y: 313, endPoint x: 275, endPoint y: 320, distance: 57.4
click at [274, 320] on div "Zoning-Septic: Onsite Septic System Application (Designers) SS2025-2527 Edit Vi…" at bounding box center [784, 385] width 1568 height 771
click at [611, 312] on input "this system was designed with two separate tanks" at bounding box center [931, 310] width 1235 height 34
drag, startPoint x: 771, startPoint y: 309, endPoint x: 791, endPoint y: 311, distance: 20.1
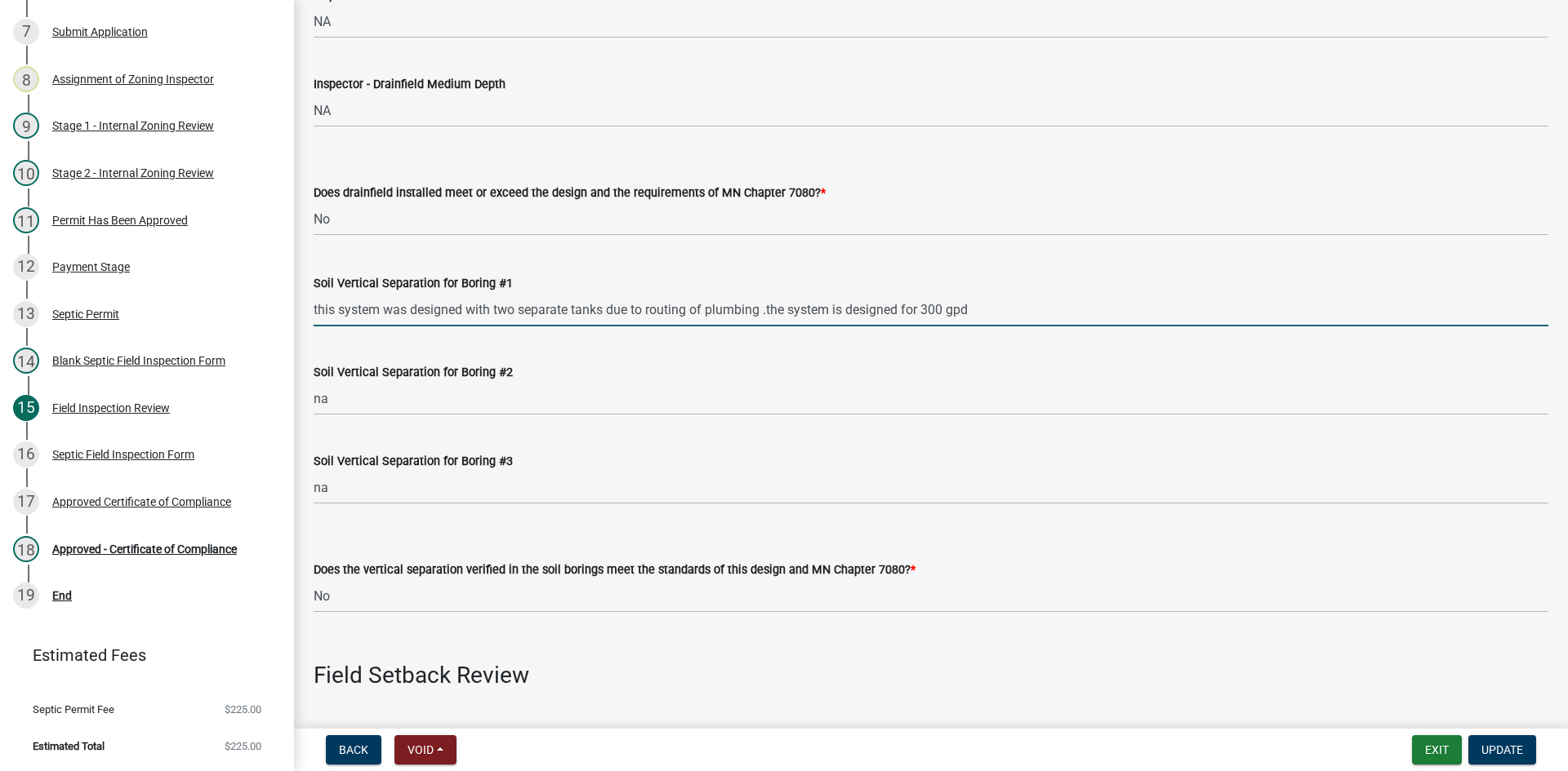
click at [791, 311] on input "this system was designed with two separate tanks due to routing of plumbing .th…" at bounding box center [931, 310] width 1235 height 34
click at [769, 308] on input "this system was designed with two separate tanks due to routing of plumbing . s…" at bounding box center [931, 310] width 1235 height 34
drag, startPoint x: 336, startPoint y: 312, endPoint x: 261, endPoint y: 319, distance: 75.3
click at [261, 319] on div "Zoning-Septic: Onsite Septic System Application (Designers) SS2025-2527 Edit Vi…" at bounding box center [784, 385] width 1568 height 771
click at [945, 313] on input "system was designed with two separate tanks due to routing of plumbing / system…" at bounding box center [931, 310] width 1235 height 34
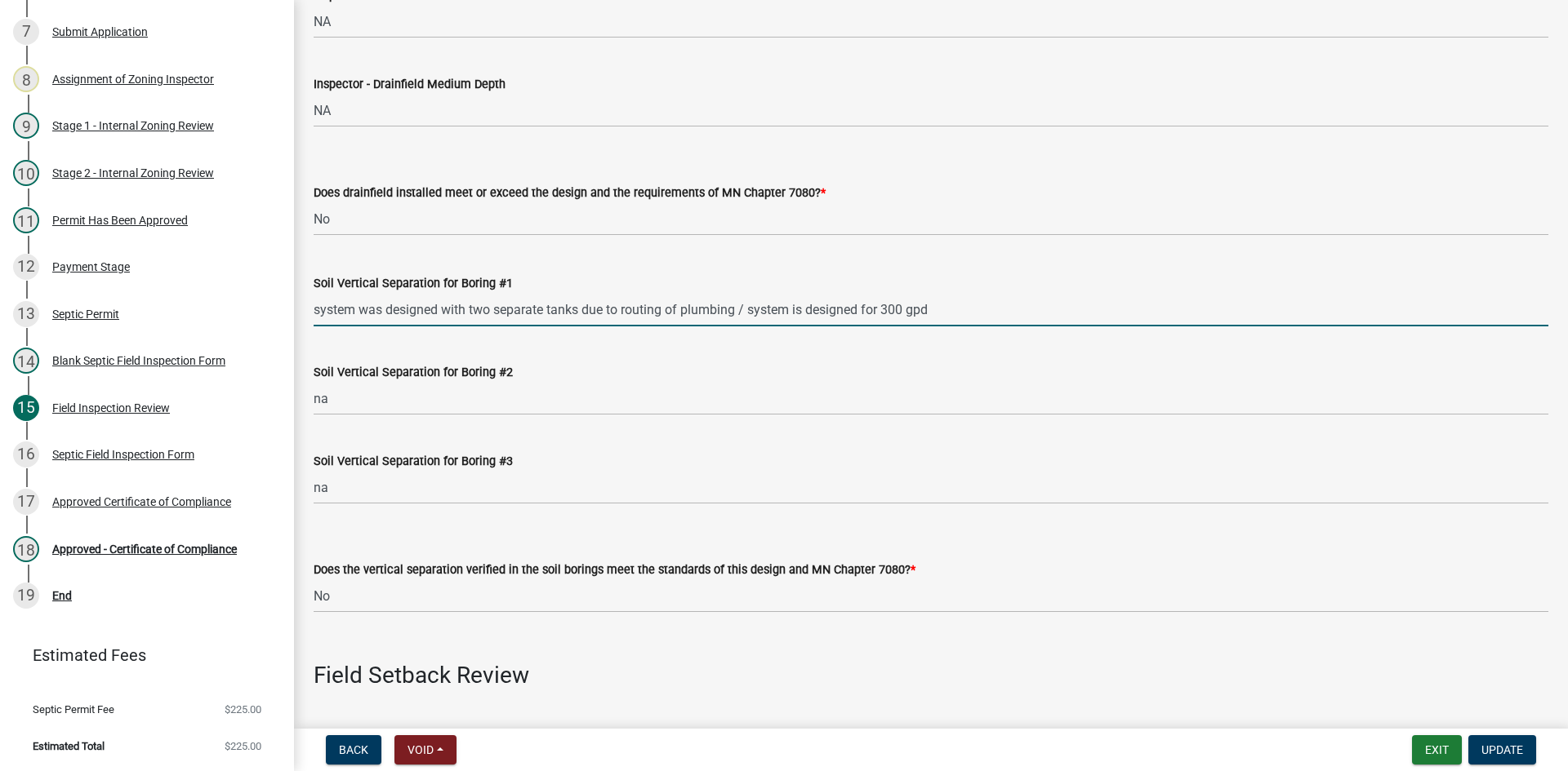
click at [1009, 313] on input "system was designed with two separate tanks due to routing of plumbing / system…" at bounding box center [931, 310] width 1235 height 34
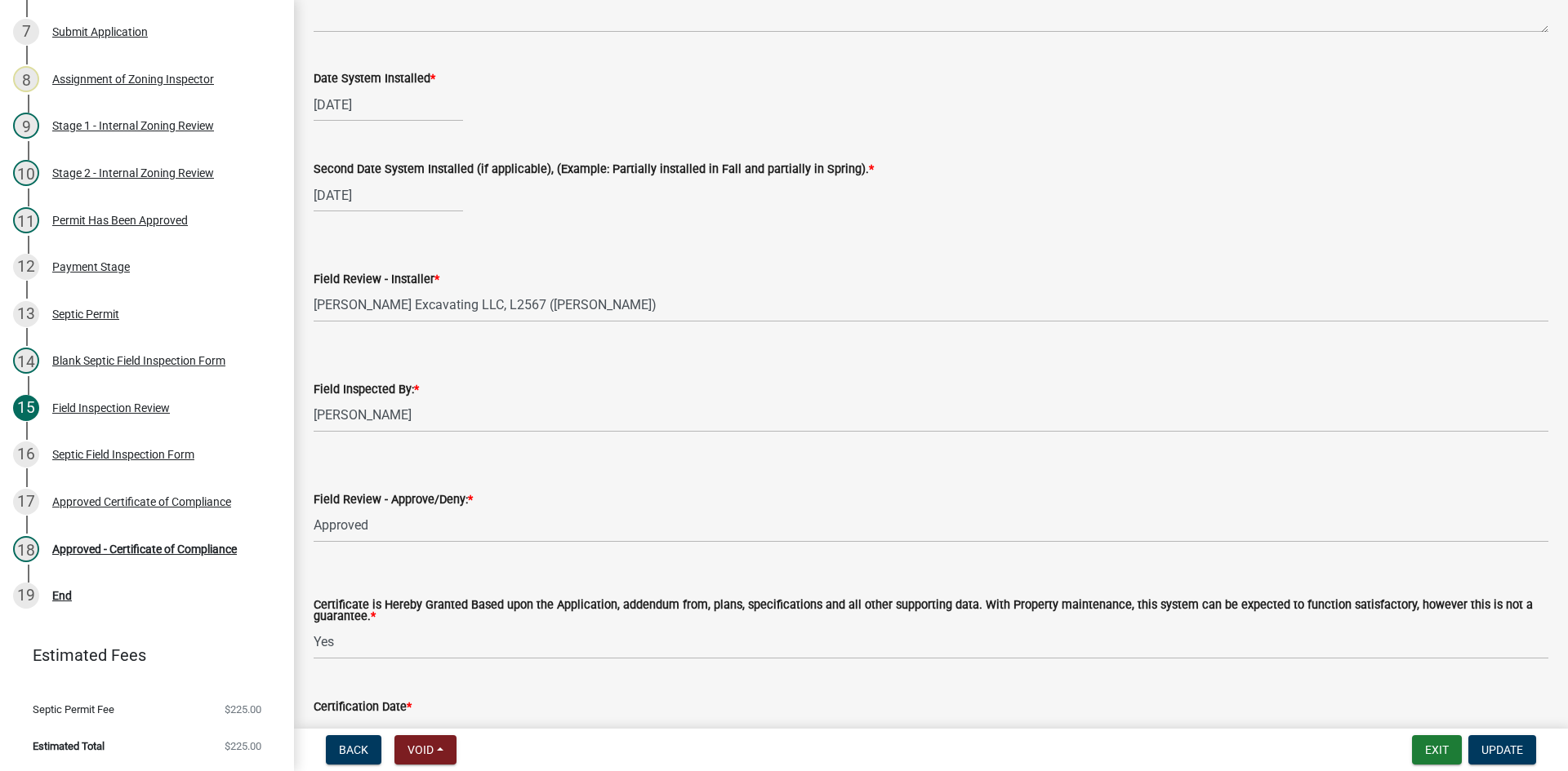
scroll to position [6692, 0]
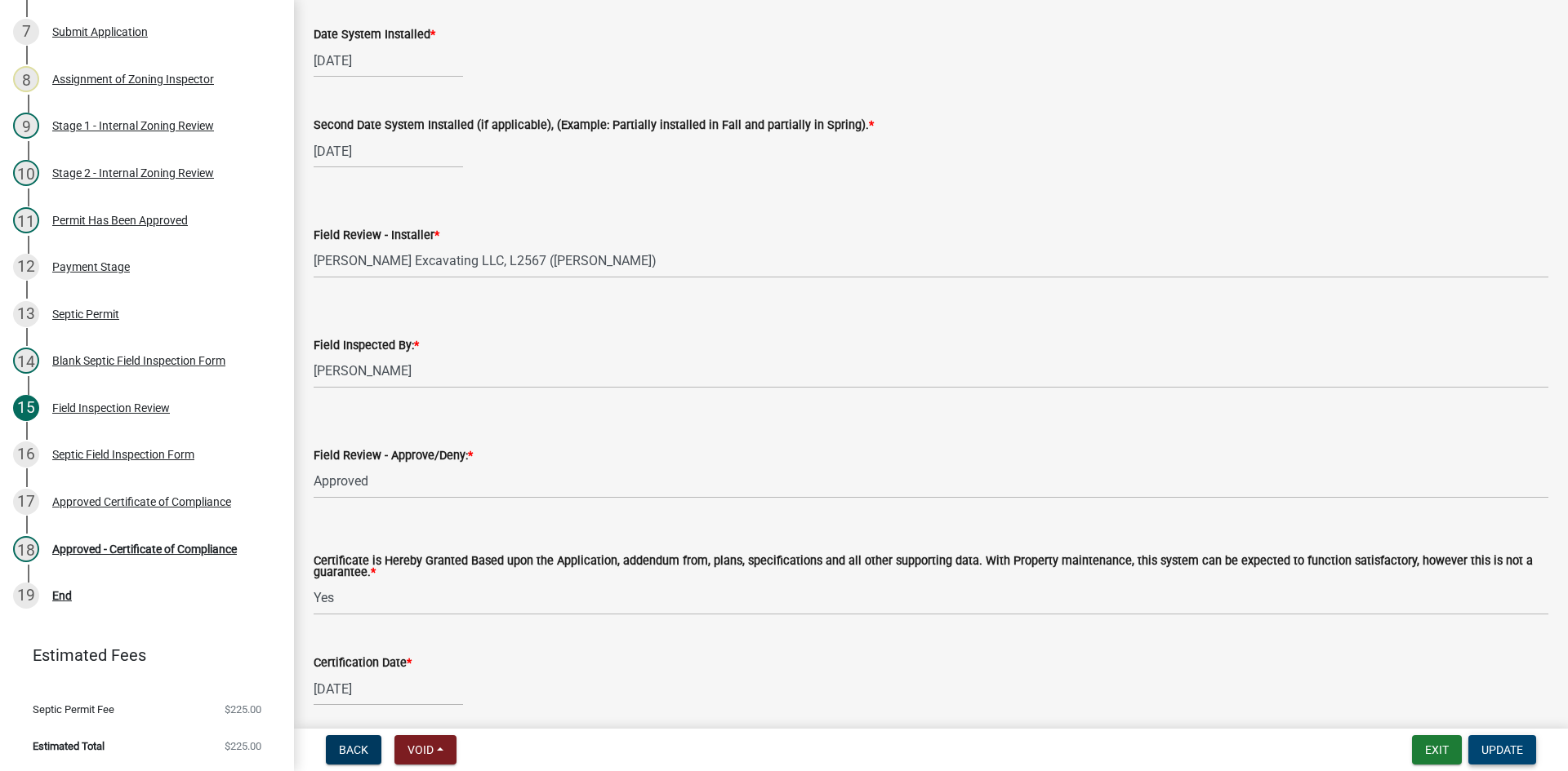
type input "system was designed with two separate tanks due to routing of plumbing / system…"
click at [1490, 747] on span "Update" at bounding box center [1502, 749] width 42 height 13
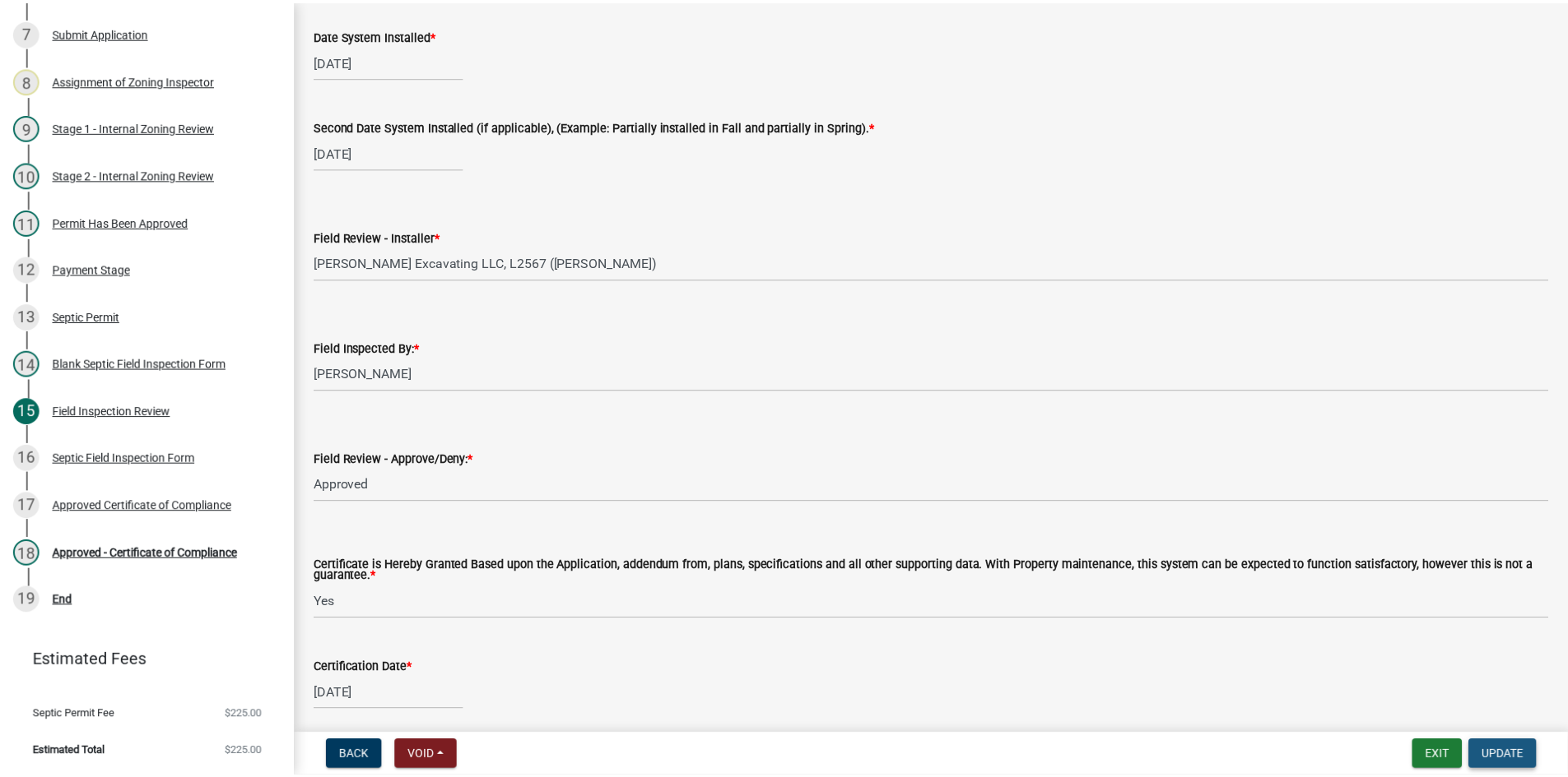
scroll to position [0, 0]
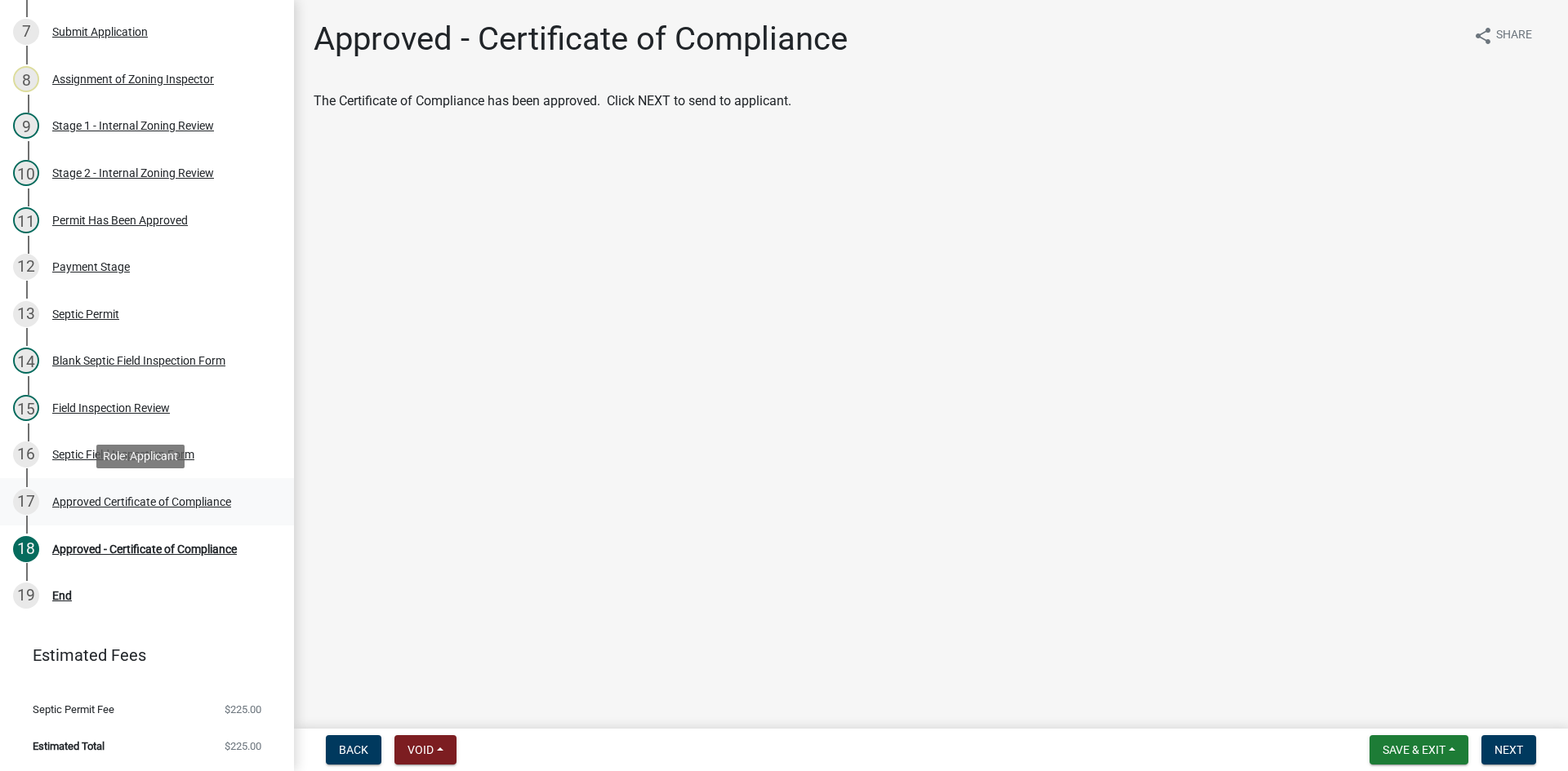
click at [216, 501] on div "Approved Certificate of Compliance" at bounding box center [141, 501] width 179 height 11
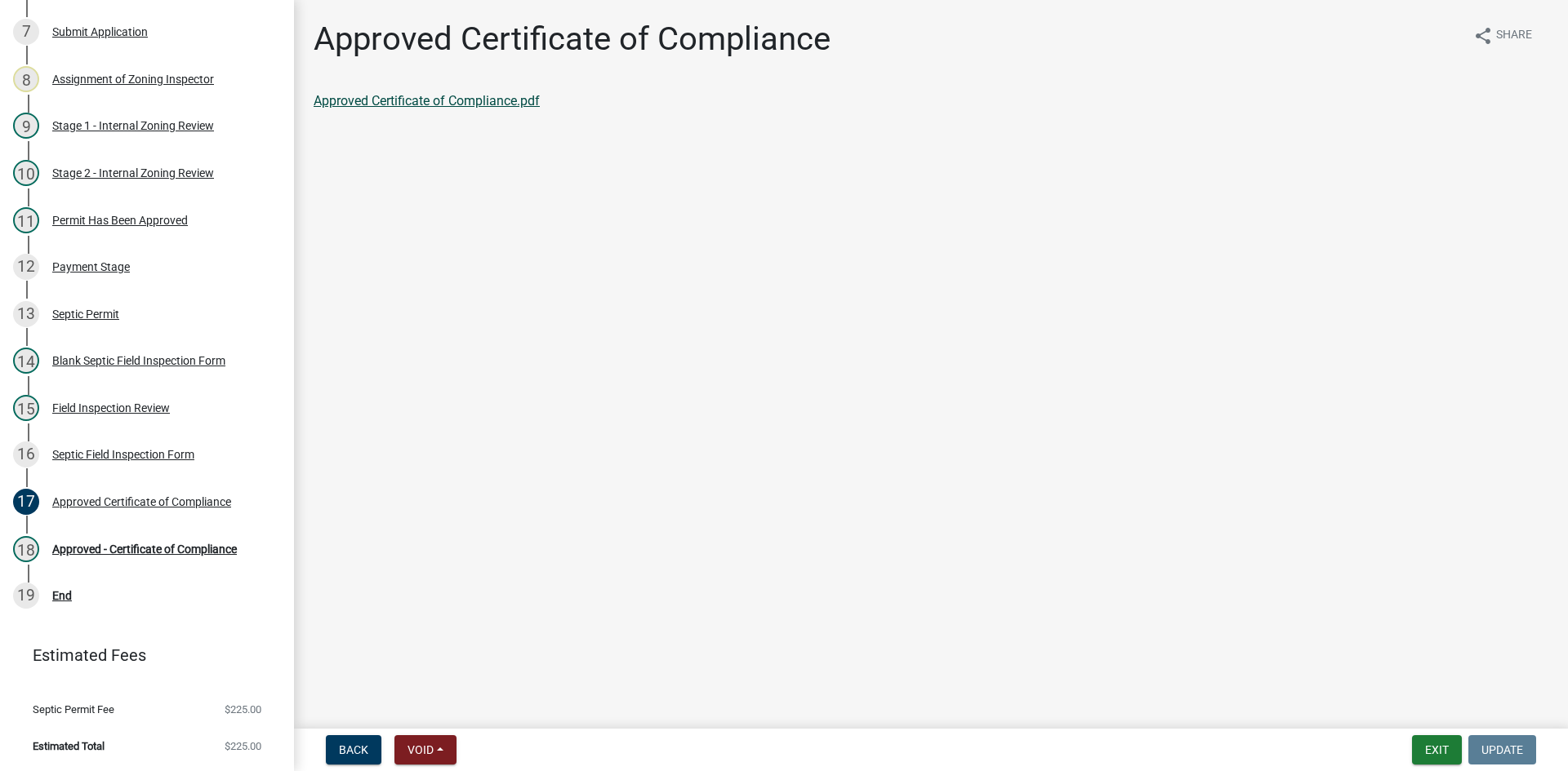
click at [477, 105] on link "Approved Certificate of Compliance.pdf" at bounding box center [426, 101] width 226 height 16
click at [976, 377] on main "Approved Certificate of Compliance share Share Approved Certificate of Complian…" at bounding box center [931, 361] width 1274 height 723
click at [169, 549] on div "Approved - Certificate of Compliance" at bounding box center [144, 549] width 184 height 11
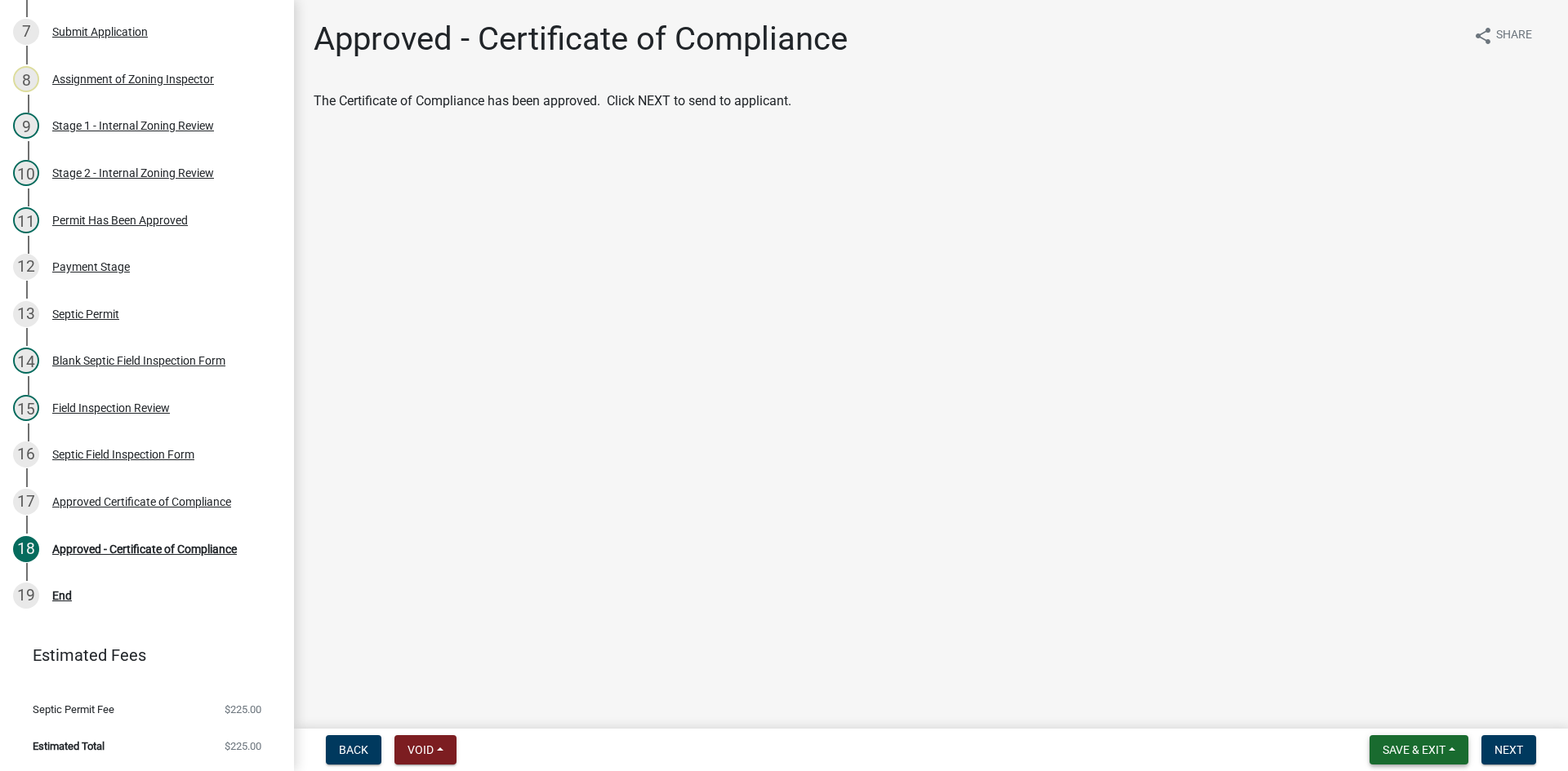
click at [1420, 759] on button "Save & Exit" at bounding box center [1419, 750] width 99 height 29
click at [1394, 710] on button "Save & Exit" at bounding box center [1403, 707] width 131 height 39
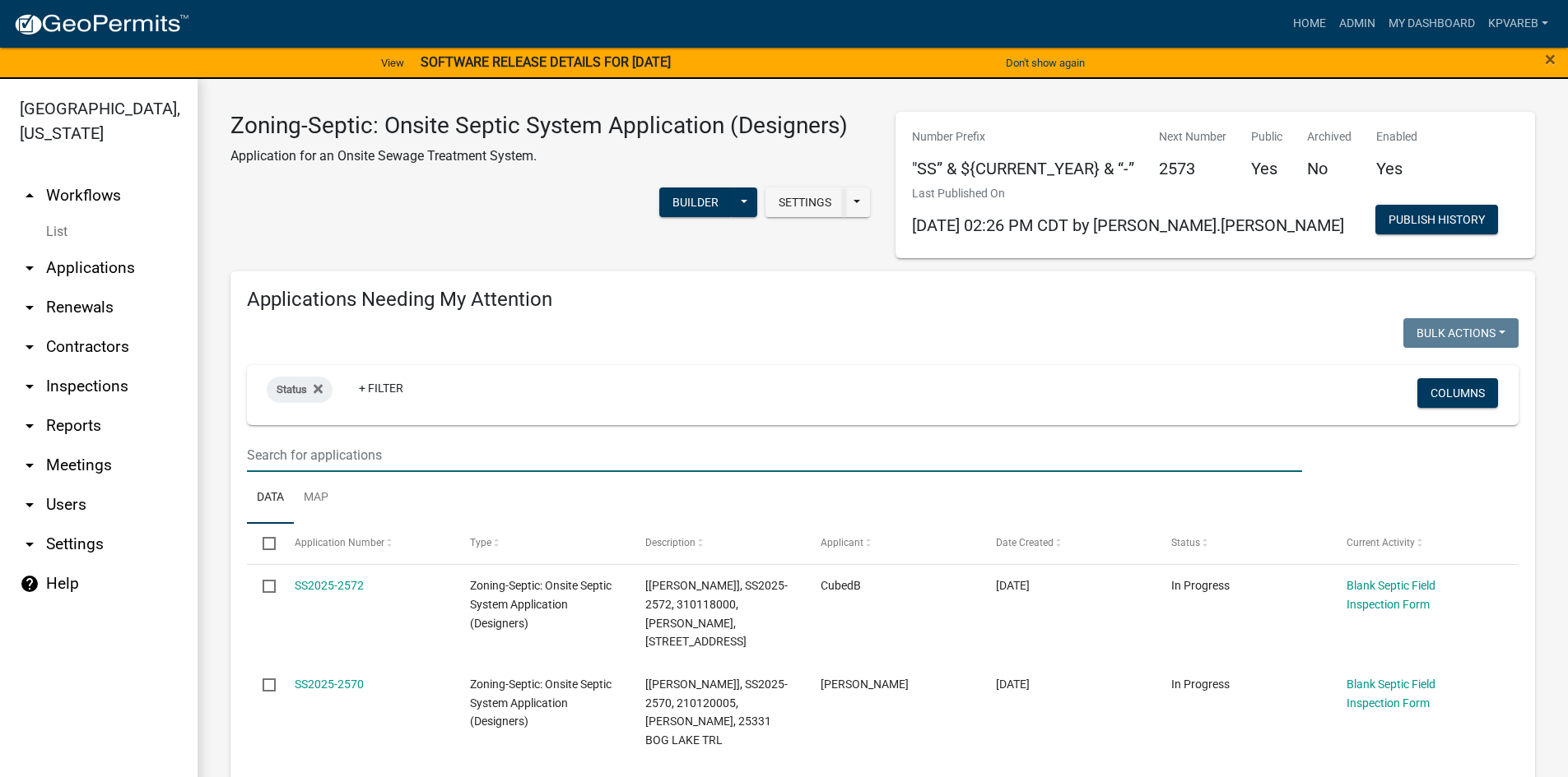
click at [298, 460] on input "text" at bounding box center [774, 455] width 1055 height 34
click at [333, 454] on input "text" at bounding box center [774, 455] width 1055 height 34
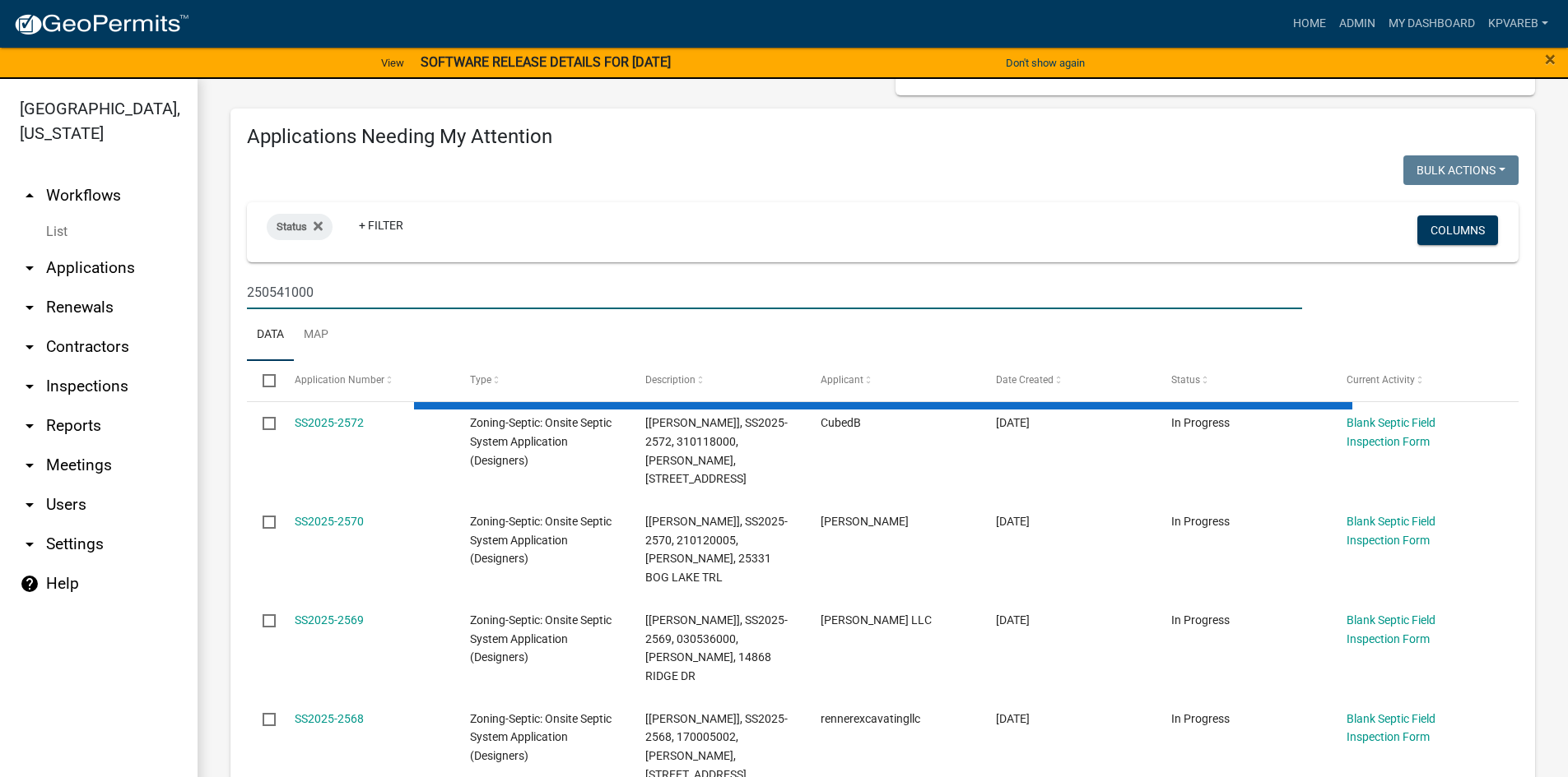
scroll to position [165, 0]
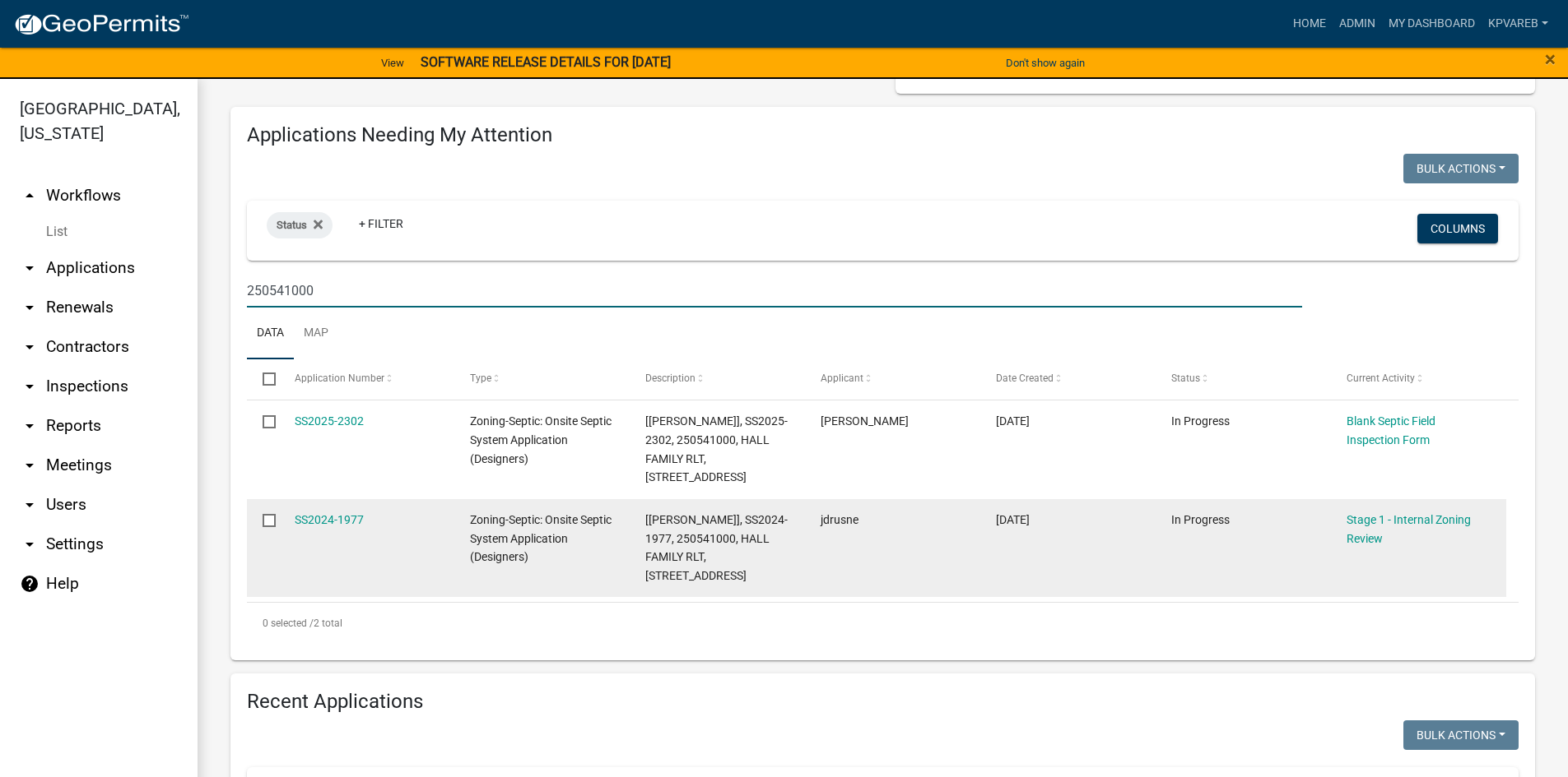
type input "250541000"
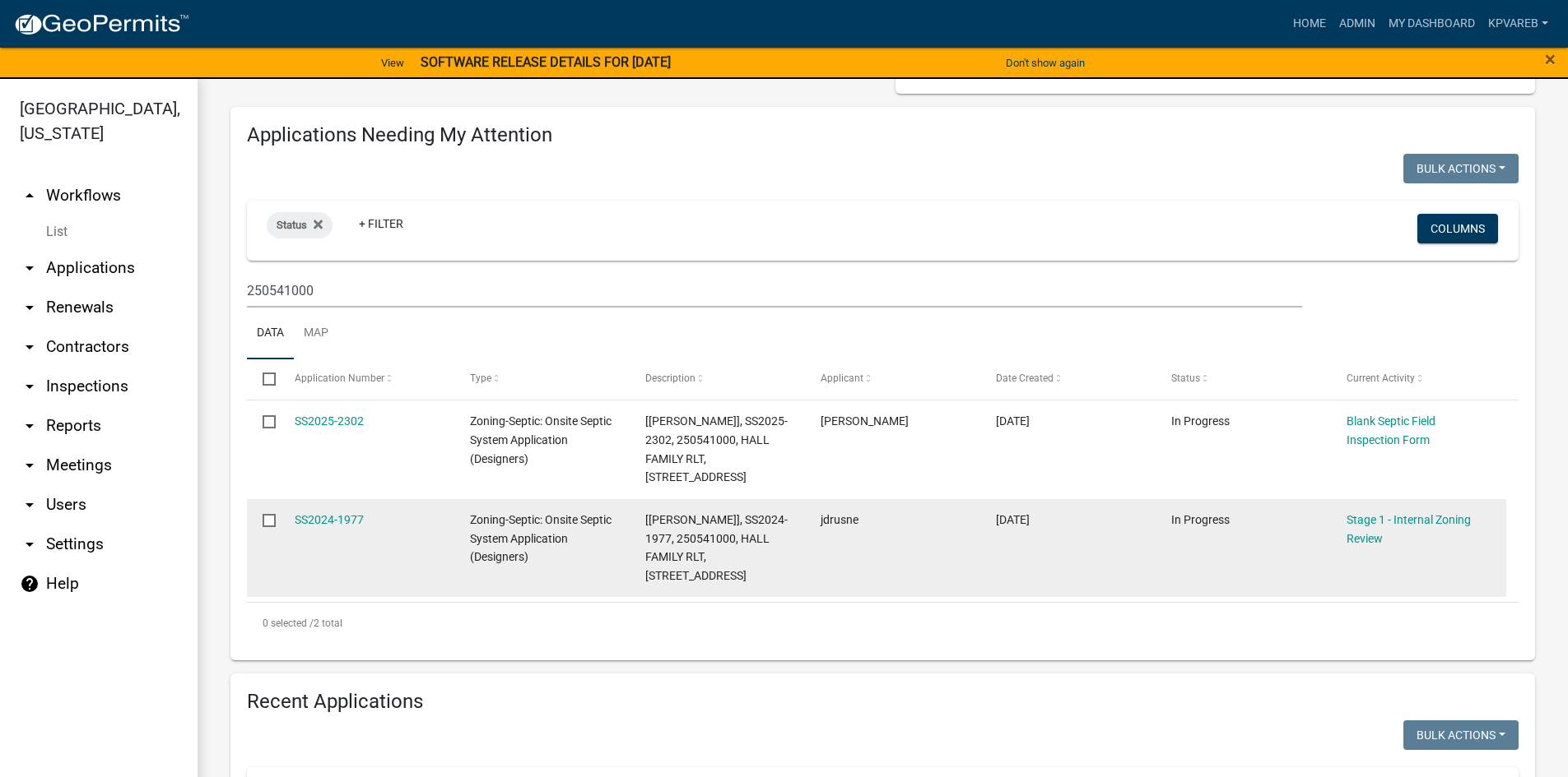
click at [268, 518] on input "checkbox" at bounding box center [268, 520] width 10 height 10
click at [270, 515] on input "checkbox" at bounding box center [268, 520] width 10 height 10
click at [269, 515] on input "checkbox" at bounding box center [268, 520] width 10 height 10
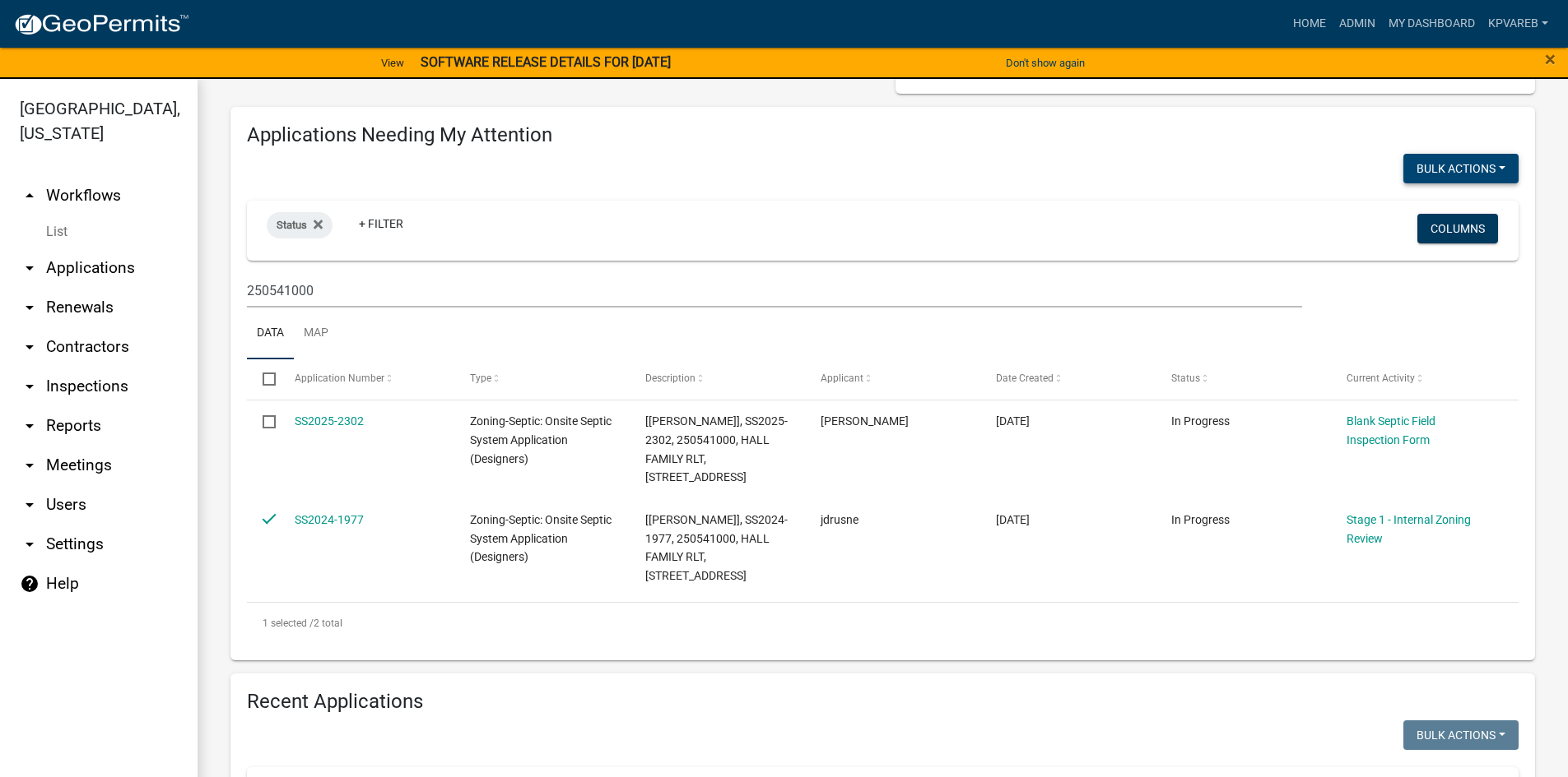
click at [1460, 161] on button "Bulk Actions" at bounding box center [1461, 168] width 115 height 30
click at [1421, 210] on button "Void" at bounding box center [1452, 211] width 132 height 39
checkbox input "false"
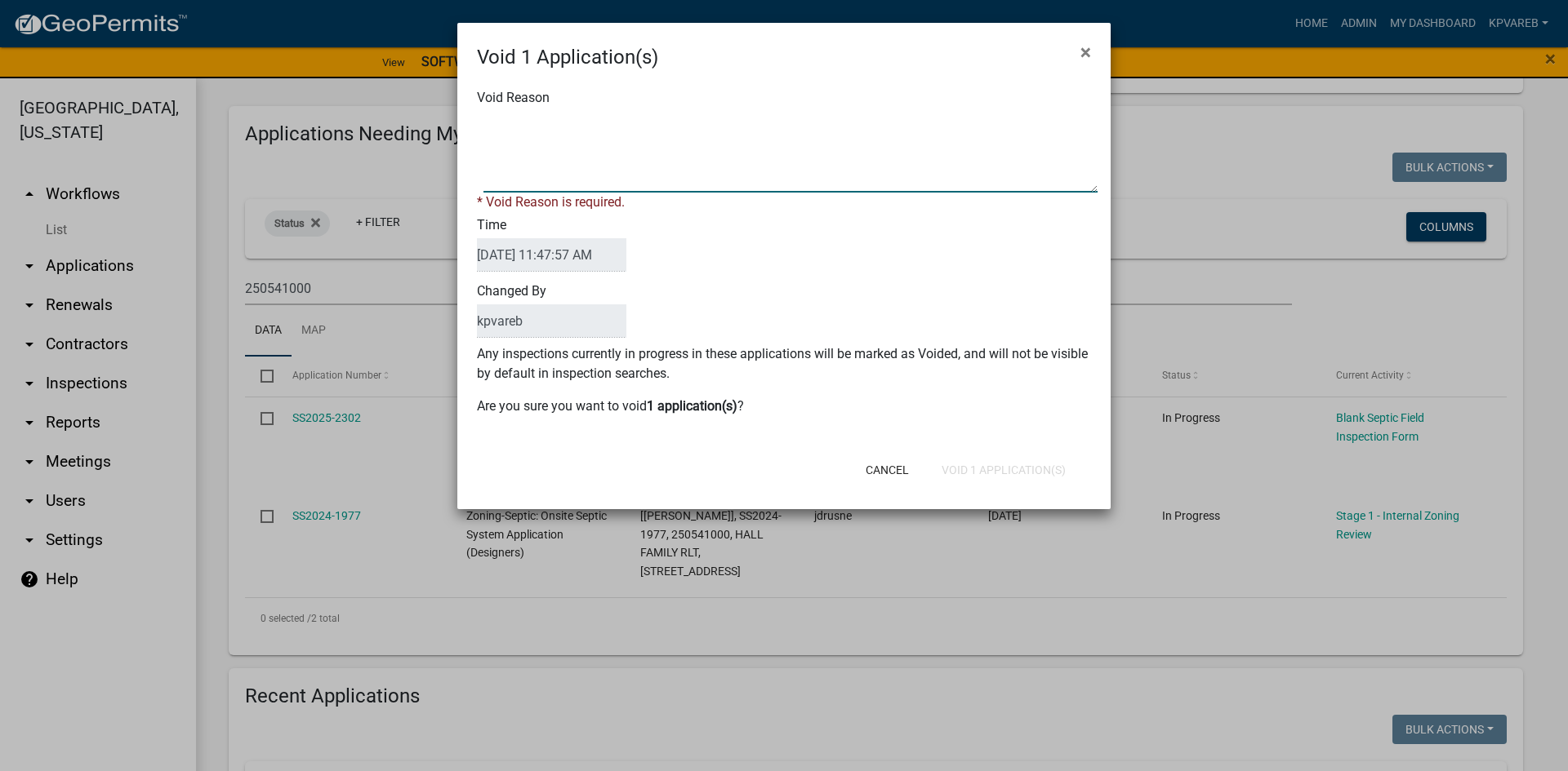
click at [517, 180] on textarea "Void Reason" at bounding box center [790, 151] width 614 height 81
type textarea "duplicate"
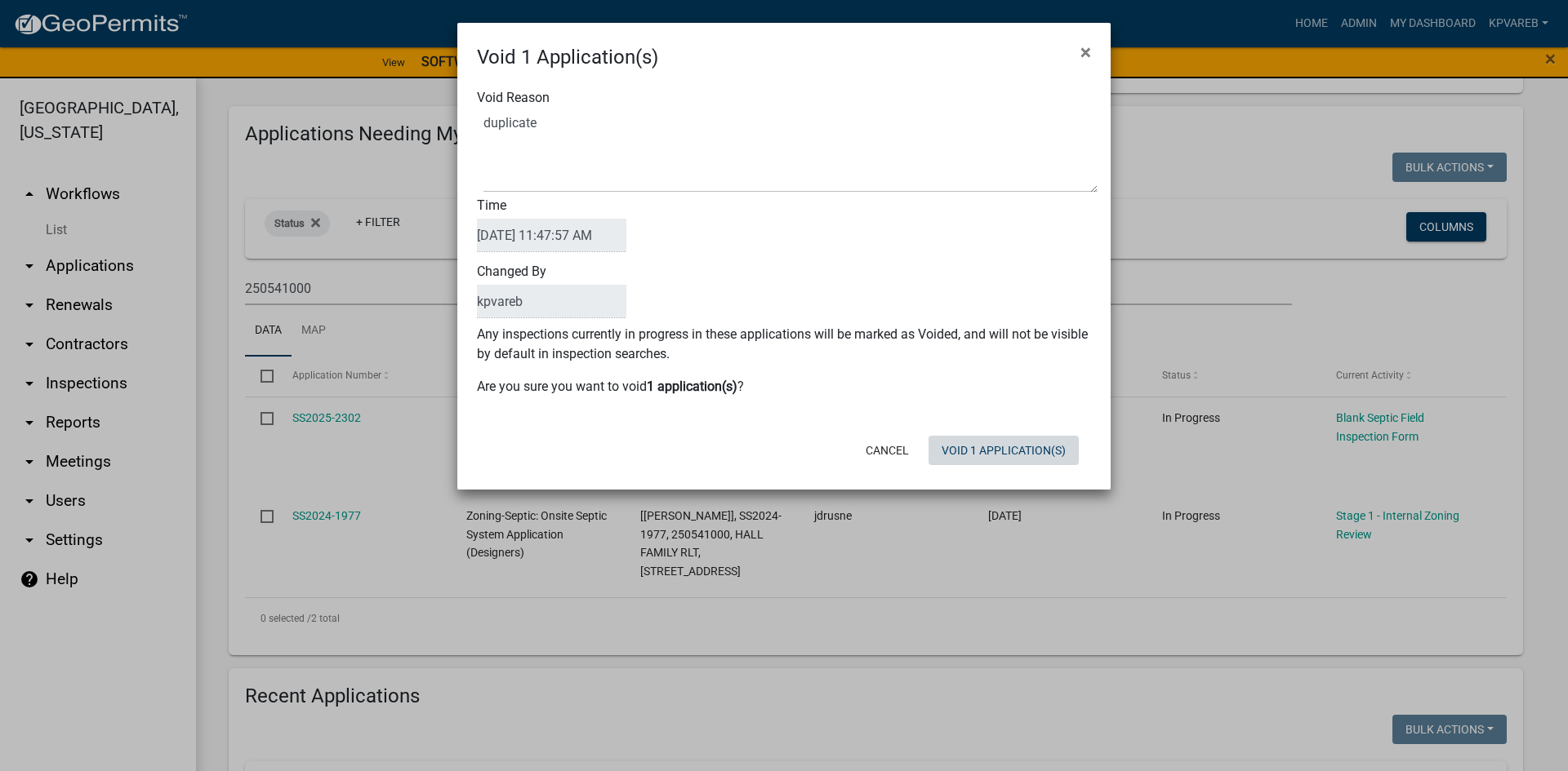
click at [998, 472] on form "Void 1 Application(s) × Void Reason Time [DATE] 11:47:57 AM Changed By kpvareb …" at bounding box center [784, 248] width 654 height 453
click at [996, 447] on button "Void 1 Application(s)" at bounding box center [1003, 451] width 151 height 29
